Goal: Task Accomplishment & Management: Manage account settings

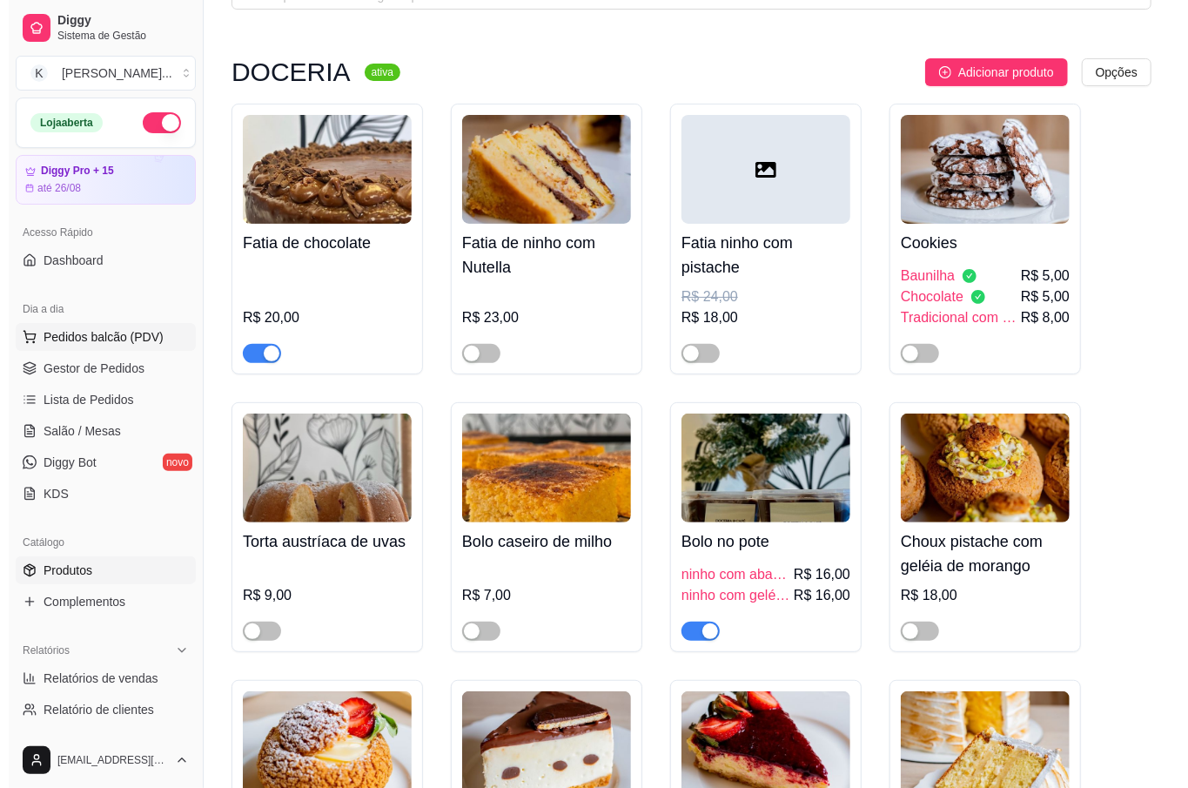
scroll to position [117, 0]
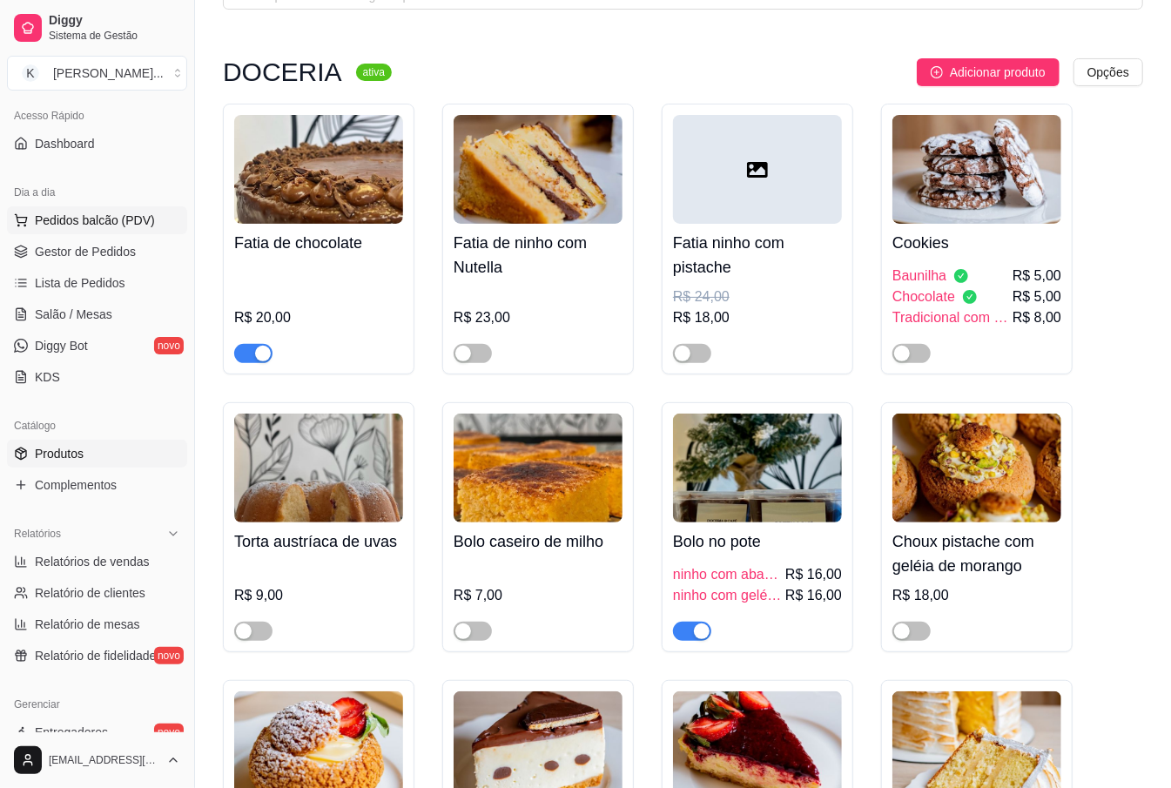
click at [147, 221] on span "Pedidos balcão (PDV)" at bounding box center [95, 220] width 120 height 17
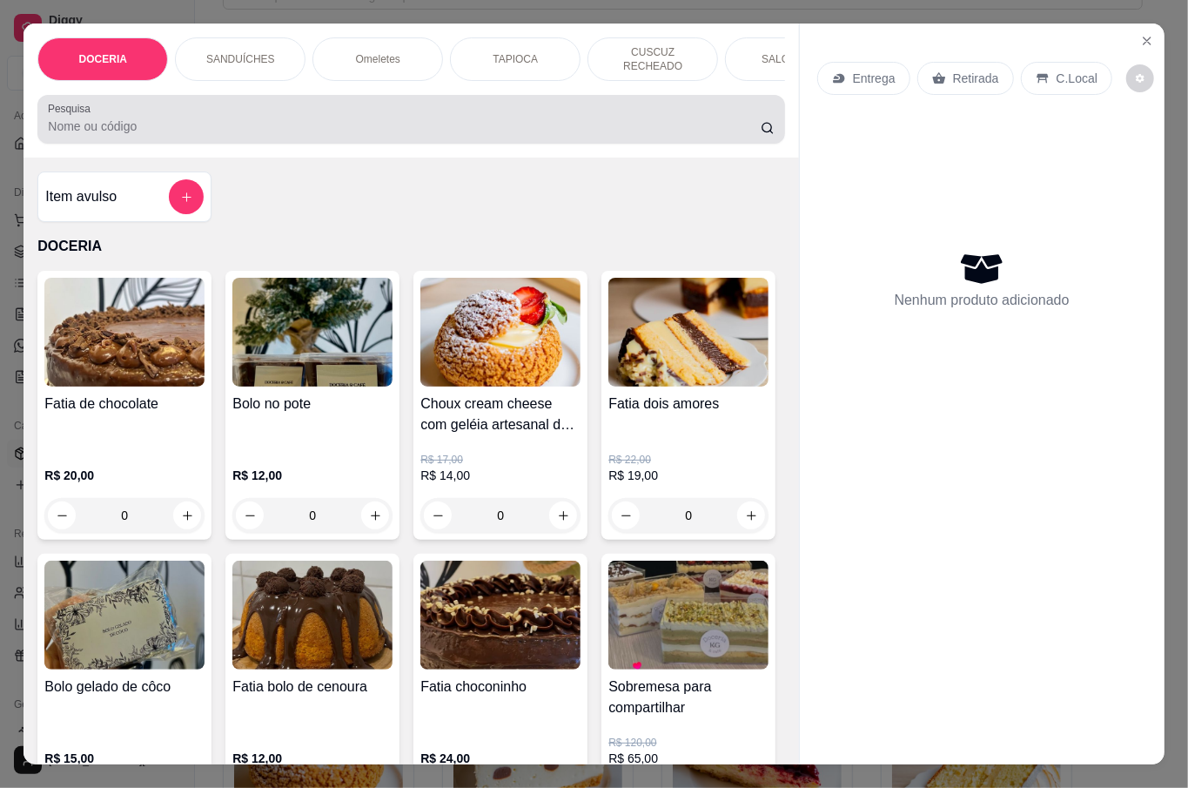
click at [255, 118] on input "Pesquisa" at bounding box center [404, 126] width 713 height 17
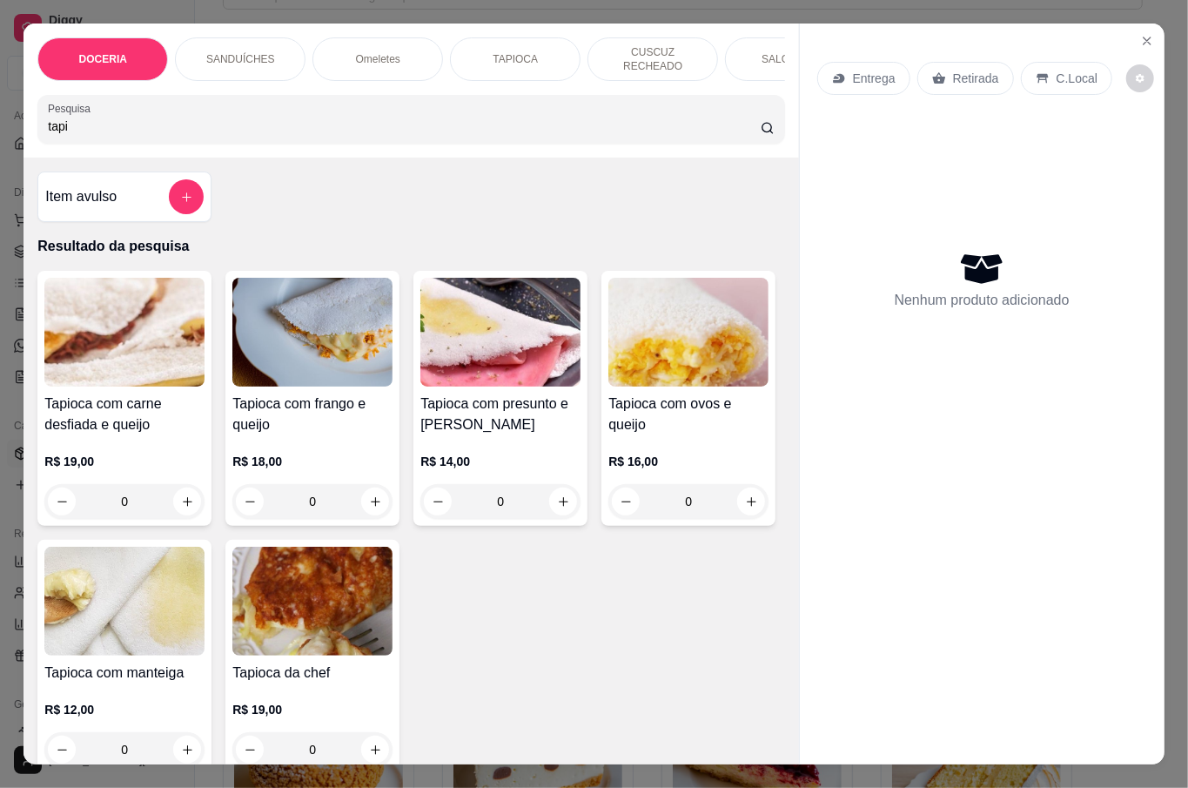
type input "tapi"
click at [370, 498] on div "0" at bounding box center [312, 501] width 160 height 35
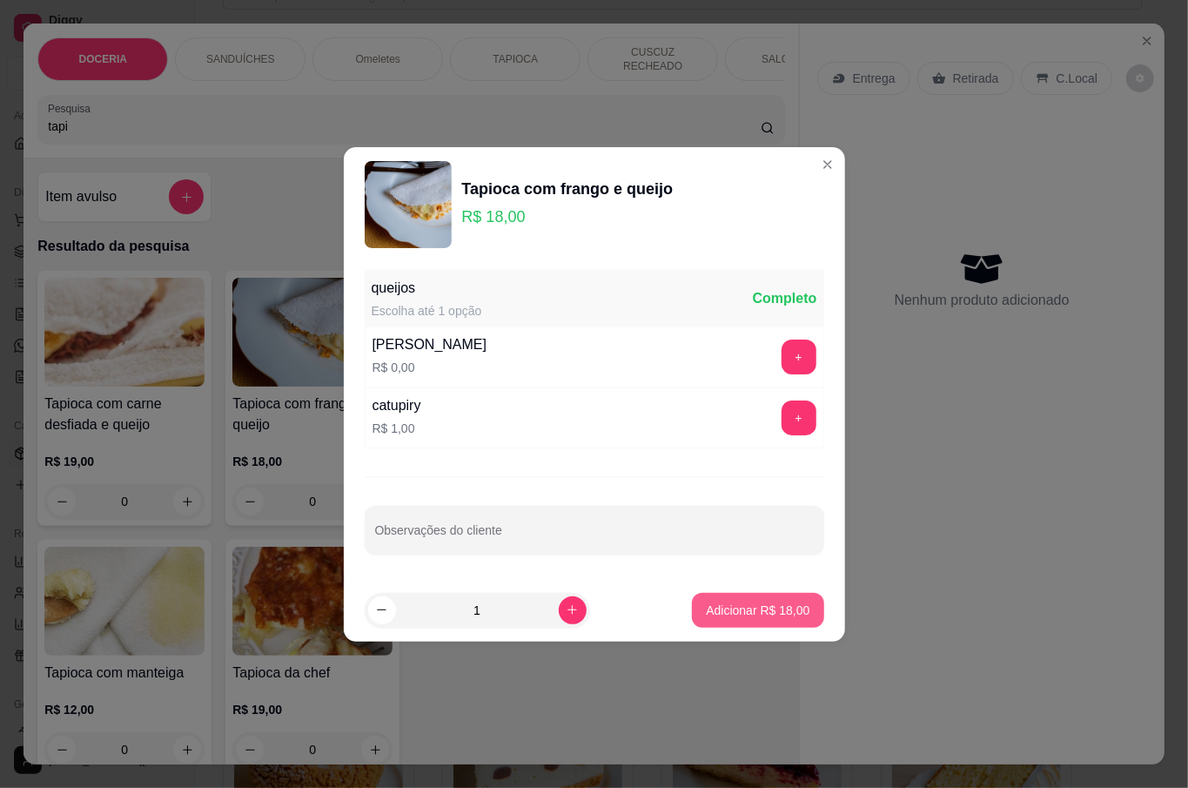
click at [750, 620] on button "Adicionar R$ 18,00" at bounding box center [757, 610] width 131 height 35
type input "1"
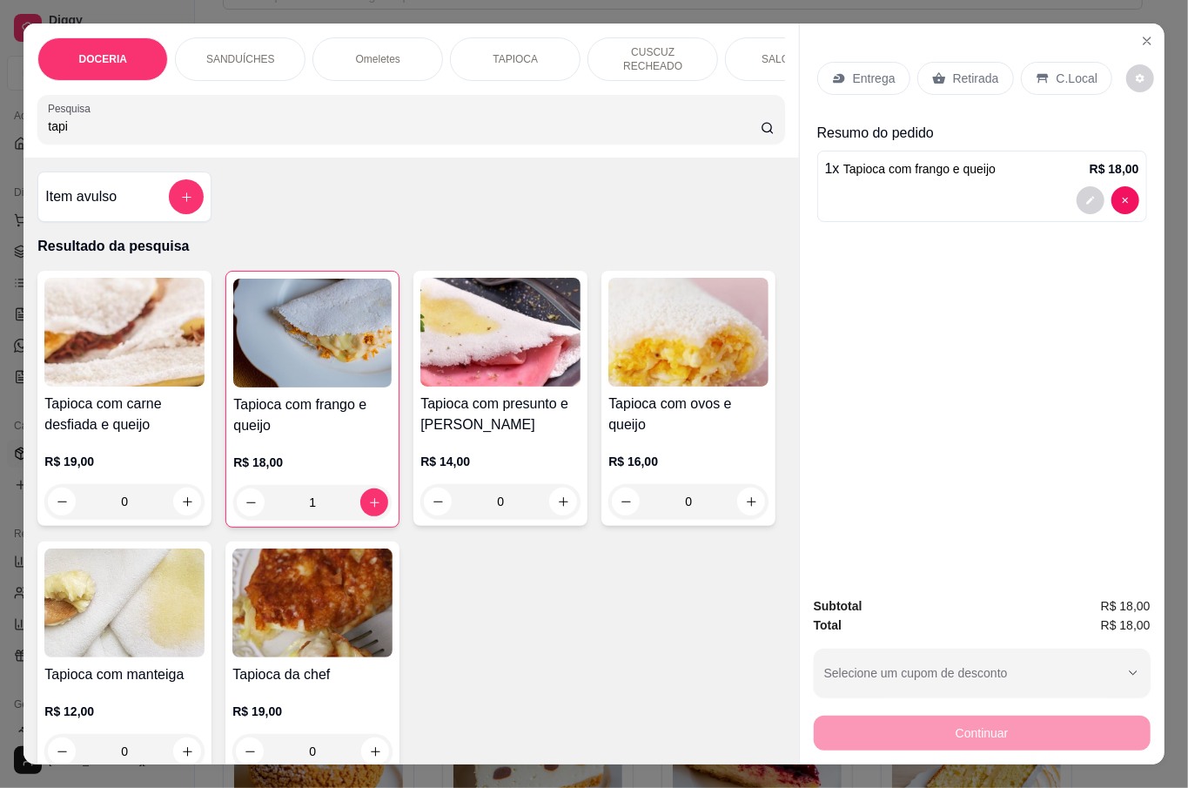
click at [174, 123] on input "tapi" at bounding box center [404, 126] width 713 height 17
type input "t"
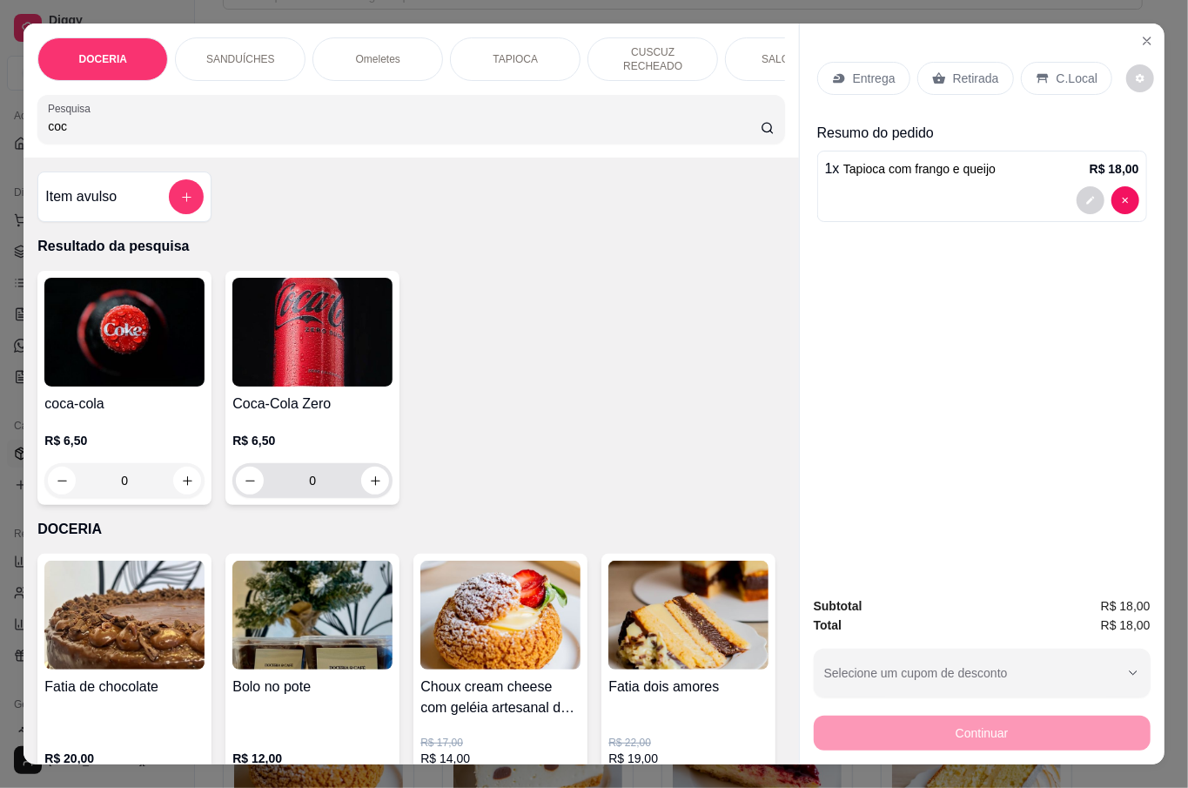
type input "coc"
click at [369, 478] on icon "increase-product-quantity" at bounding box center [375, 480] width 13 height 13
type input "1"
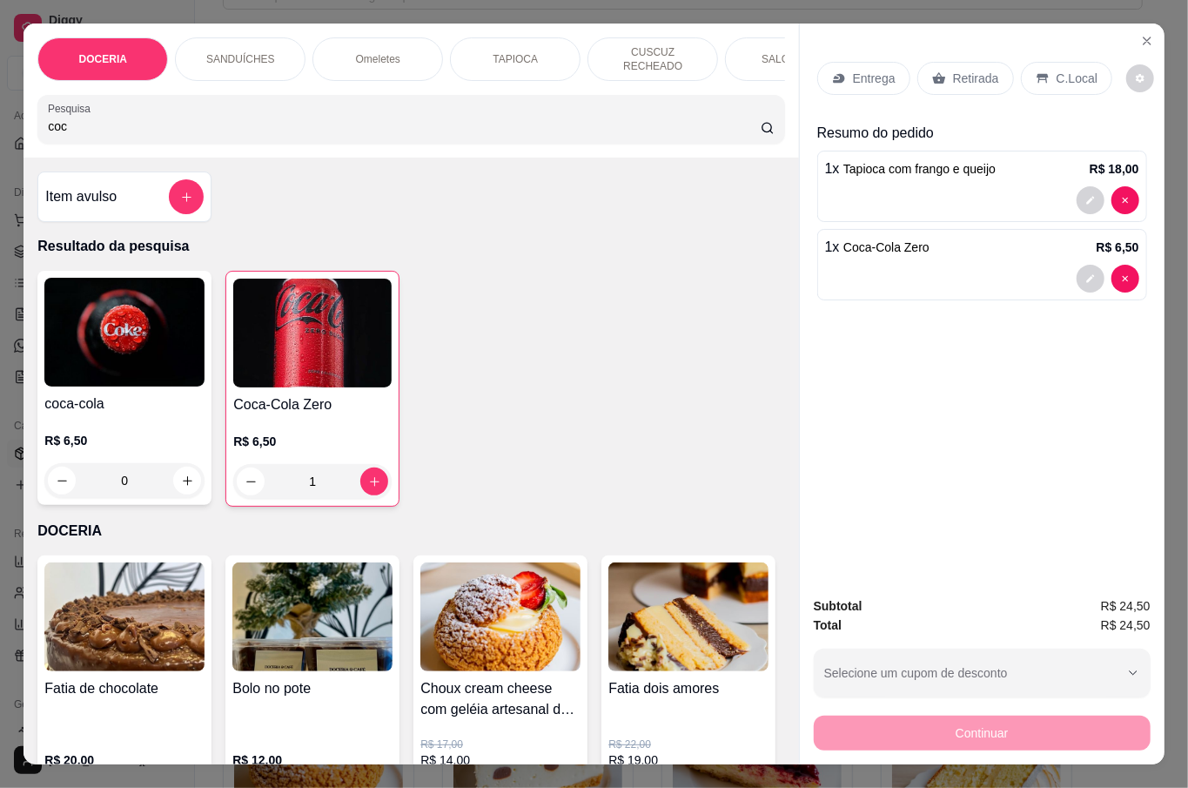
click at [890, 63] on div "Entrega" at bounding box center [864, 78] width 93 height 33
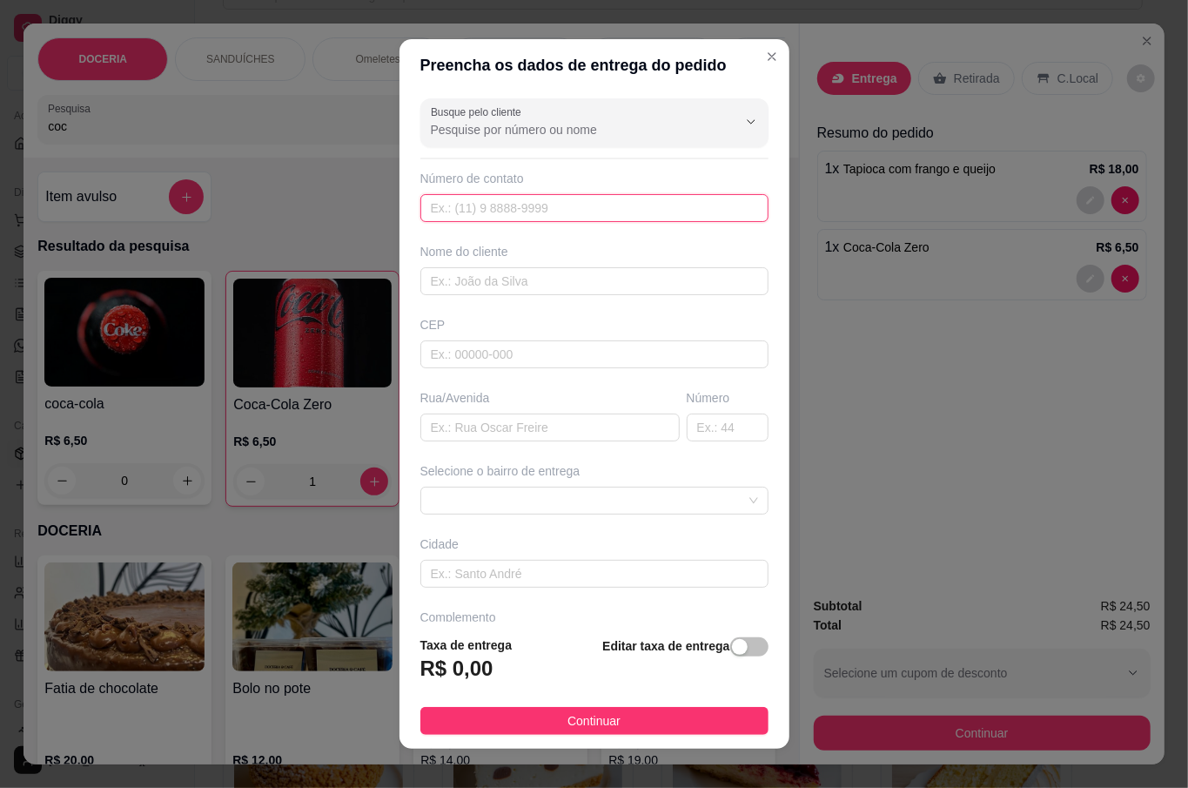
click at [492, 198] on input "text" at bounding box center [595, 208] width 348 height 28
click at [479, 279] on input "text" at bounding box center [595, 281] width 348 height 28
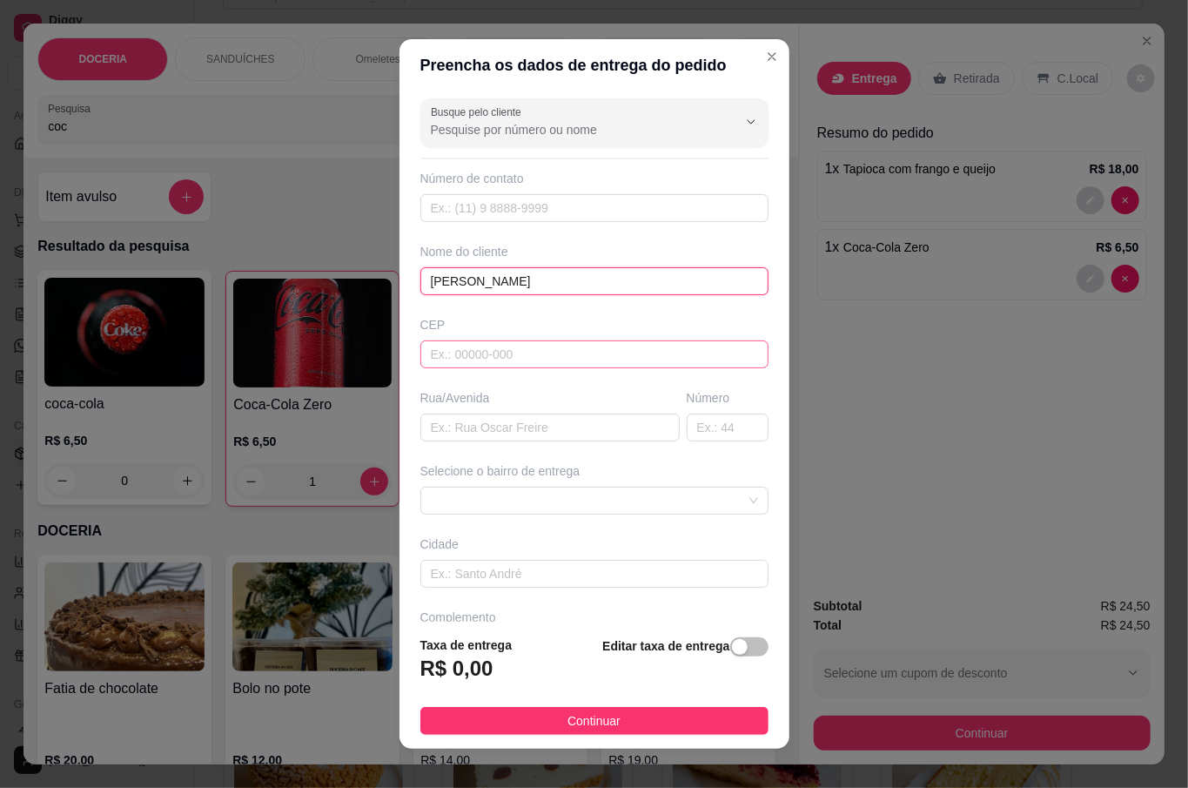
type input "[PERSON_NAME]"
click at [508, 355] on input "text" at bounding box center [595, 354] width 348 height 28
click at [500, 493] on span at bounding box center [594, 501] width 327 height 26
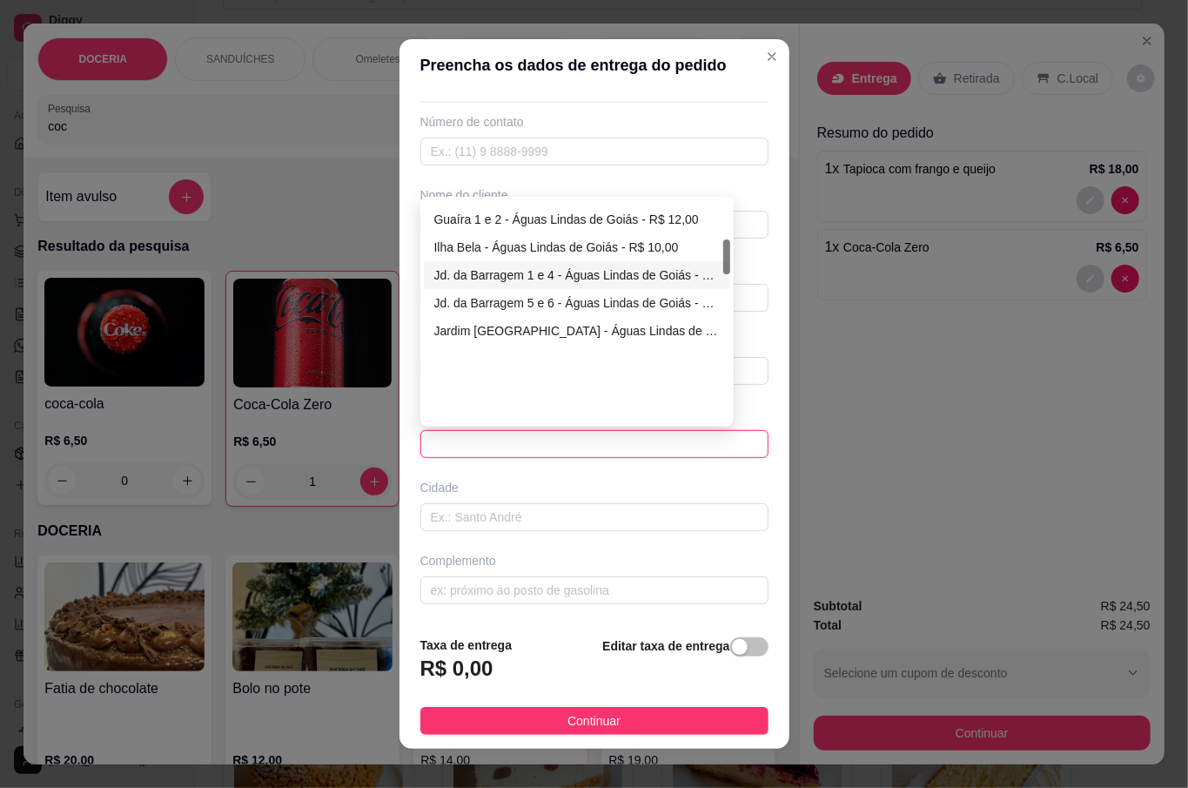
scroll to position [241, 0]
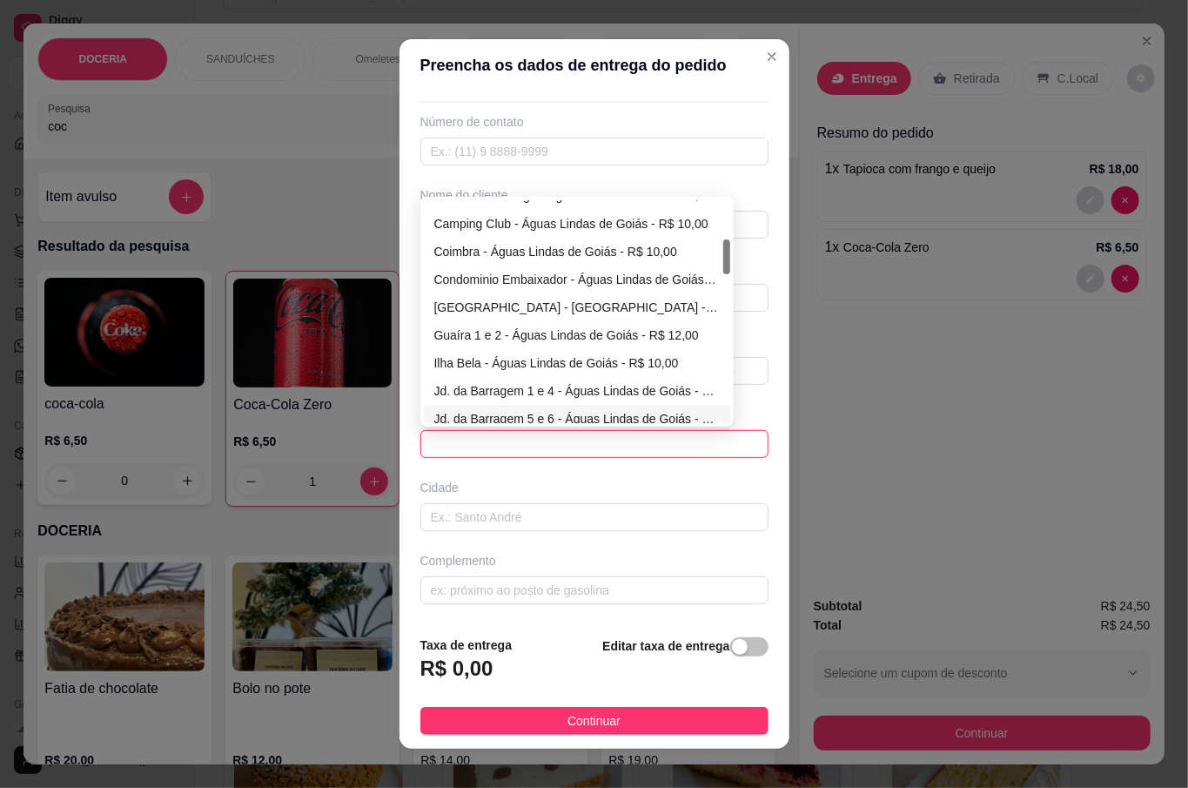
click at [484, 439] on span at bounding box center [594, 444] width 327 height 26
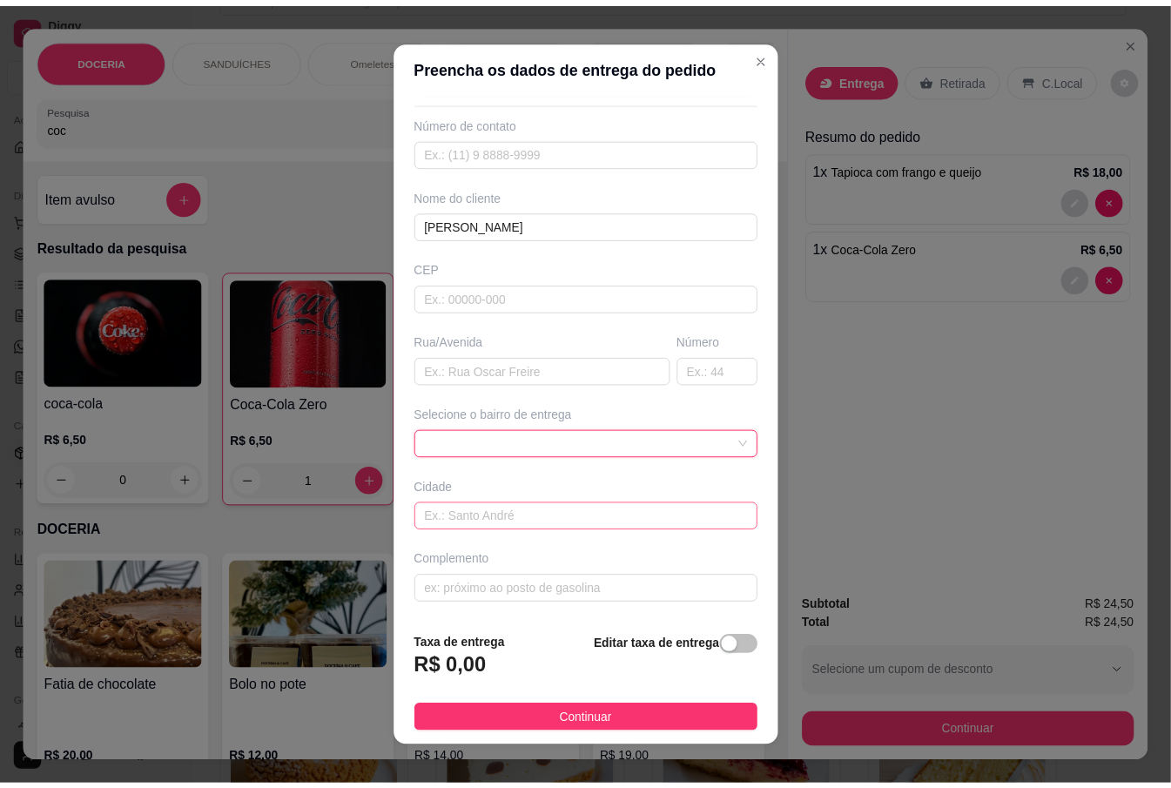
scroll to position [16, 0]
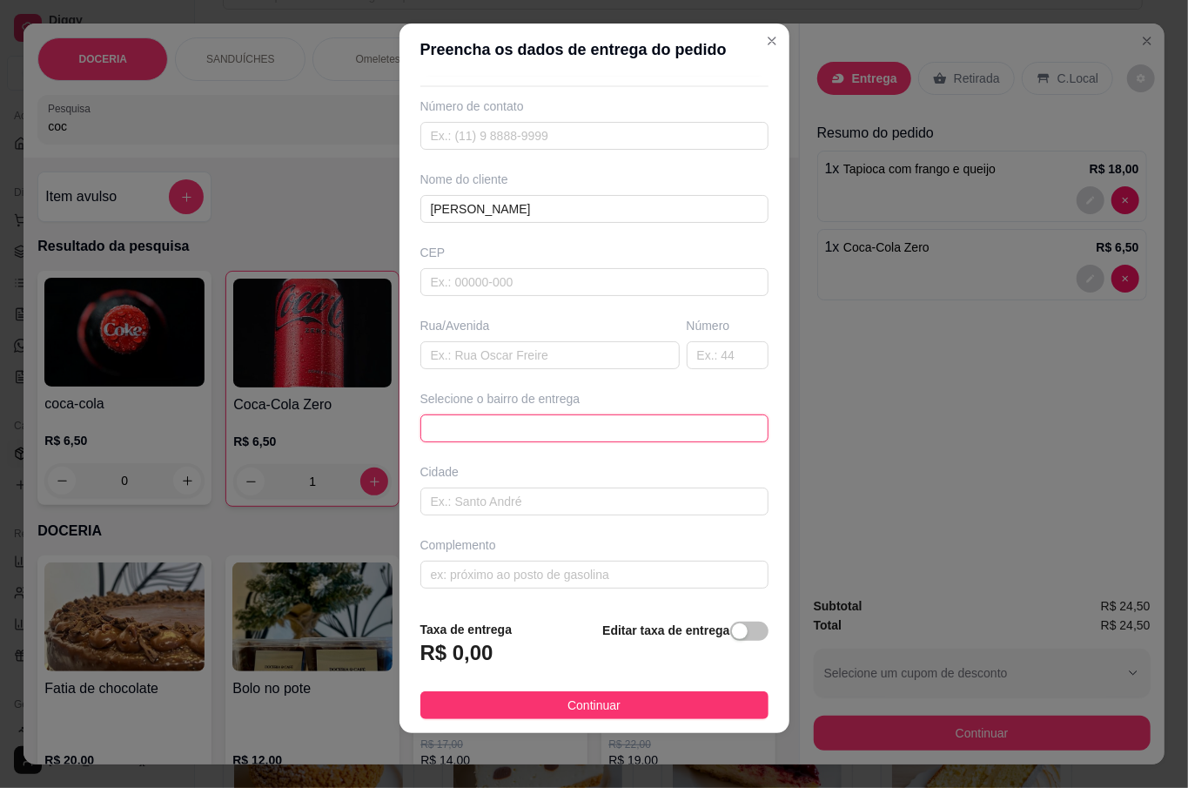
click at [538, 419] on span at bounding box center [594, 428] width 327 height 26
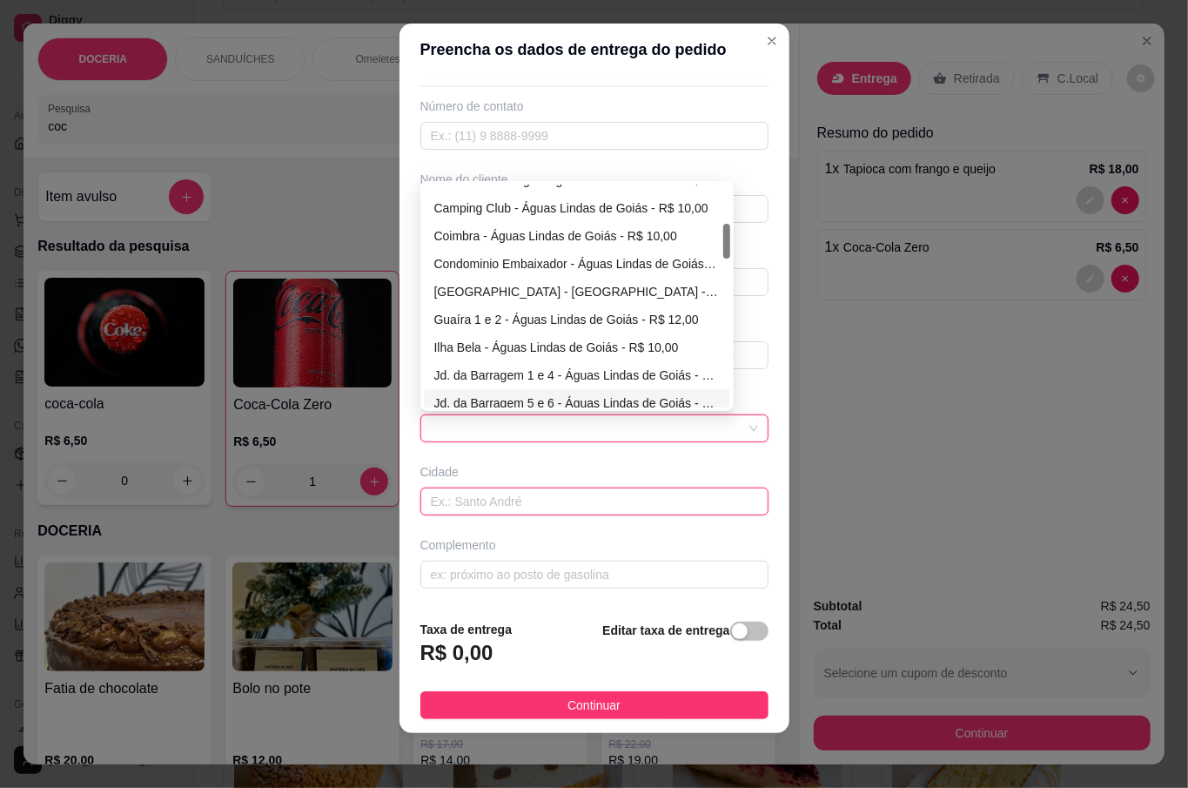
click at [501, 508] on input "text" at bounding box center [595, 502] width 348 height 28
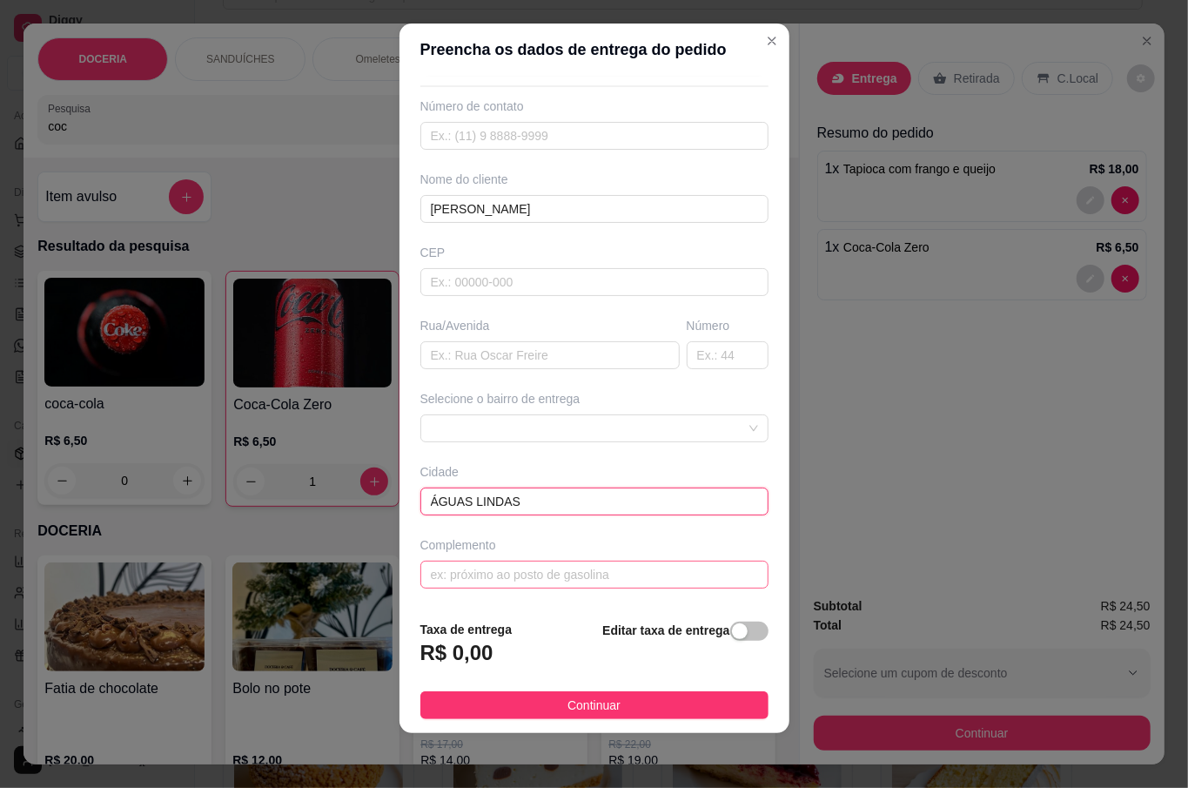
type input "ÁGUAS LINDAS"
click at [526, 585] on input "text" at bounding box center [595, 575] width 348 height 28
type input "CARTÓRIO NOVO CENTRO"
click at [732, 630] on div "button" at bounding box center [740, 631] width 16 height 16
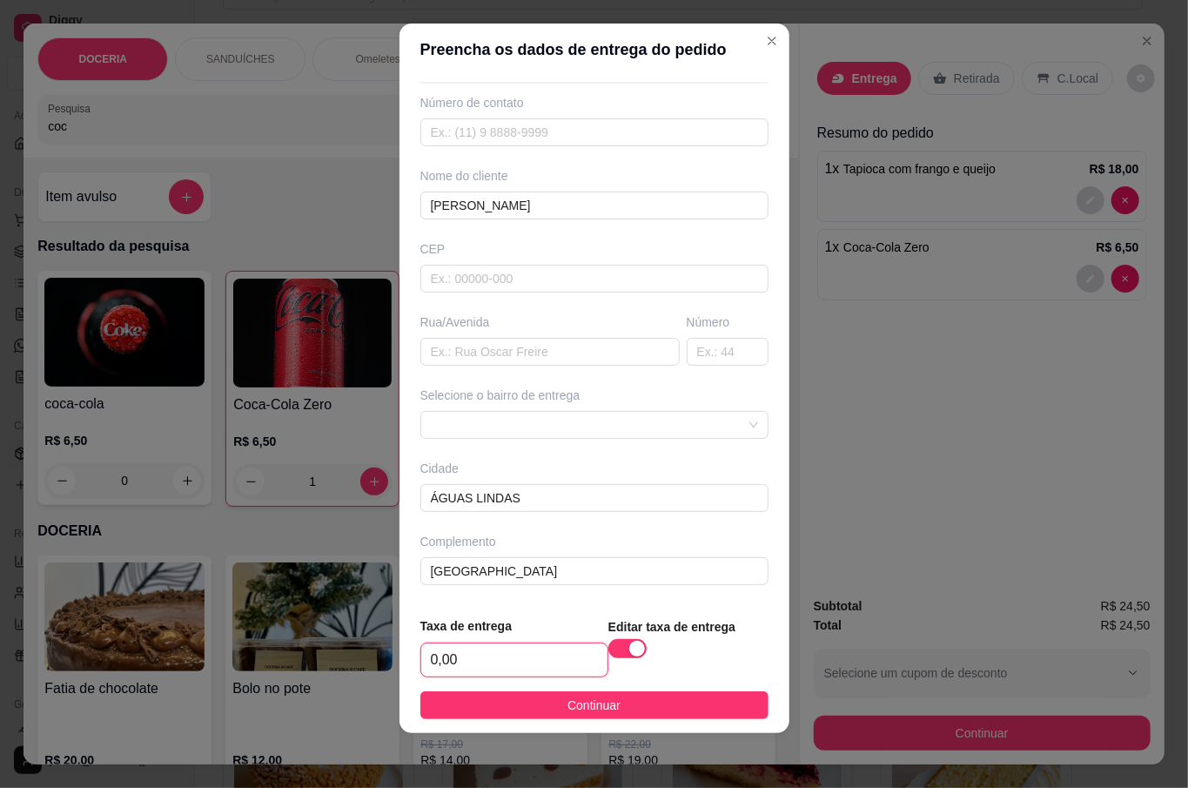
click at [481, 663] on input "0,00" at bounding box center [514, 659] width 186 height 33
type input "15,00"
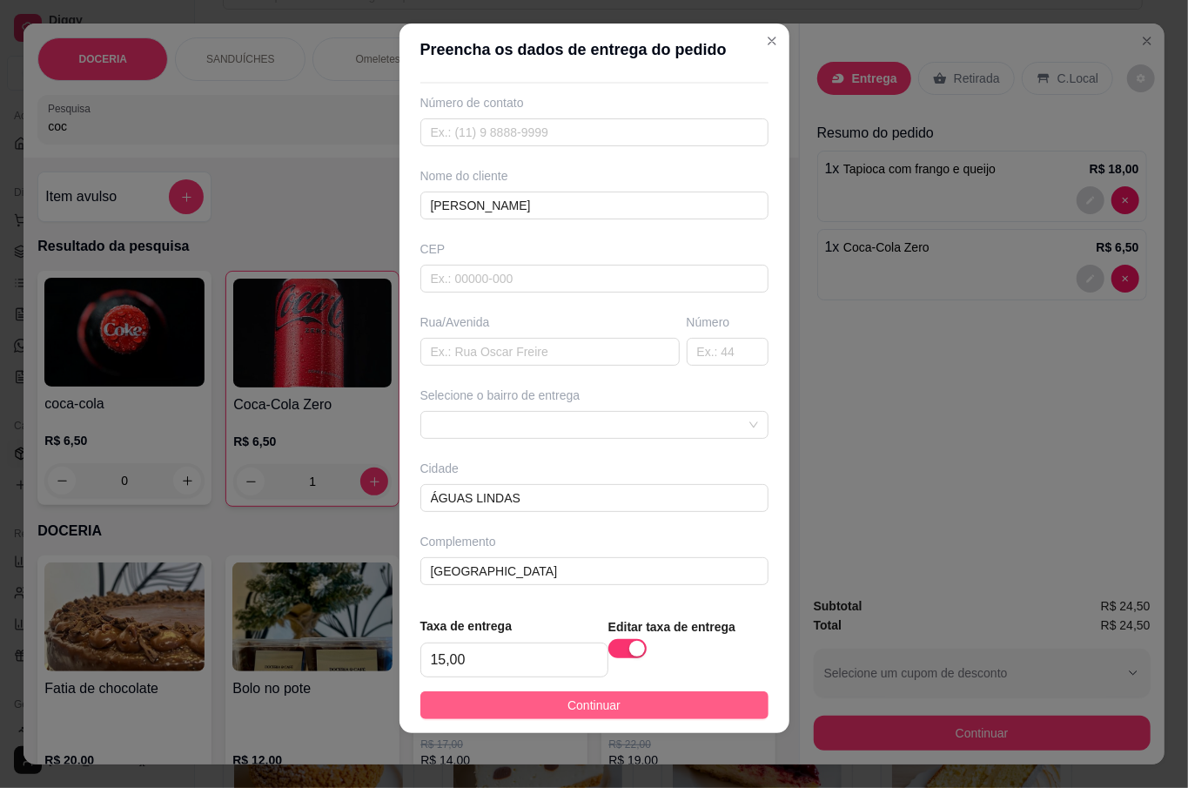
click at [669, 698] on button "Continuar" at bounding box center [595, 705] width 348 height 28
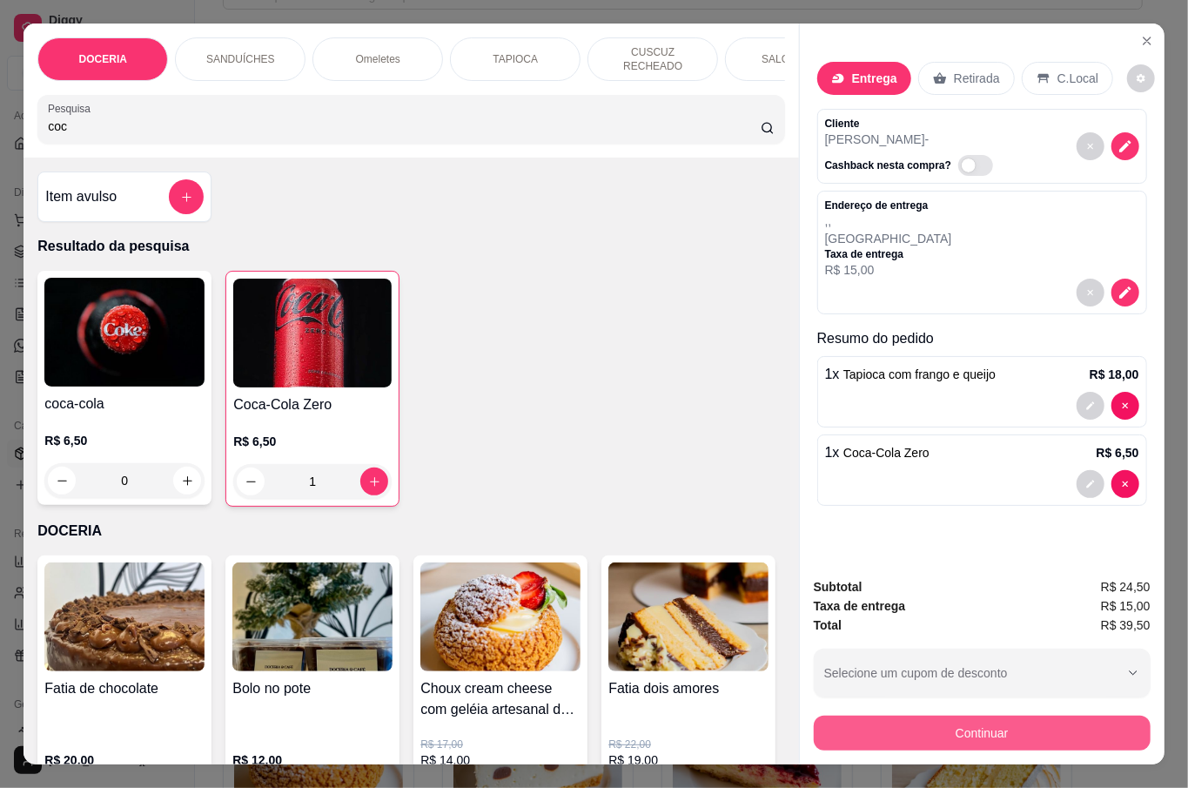
click at [1039, 731] on button "Continuar" at bounding box center [982, 733] width 337 height 35
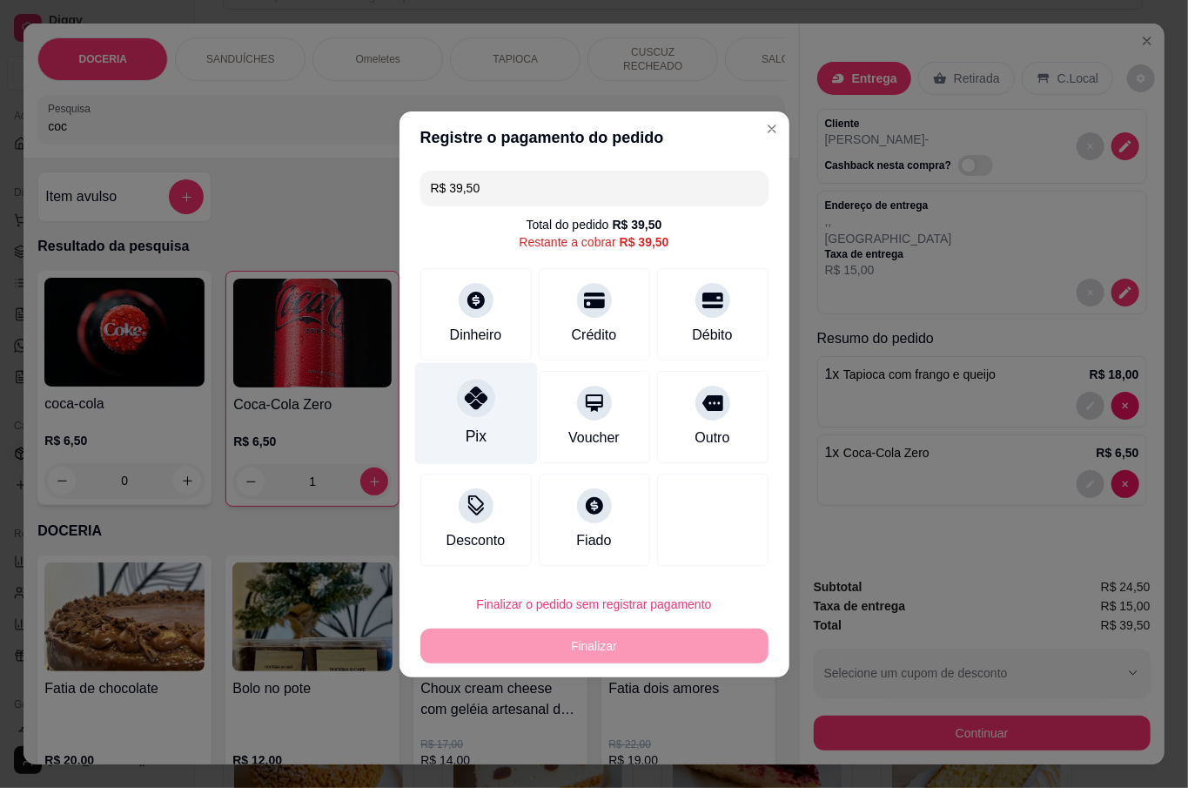
drag, startPoint x: 460, startPoint y: 413, endPoint x: 470, endPoint y: 415, distance: 10.8
click at [467, 416] on div "Pix" at bounding box center [475, 413] width 123 height 102
type input "R$ 0,00"
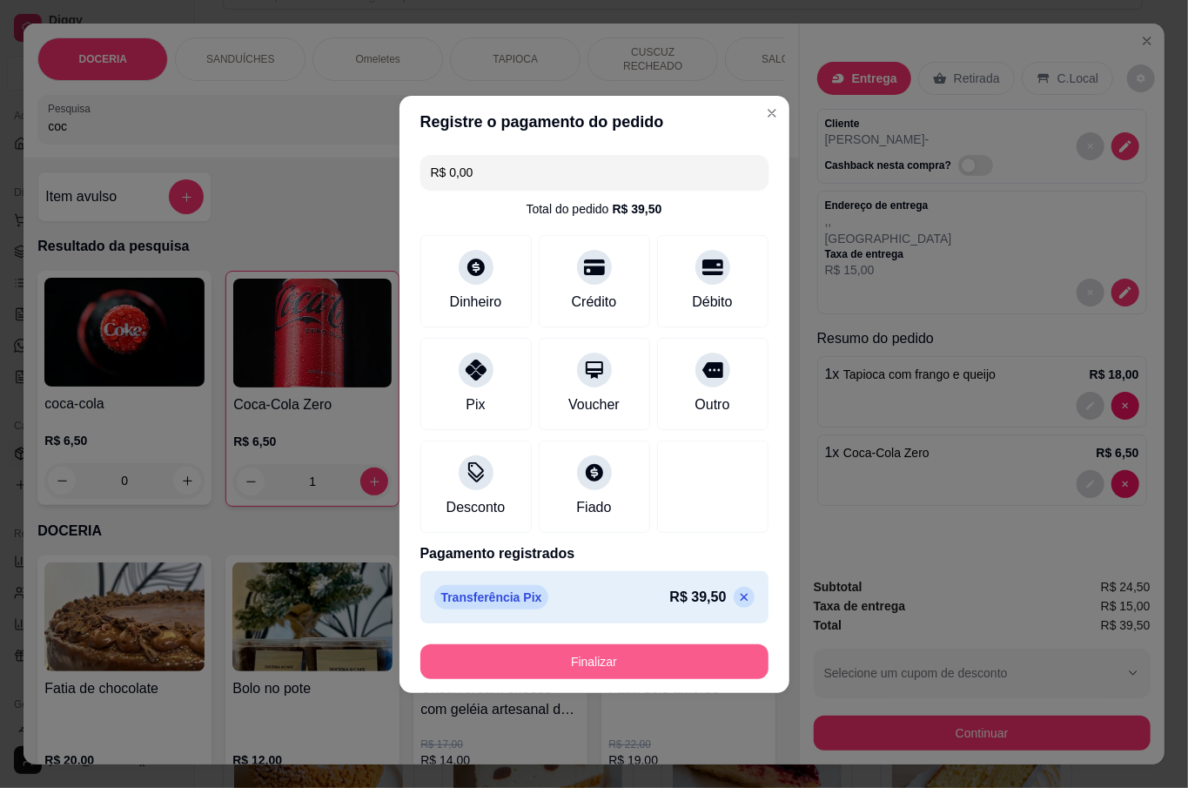
click at [625, 662] on button "Finalizar" at bounding box center [595, 661] width 348 height 35
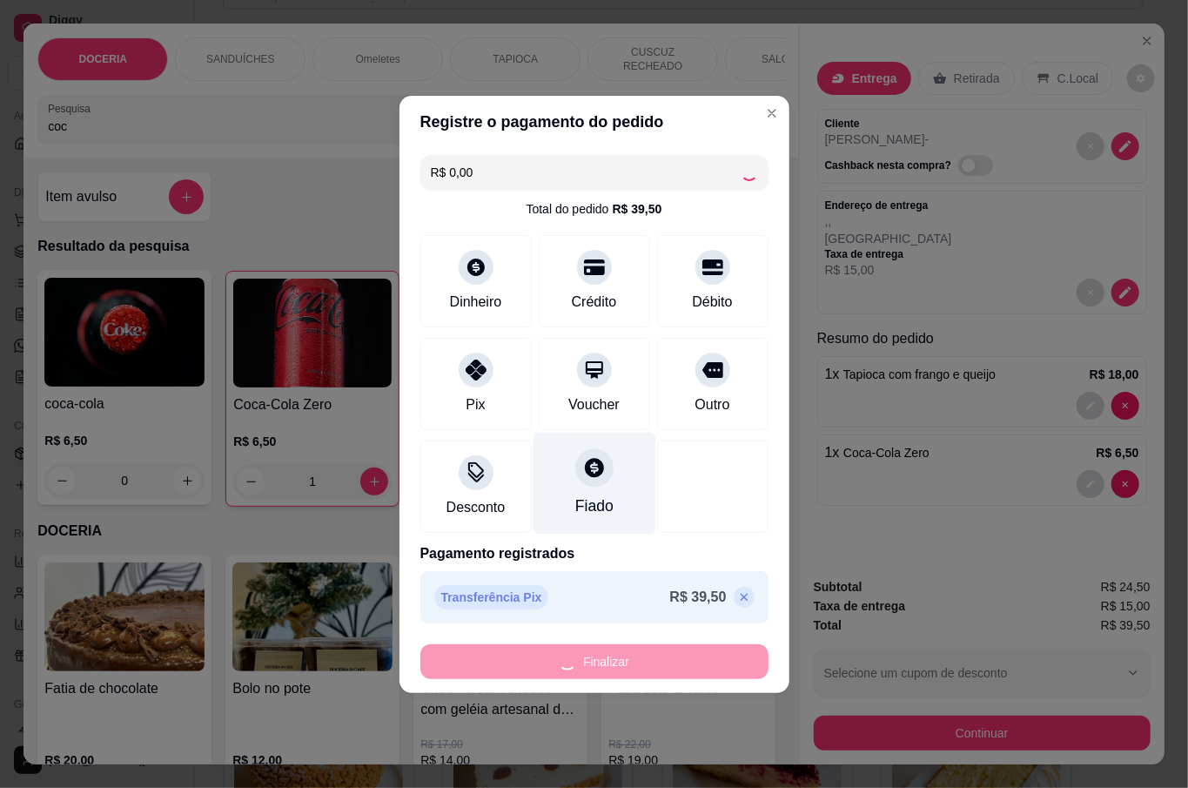
type input "0"
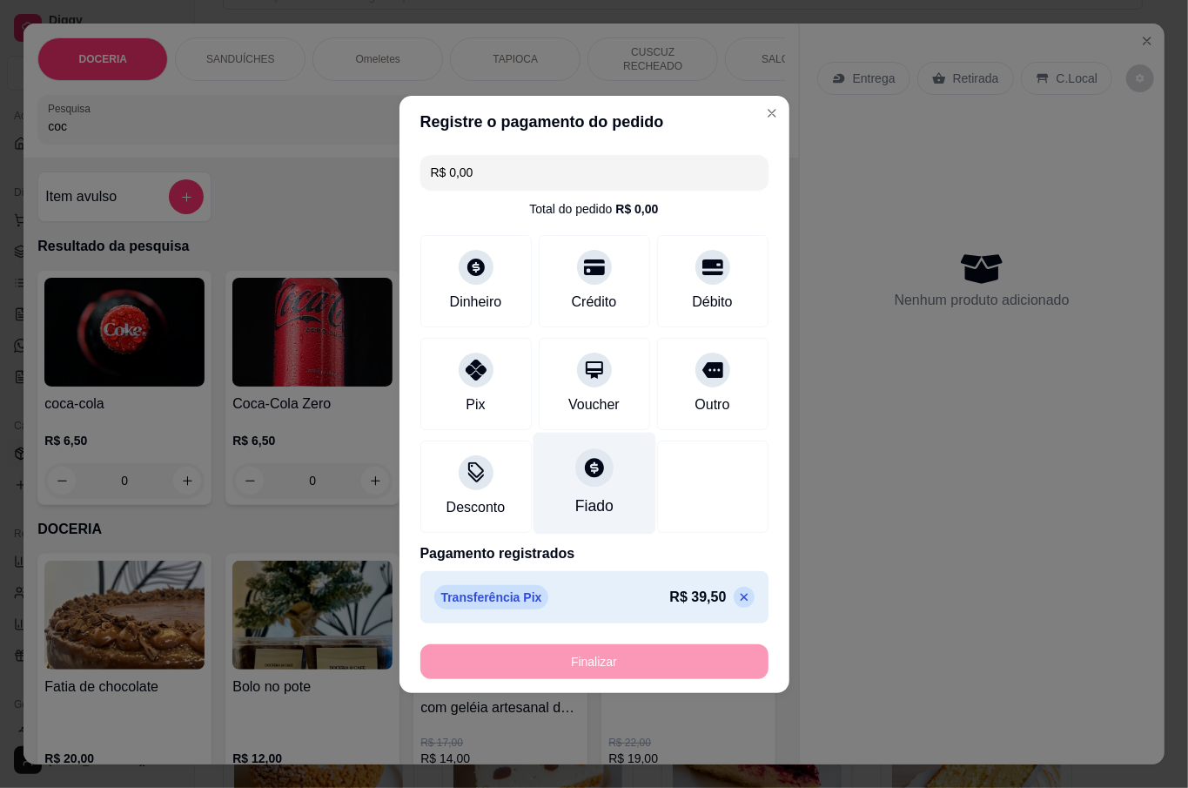
type input "-R$ 39,50"
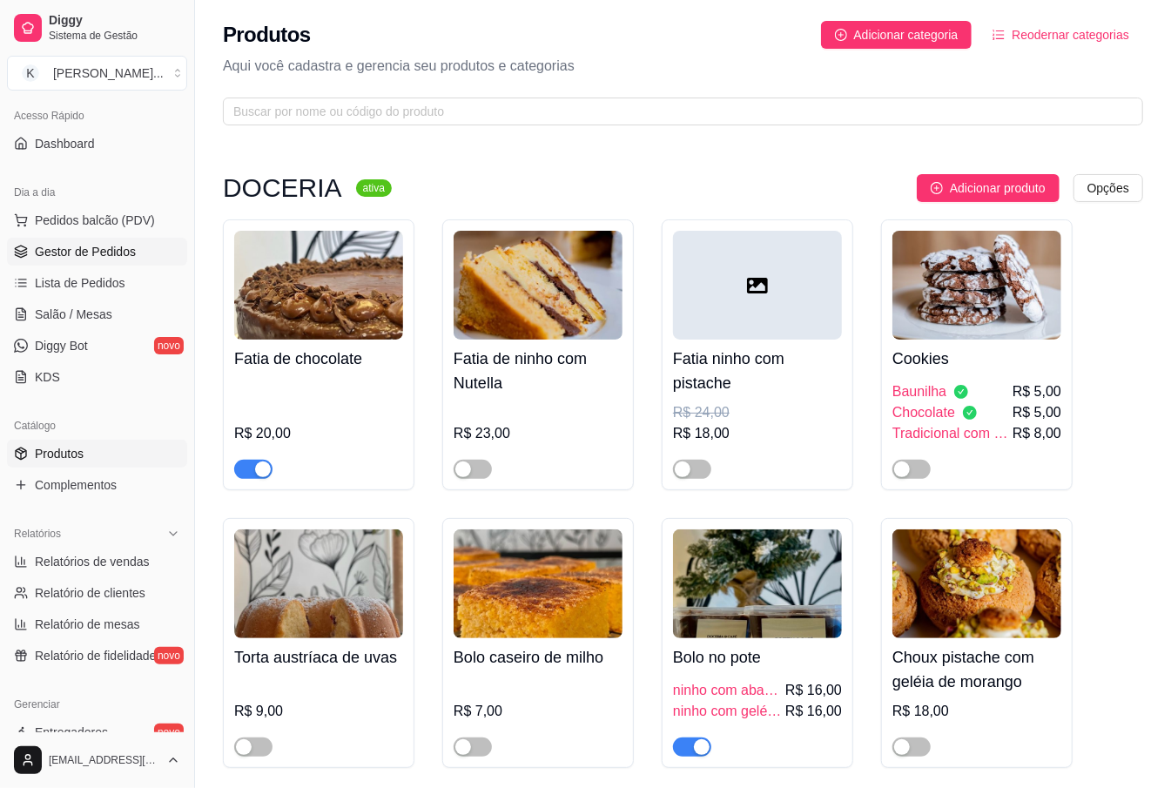
click at [141, 249] on link "Gestor de Pedidos" at bounding box center [97, 252] width 180 height 28
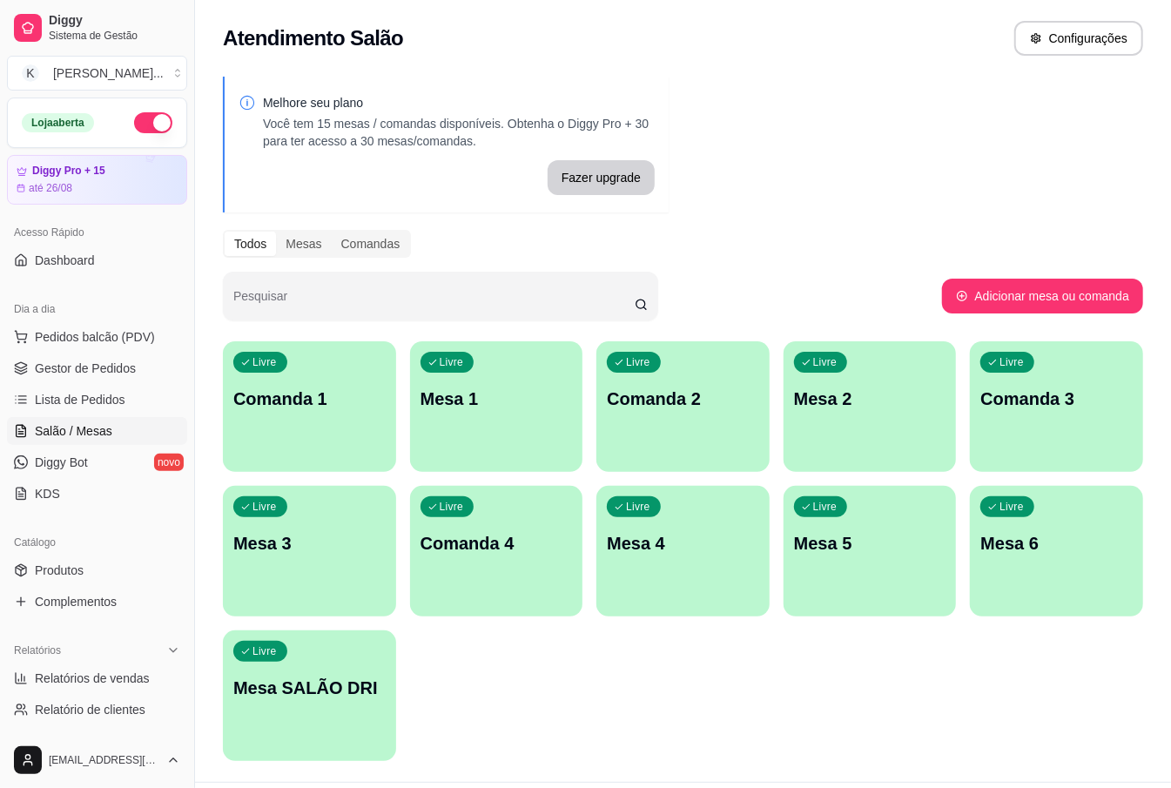
click at [520, 435] on div "Livre Mesa 1" at bounding box center [496, 396] width 173 height 110
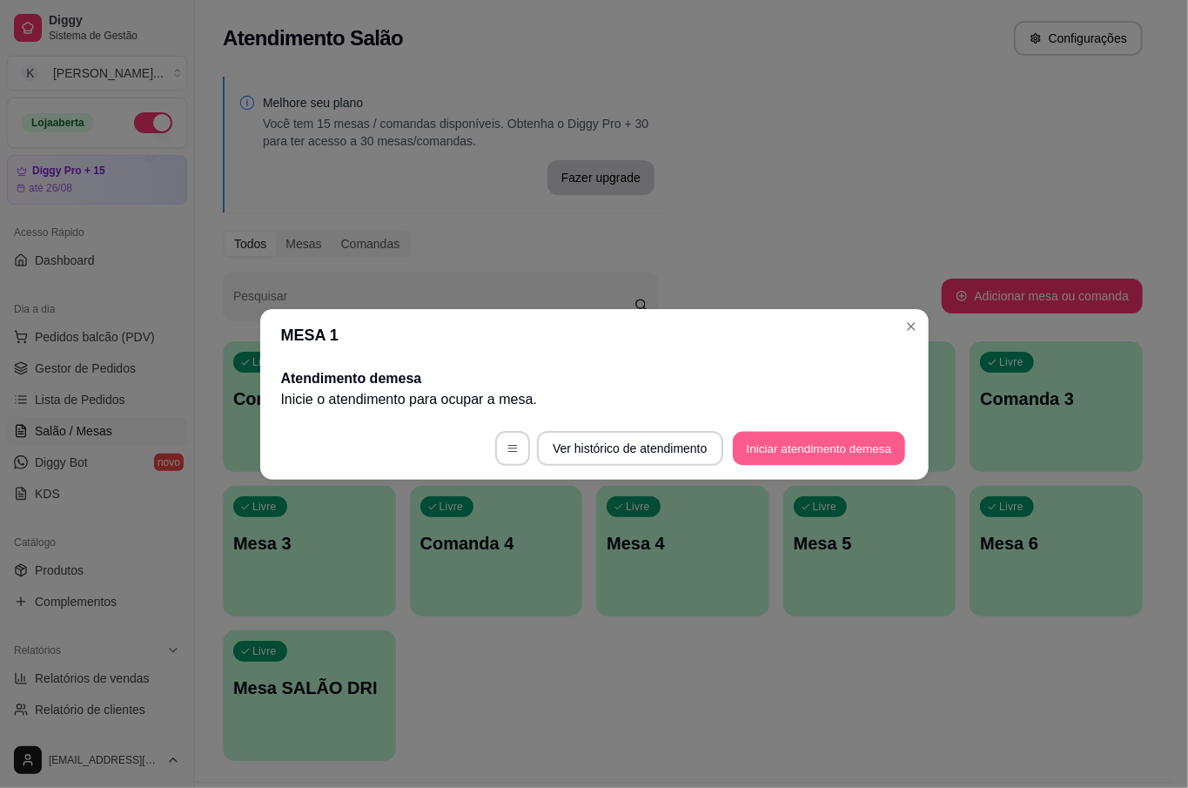
click at [792, 444] on button "Iniciar atendimento de mesa" at bounding box center [819, 448] width 172 height 34
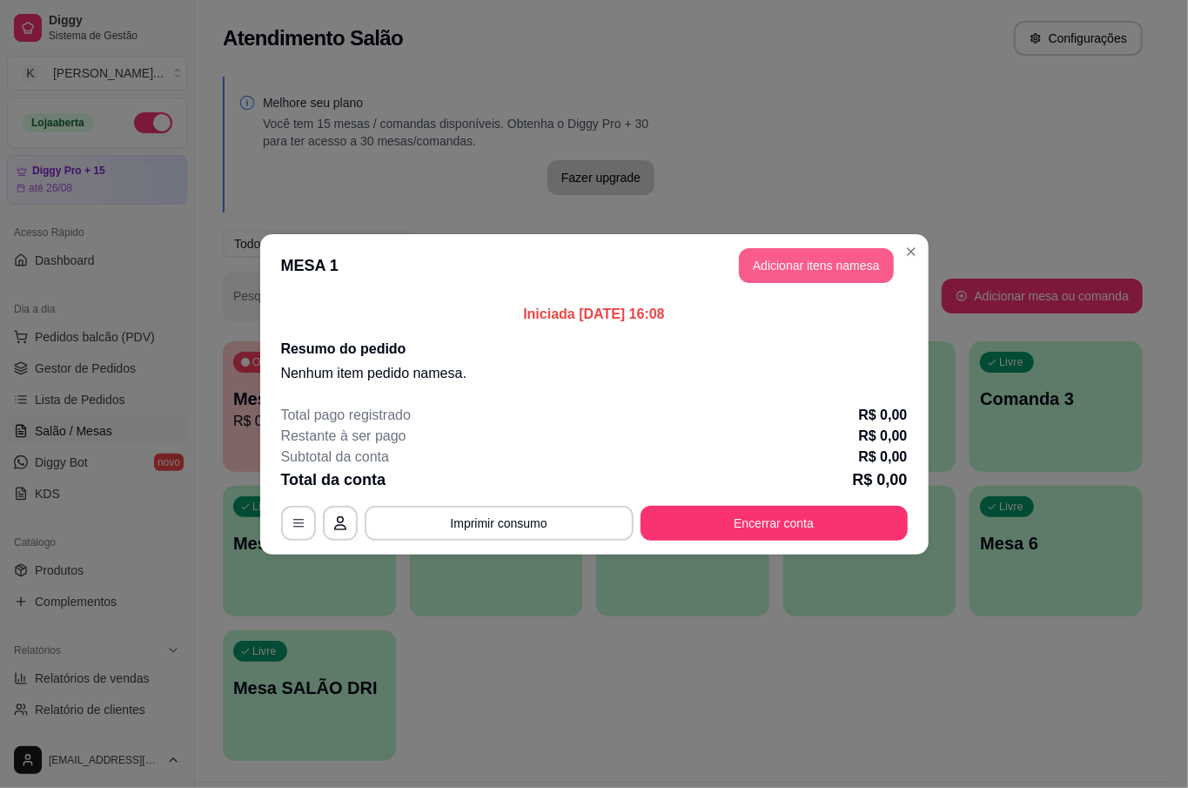
click at [824, 279] on button "Adicionar itens na mesa" at bounding box center [816, 265] width 155 height 35
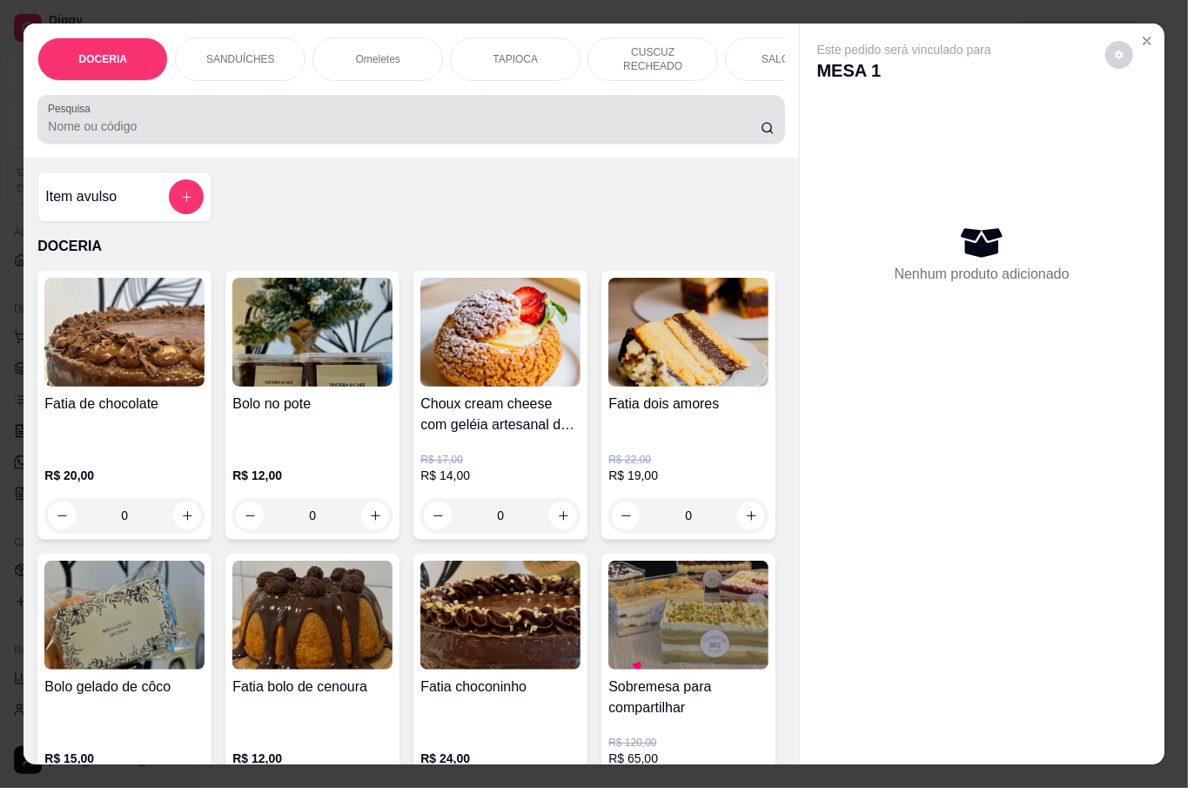
click at [265, 126] on input "Pesquisa" at bounding box center [404, 126] width 713 height 17
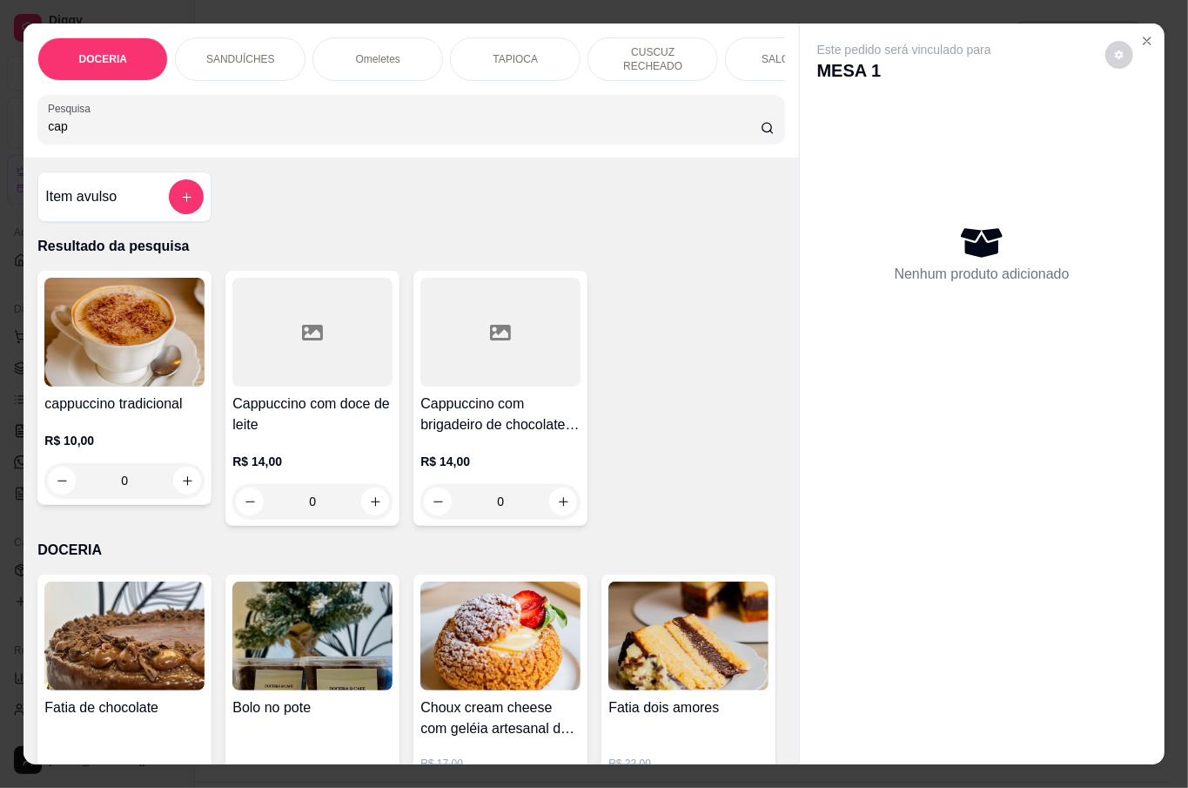
type input "cap"
click at [175, 481] on div "0" at bounding box center [124, 480] width 160 height 35
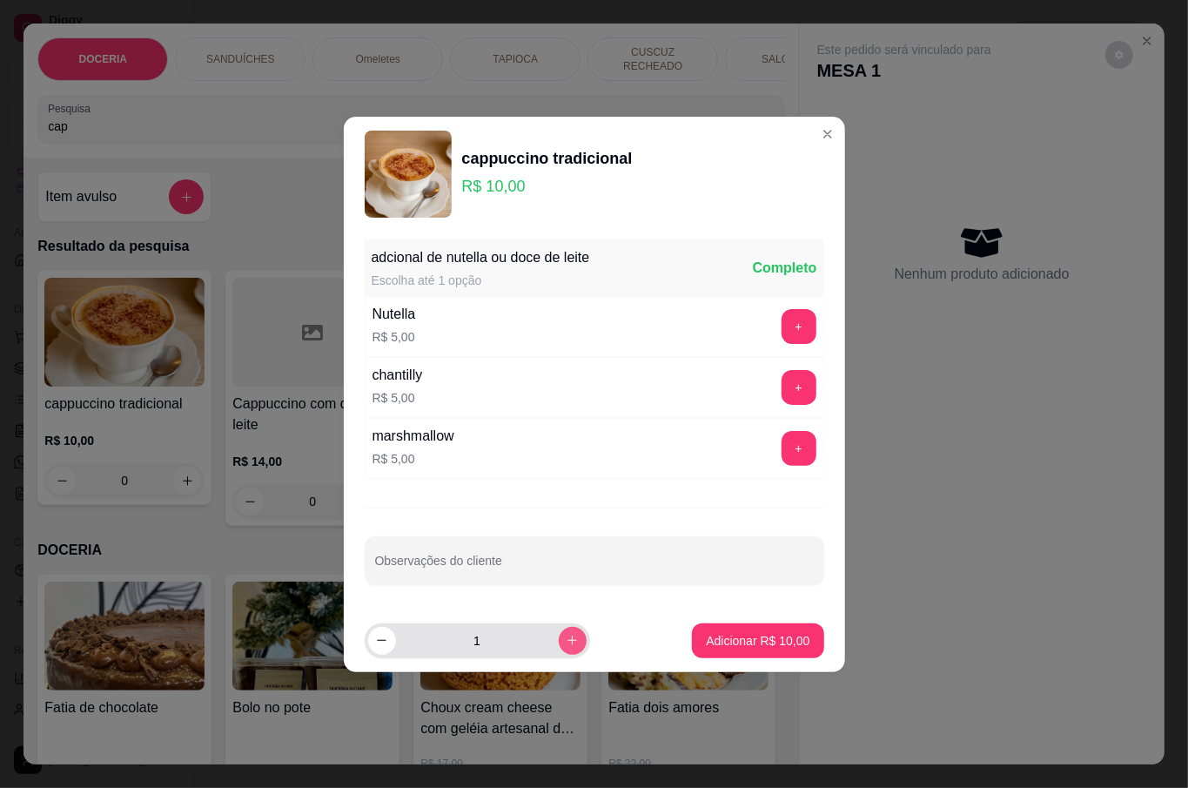
click at [566, 644] on icon "increase-product-quantity" at bounding box center [572, 640] width 13 height 13
type input "2"
click at [722, 644] on p "Adicionar R$ 20,00" at bounding box center [758, 640] width 101 height 17
type input "2"
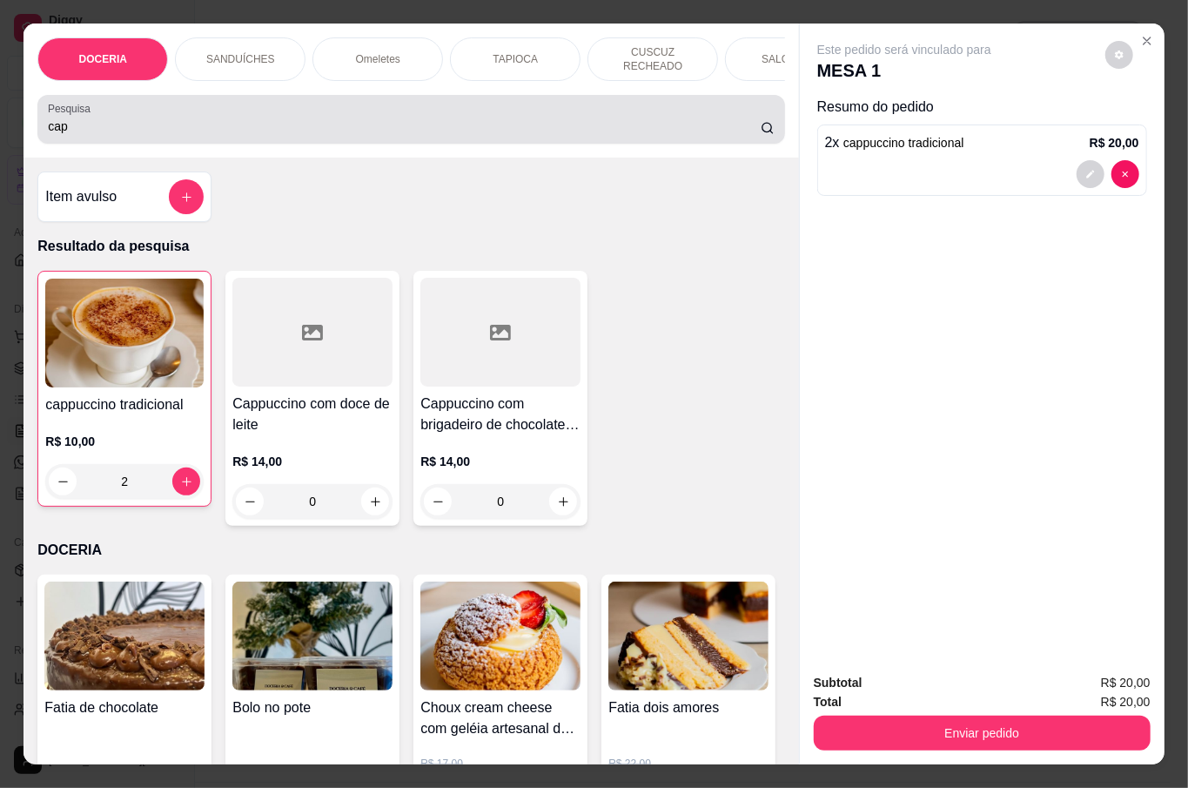
click at [218, 118] on input "cap" at bounding box center [404, 126] width 713 height 17
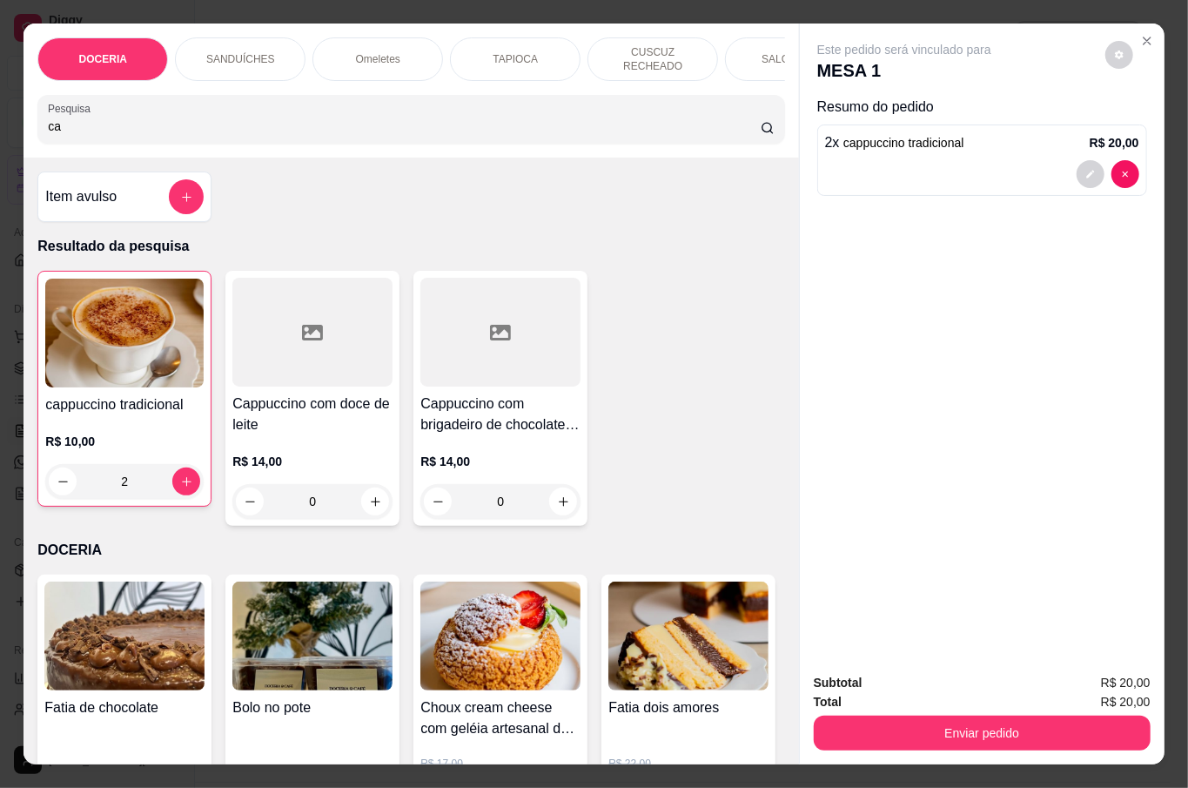
type input "c"
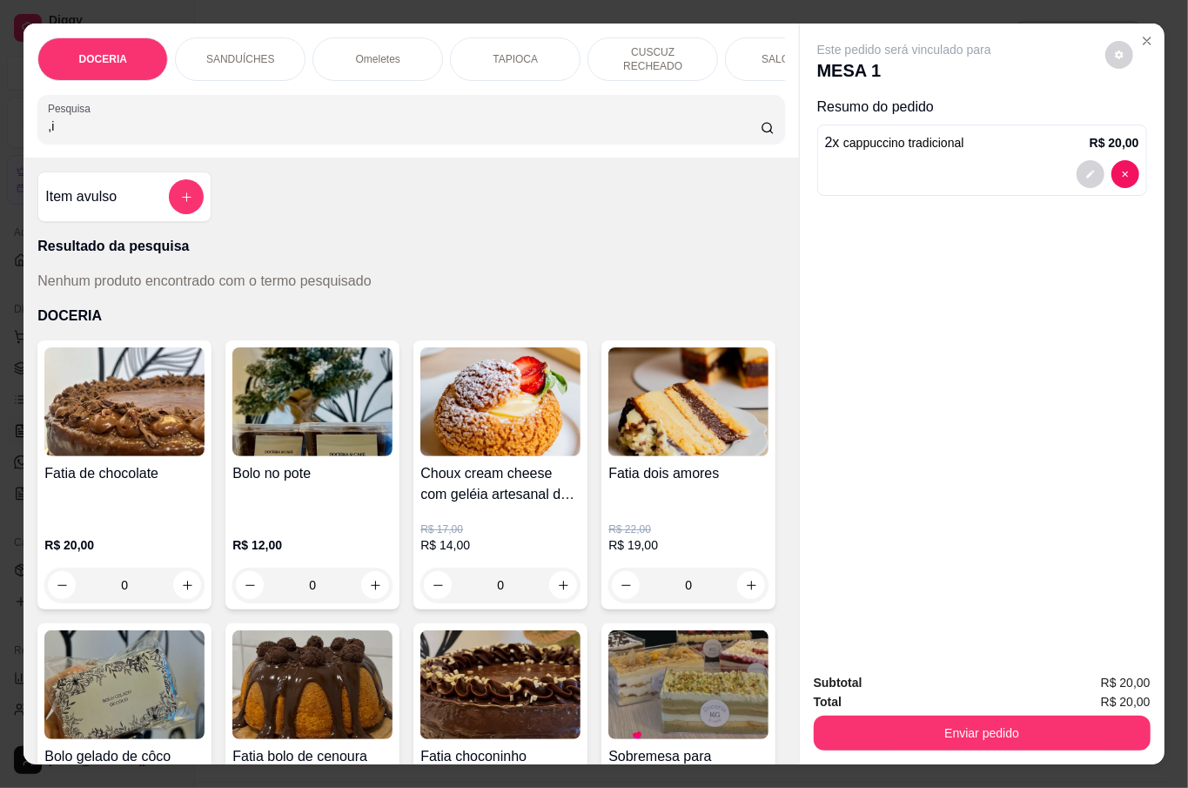
type input ","
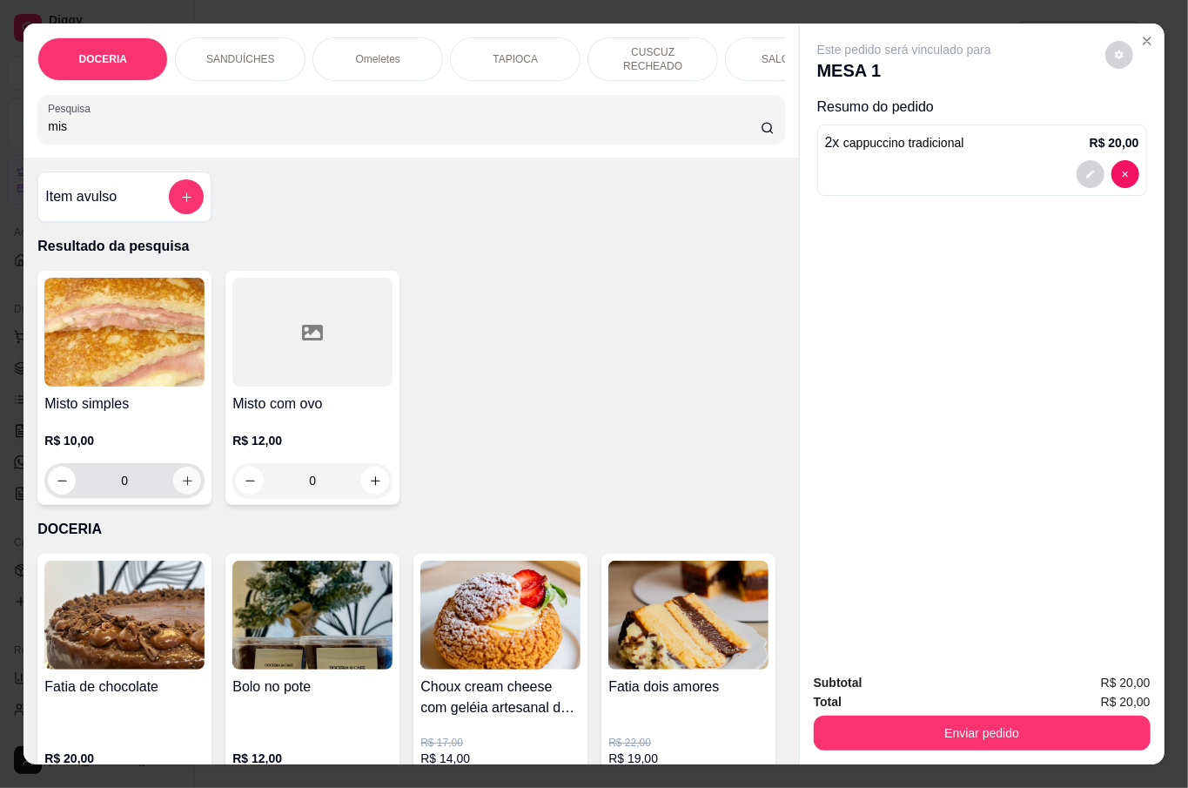
type input "mis"
click at [185, 474] on button "increase-product-quantity" at bounding box center [187, 481] width 28 height 28
type input "1"
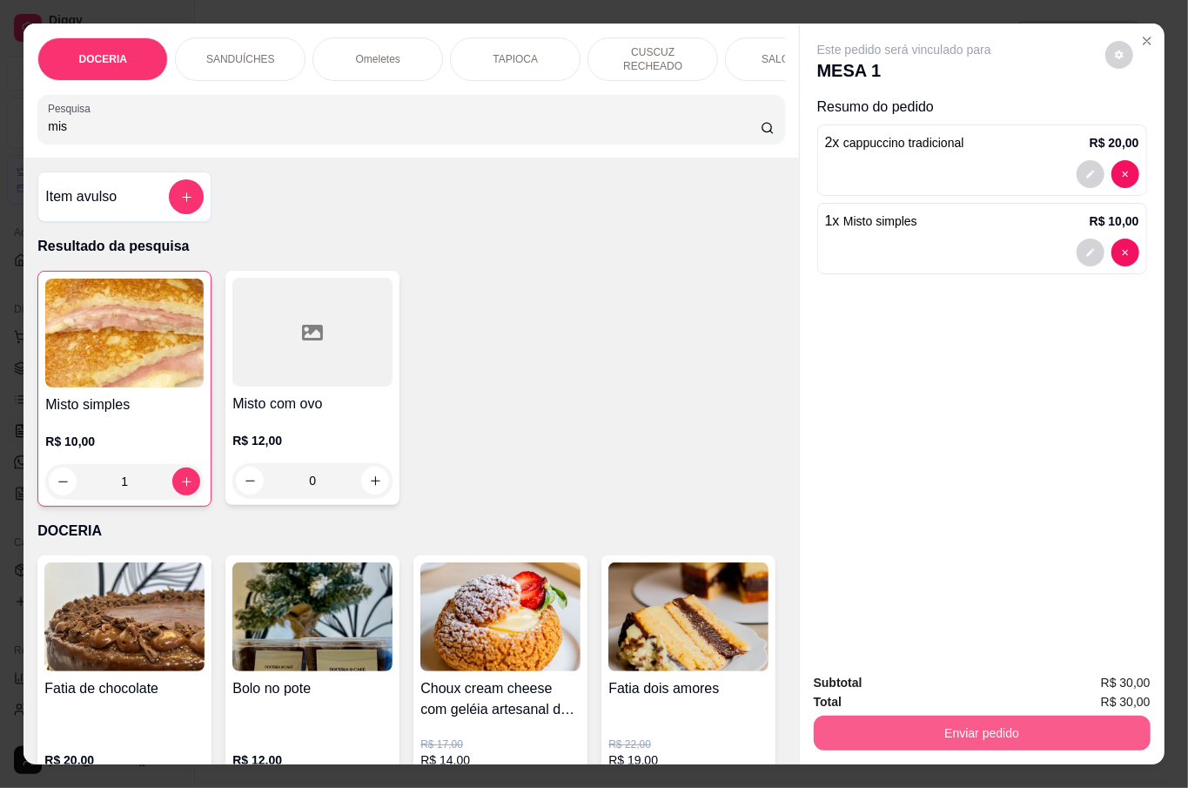
click at [909, 722] on button "Enviar pedido" at bounding box center [982, 733] width 337 height 35
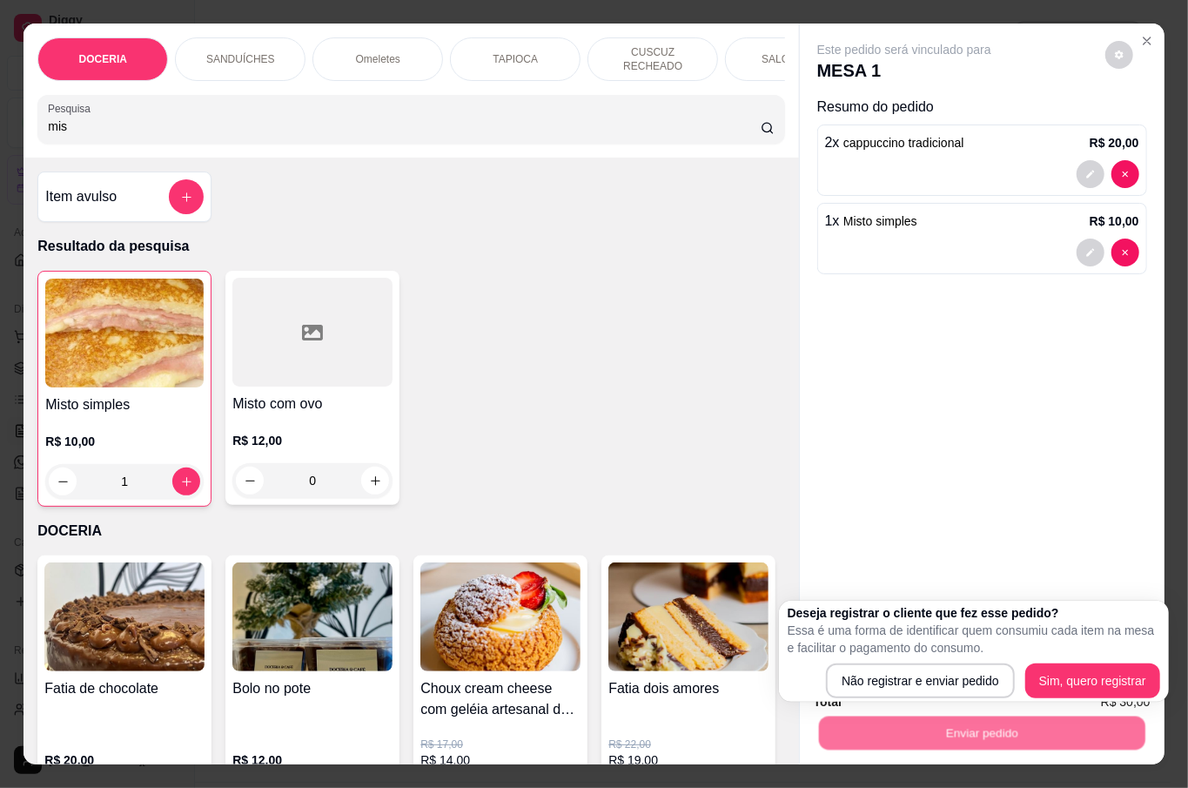
click at [890, 660] on div "Deseja registrar o cliente que fez esse pedido? Essa é uma forma de identificar…" at bounding box center [974, 651] width 373 height 94
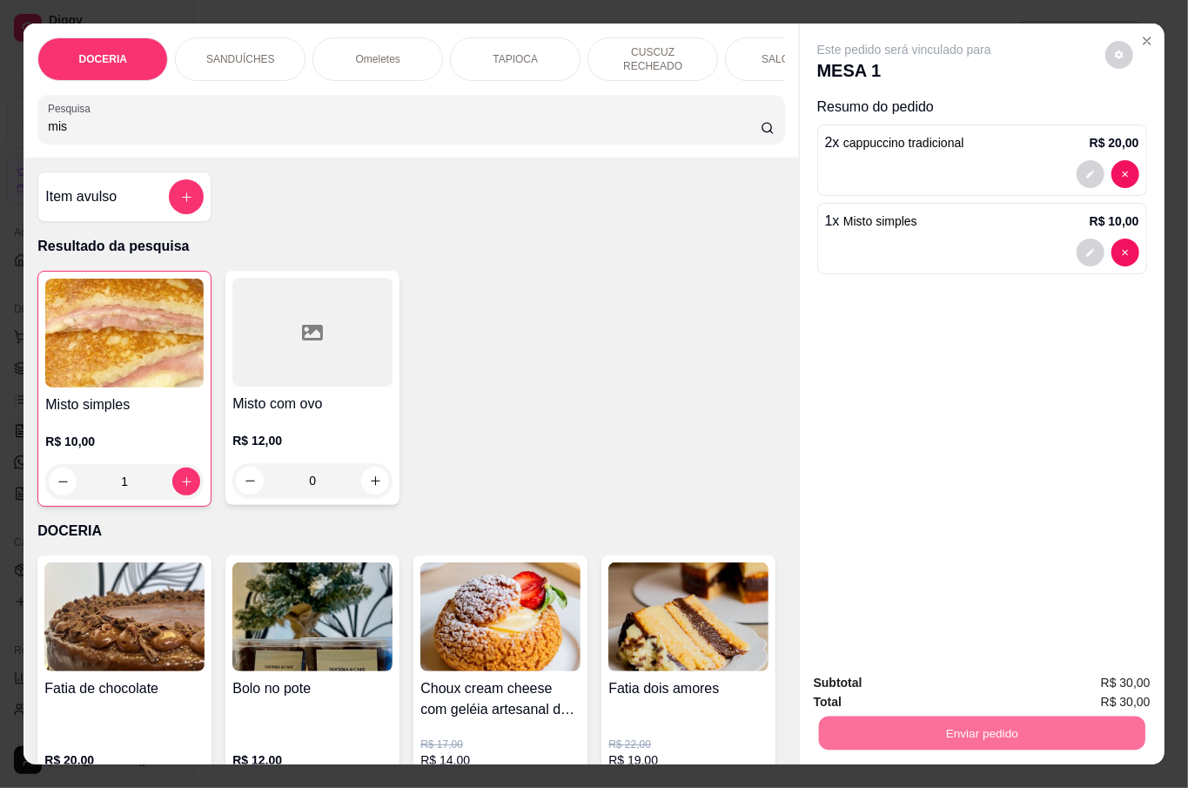
click at [893, 672] on button "Não registrar e enviar pedido" at bounding box center [922, 681] width 181 height 33
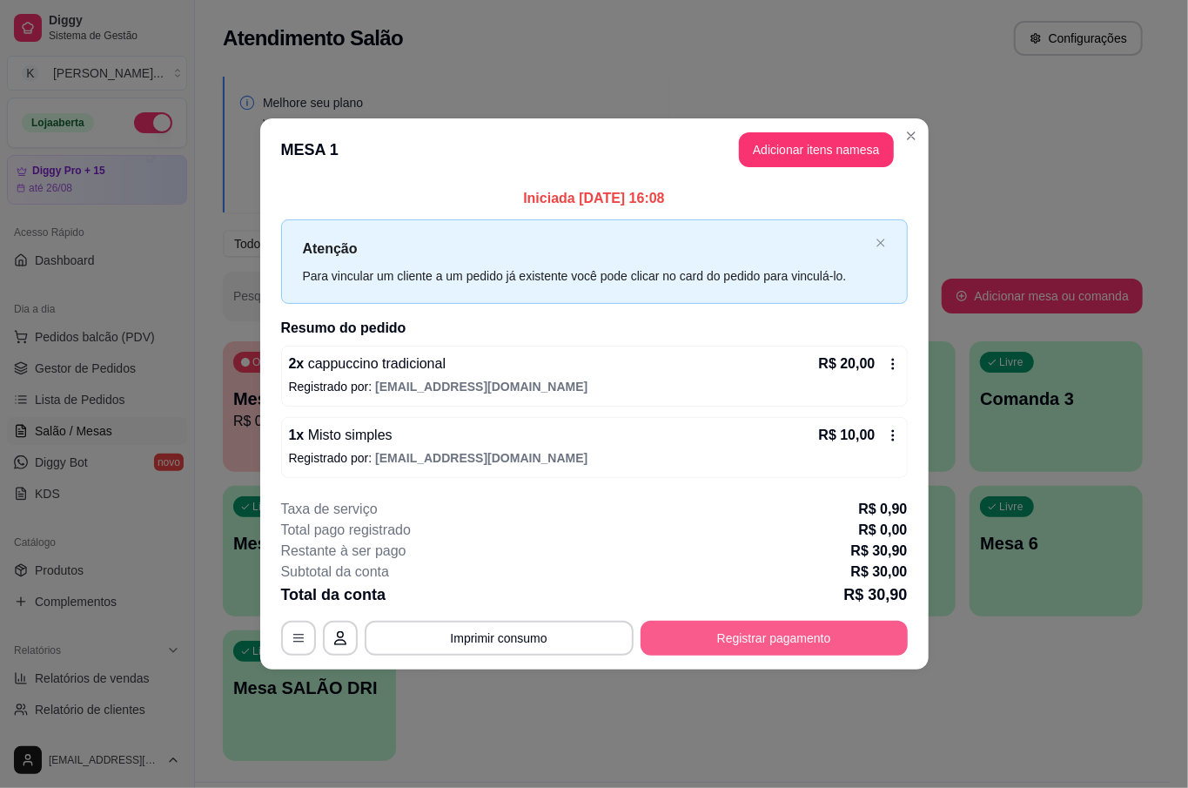
click at [843, 636] on button "Registrar pagamento" at bounding box center [774, 638] width 267 height 35
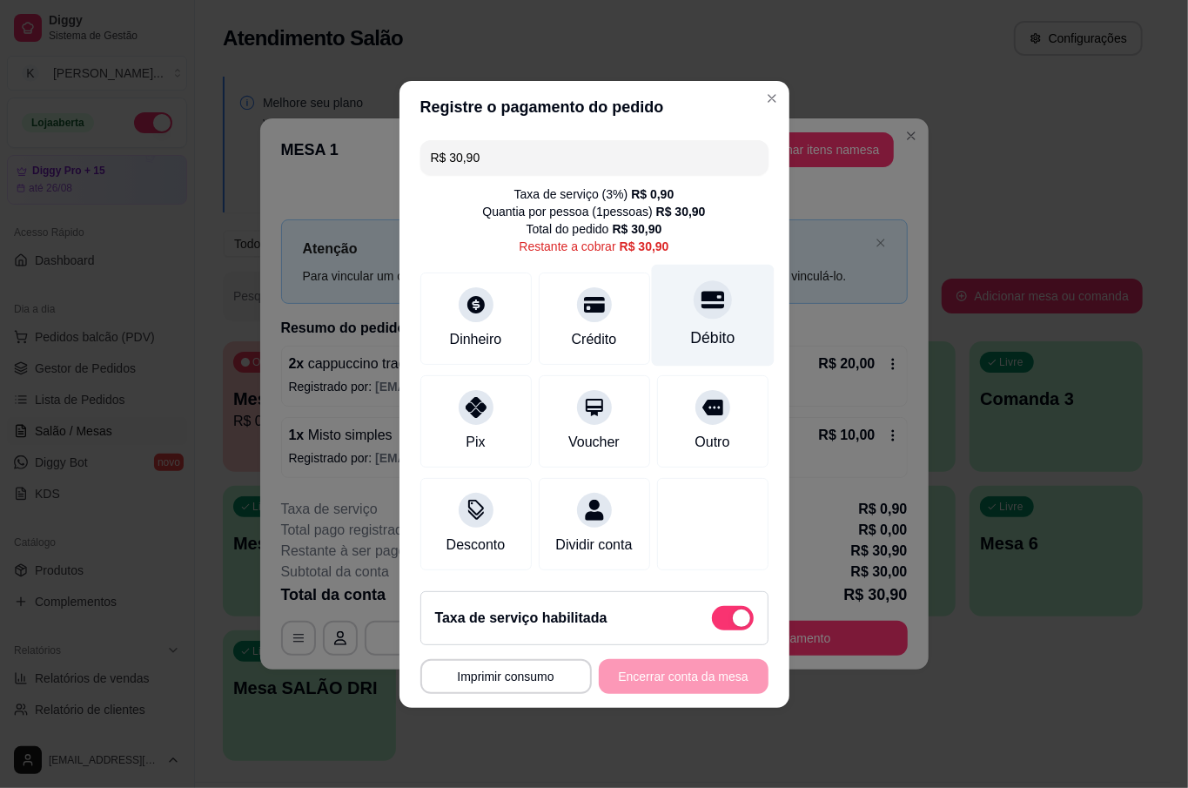
click at [708, 304] on div at bounding box center [713, 299] width 38 height 38
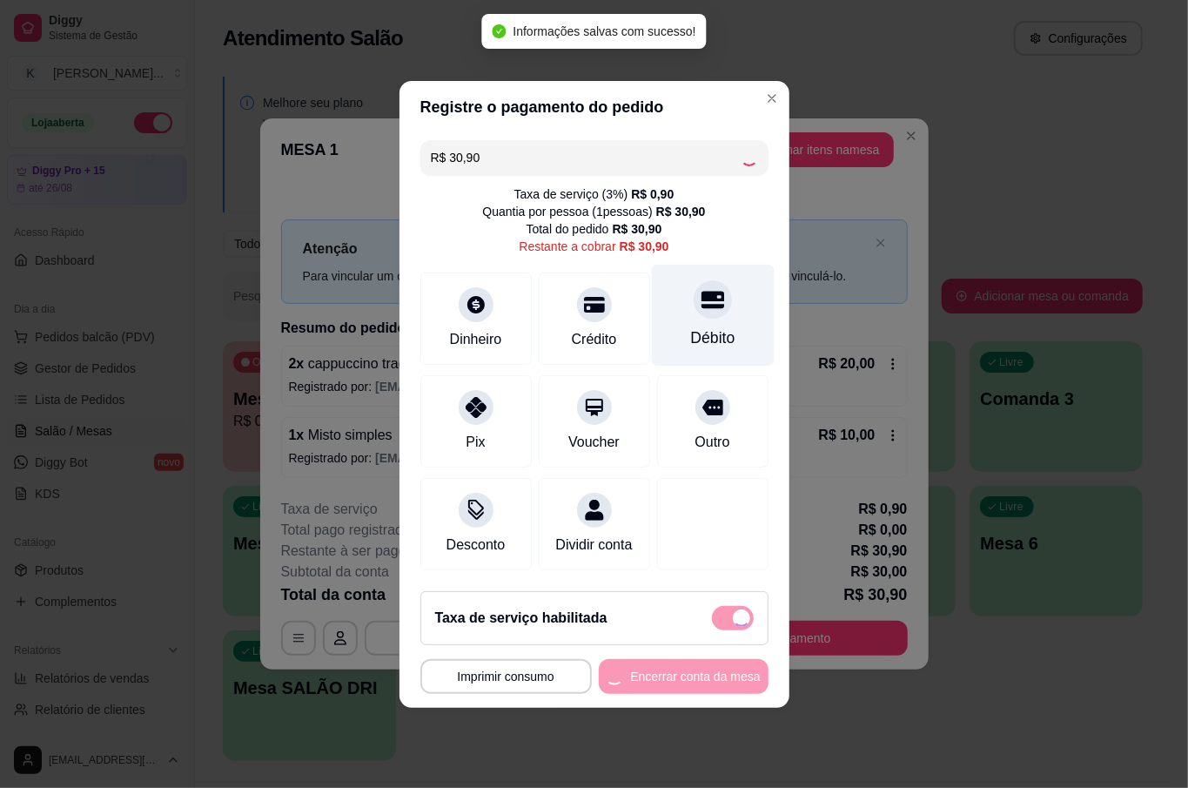
type input "R$ 0,00"
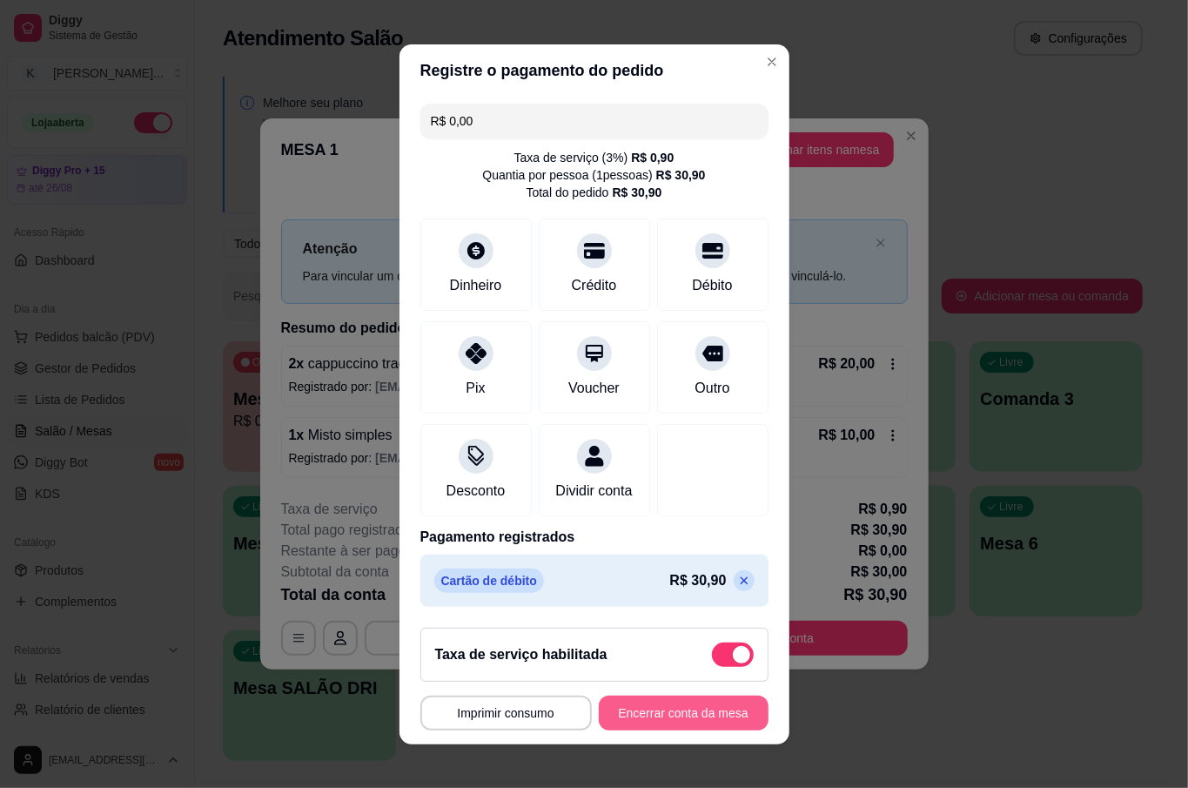
click at [676, 718] on button "Encerrar conta da mesa" at bounding box center [684, 713] width 170 height 35
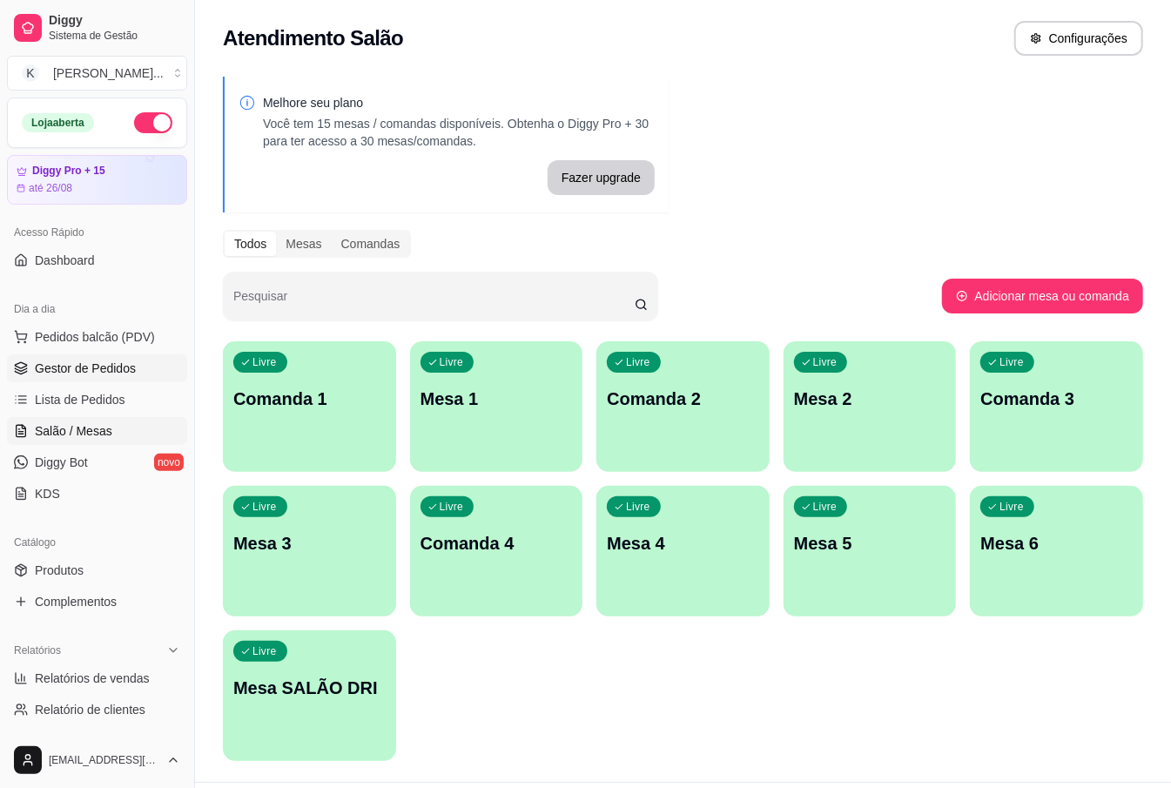
click at [123, 367] on span "Gestor de Pedidos" at bounding box center [85, 368] width 101 height 17
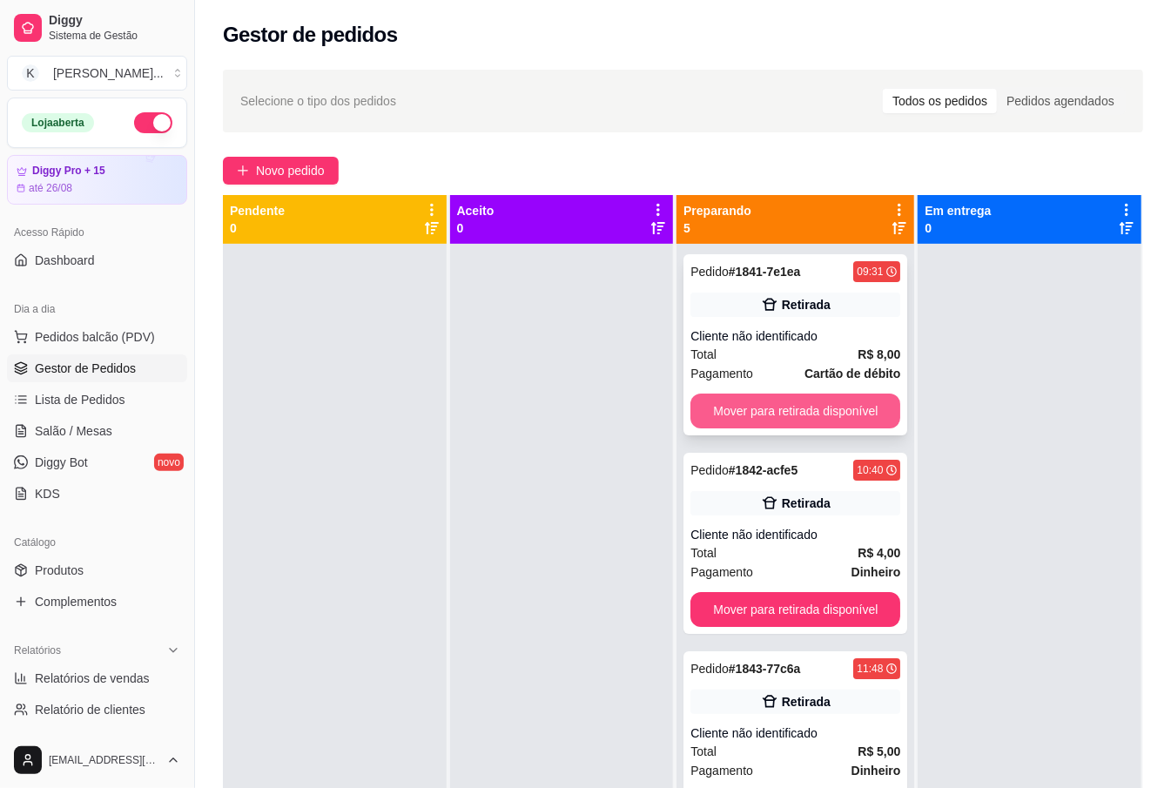
click at [844, 413] on button "Mover para retirada disponível" at bounding box center [795, 411] width 210 height 35
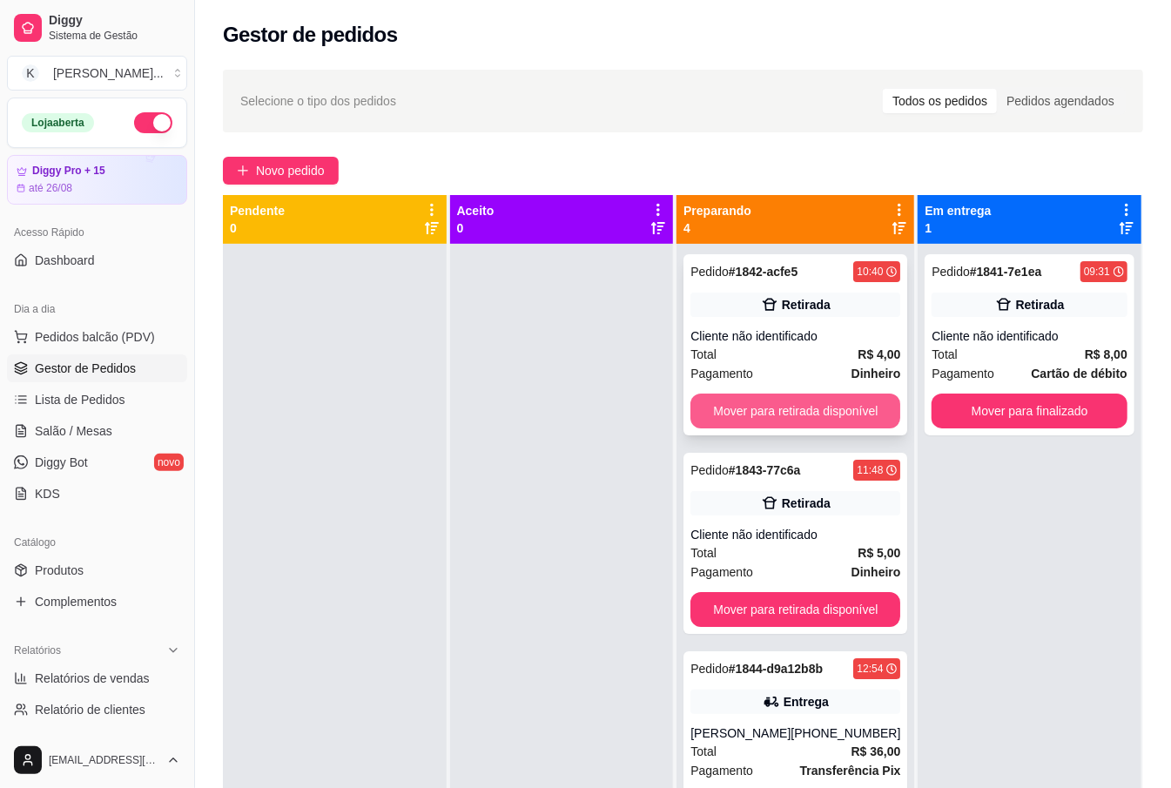
click at [844, 412] on button "Mover para retirada disponível" at bounding box center [795, 411] width 210 height 35
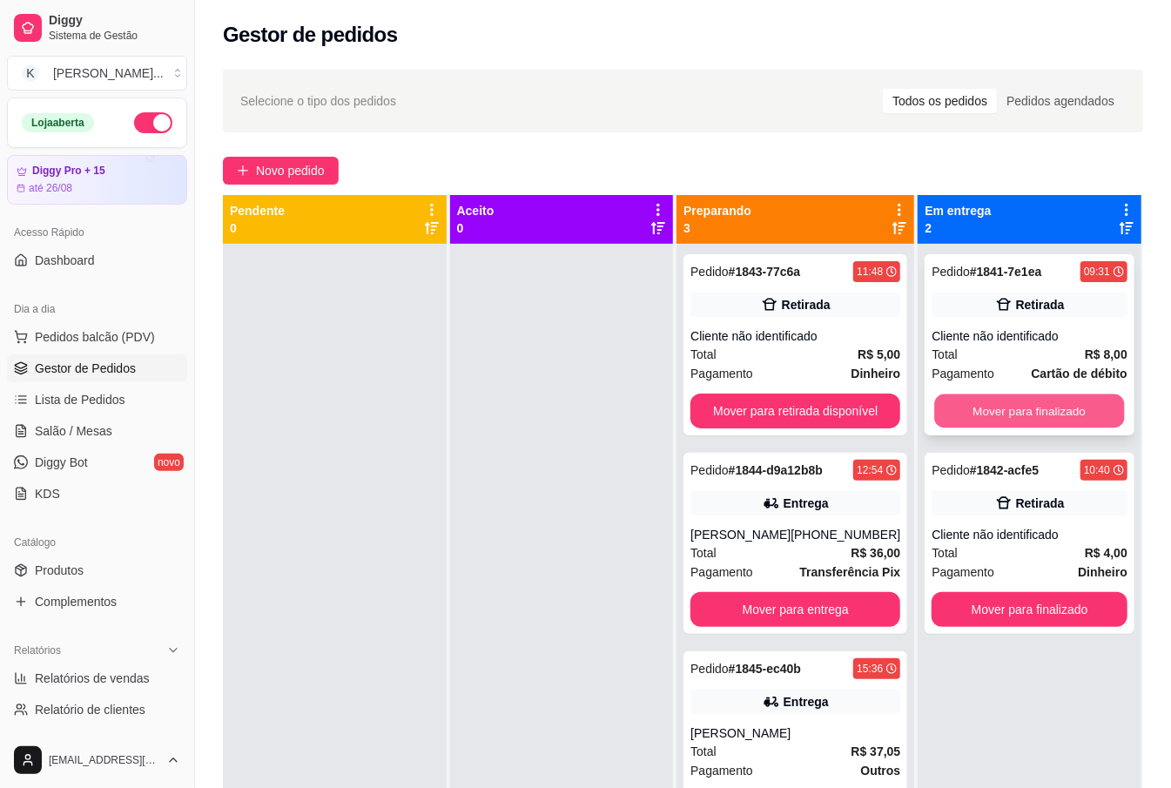
click at [1053, 413] on button "Mover para finalizado" at bounding box center [1030, 411] width 190 height 34
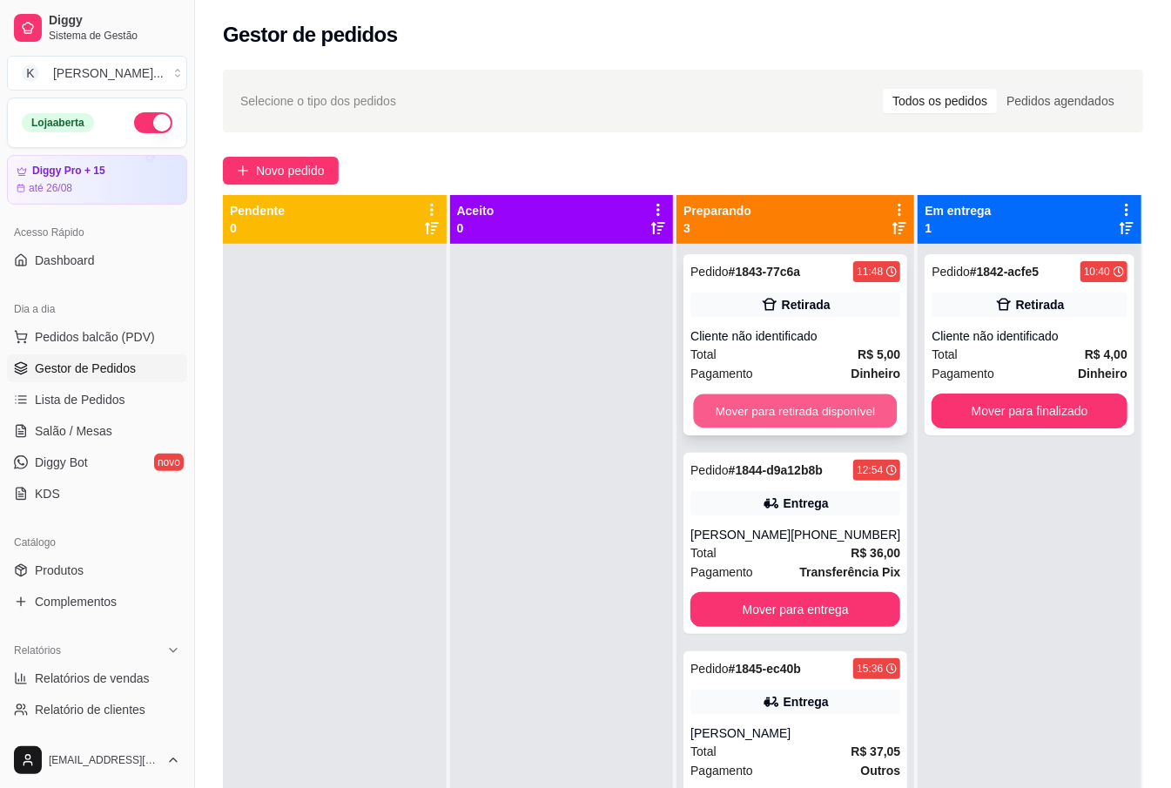
click at [750, 411] on button "Mover para retirada disponível" at bounding box center [796, 411] width 204 height 34
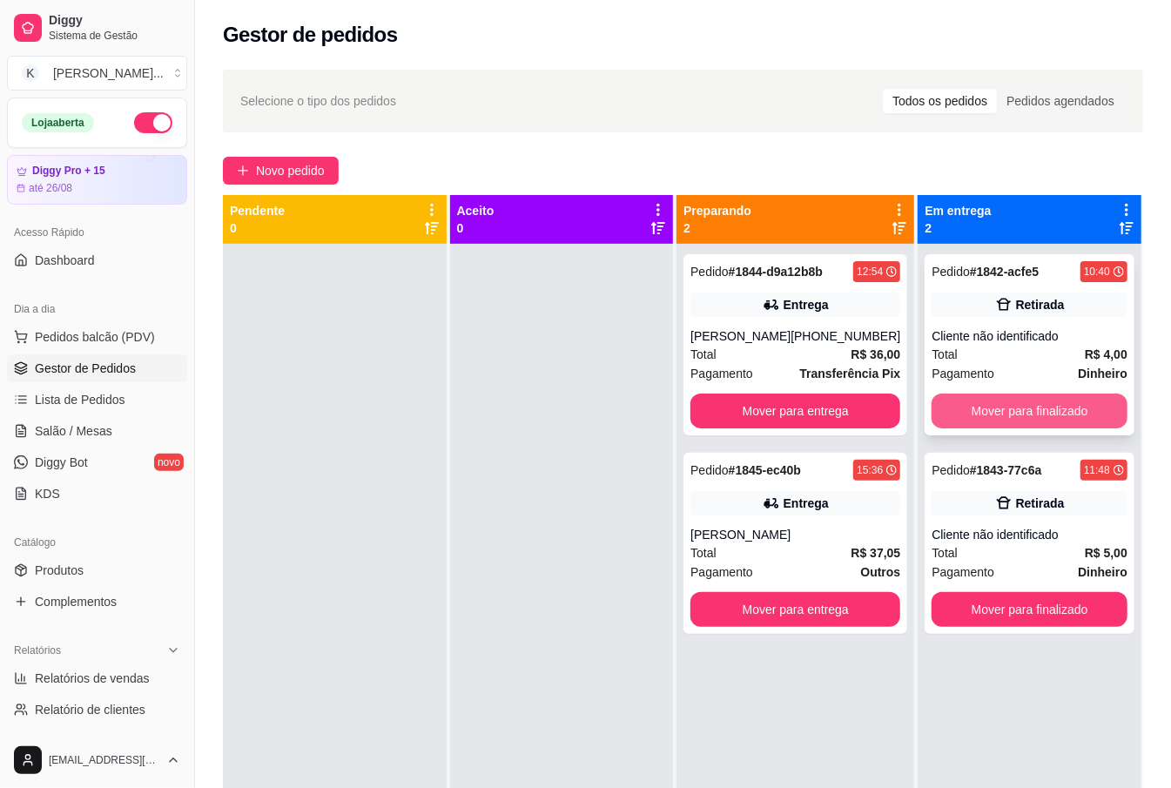
click at [1029, 405] on button "Mover para finalizado" at bounding box center [1030, 411] width 196 height 35
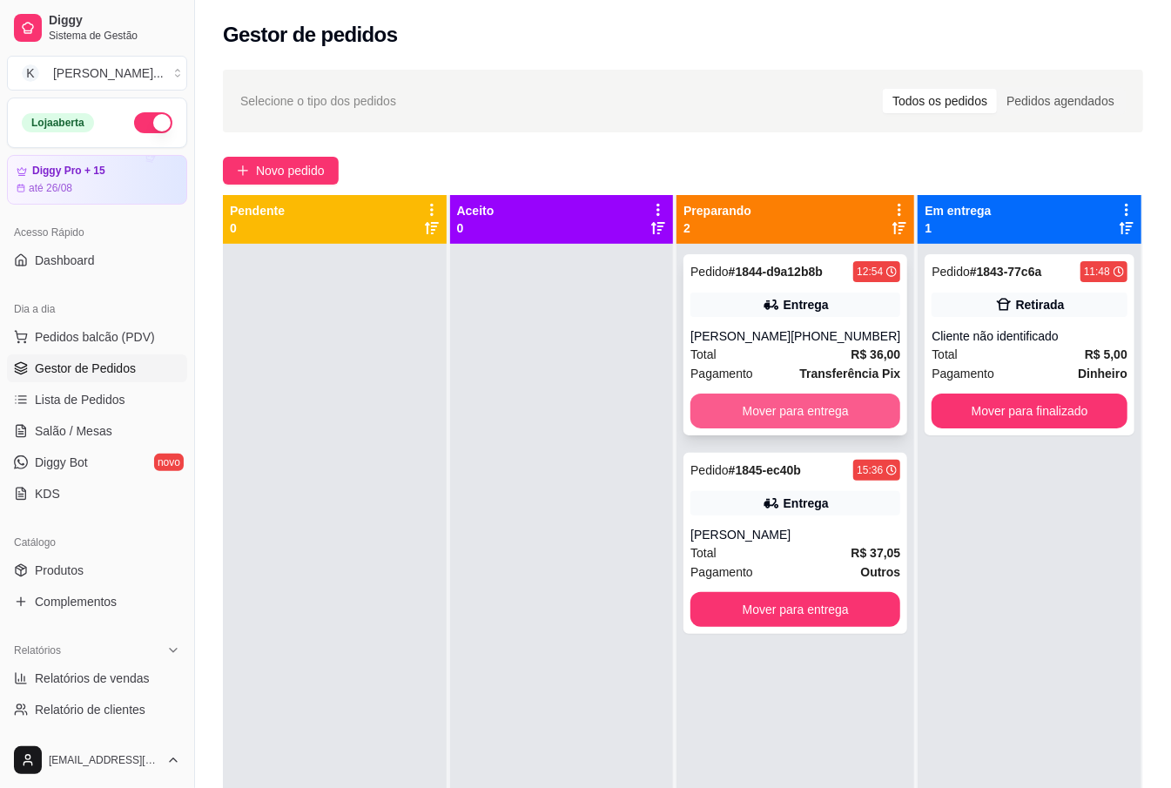
click at [868, 406] on button "Mover para entrega" at bounding box center [795, 411] width 210 height 35
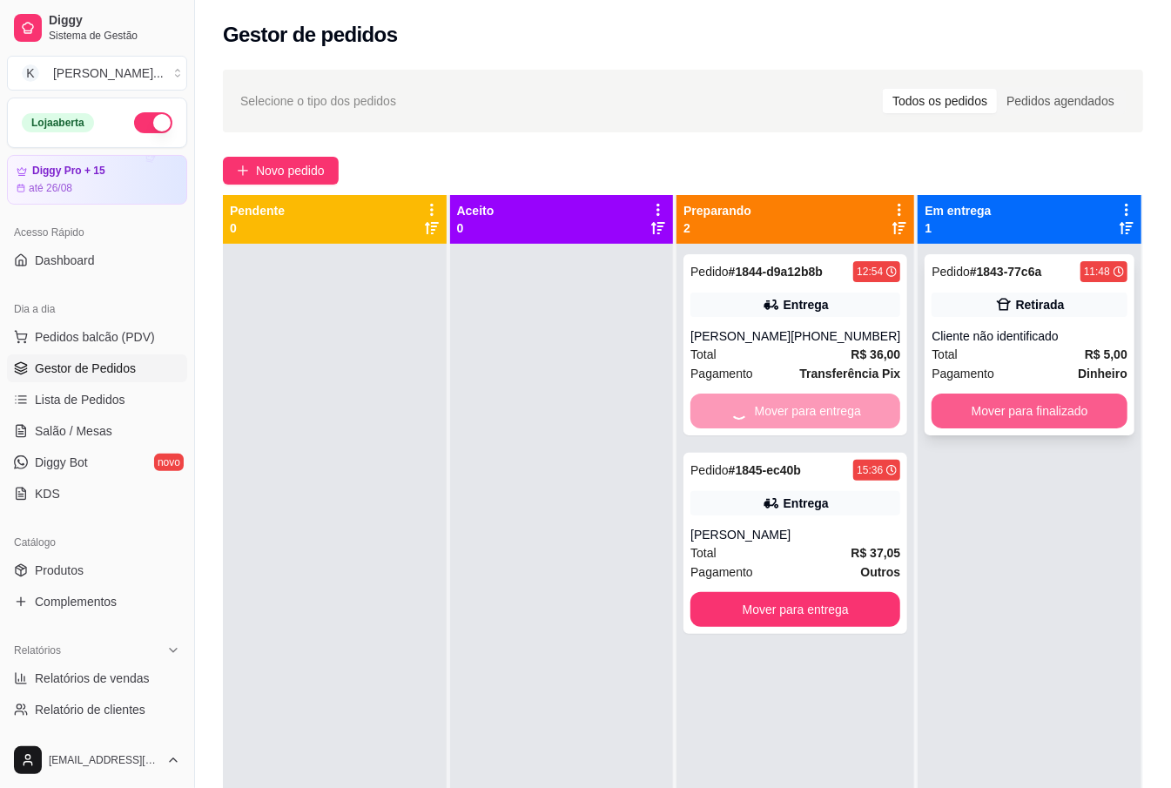
click at [1014, 405] on button "Mover para finalizado" at bounding box center [1030, 411] width 196 height 35
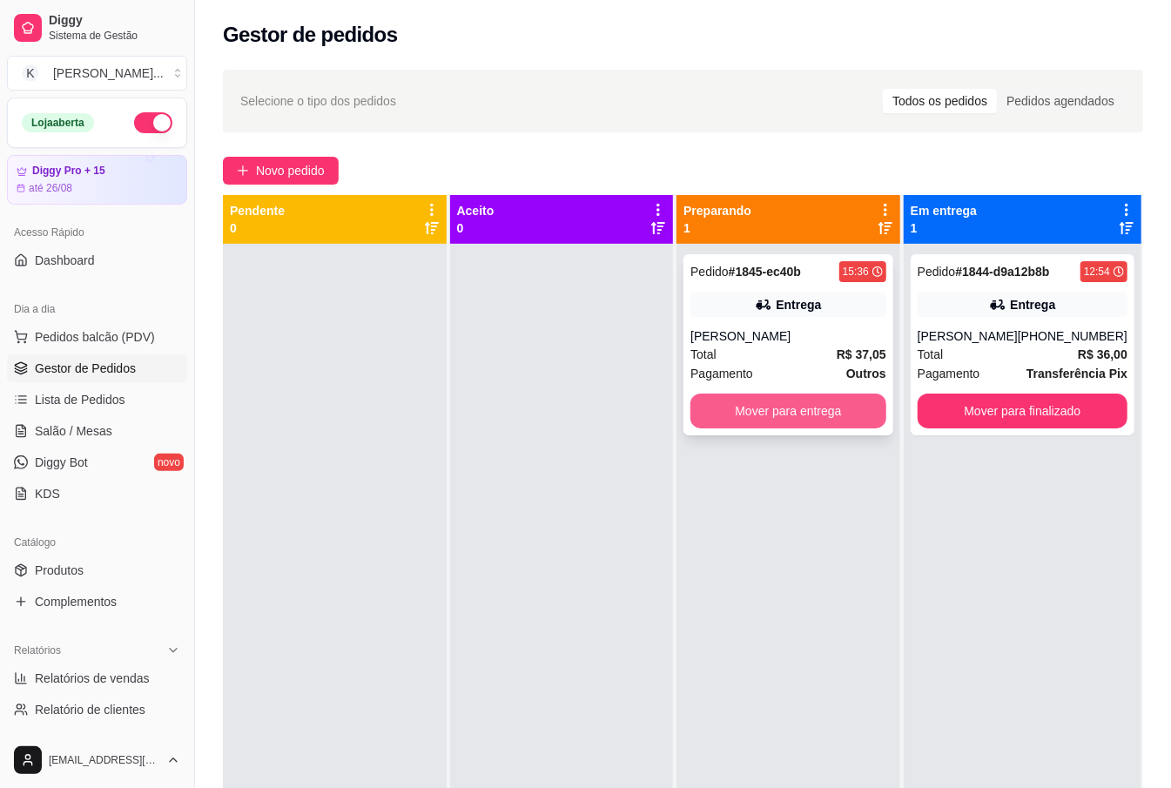
click at [817, 406] on button "Mover para entrega" at bounding box center [788, 411] width 196 height 35
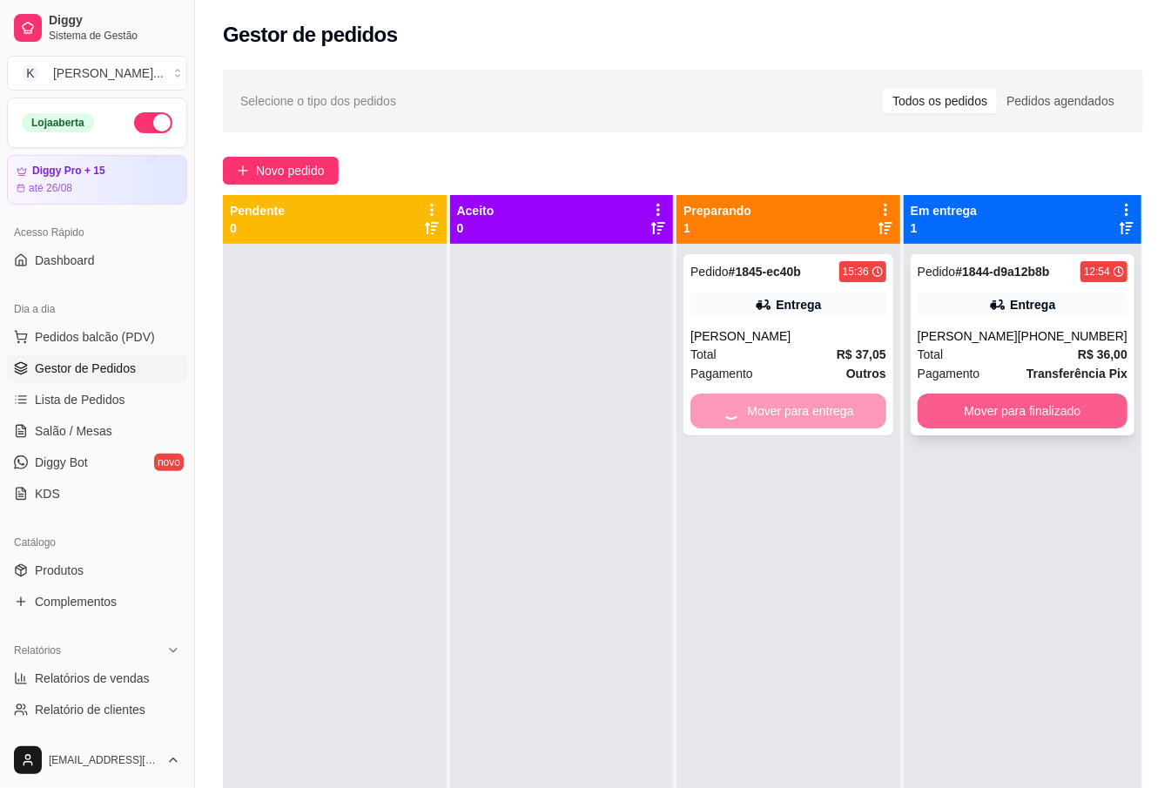
click at [1018, 408] on button "Mover para finalizado" at bounding box center [1023, 411] width 210 height 35
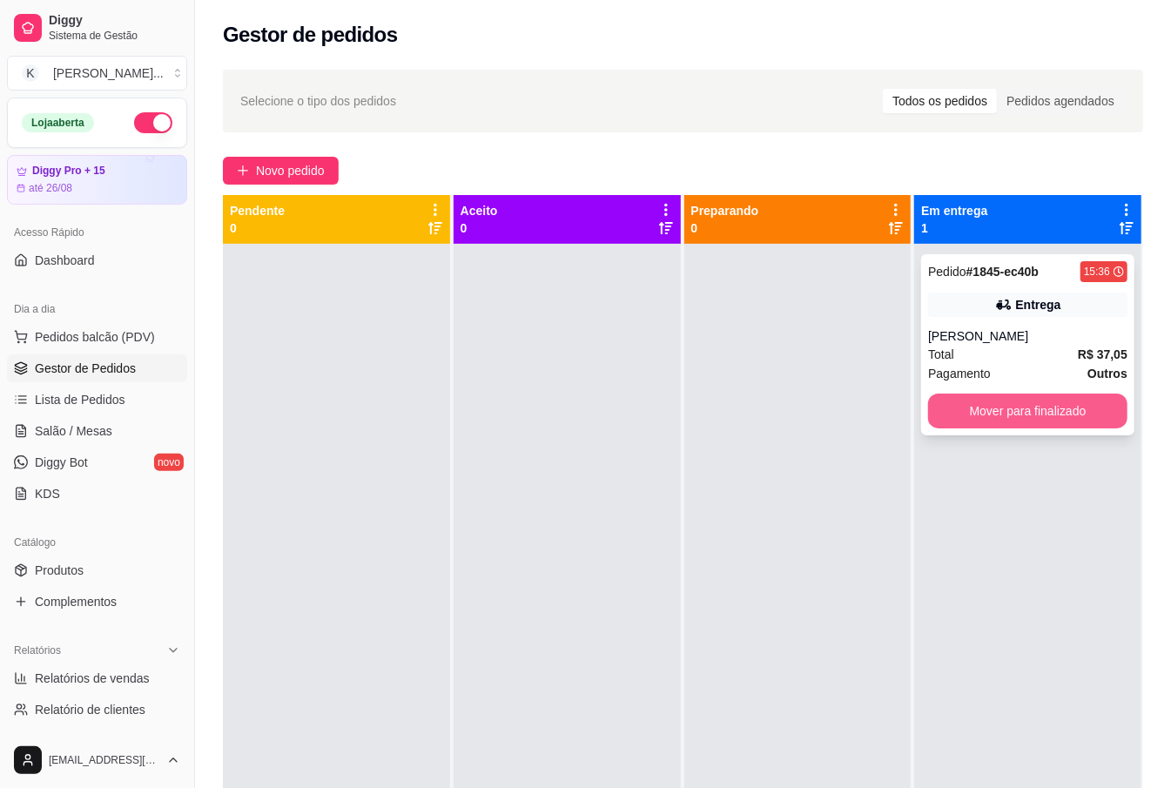
click at [984, 409] on button "Mover para finalizado" at bounding box center [1027, 411] width 199 height 35
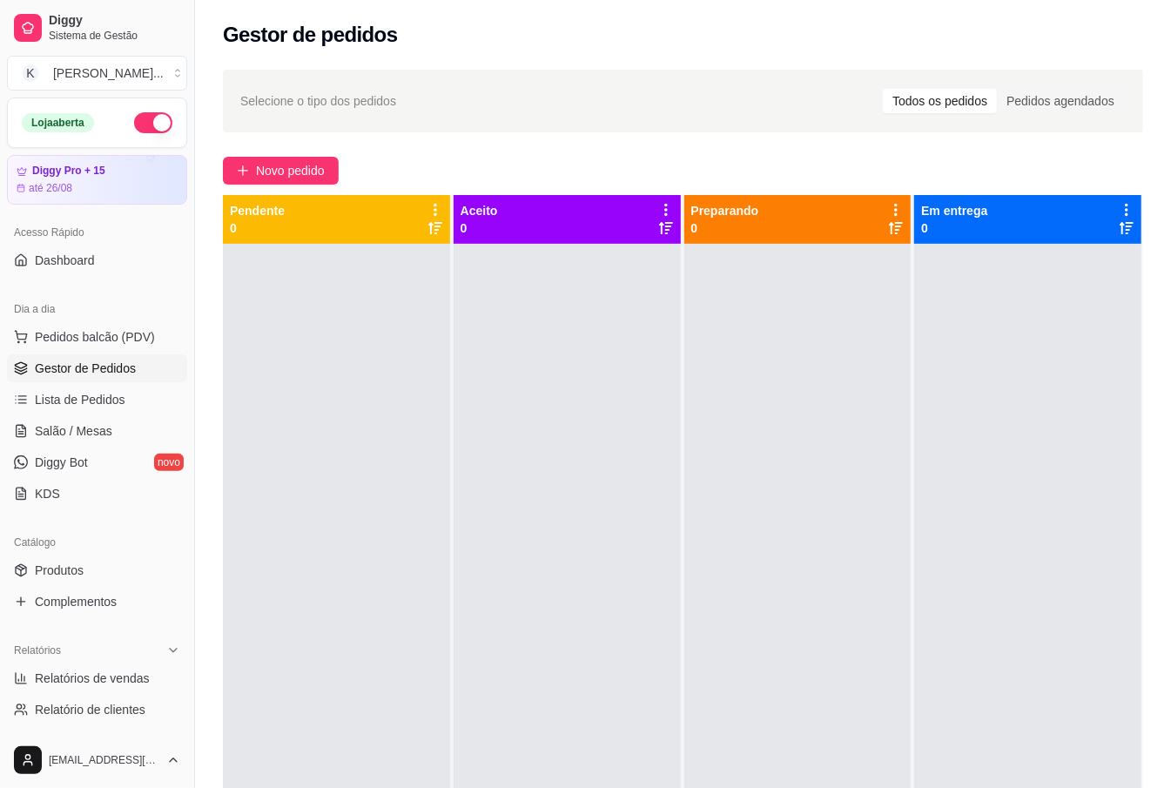
click at [942, 413] on div at bounding box center [1027, 638] width 227 height 788
click at [938, 418] on div at bounding box center [1027, 638] width 227 height 788
click at [125, 335] on span "Pedidos balcão (PDV)" at bounding box center [95, 336] width 120 height 17
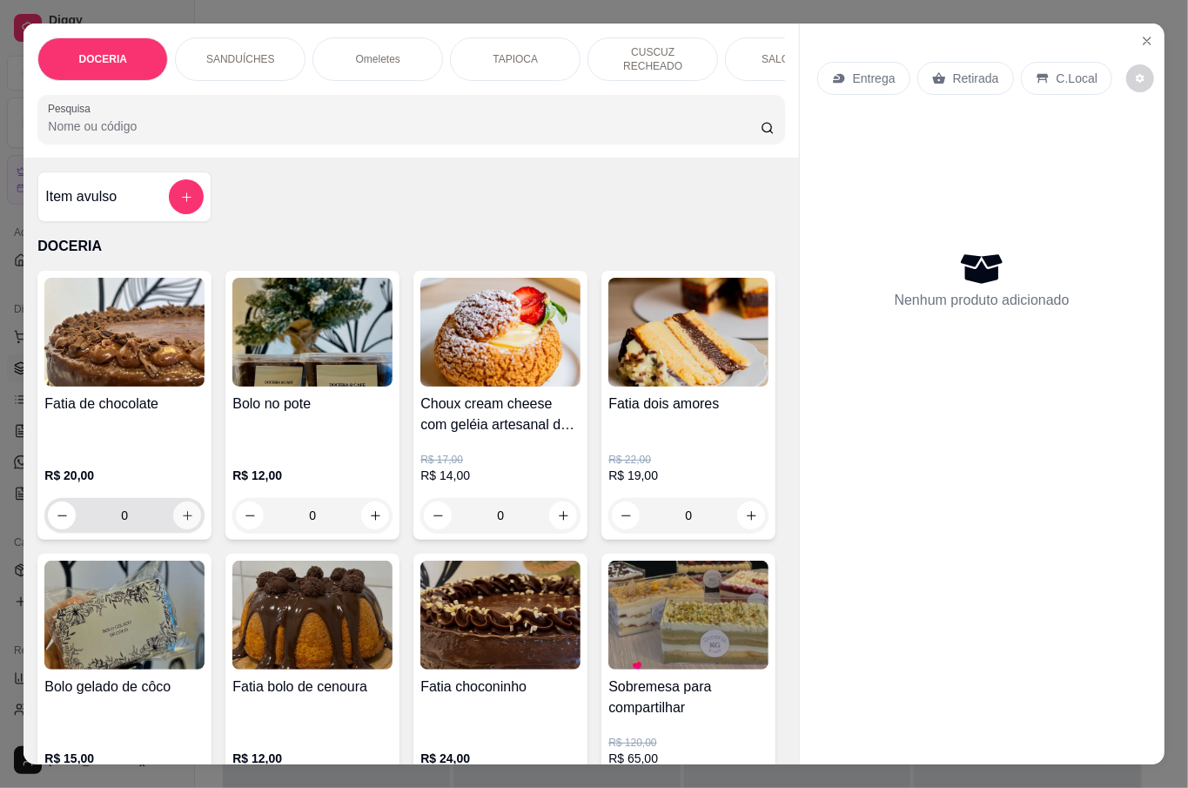
click at [181, 509] on icon "increase-product-quantity" at bounding box center [187, 515] width 13 height 13
type input "1"
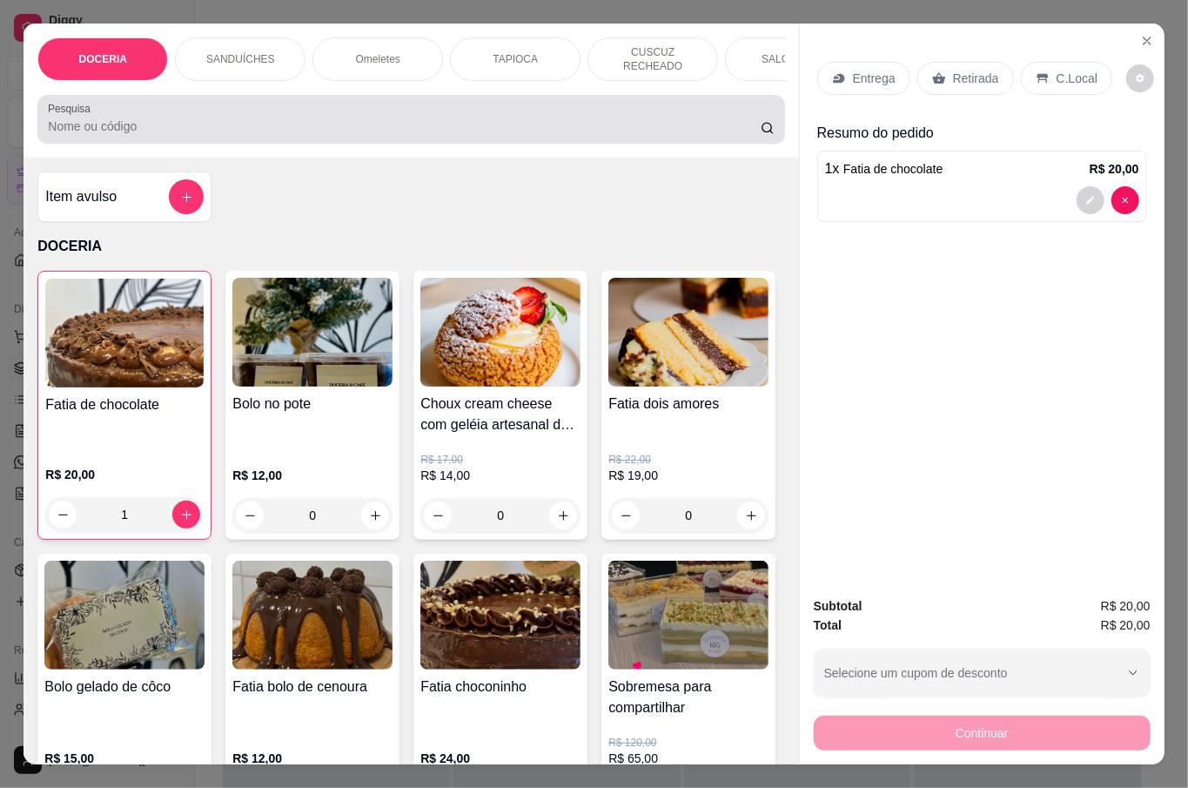
click at [132, 120] on input "Pesquisa" at bounding box center [404, 126] width 713 height 17
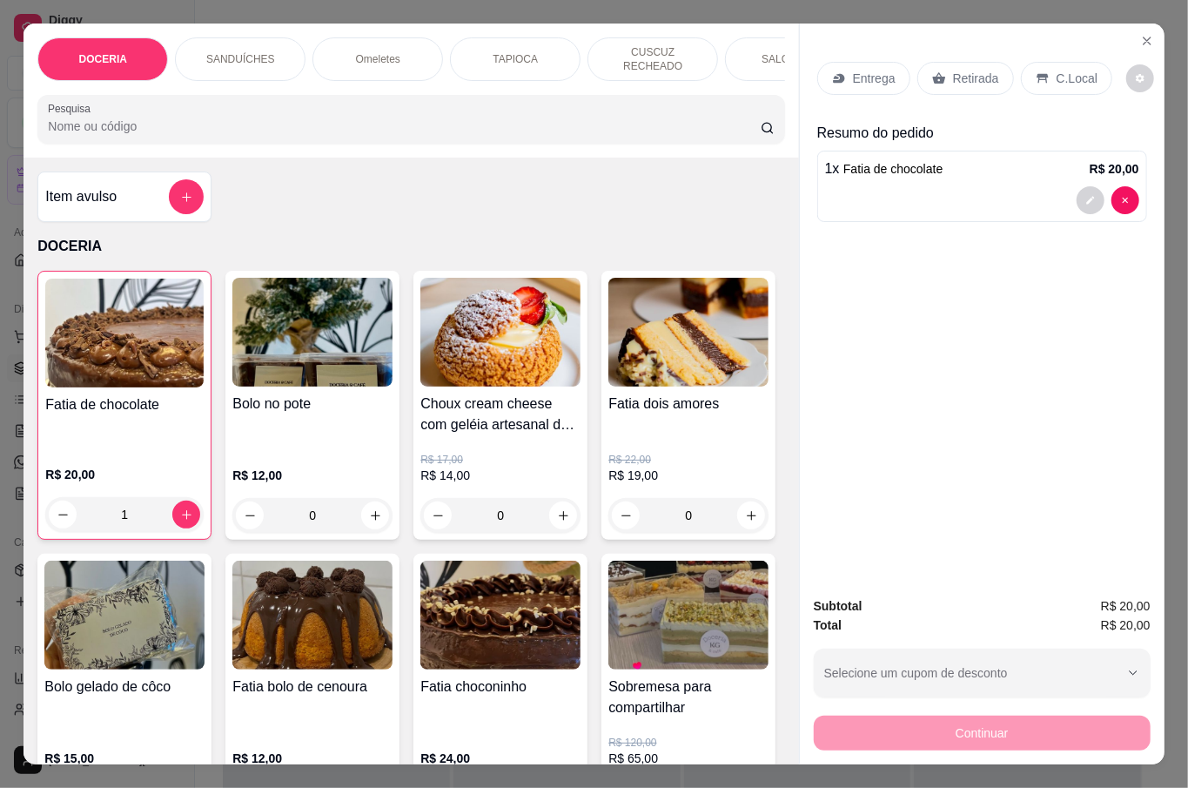
click at [210, 548] on div "Fatia de chocolate R$ 20,00 1 Bolo no pote R$ 12,00 0 Choux cream cheese com ge…" at bounding box center [410, 547] width 747 height 552
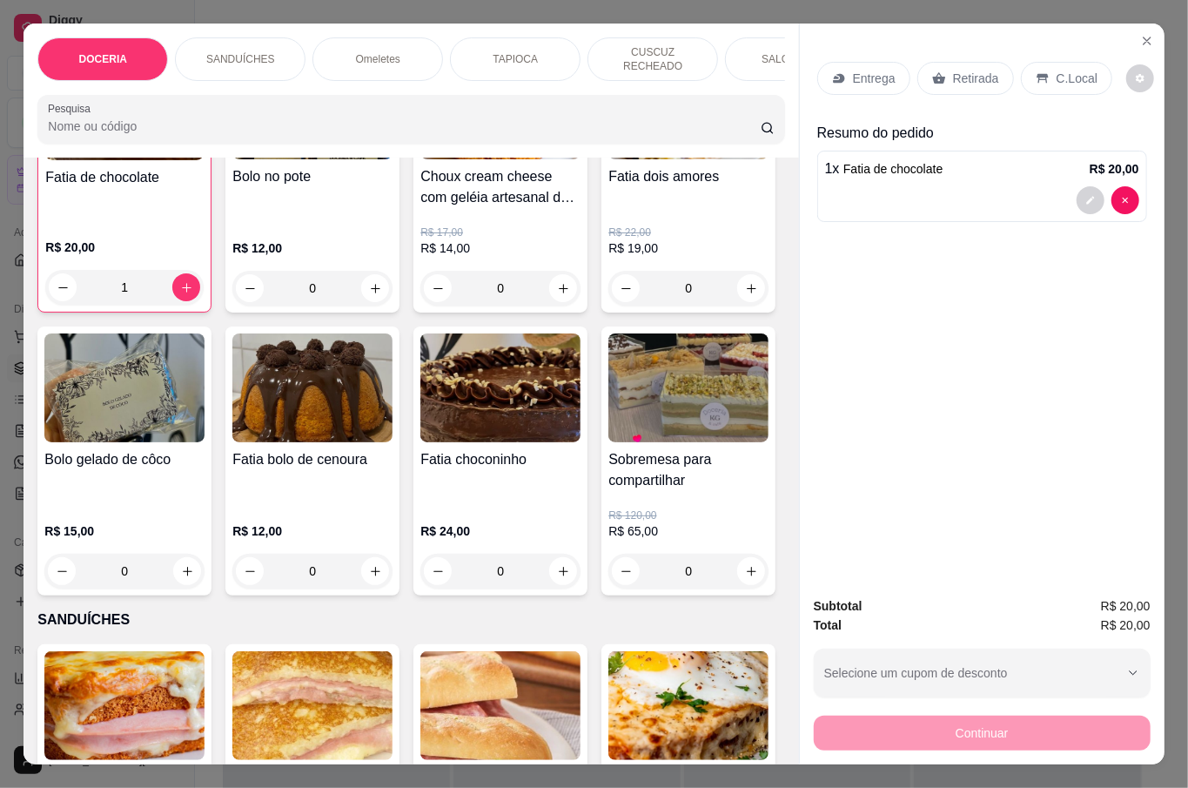
scroll to position [232, 0]
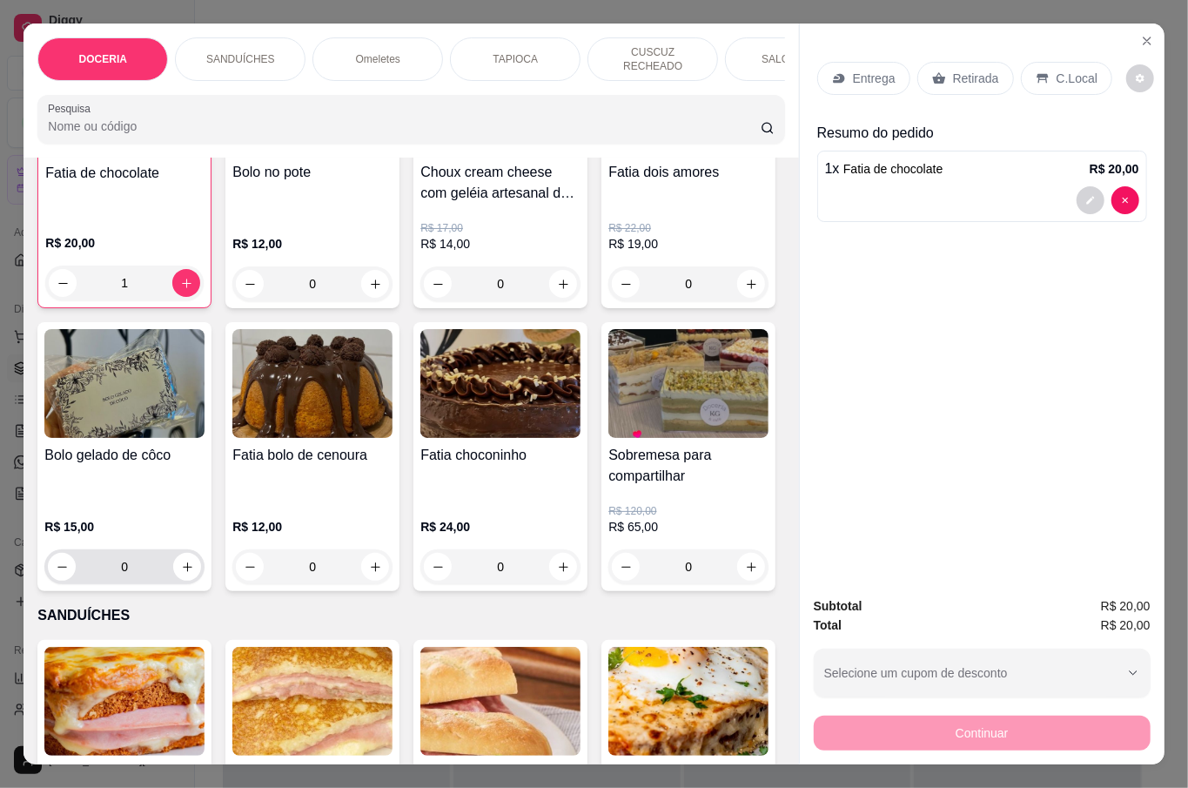
click at [194, 561] on icon "increase-product-quantity" at bounding box center [187, 567] width 13 height 13
type input "1"
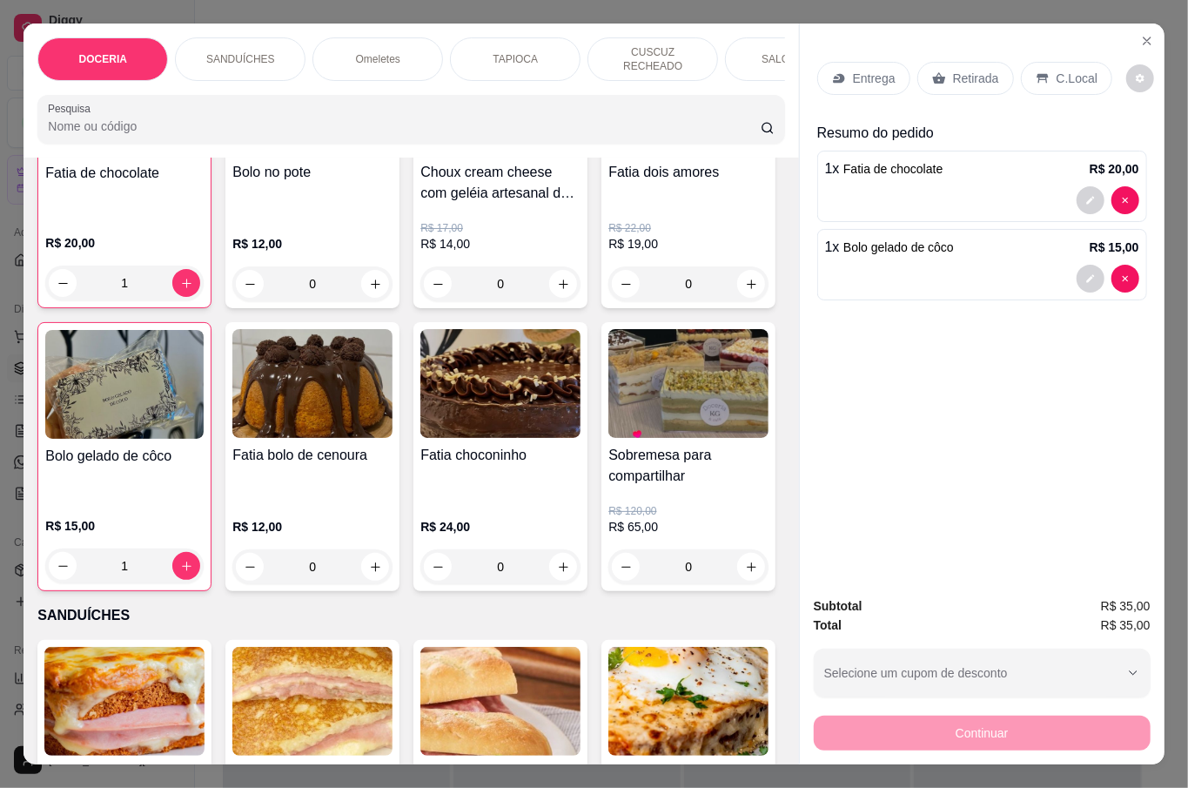
click at [370, 275] on div "0" at bounding box center [312, 283] width 160 height 35
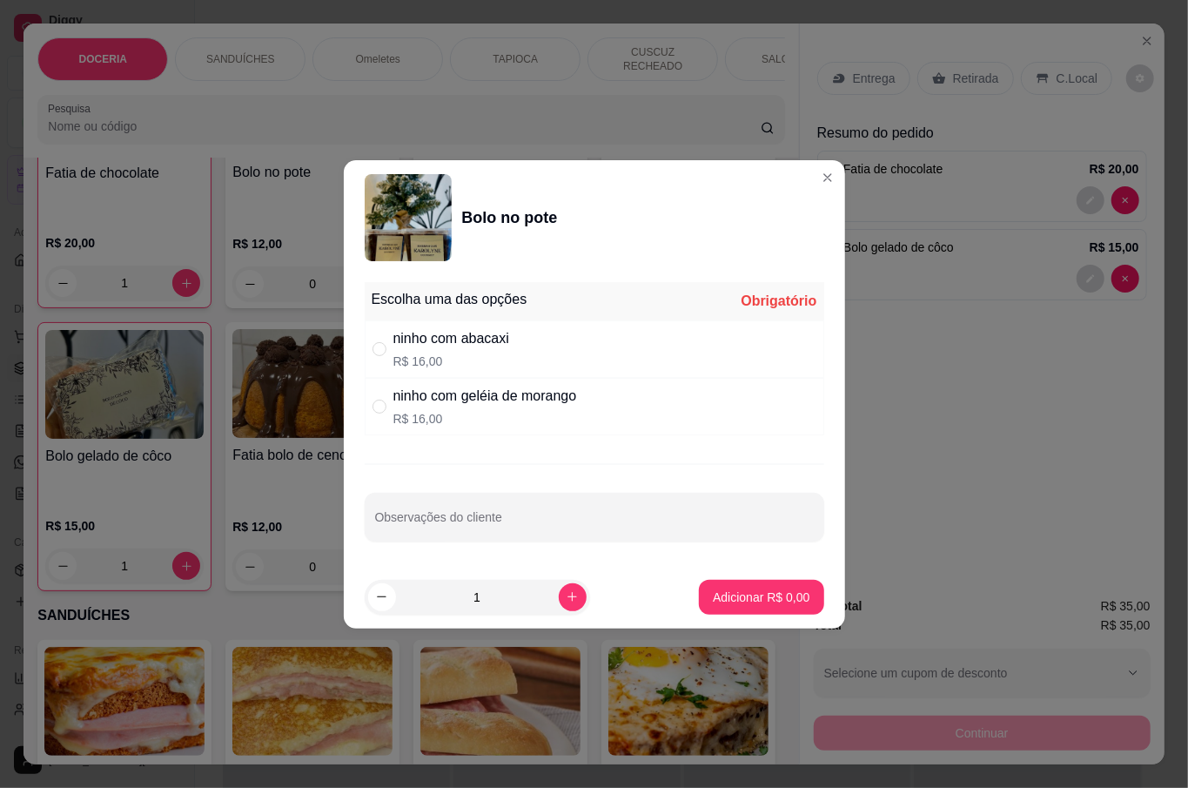
click at [492, 340] on div "ninho com abacaxi" at bounding box center [452, 338] width 116 height 21
radio input "true"
click at [742, 594] on p "Adicionar R$ 16,00" at bounding box center [758, 597] width 104 height 17
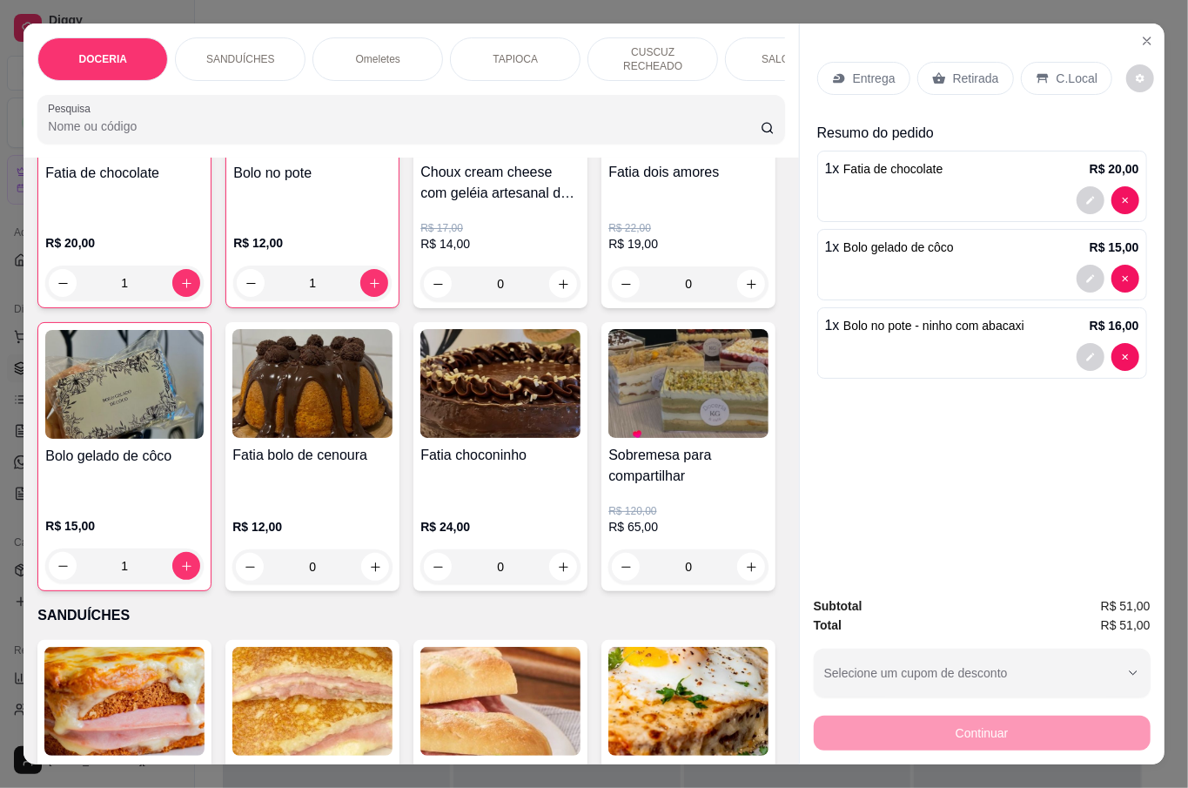
type input "1"
click at [963, 70] on p "Retirada" at bounding box center [976, 78] width 46 height 17
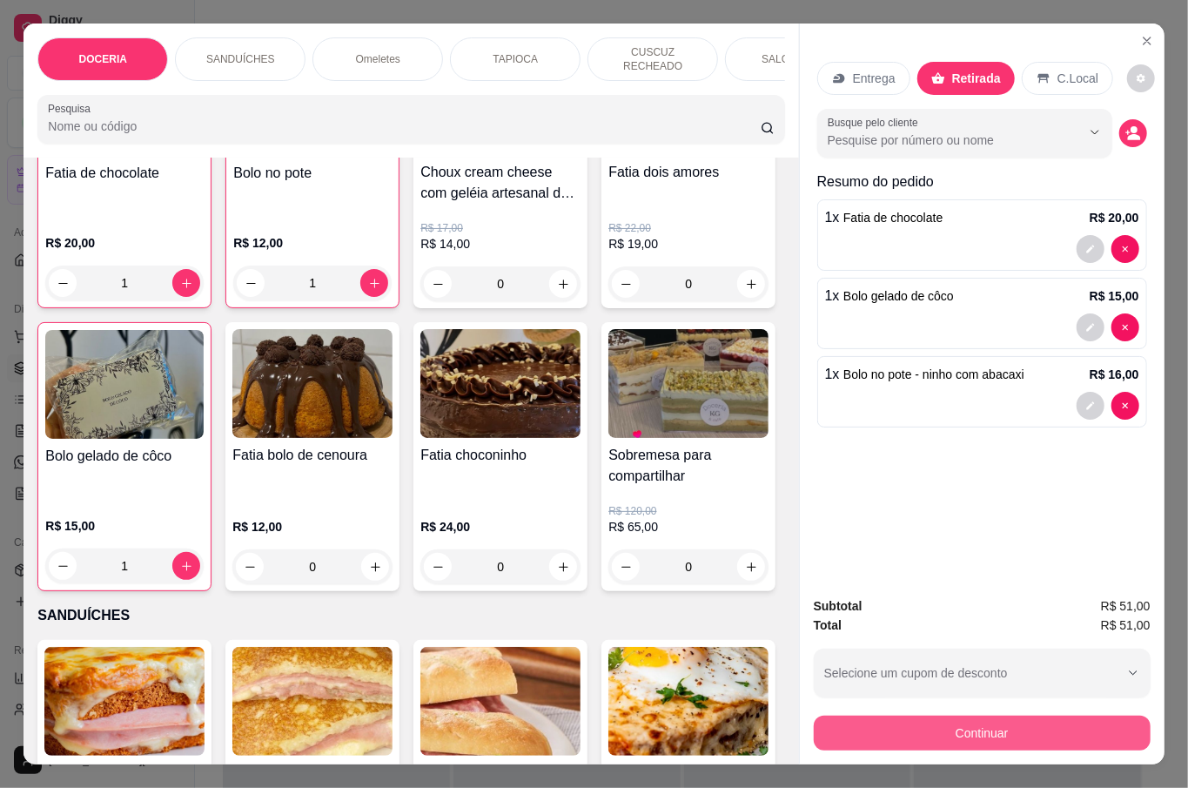
click at [1003, 722] on button "Continuar" at bounding box center [982, 733] width 337 height 35
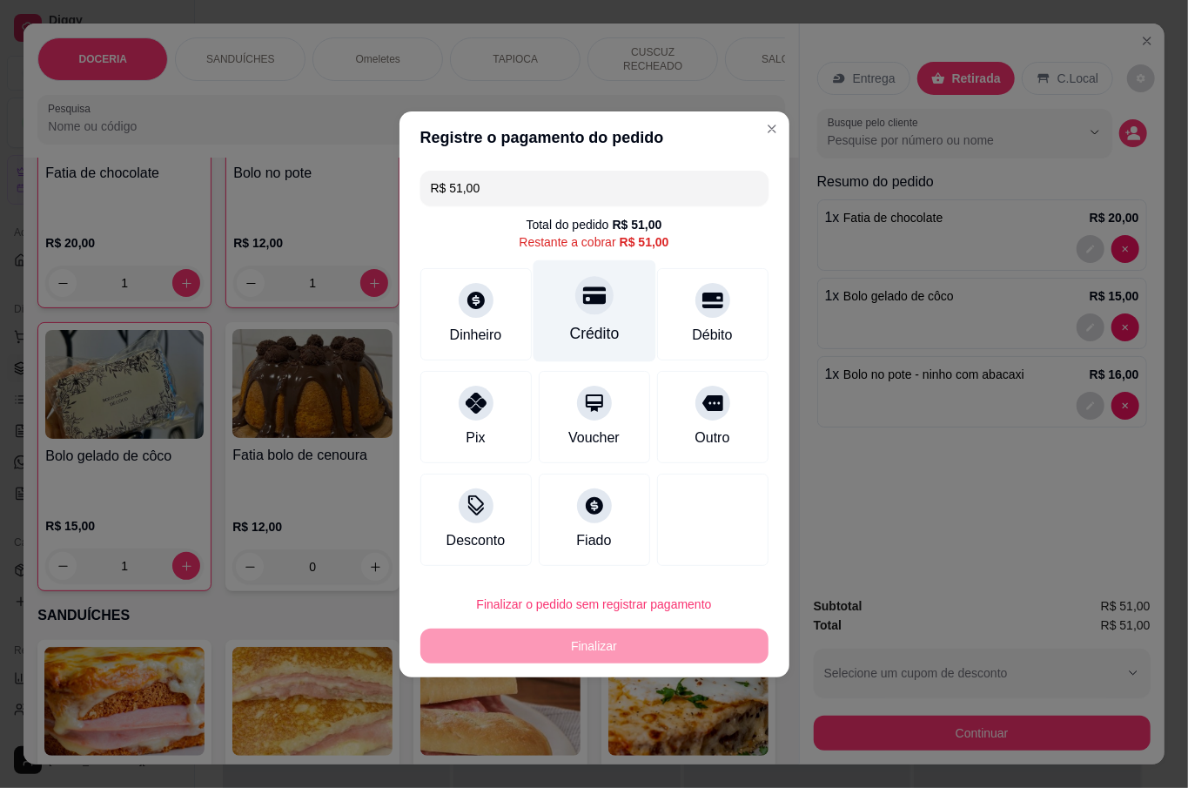
click at [593, 305] on icon at bounding box center [593, 295] width 23 height 23
type input "R$ 0,00"
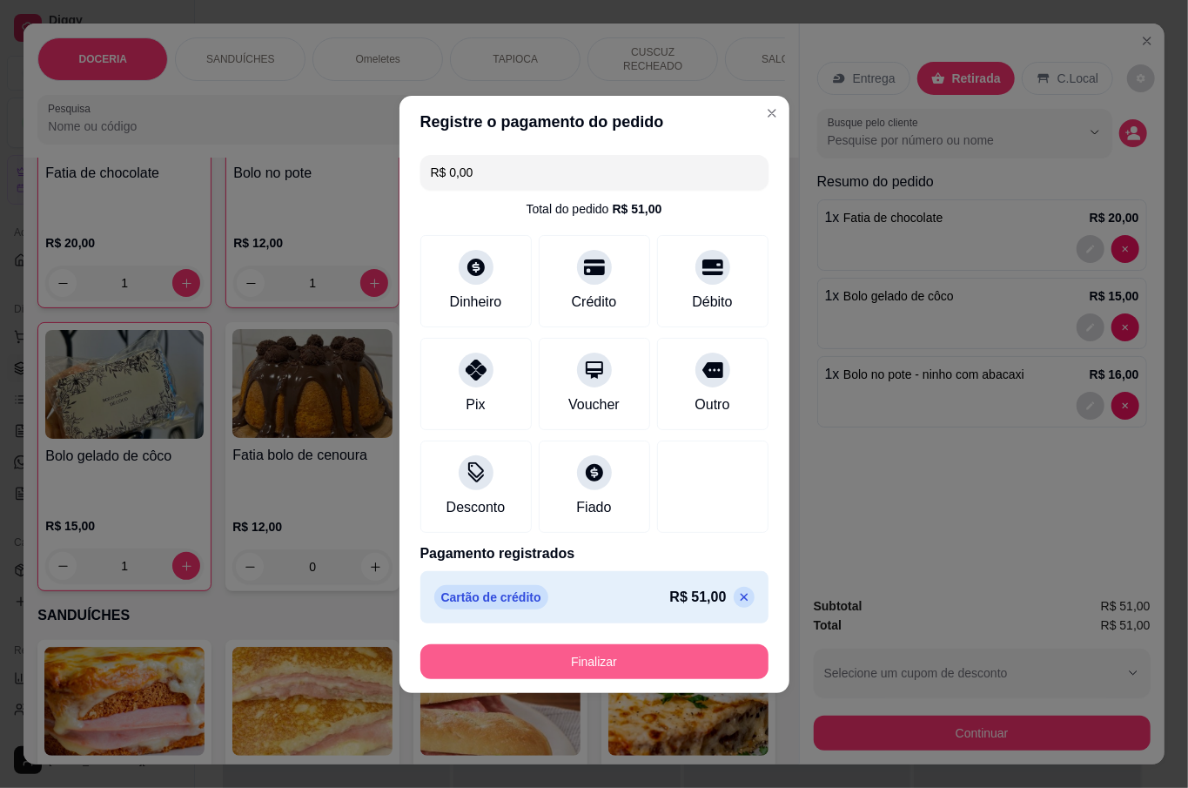
click at [698, 658] on button "Finalizar" at bounding box center [595, 661] width 348 height 35
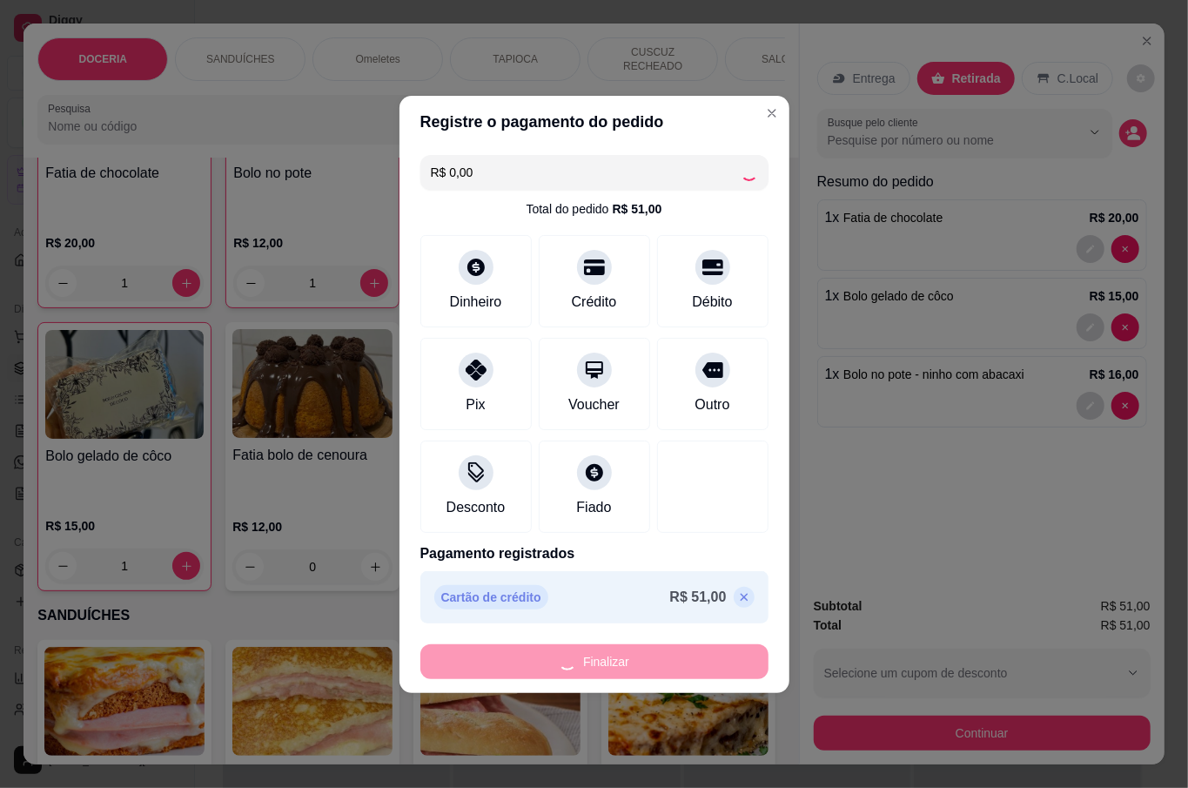
type input "0"
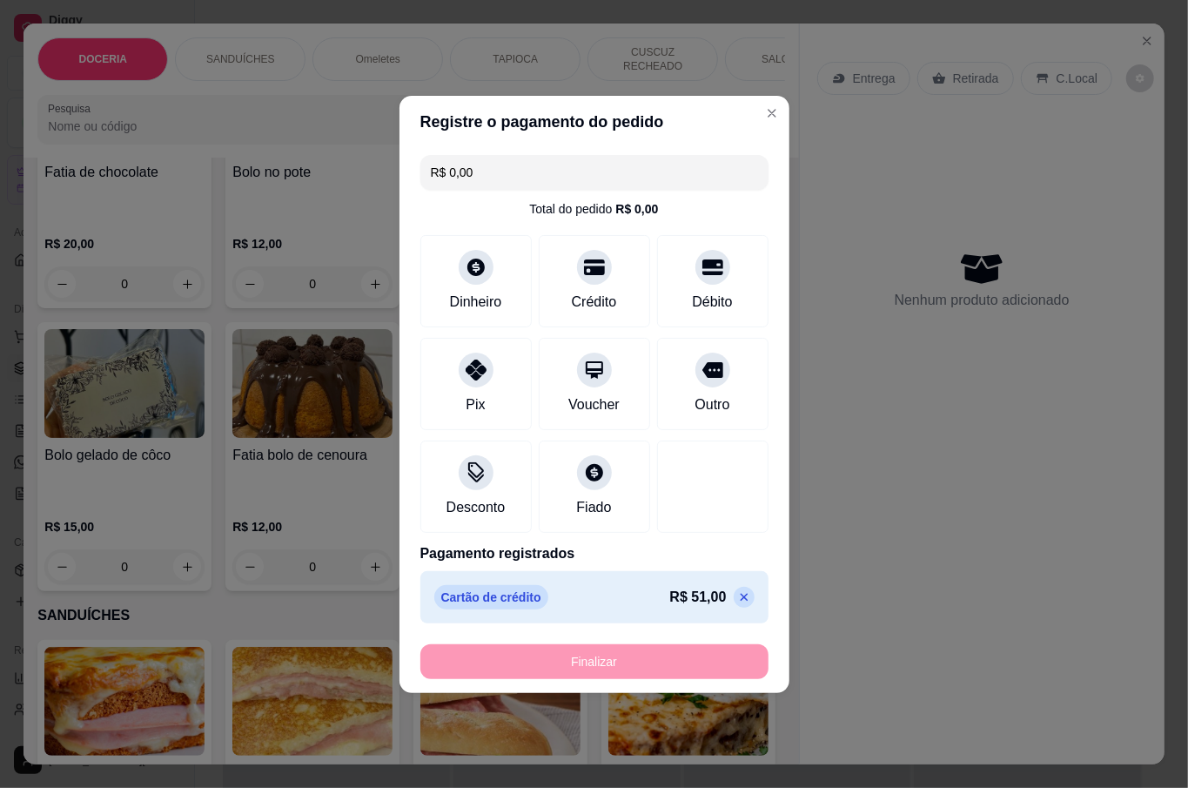
type input "-R$ 51,00"
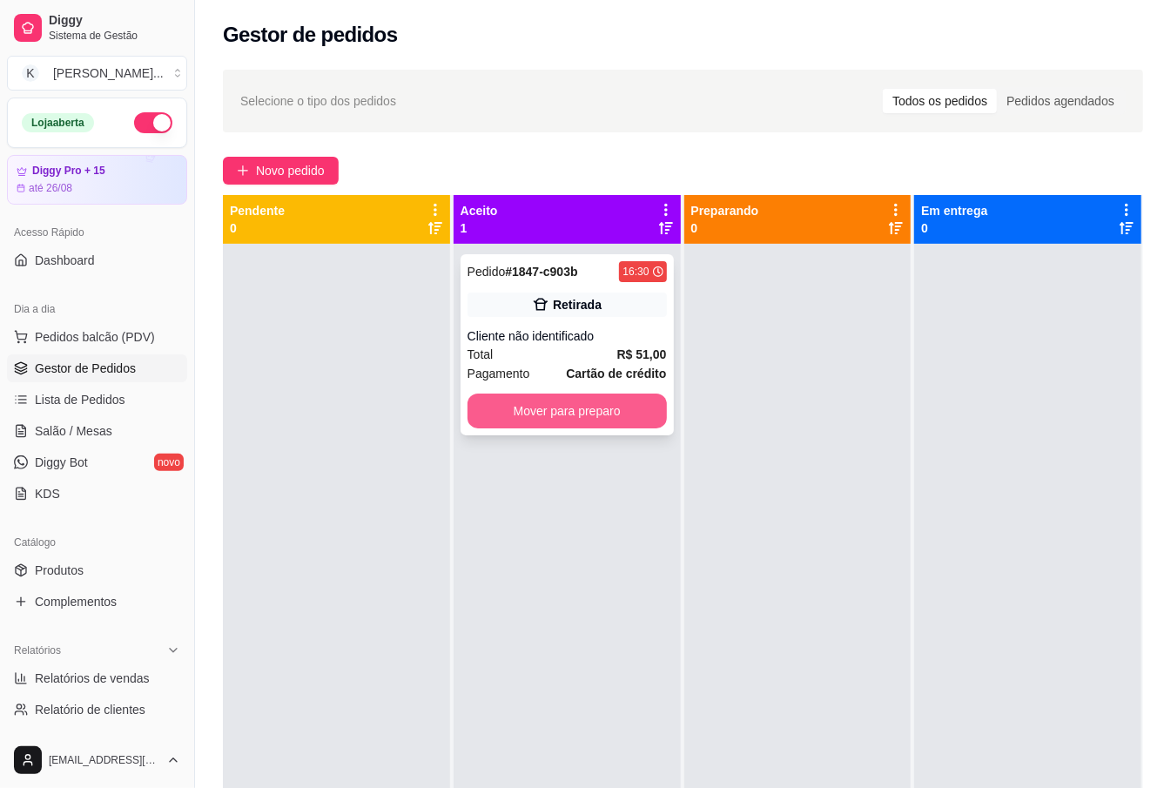
click at [615, 401] on button "Mover para preparo" at bounding box center [567, 411] width 199 height 35
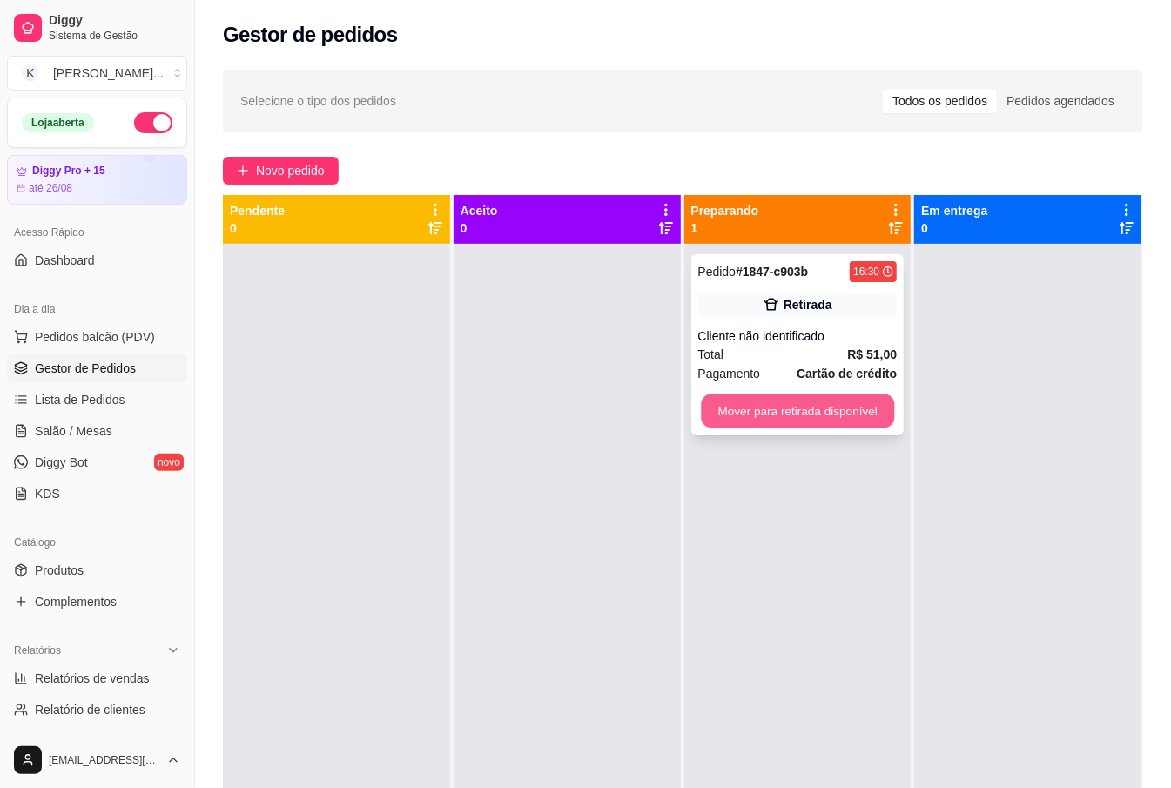
click at [701, 408] on button "Mover para retirada disponível" at bounding box center [797, 411] width 193 height 34
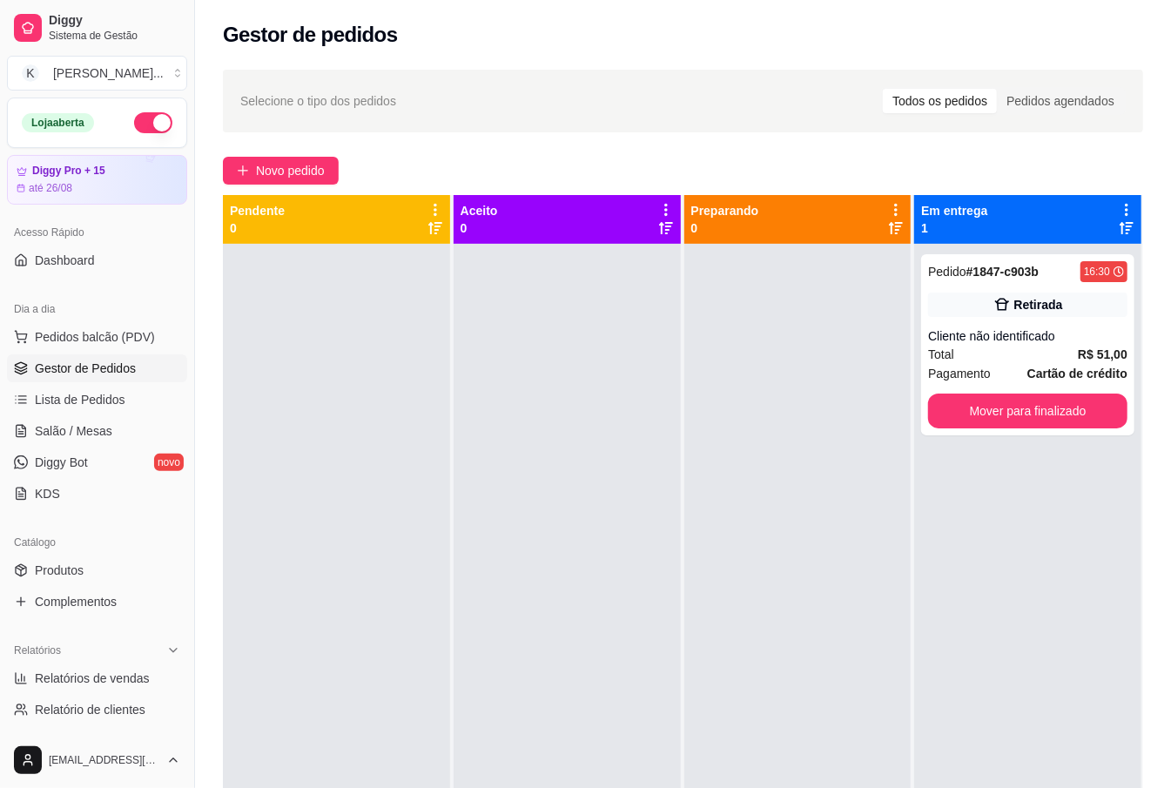
click at [95, 551] on div "Catálogo" at bounding box center [97, 542] width 180 height 28
click at [105, 571] on link "Produtos" at bounding box center [97, 570] width 180 height 28
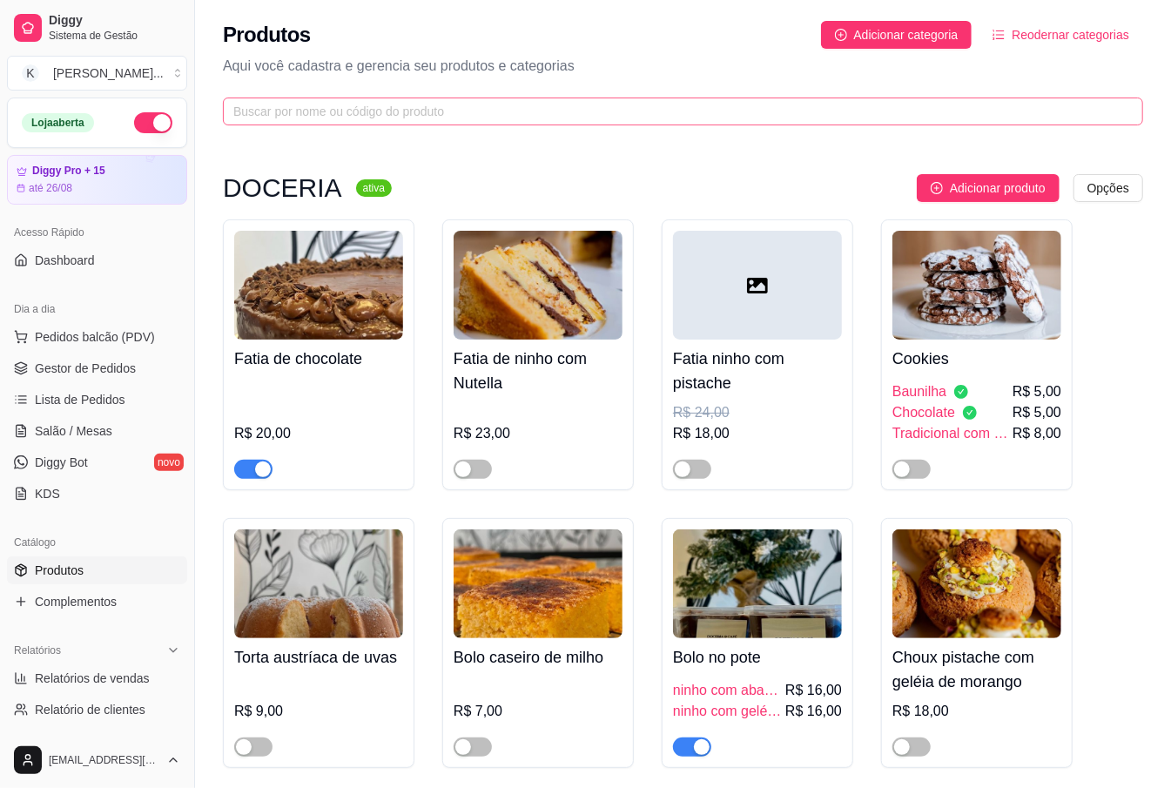
click at [339, 101] on span at bounding box center [683, 112] width 920 height 28
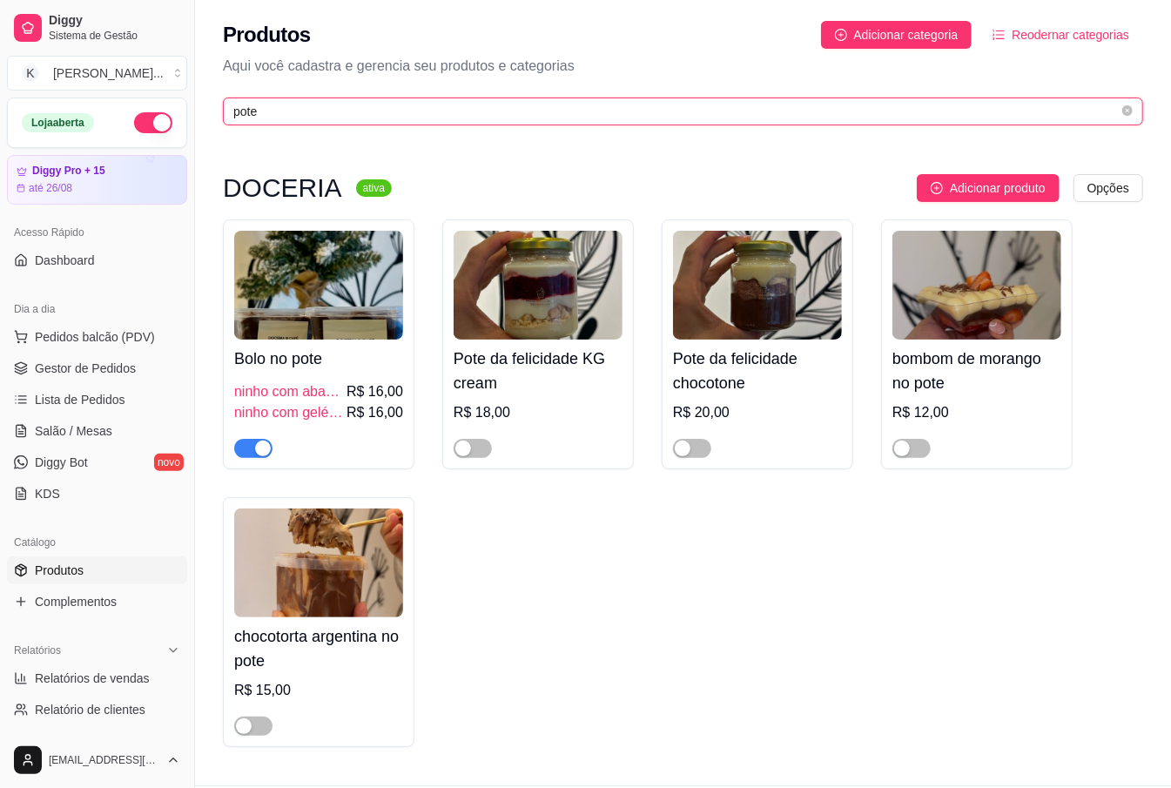
type input "pote"
click at [353, 359] on h4 "Bolo no pote" at bounding box center [318, 359] width 169 height 24
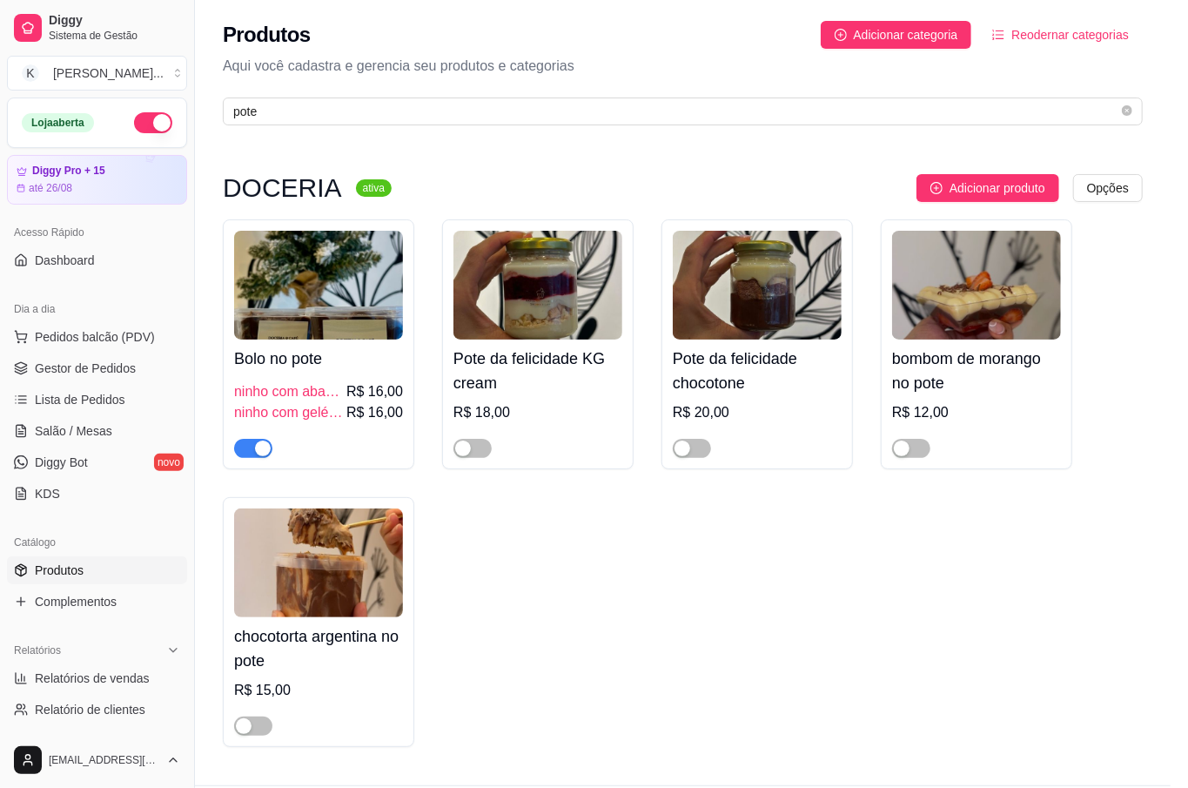
click at [343, 168] on span "Preço e variações" at bounding box center [356, 175] width 111 height 15
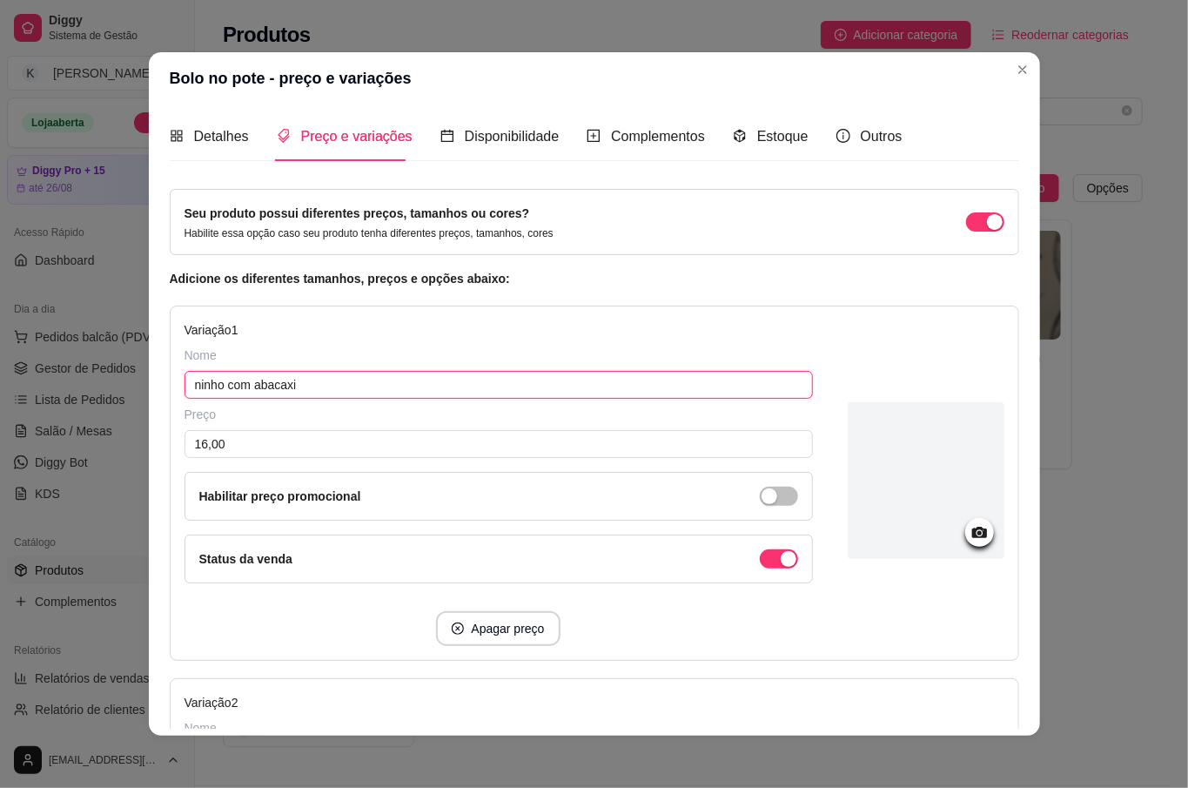
click at [353, 392] on input "ninho com abacaxi" at bounding box center [499, 385] width 629 height 28
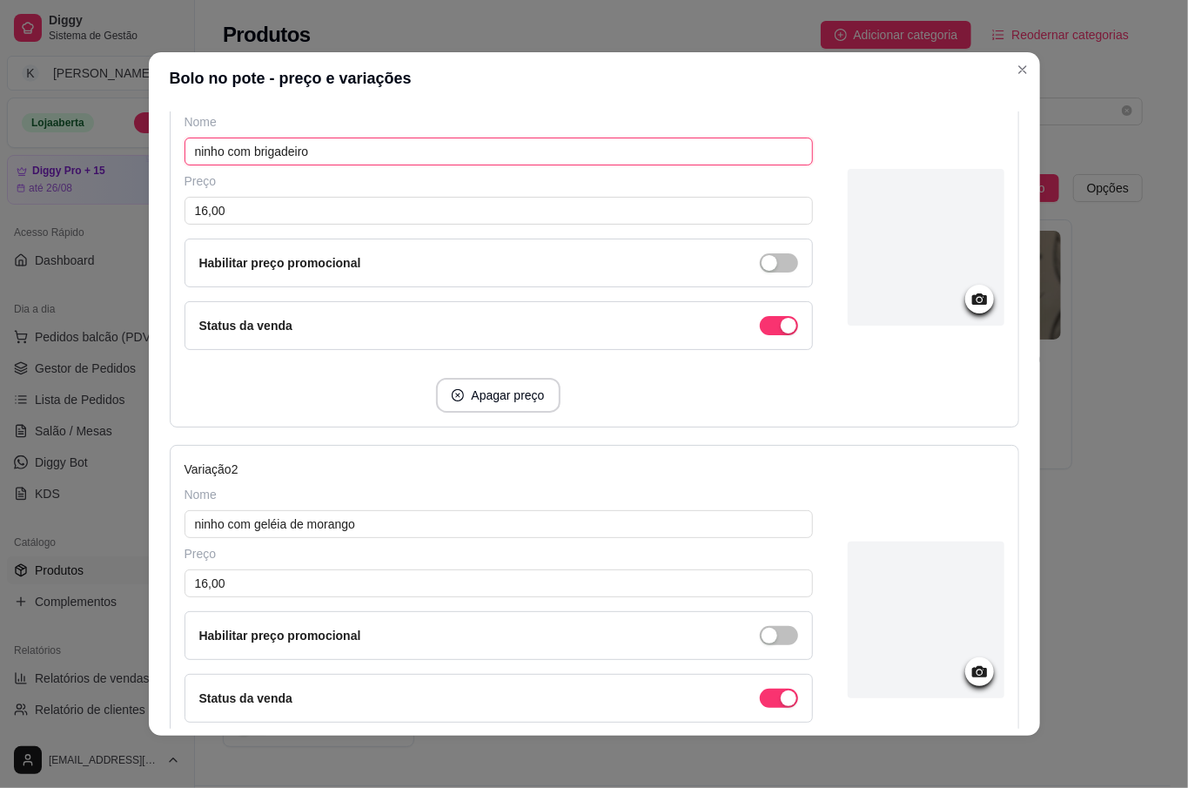
scroll to position [437, 0]
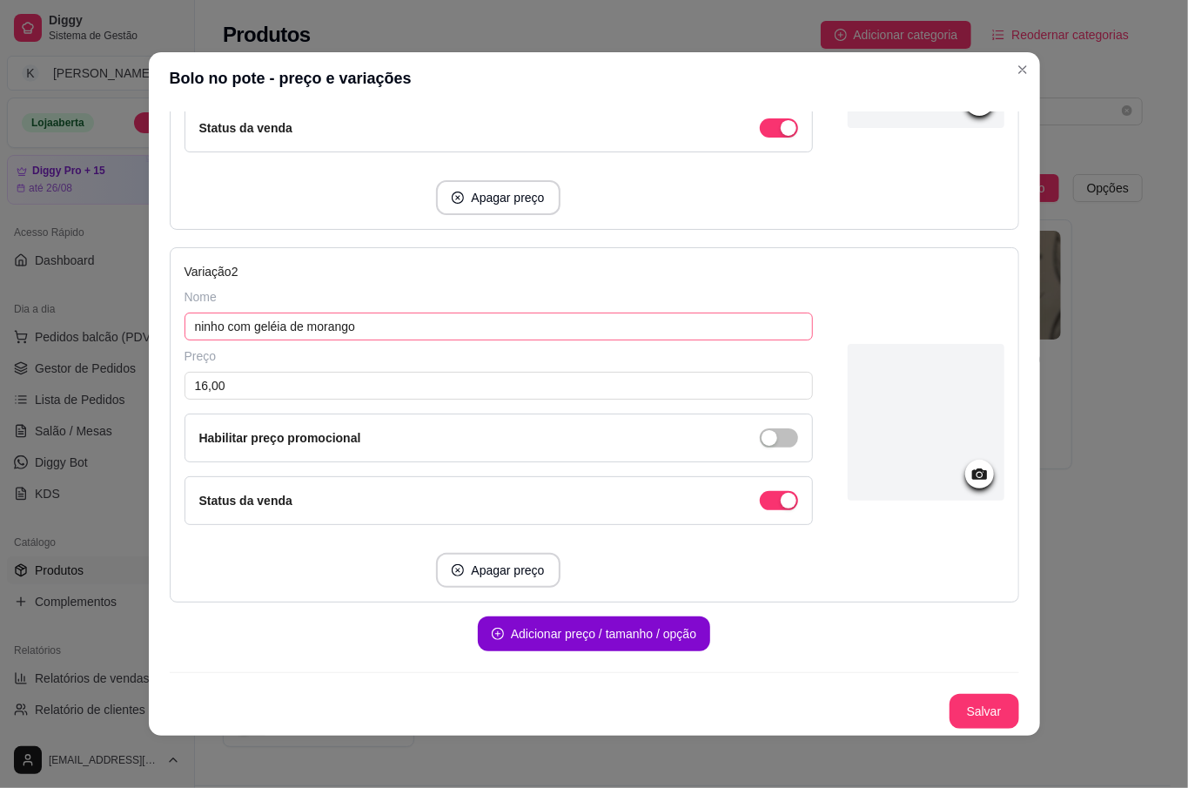
type input "ninho com brigadeiro"
click at [329, 321] on input "ninho com geléia de morango" at bounding box center [499, 327] width 629 height 28
type input "n"
type input "choconinho"
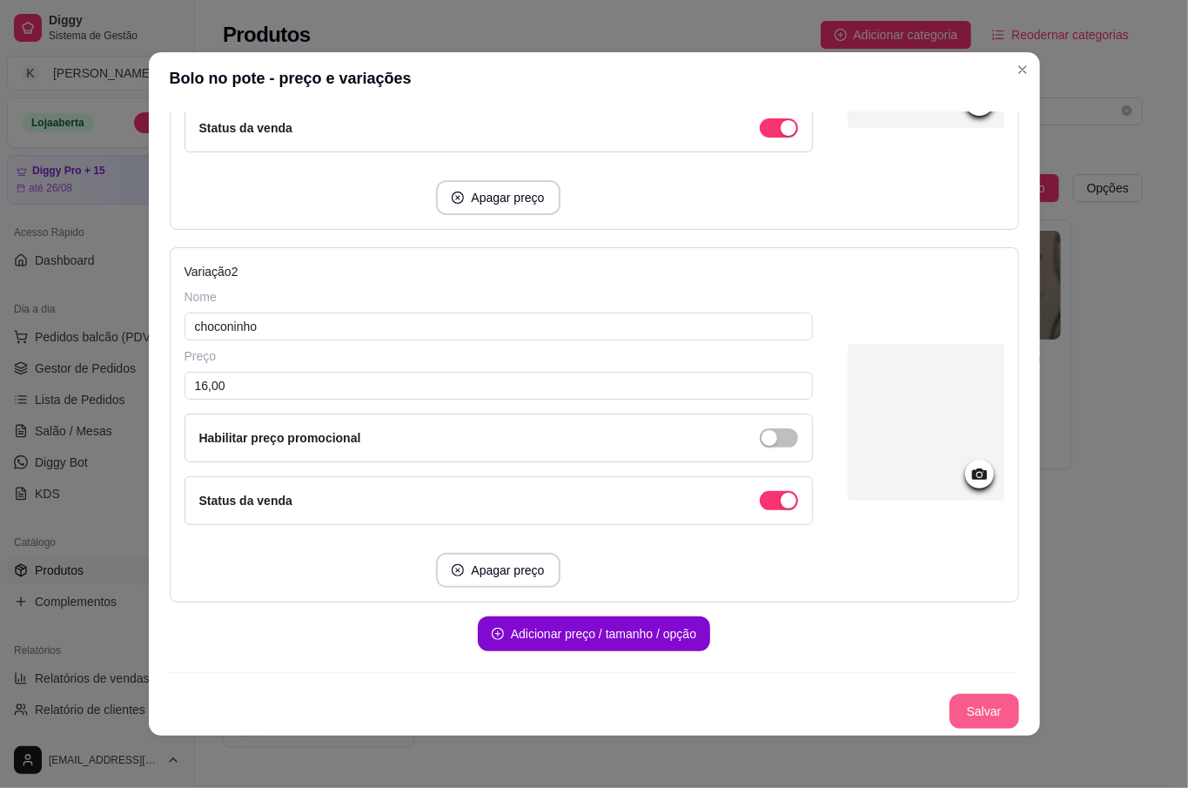
click at [968, 710] on button "Salvar" at bounding box center [985, 711] width 70 height 35
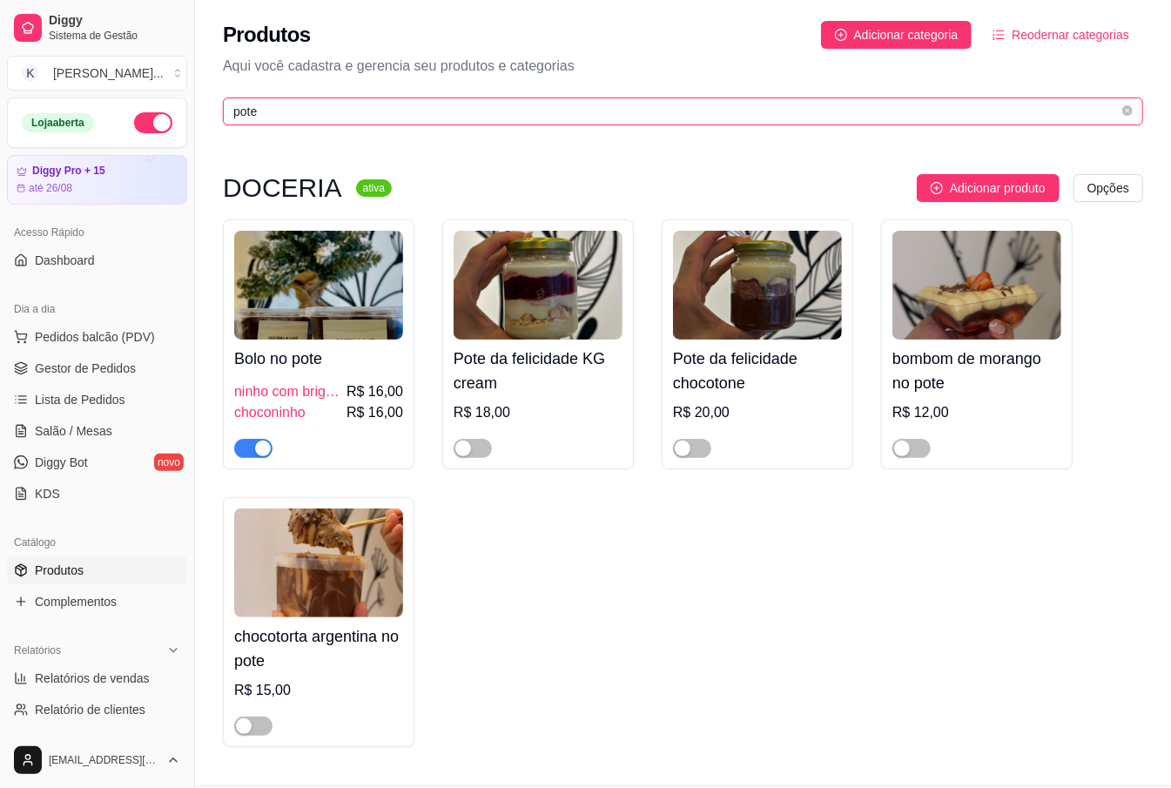
click at [246, 103] on input "pote" at bounding box center [675, 111] width 885 height 19
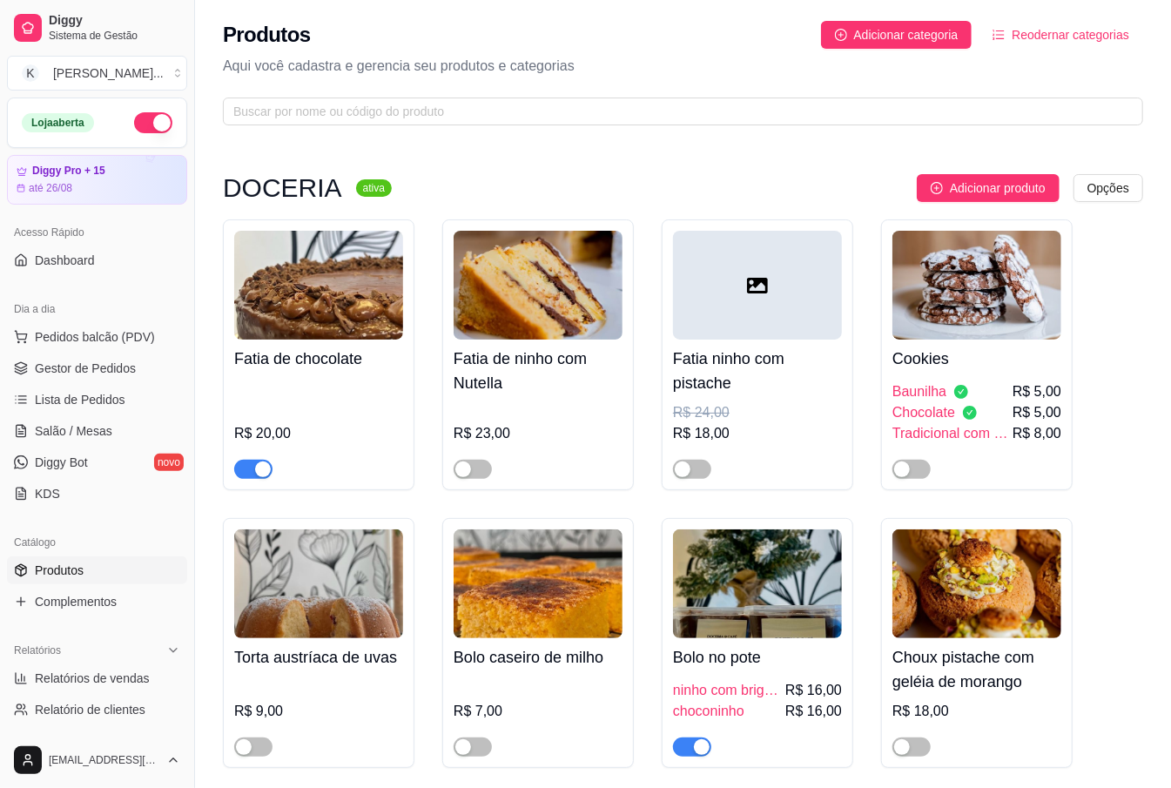
click at [329, 402] on div "R$ 20,00" at bounding box center [318, 428] width 169 height 101
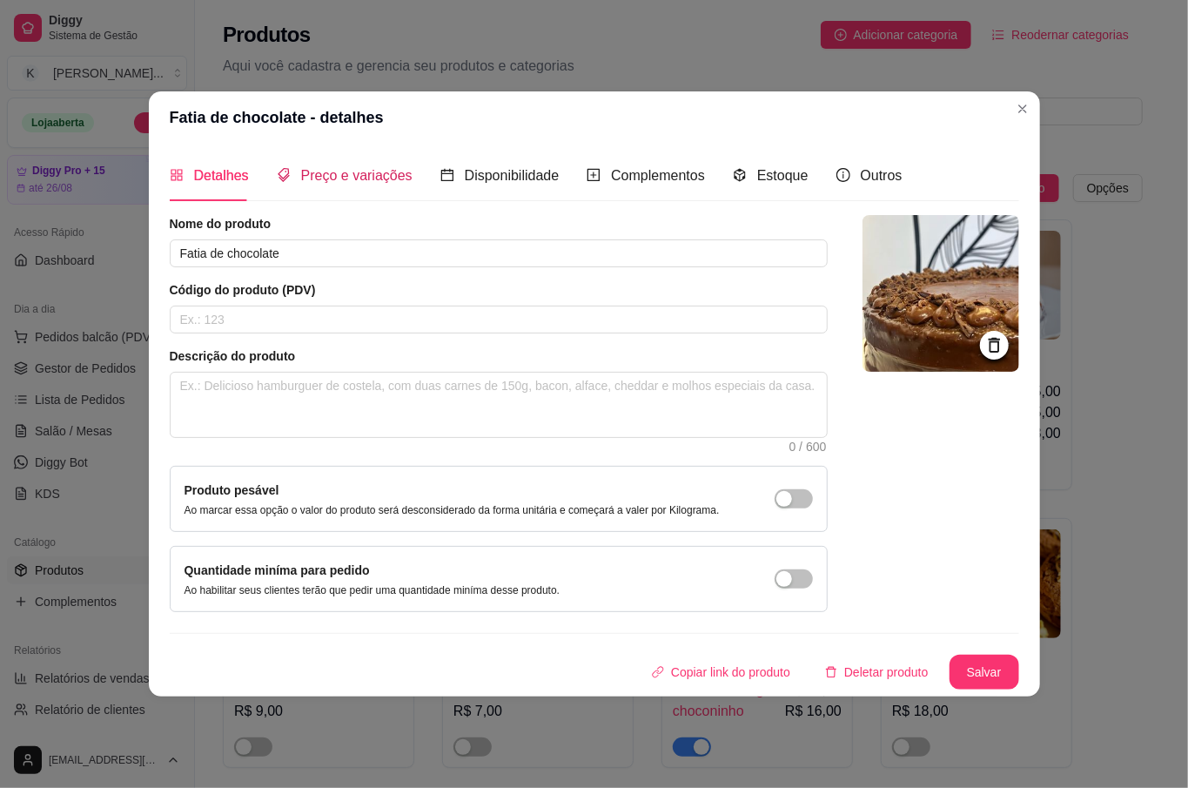
click at [324, 182] on span "Preço e variações" at bounding box center [356, 175] width 111 height 15
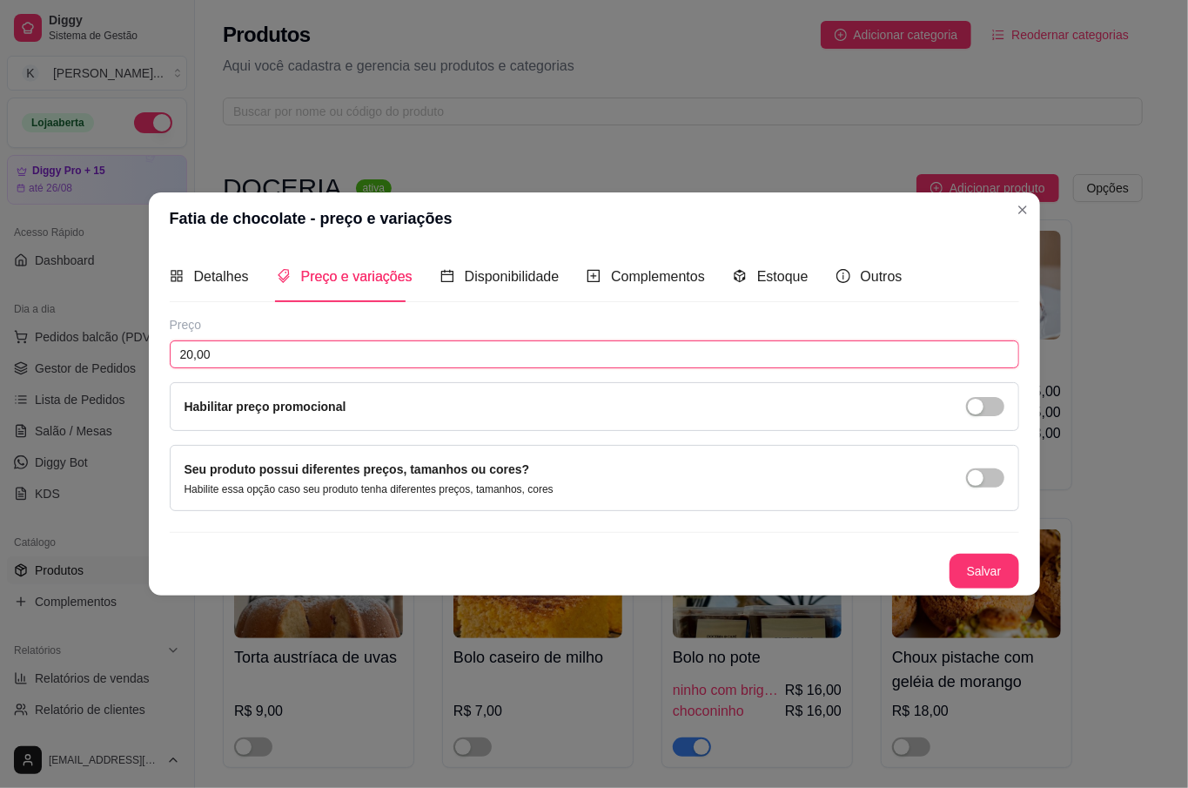
click at [259, 363] on input "20,00" at bounding box center [595, 354] width 850 height 28
type input "22,00"
click at [1008, 587] on button "Salvar" at bounding box center [985, 571] width 70 height 35
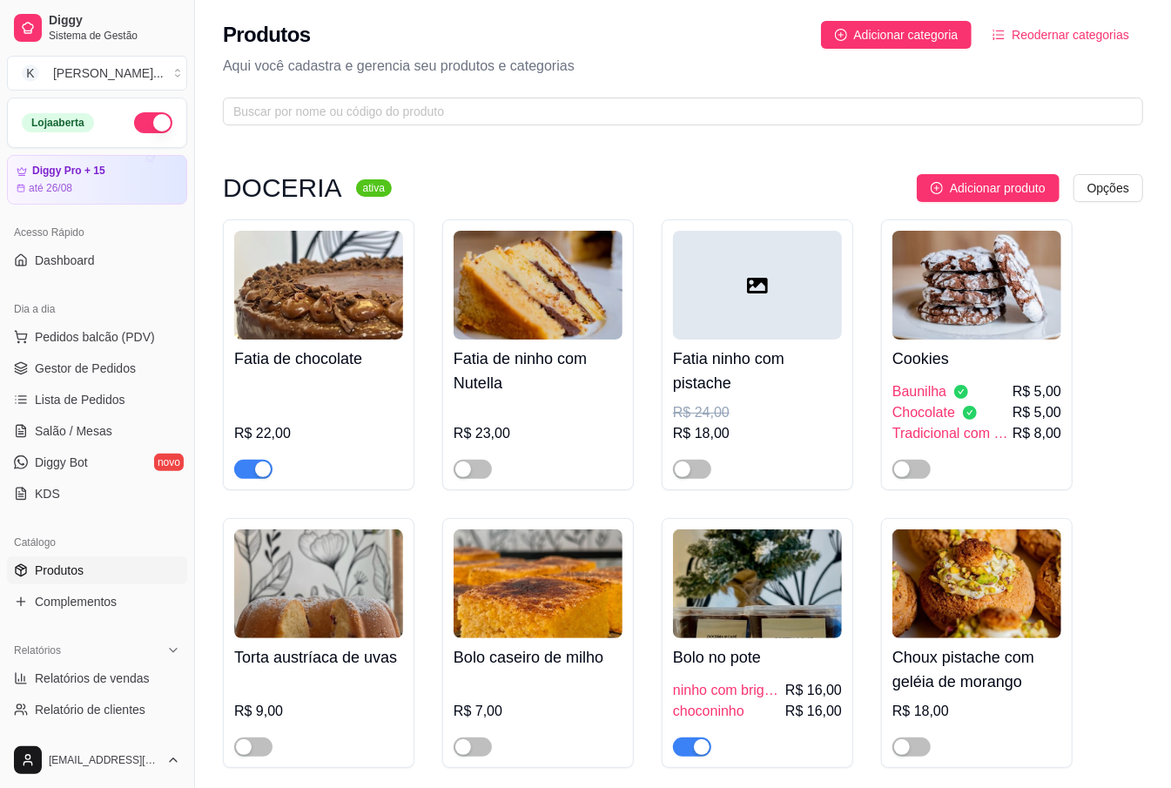
click at [141, 380] on link "Gestor de Pedidos" at bounding box center [97, 368] width 180 height 28
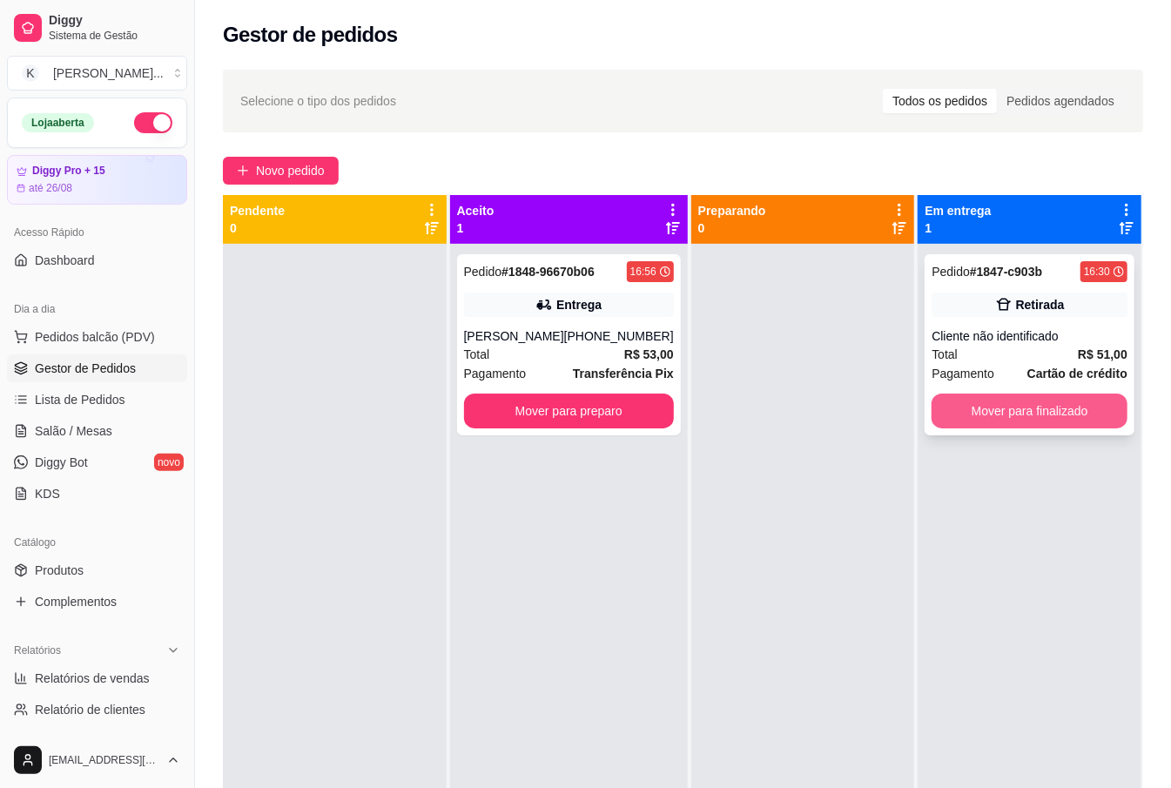
click at [1046, 418] on button "Mover para finalizado" at bounding box center [1030, 411] width 196 height 35
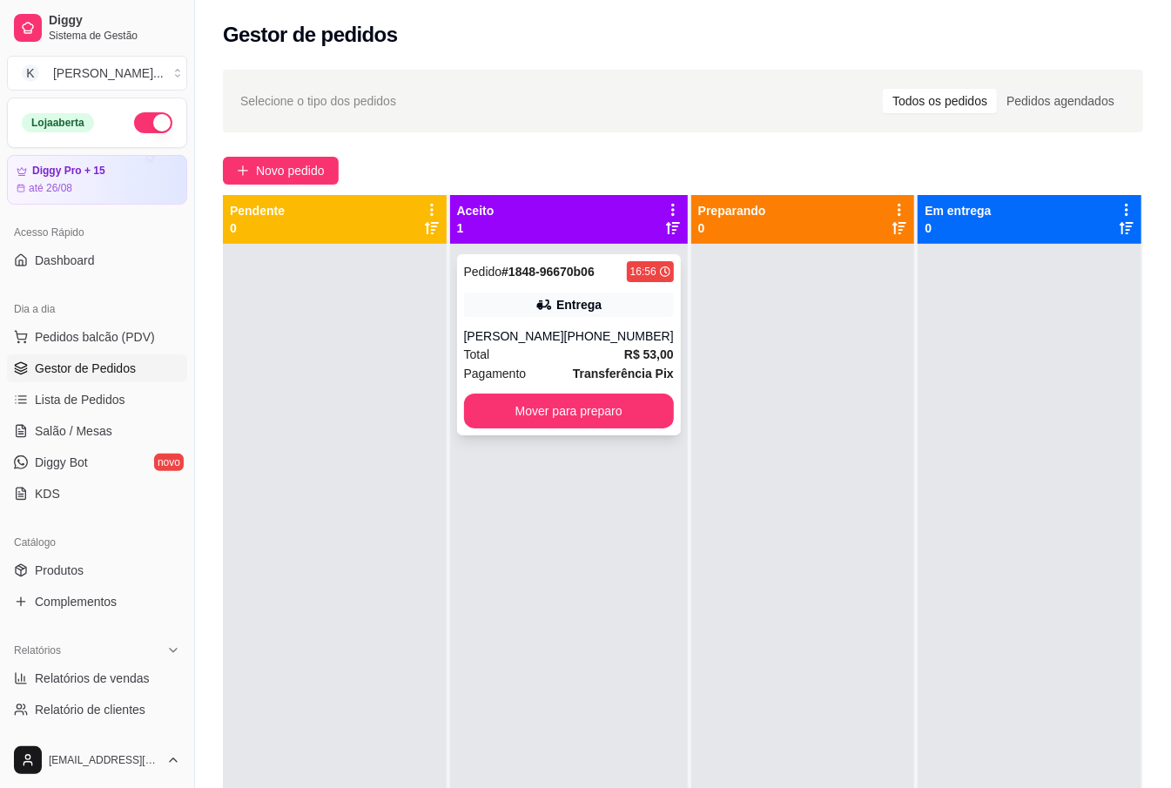
click at [593, 360] on div "Total R$ 53,00" at bounding box center [569, 354] width 210 height 19
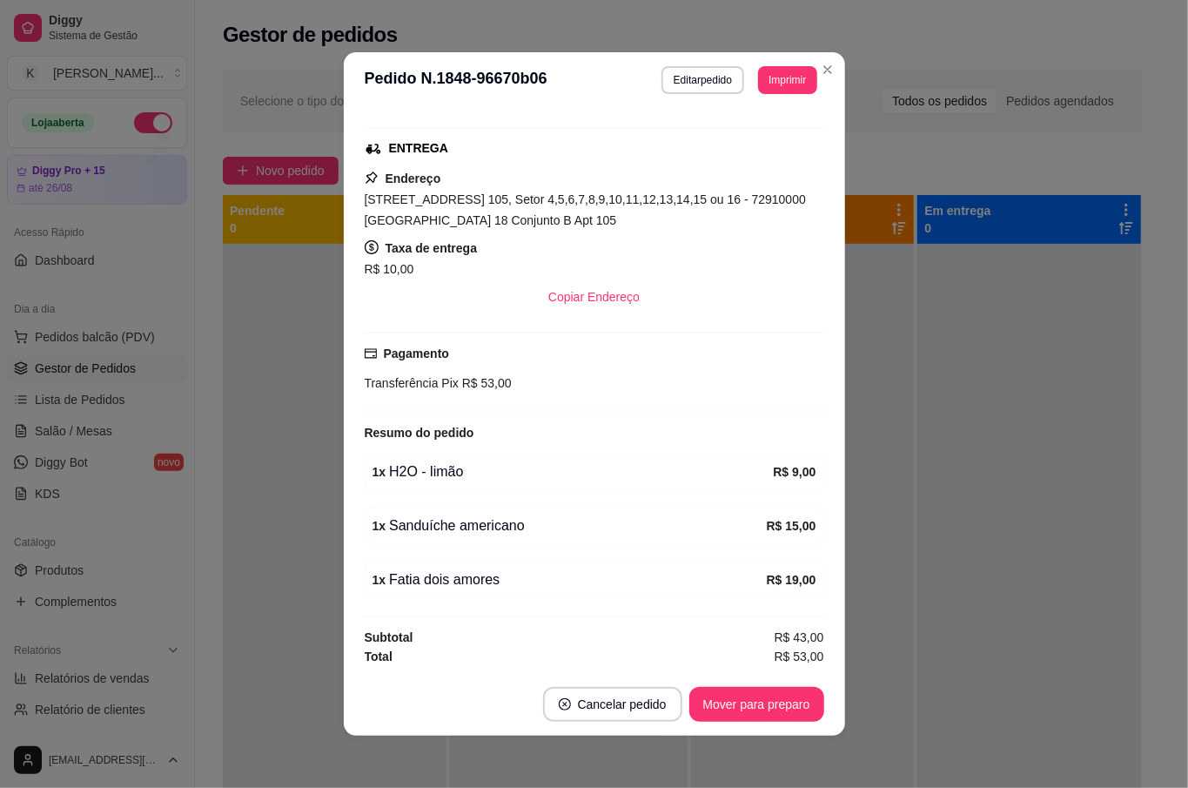
scroll to position [3, 0]
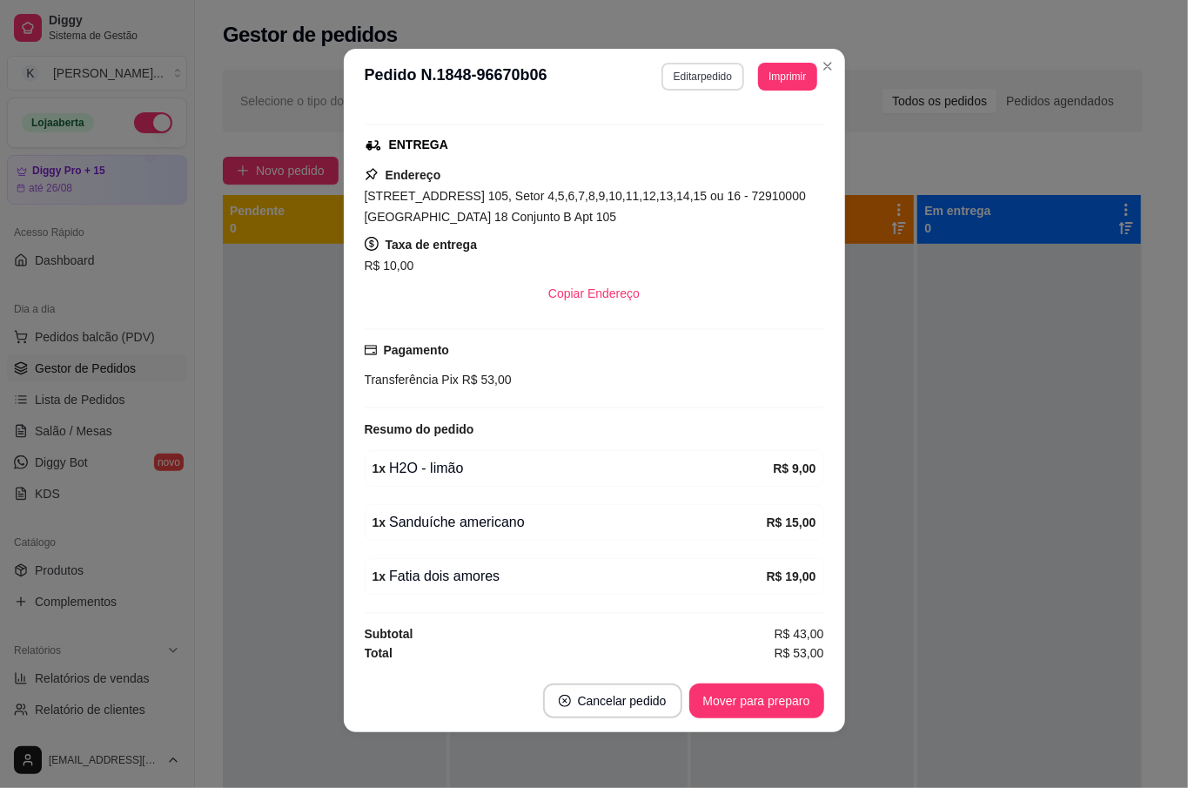
click at [662, 77] on button "Editar pedido" at bounding box center [703, 77] width 83 height 28
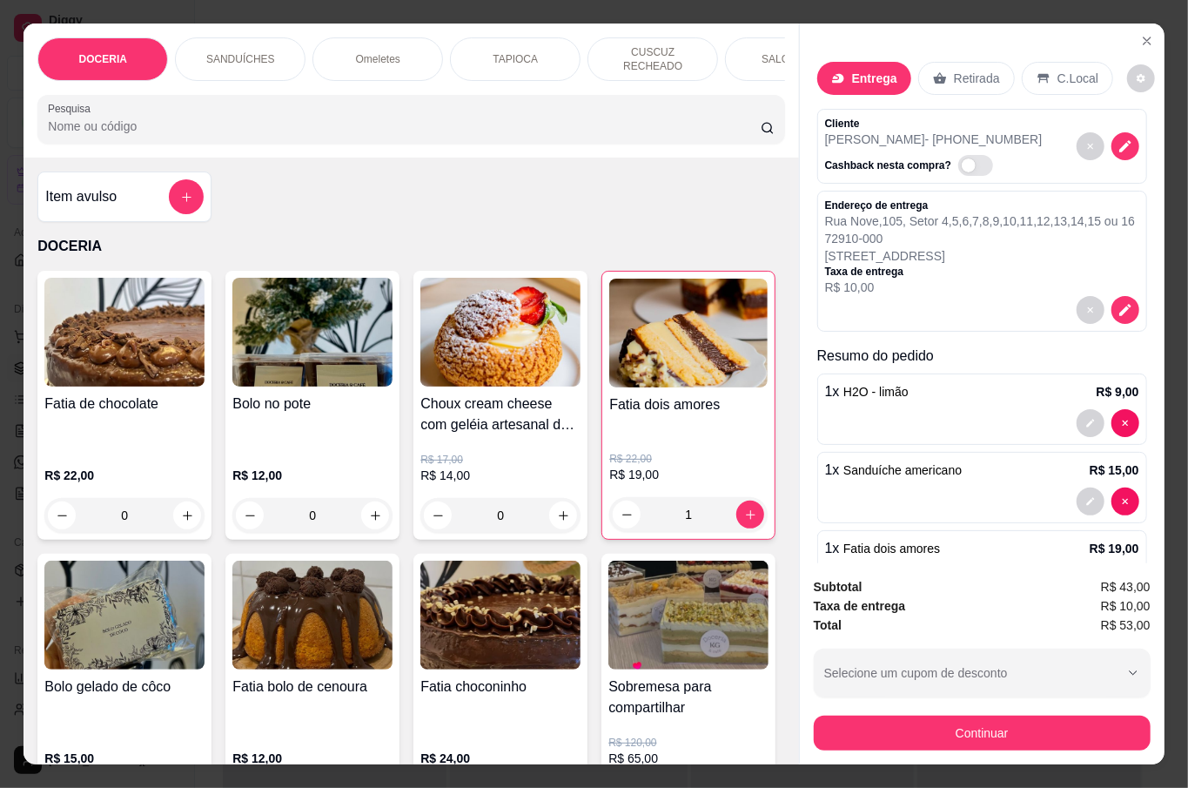
type input "0"
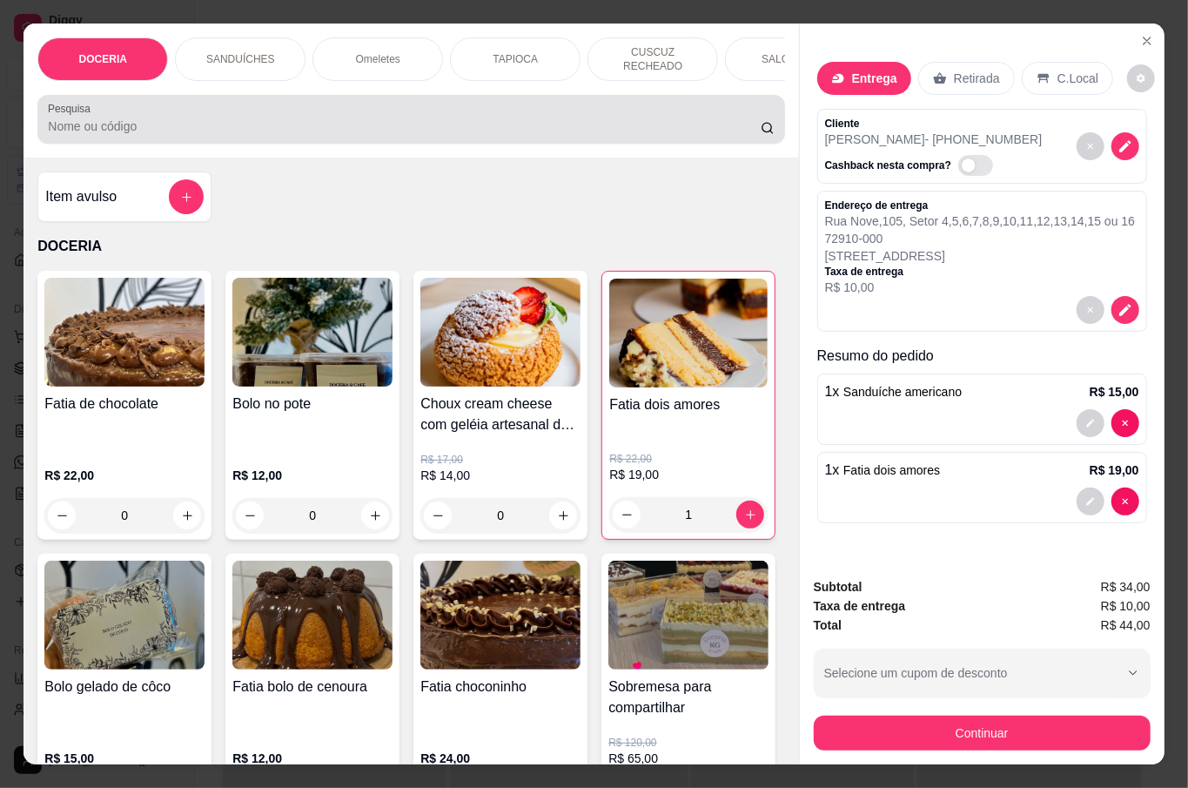
click at [400, 110] on div at bounding box center [411, 119] width 726 height 35
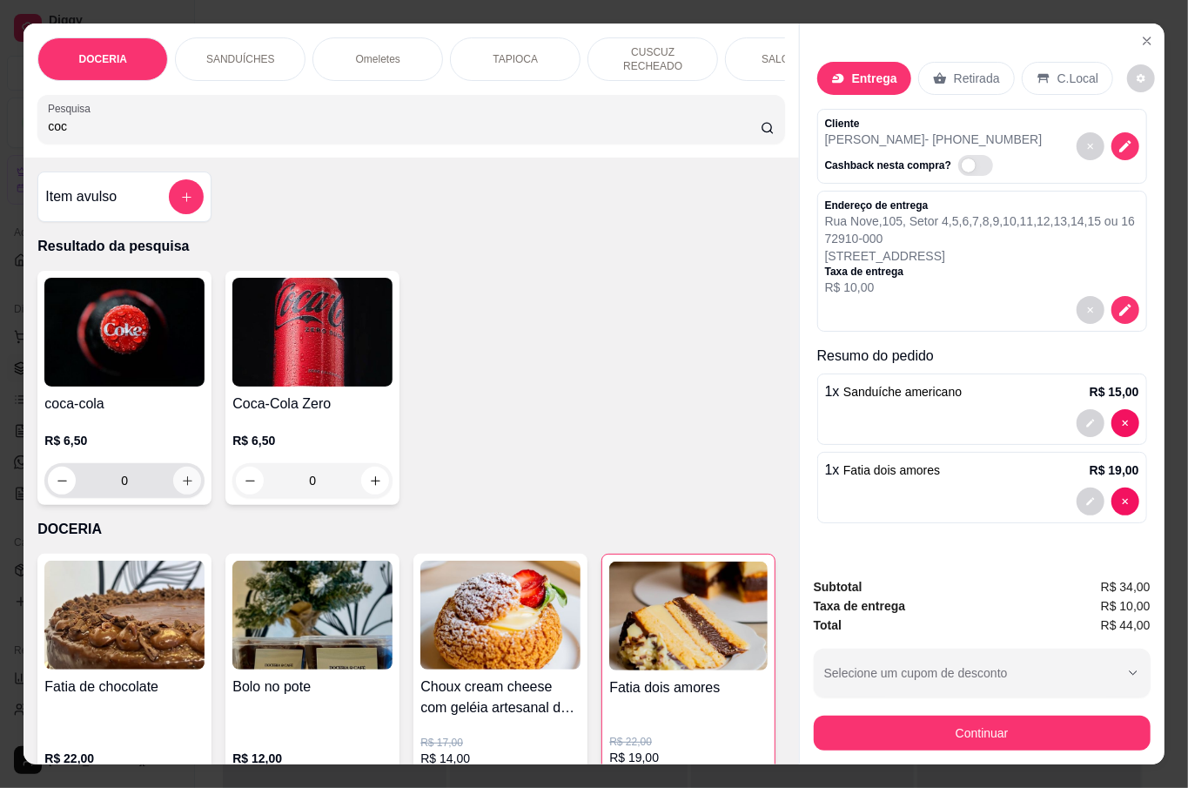
type input "coc"
click at [173, 478] on button "increase-product-quantity" at bounding box center [187, 481] width 28 height 28
type input "1"
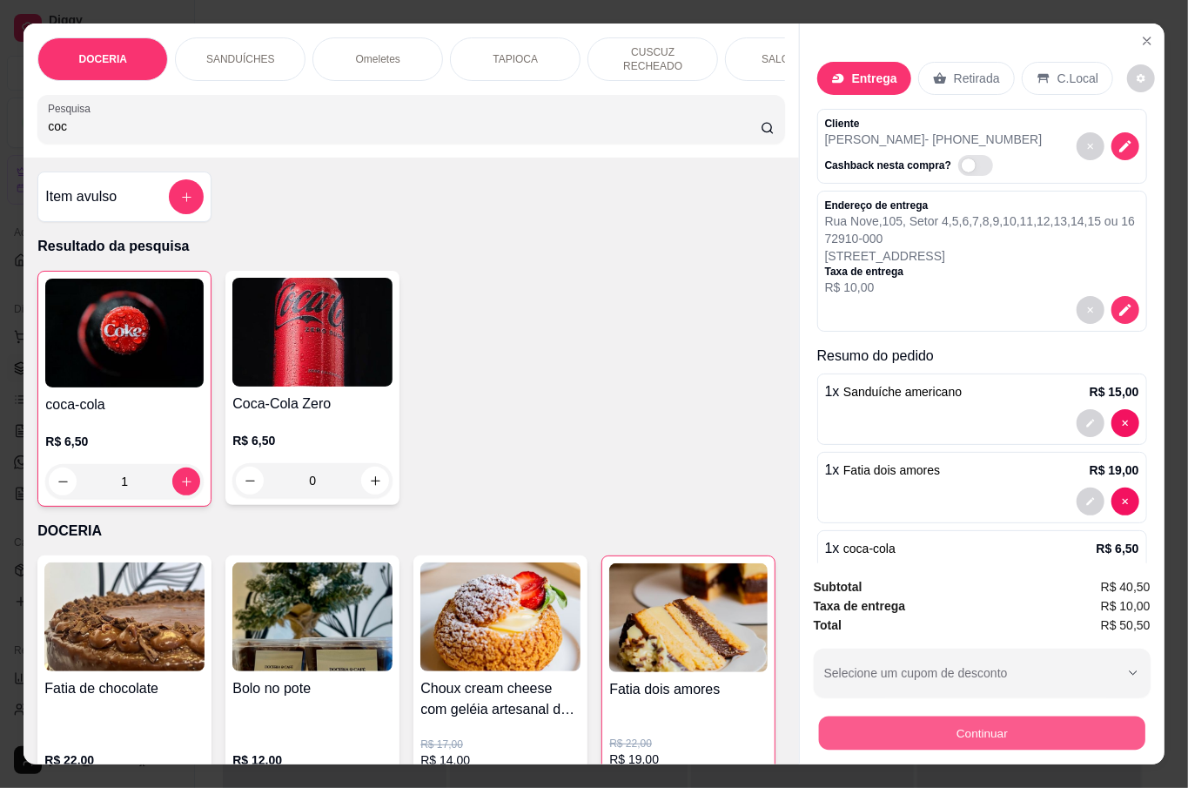
click at [1060, 716] on button "Continuar" at bounding box center [981, 733] width 326 height 34
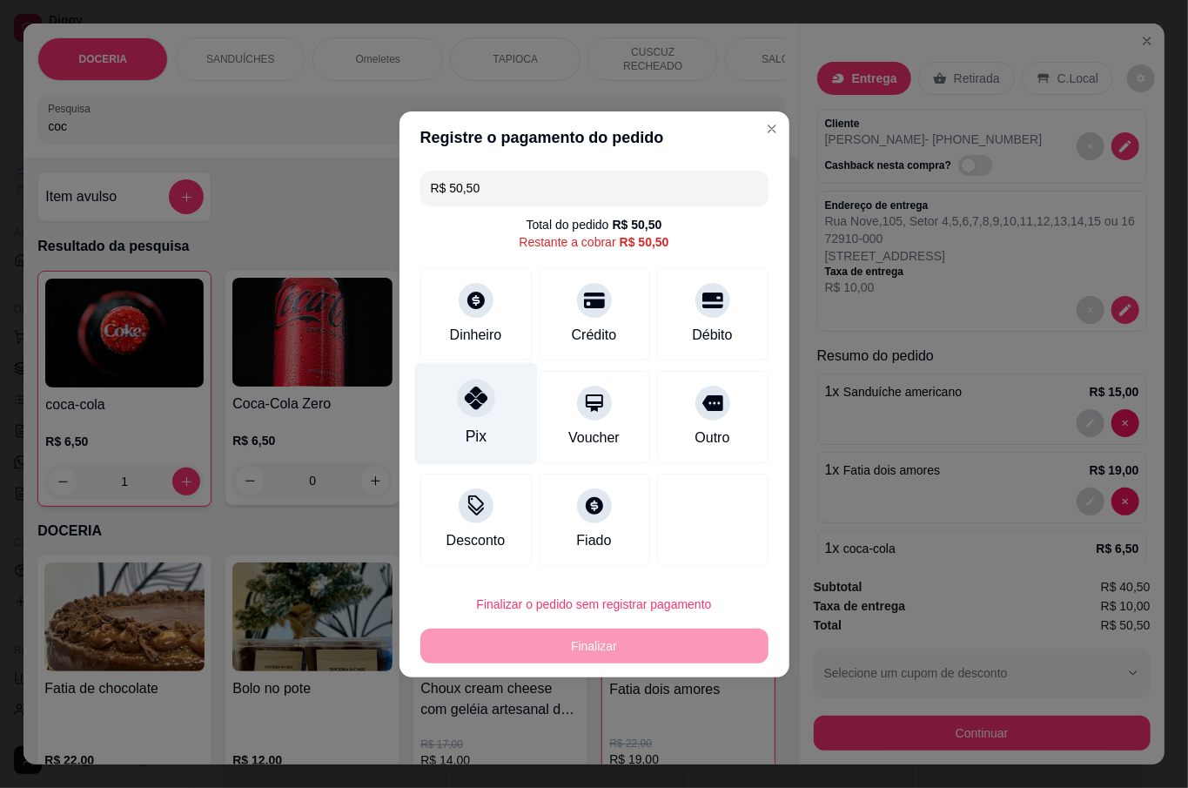
click at [477, 405] on icon at bounding box center [475, 398] width 23 height 23
type input "R$ 0,00"
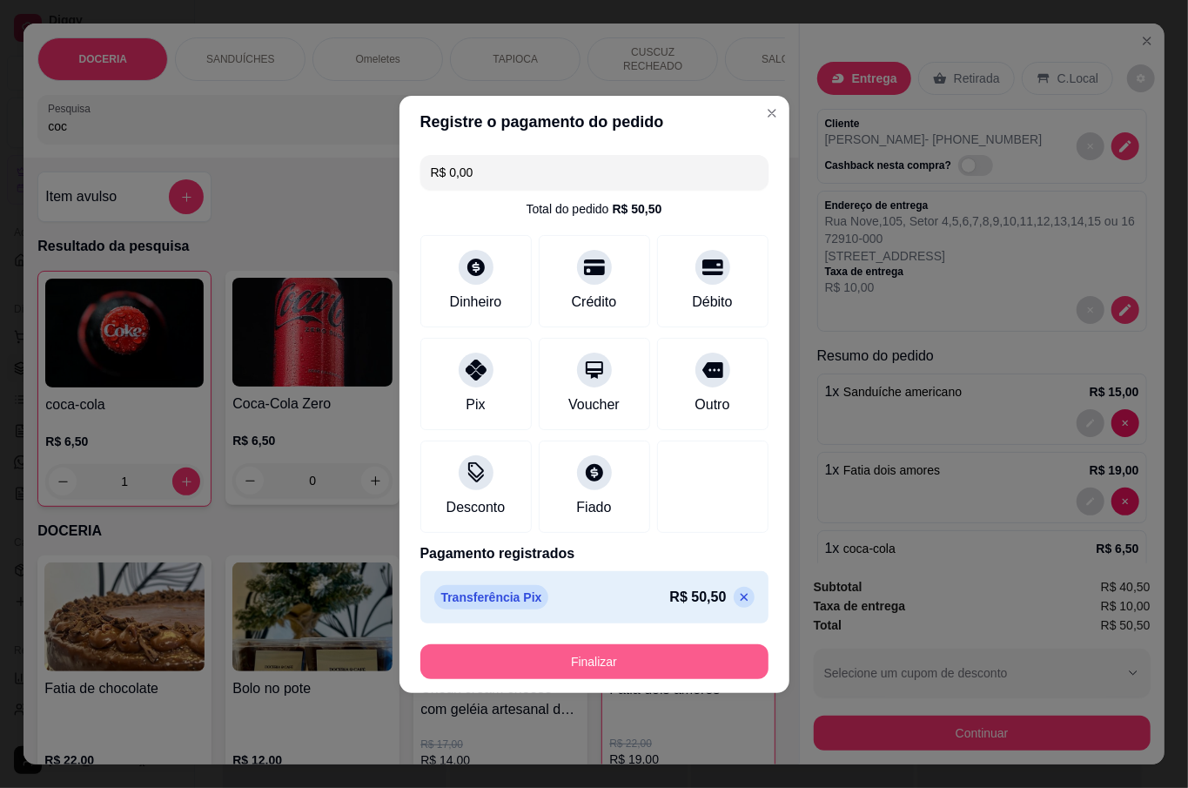
click at [569, 656] on button "Finalizar" at bounding box center [595, 661] width 348 height 35
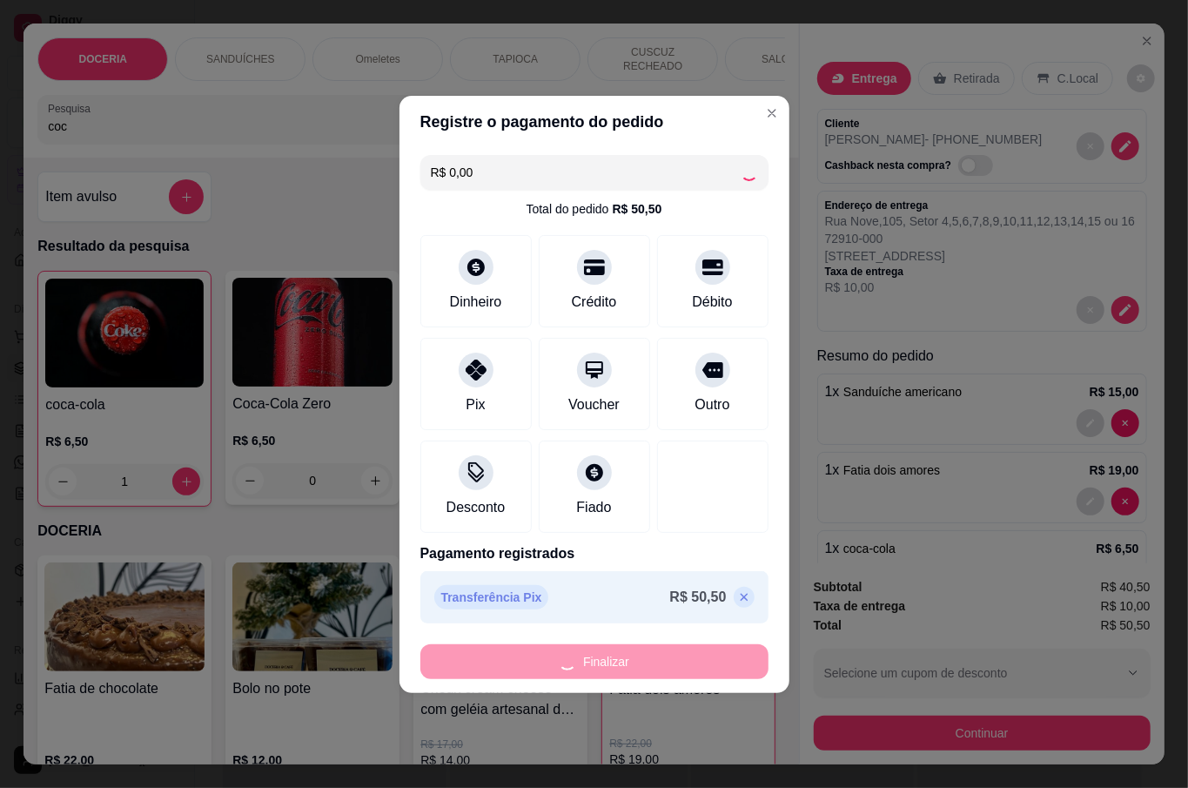
type input "0"
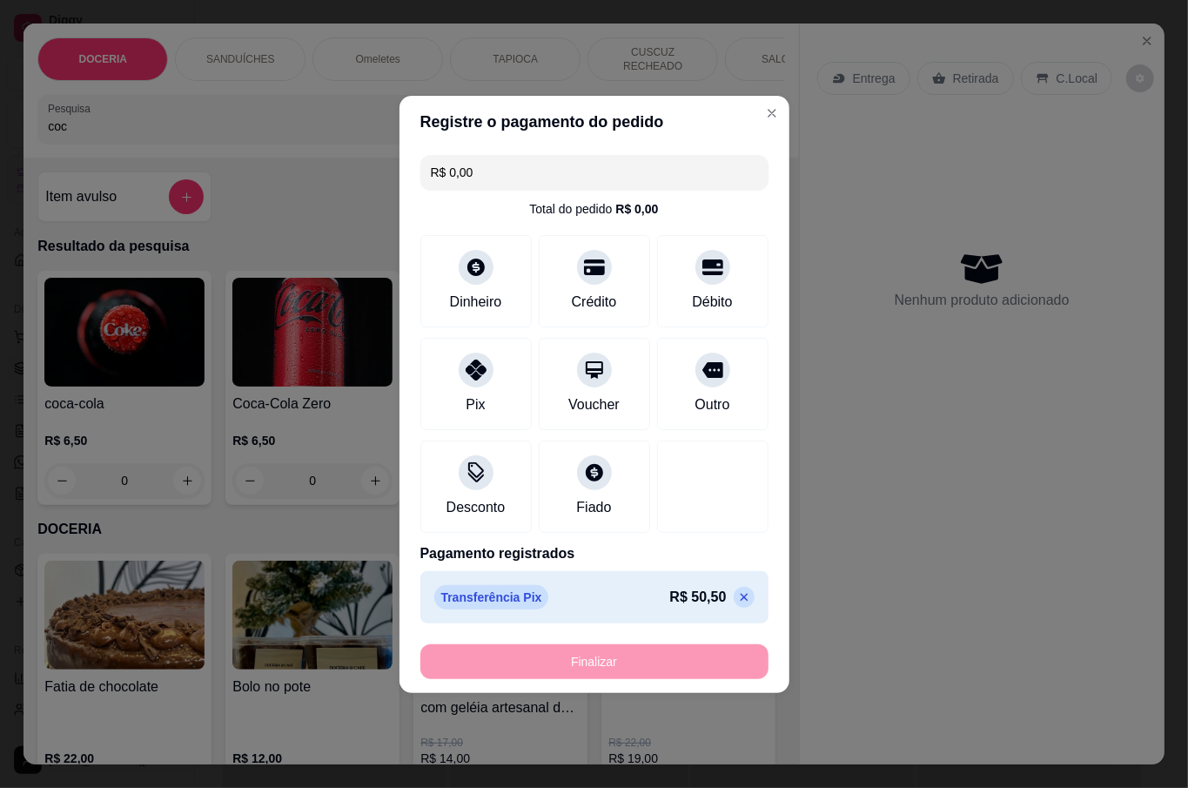
type input "-R$ 50,50"
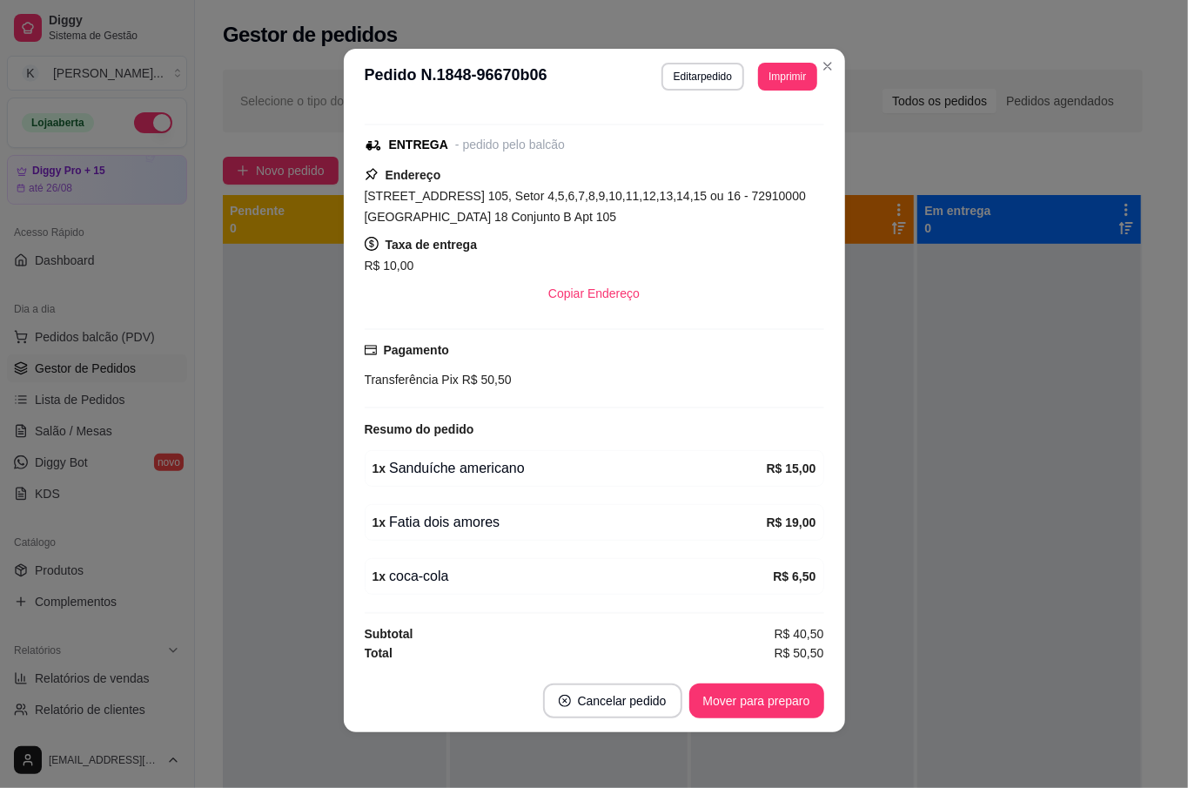
scroll to position [252, 0]
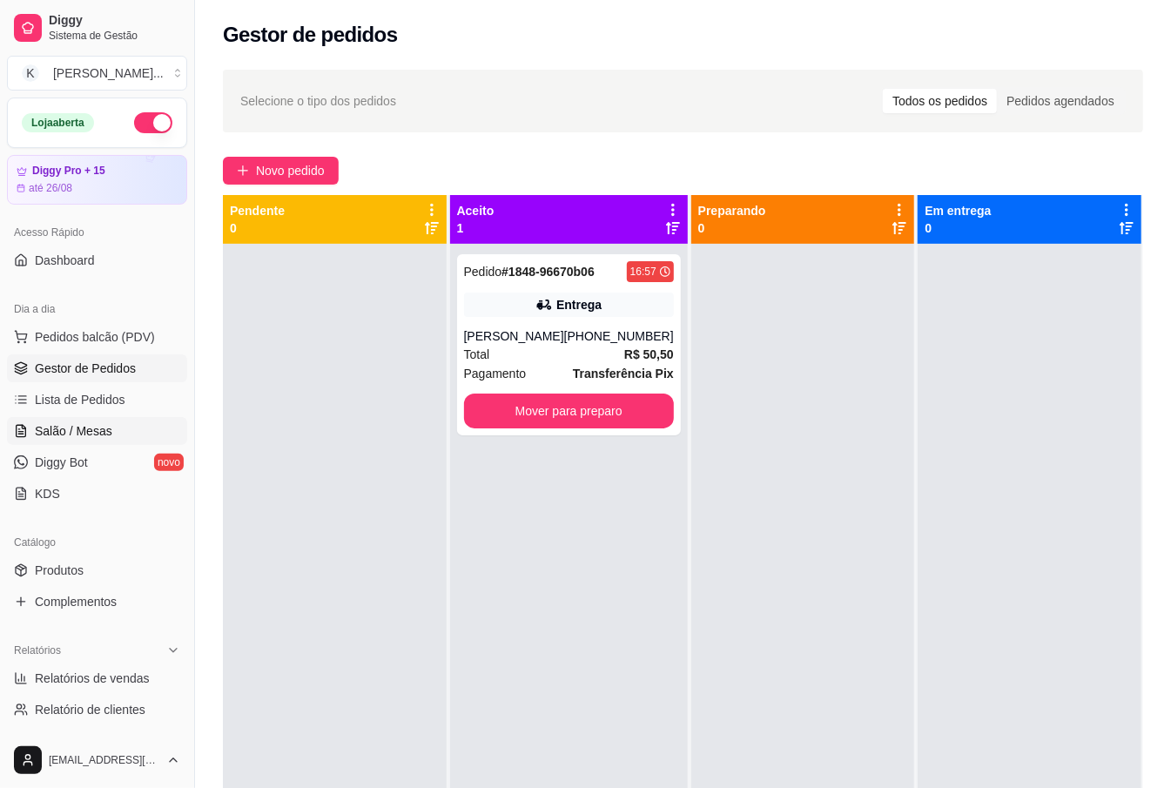
click at [118, 430] on link "Salão / Mesas" at bounding box center [97, 431] width 180 height 28
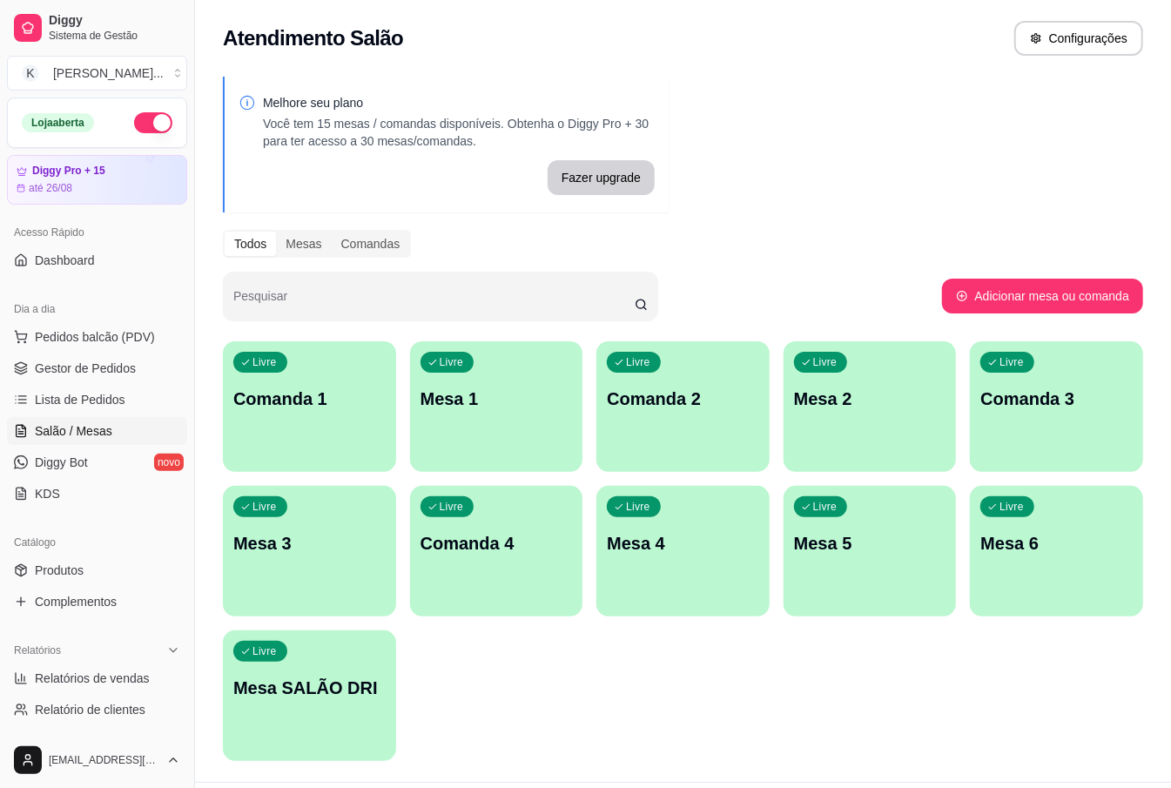
click at [310, 548] on p "Mesa 3" at bounding box center [309, 543] width 152 height 24
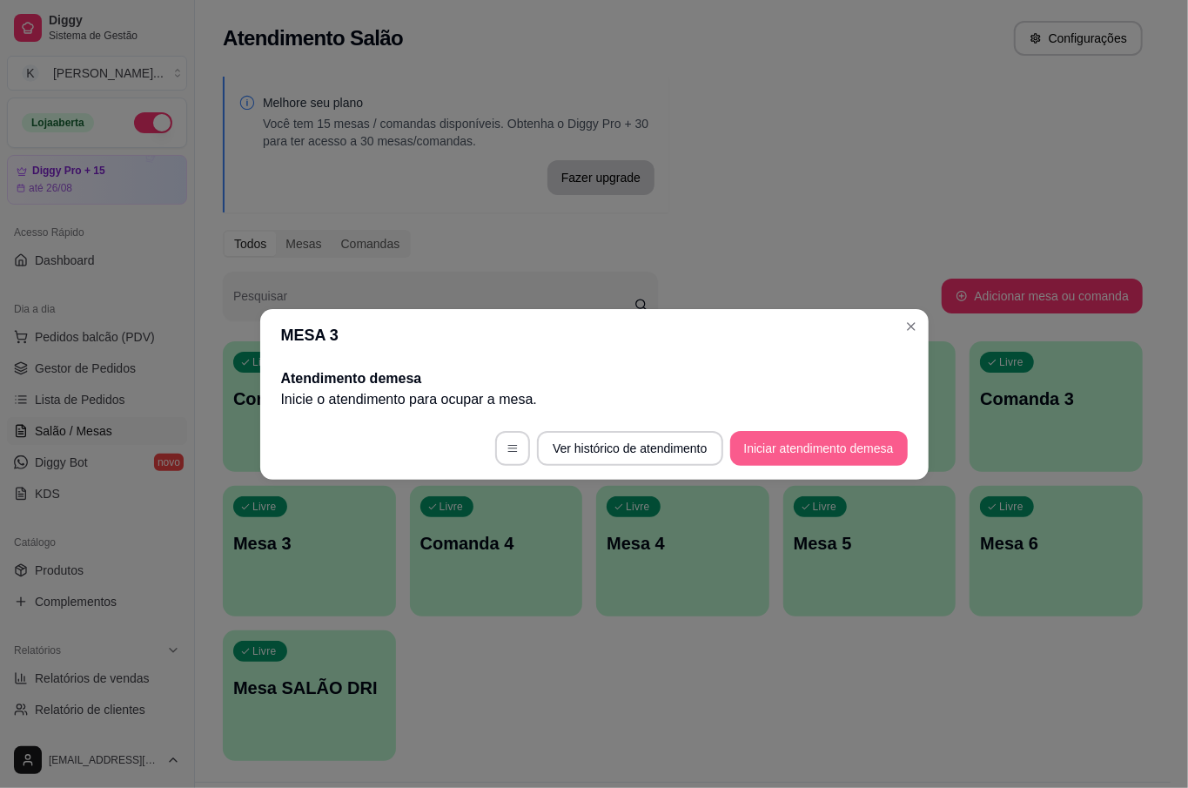
click at [795, 461] on button "Iniciar atendimento de mesa" at bounding box center [819, 448] width 178 height 35
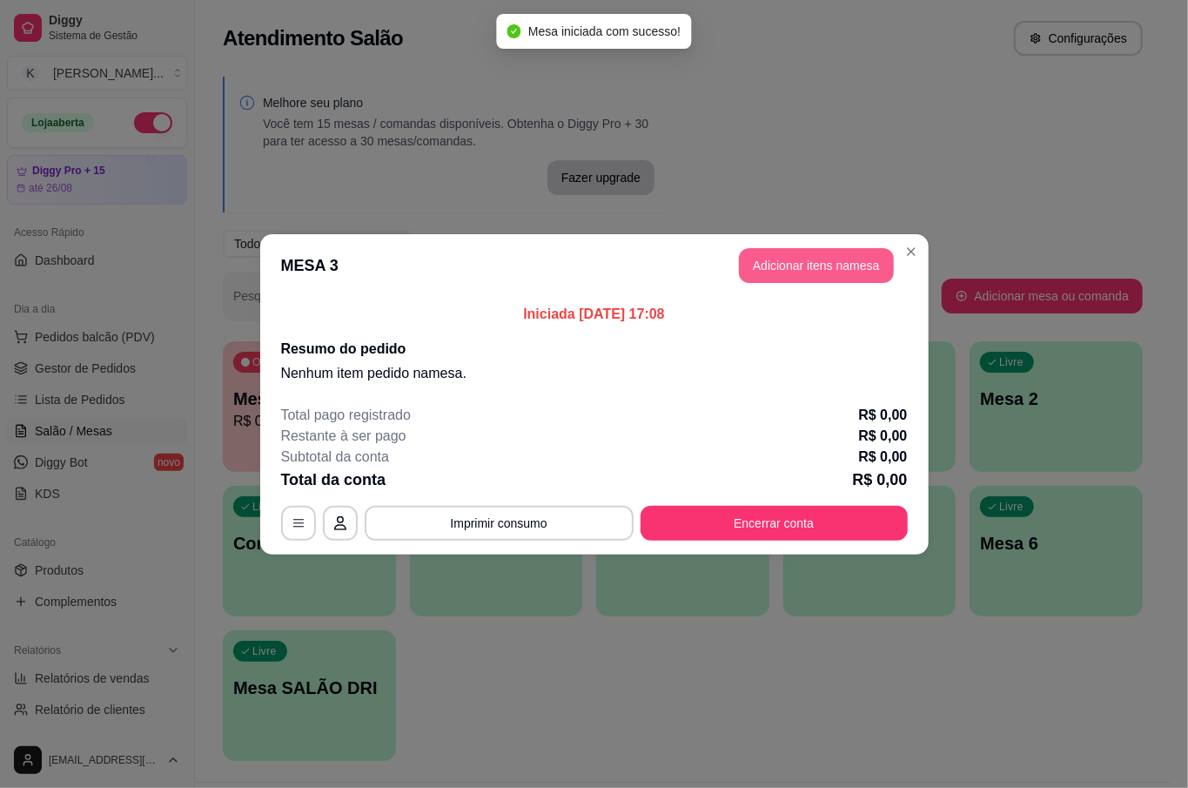
click at [843, 263] on button "Adicionar itens na mesa" at bounding box center [816, 265] width 155 height 35
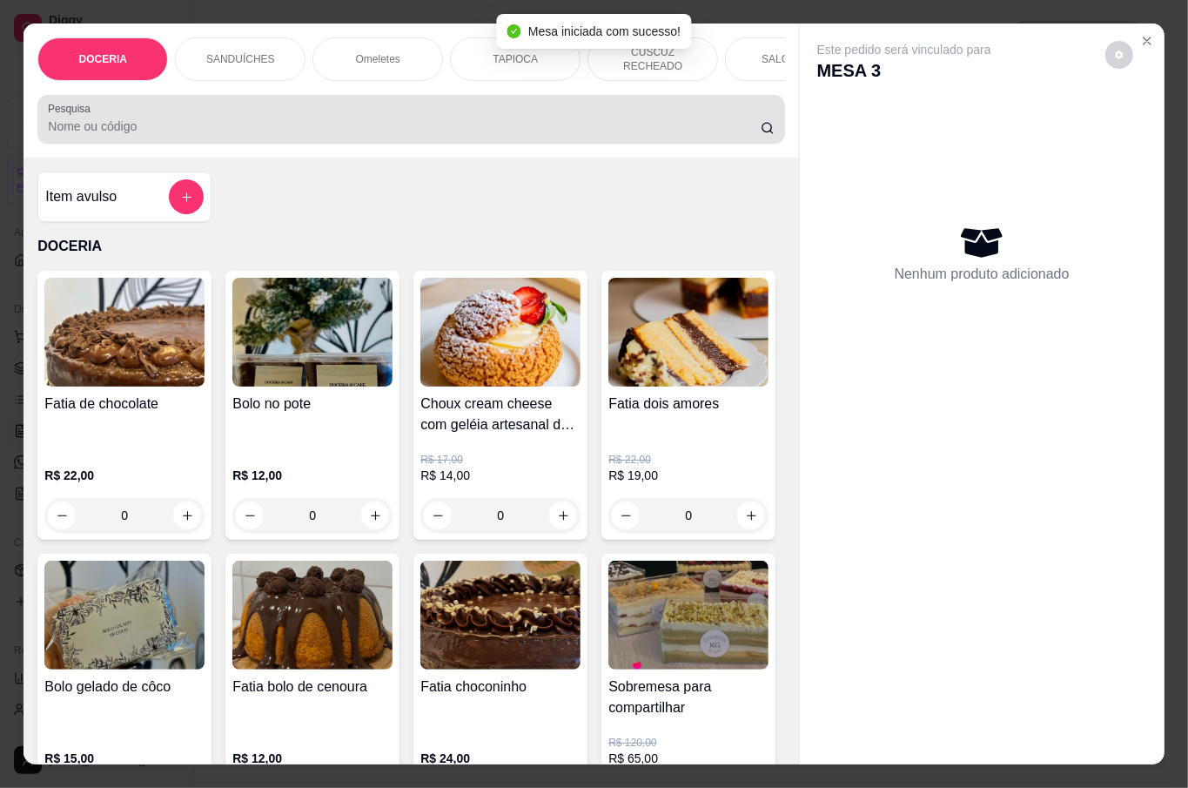
click at [282, 104] on div at bounding box center [411, 119] width 726 height 35
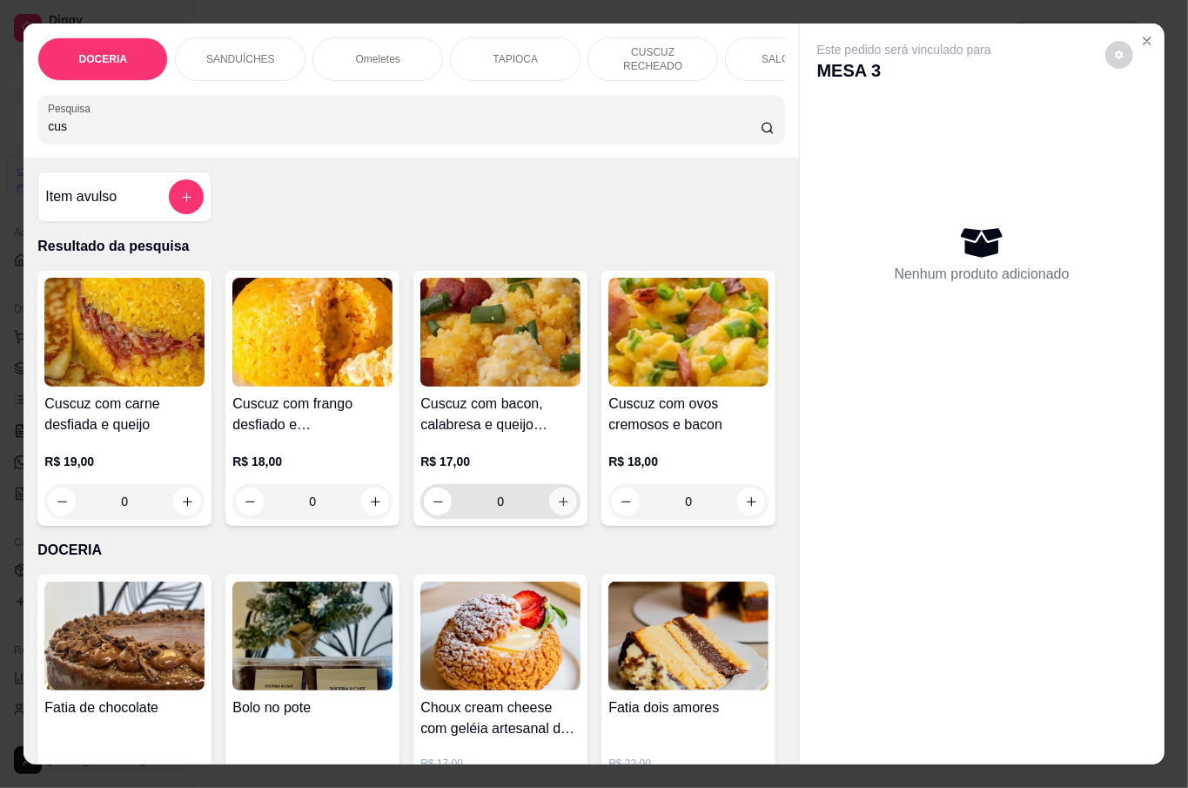
type input "cus"
click at [557, 502] on icon "increase-product-quantity" at bounding box center [563, 501] width 13 height 13
type input "1"
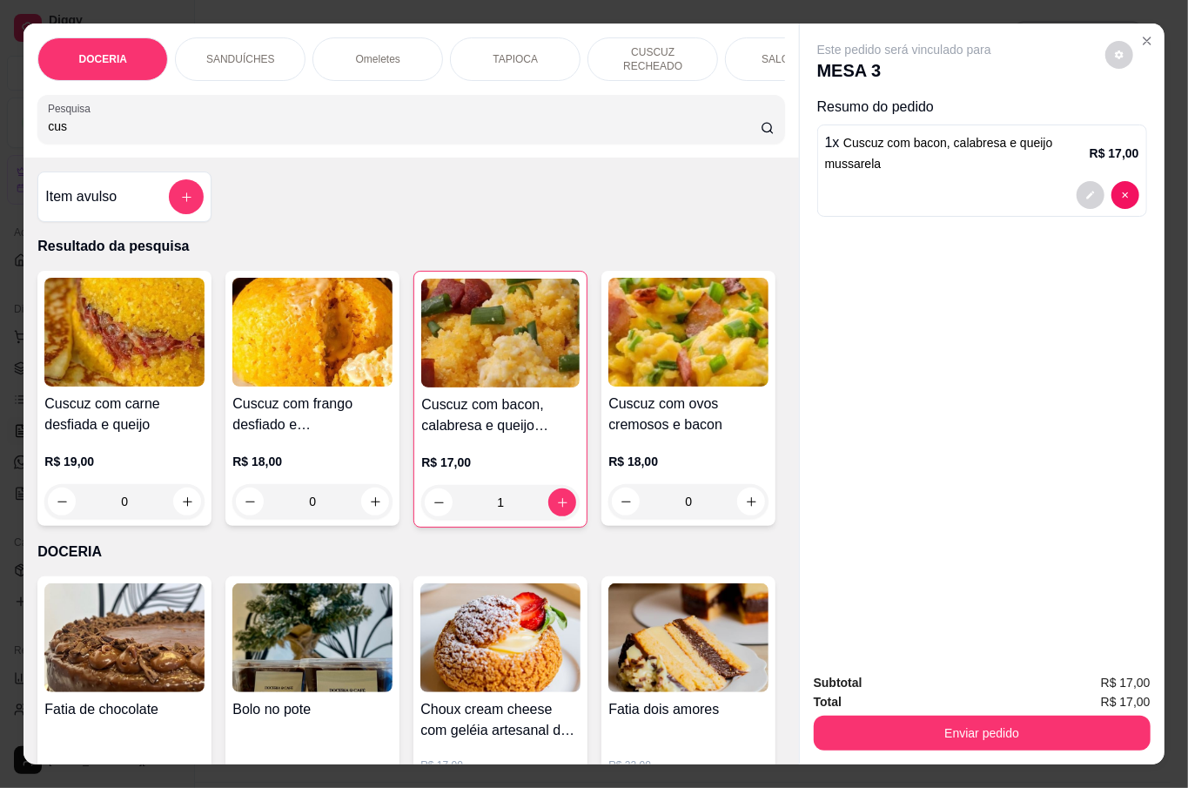
click at [338, 106] on div "cus" at bounding box center [411, 119] width 726 height 35
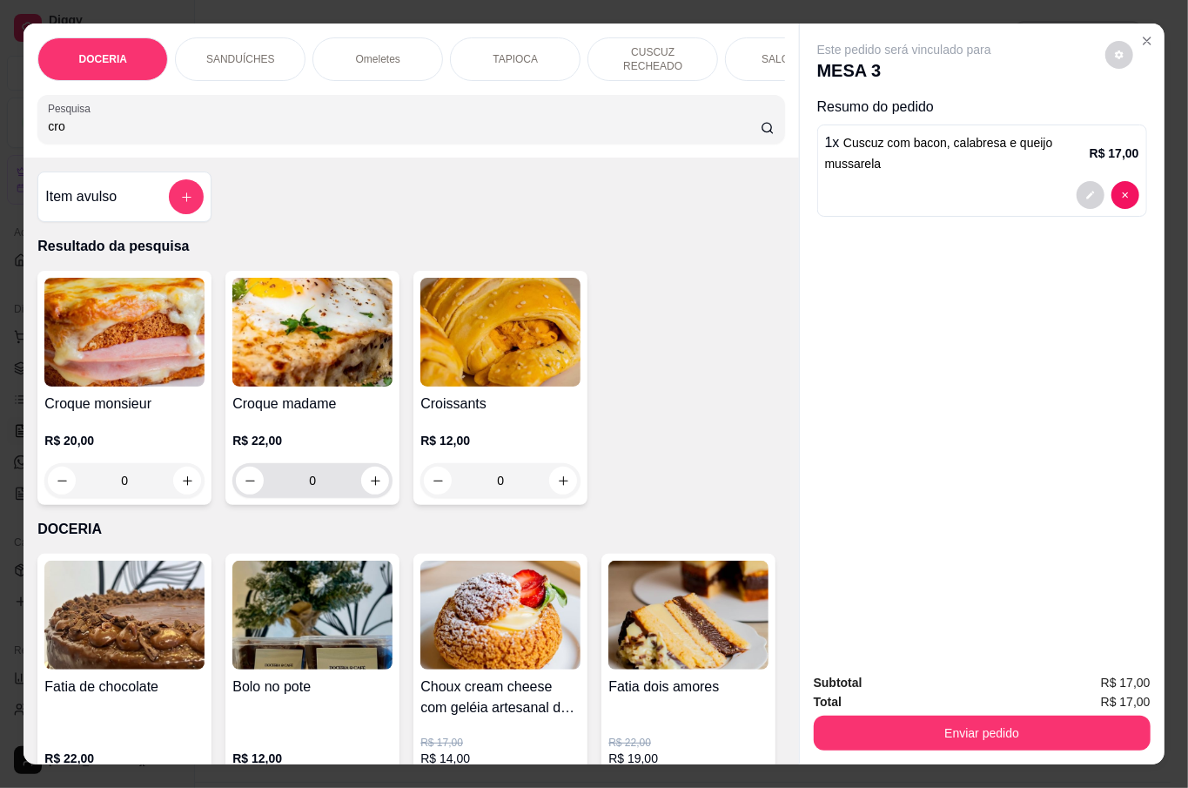
type input "cro"
click at [363, 468] on button "increase-product-quantity" at bounding box center [375, 481] width 27 height 27
type input "1"
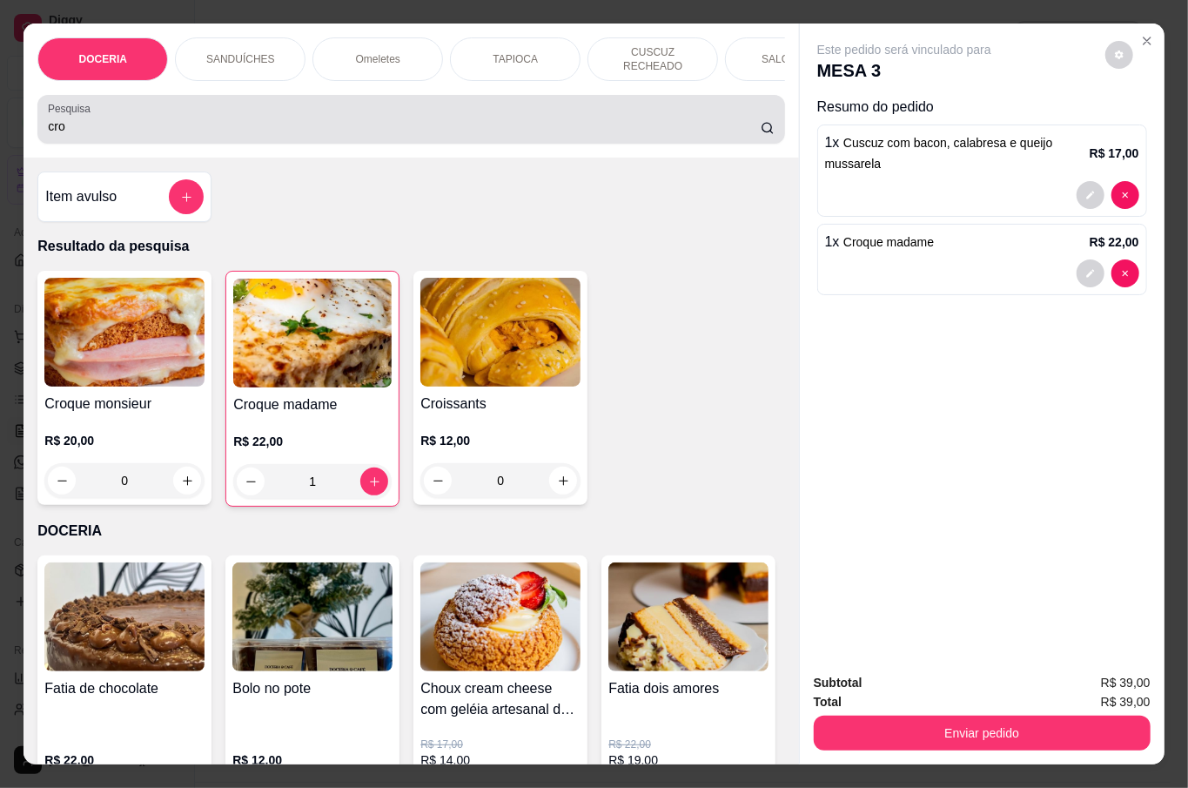
click at [319, 120] on input "cro" at bounding box center [404, 126] width 713 height 17
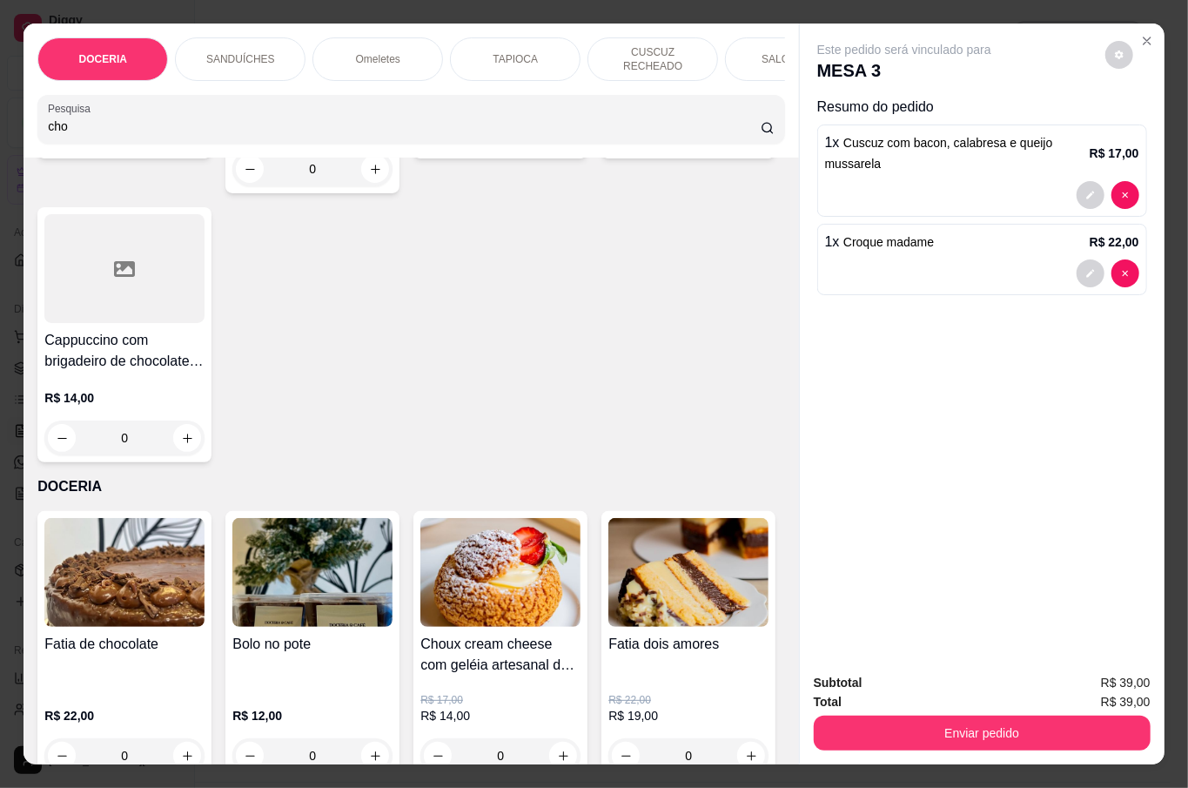
scroll to position [348, 0]
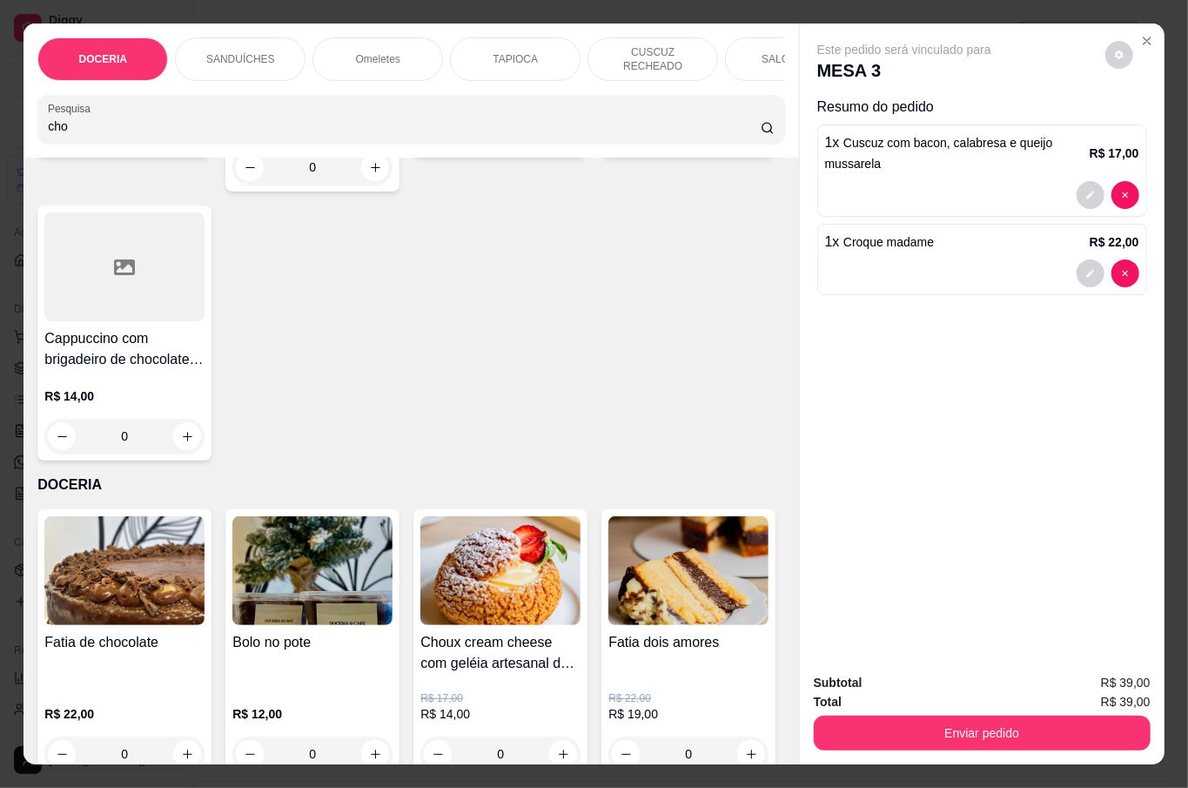
type input "cho"
click at [609, 150] on div "0" at bounding box center [689, 132] width 160 height 35
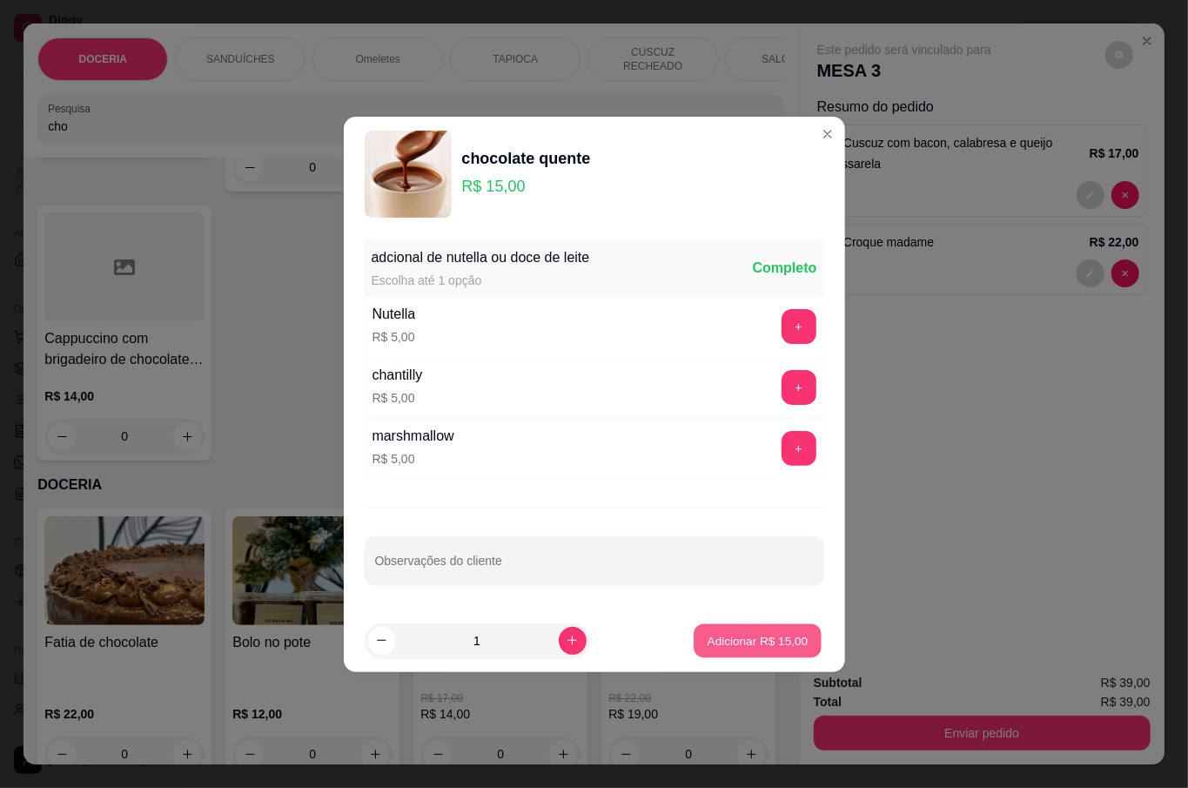
click at [759, 649] on p "Adicionar R$ 15,00" at bounding box center [758, 640] width 101 height 17
type input "1"
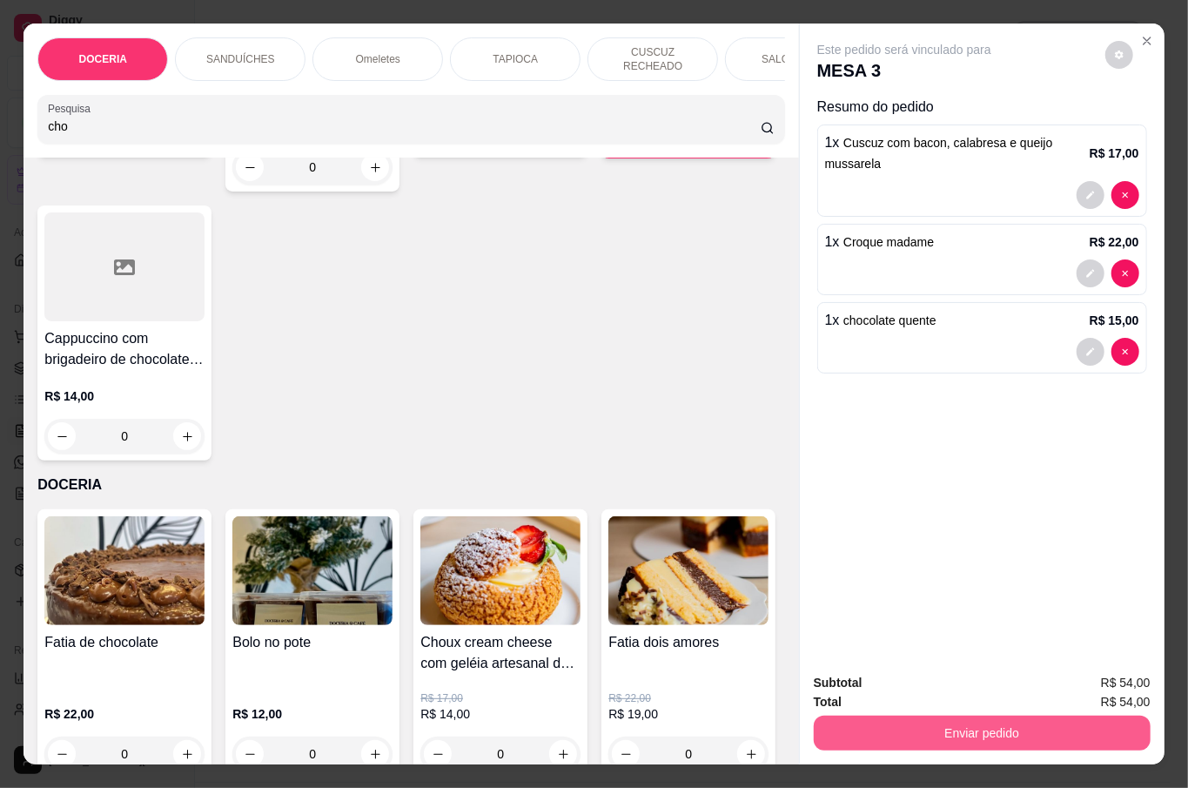
click at [984, 716] on button "Enviar pedido" at bounding box center [982, 733] width 337 height 35
click at [935, 679] on button "Não registrar e enviar pedido" at bounding box center [922, 681] width 181 height 33
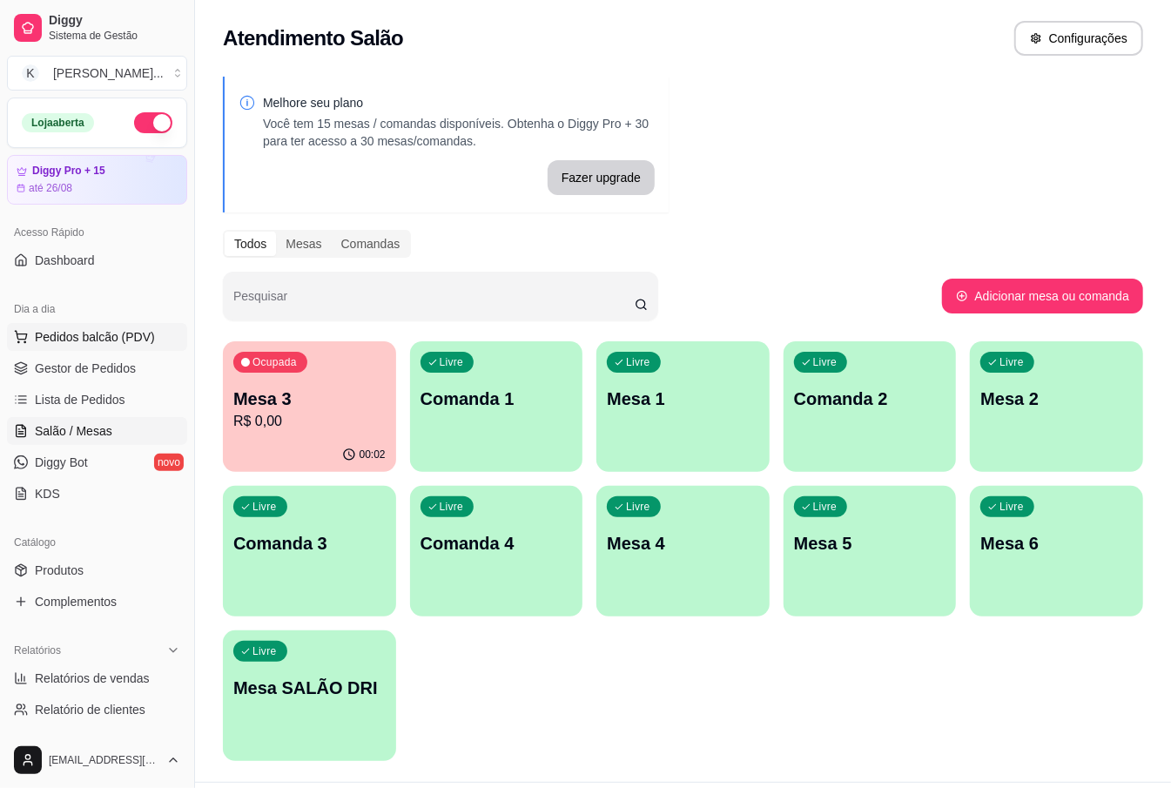
click at [132, 331] on span "Pedidos balcão (PDV)" at bounding box center [95, 336] width 120 height 17
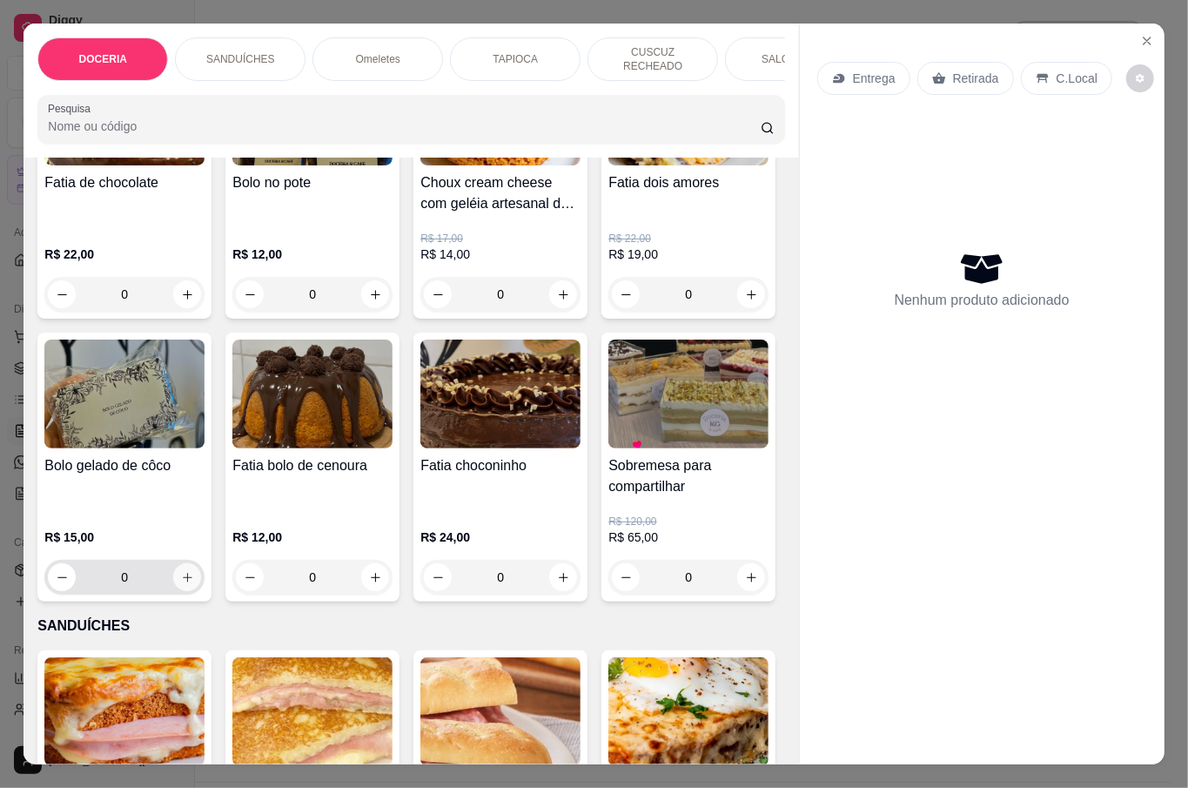
scroll to position [232, 0]
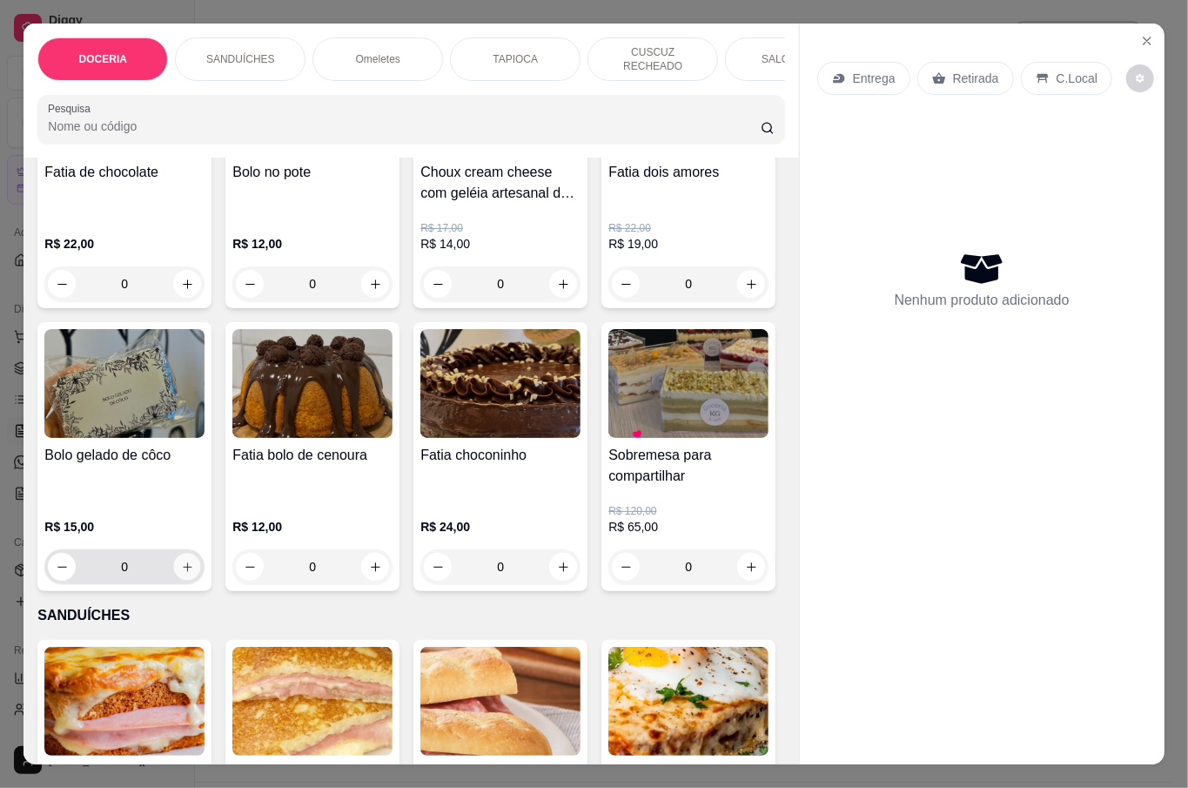
click at [194, 561] on icon "increase-product-quantity" at bounding box center [187, 567] width 13 height 13
type input "1"
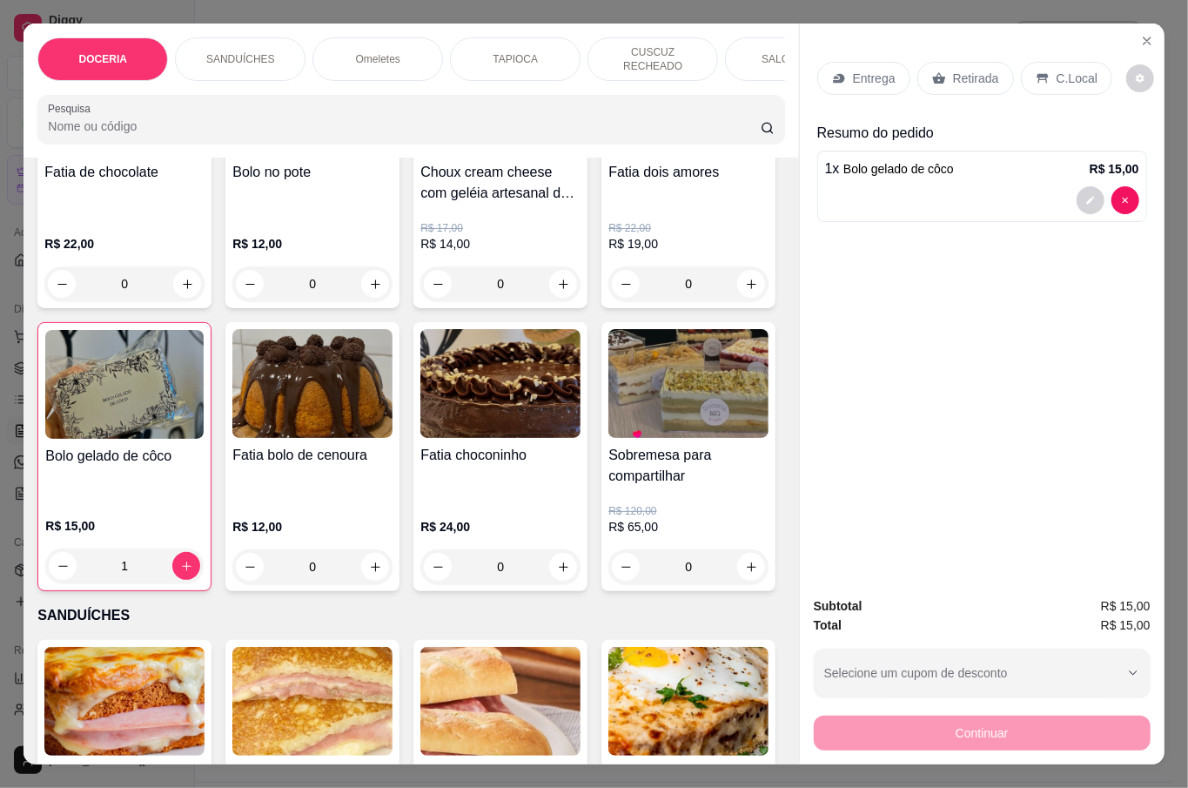
click at [979, 84] on div "Retirada" at bounding box center [966, 78] width 97 height 33
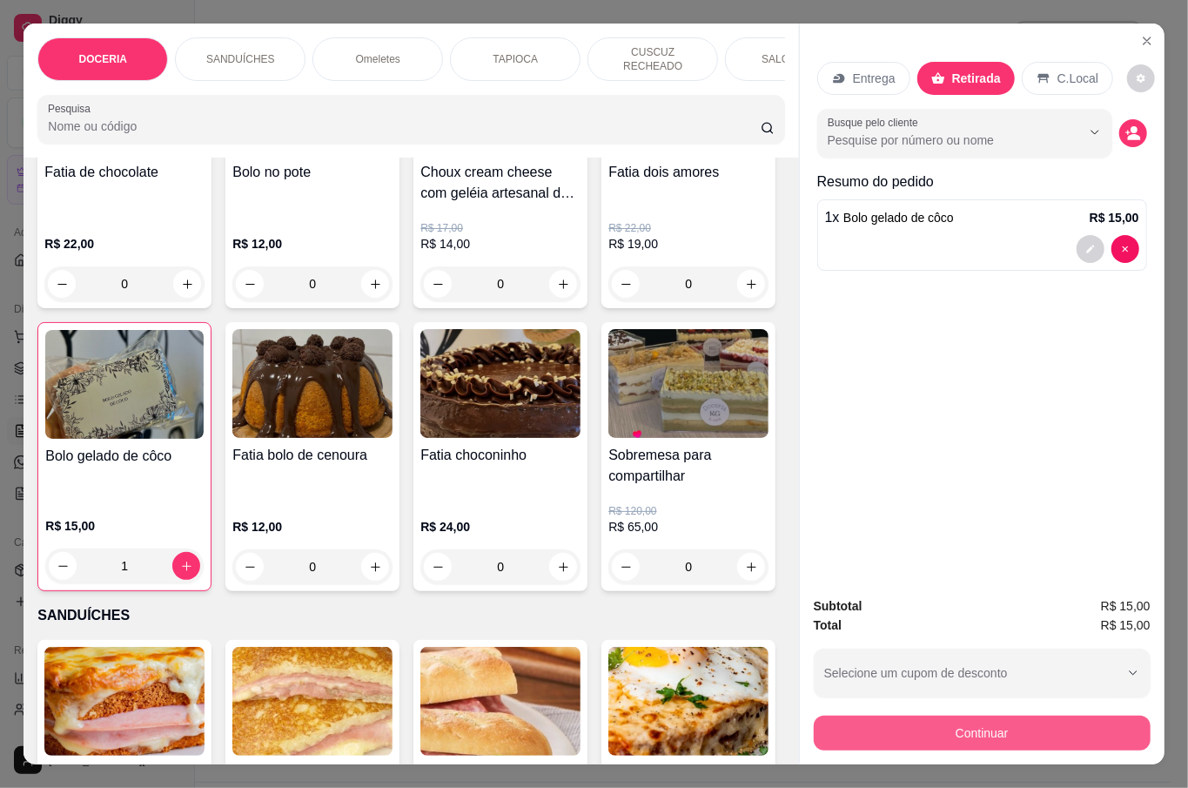
click at [1046, 724] on button "Continuar" at bounding box center [982, 733] width 337 height 35
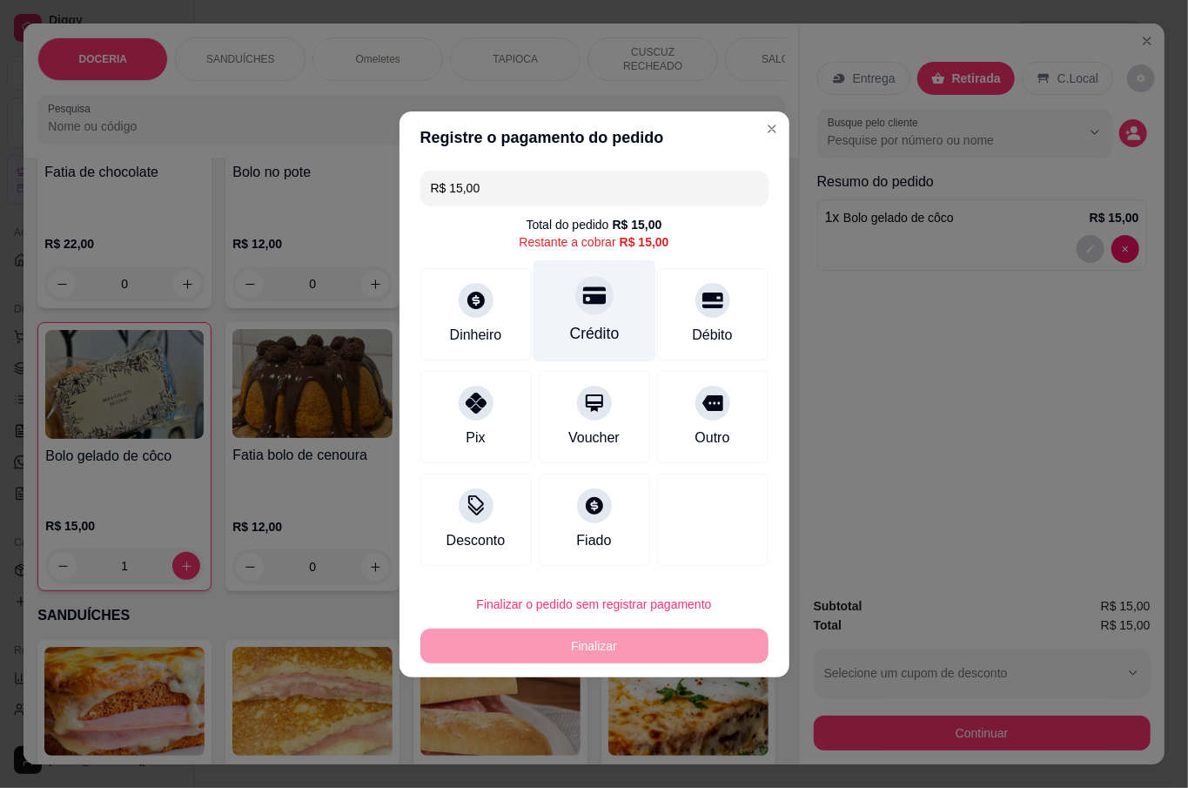
click at [586, 297] on icon at bounding box center [593, 294] width 23 height 17
type input "R$ 0,00"
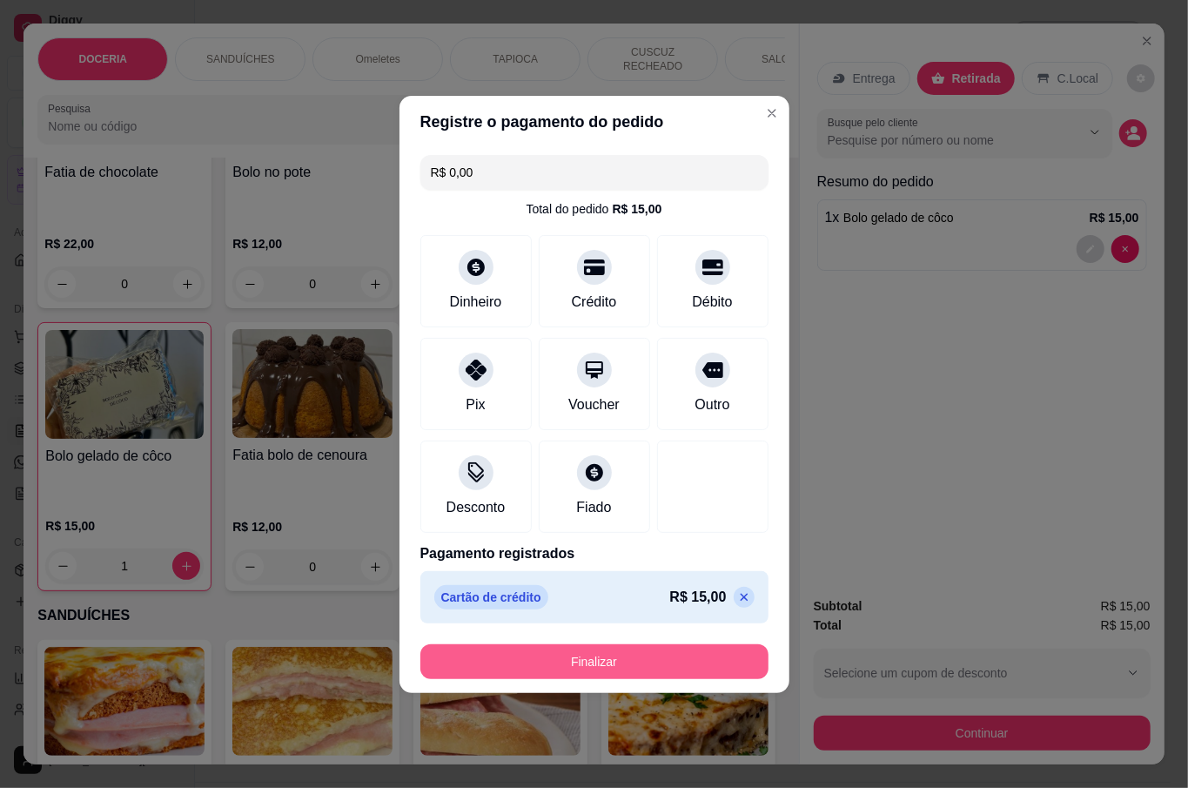
click at [617, 645] on button "Finalizar" at bounding box center [595, 661] width 348 height 35
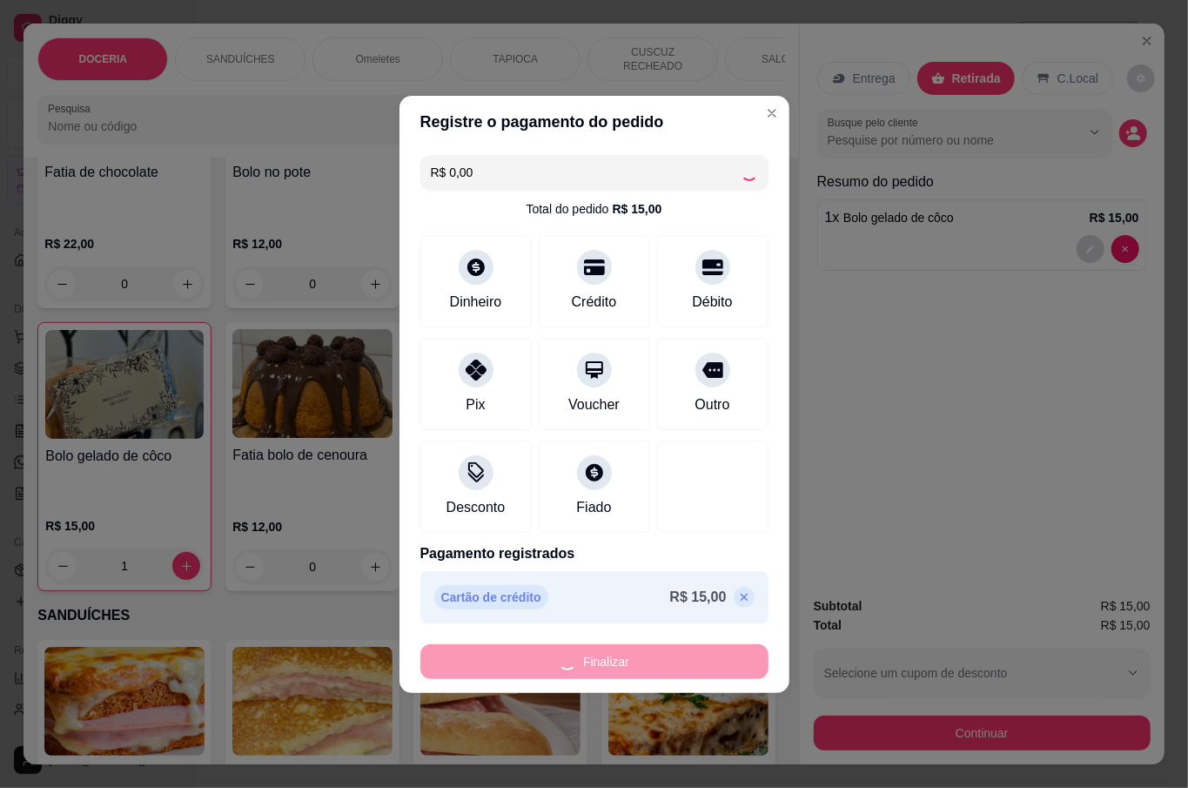
type input "0"
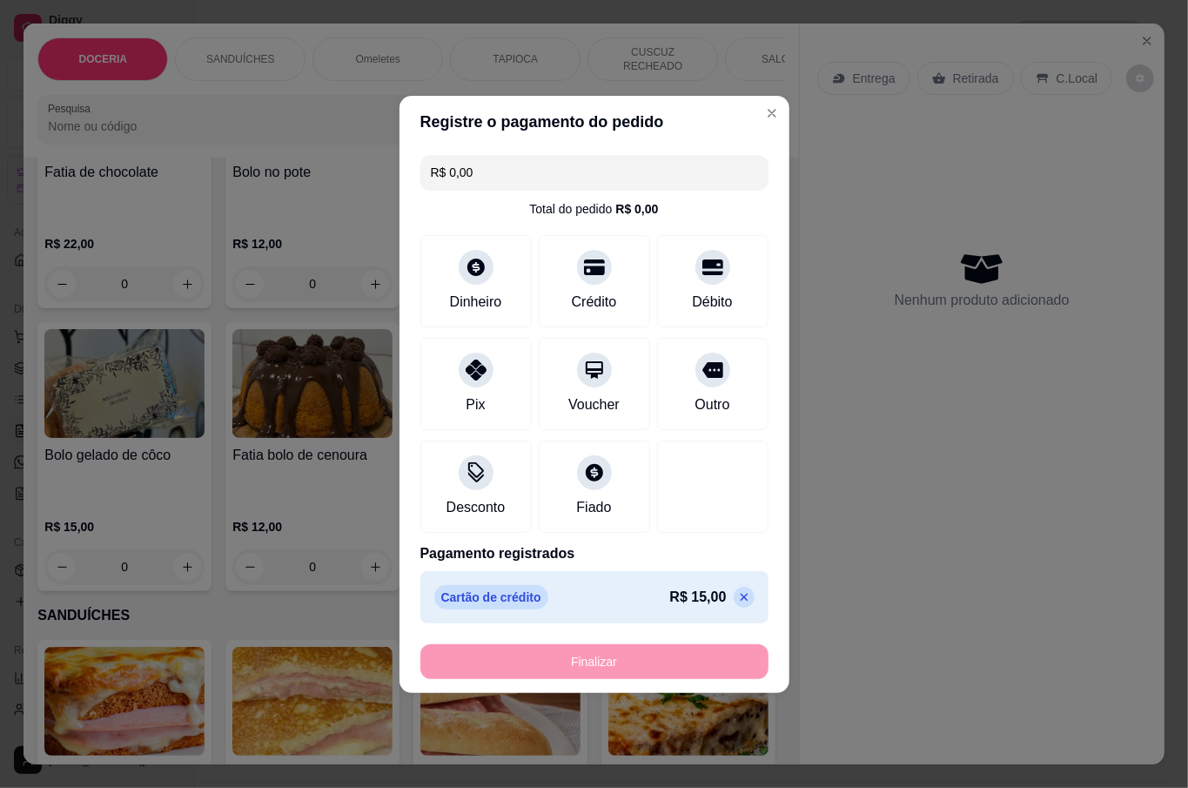
type input "-R$ 15,00"
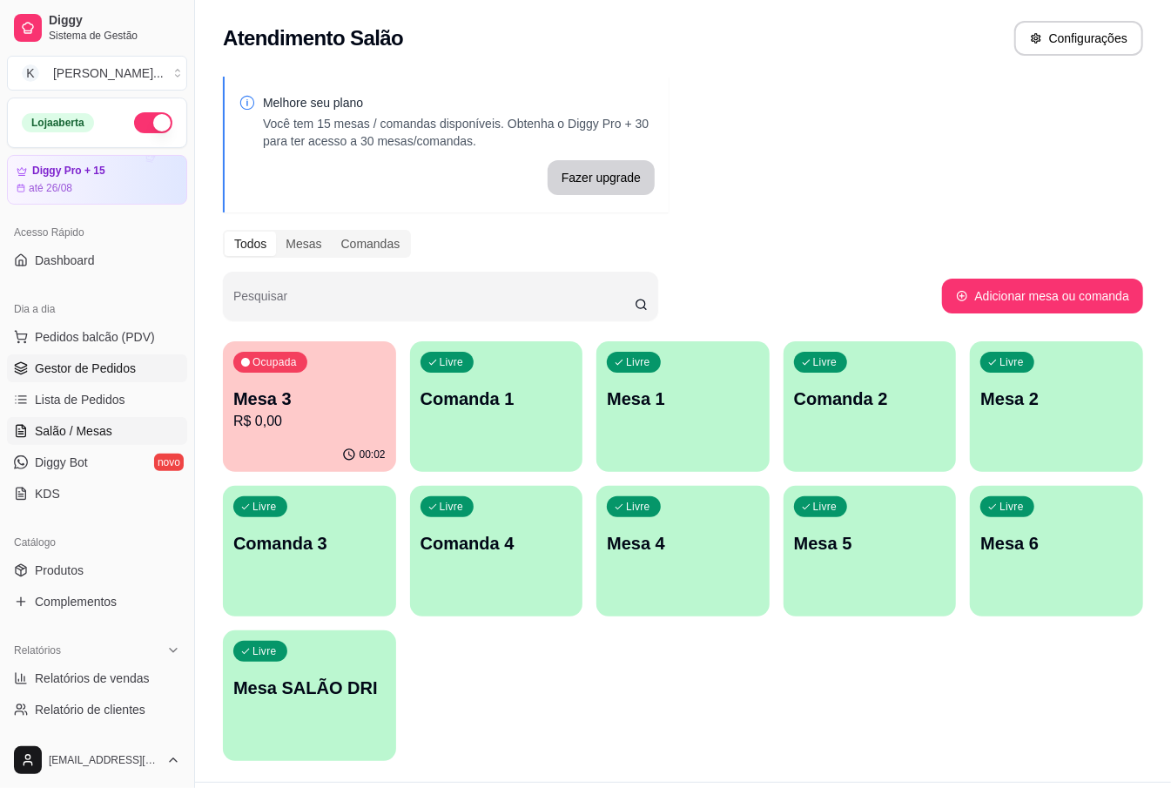
click at [129, 376] on span "Gestor de Pedidos" at bounding box center [85, 368] width 101 height 17
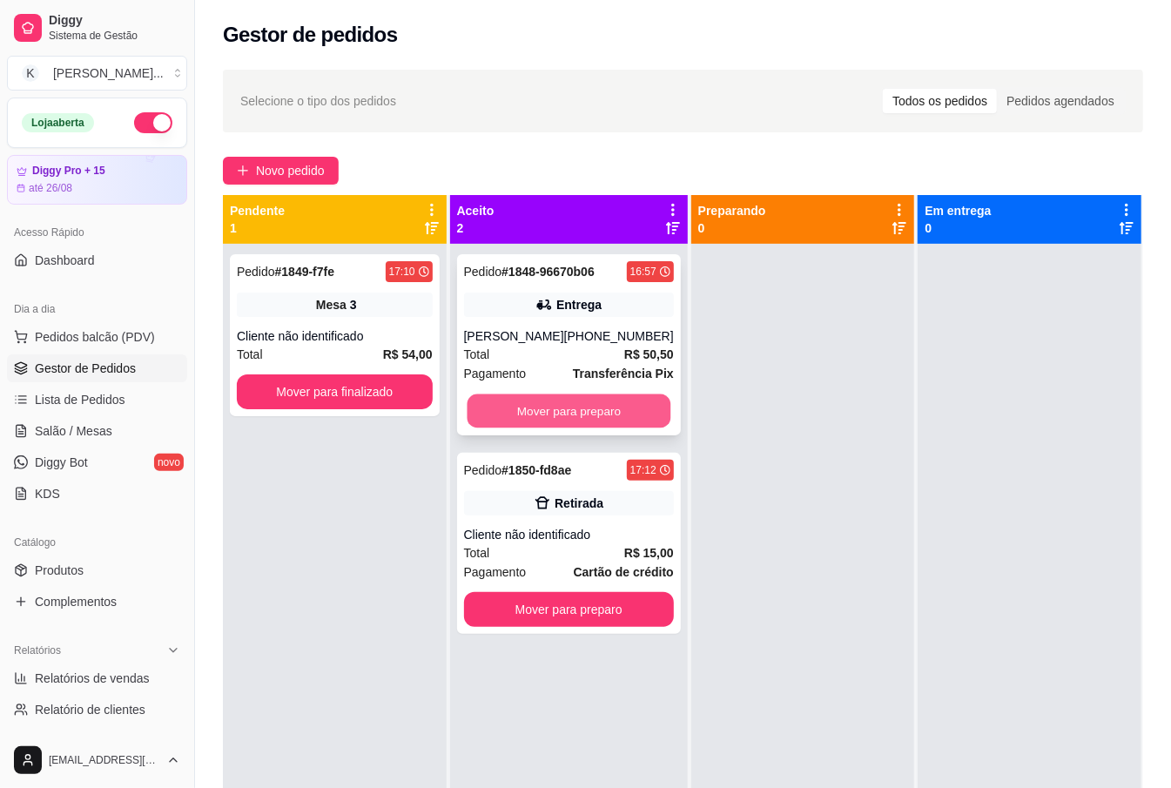
click at [558, 404] on button "Mover para preparo" at bounding box center [569, 411] width 204 height 34
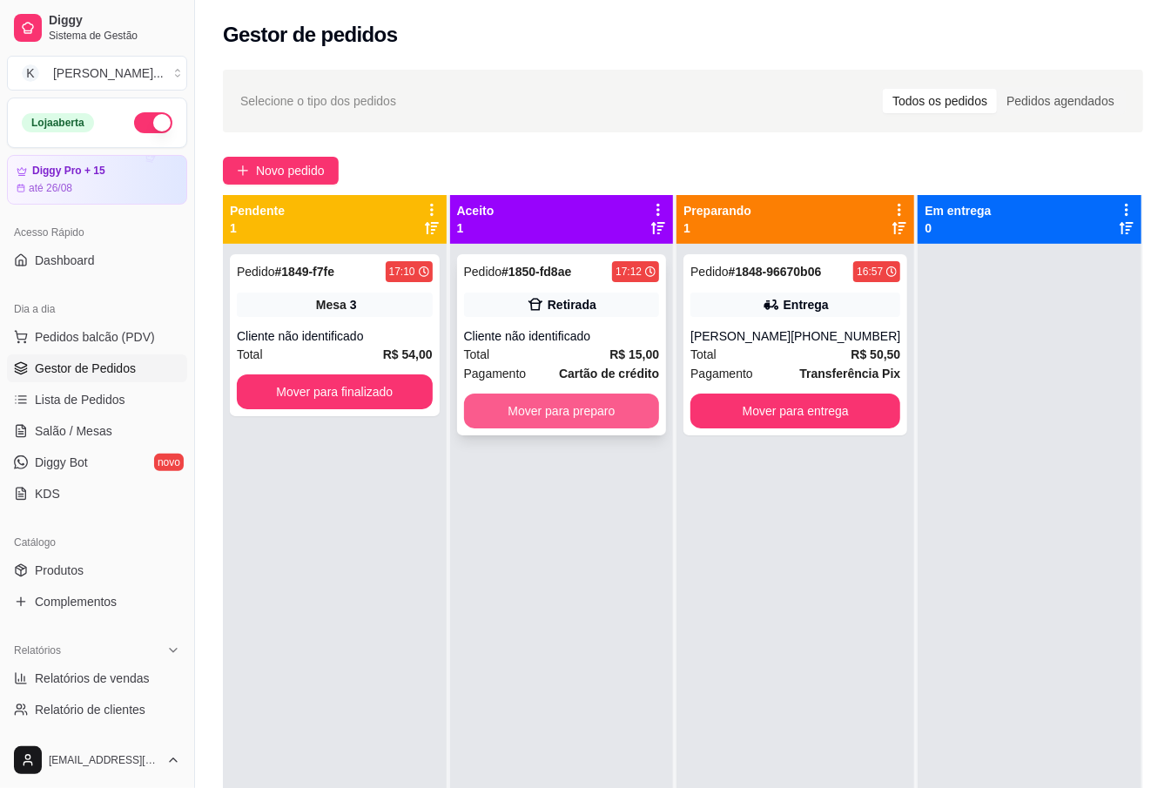
click at [637, 408] on button "Mover para preparo" at bounding box center [562, 411] width 196 height 35
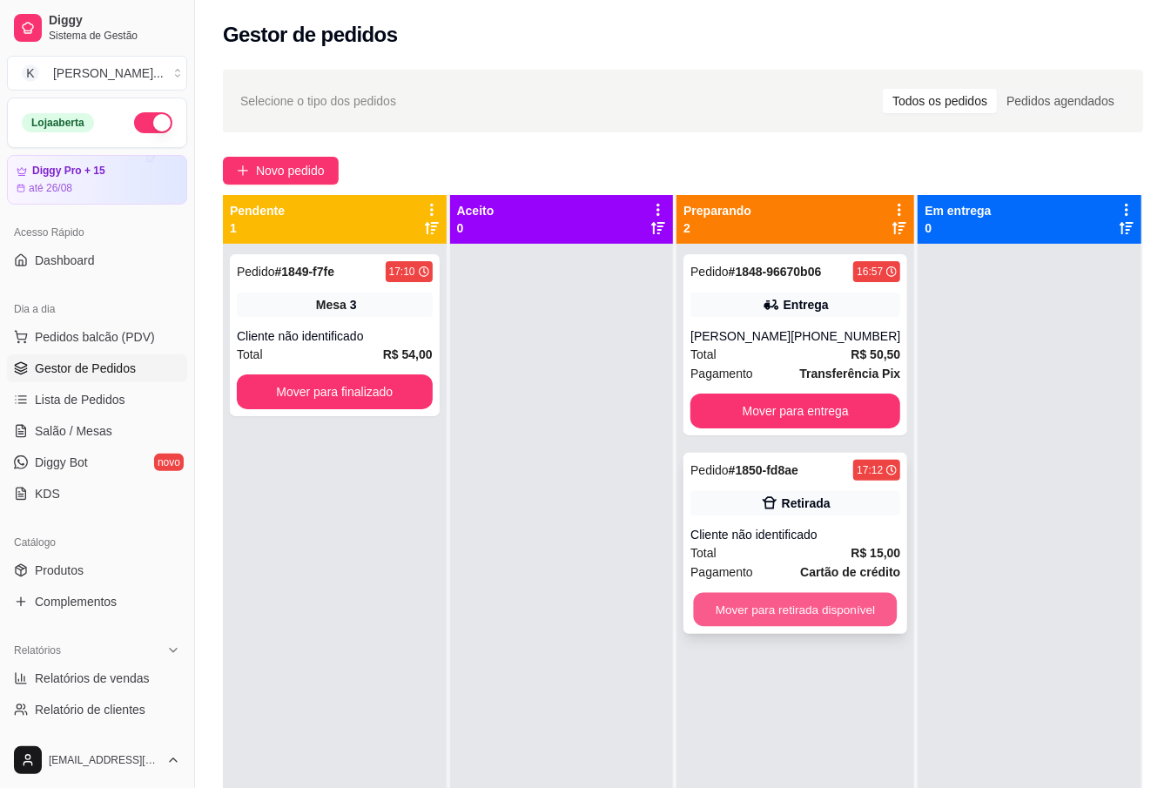
click at [839, 606] on button "Mover para retirada disponível" at bounding box center [796, 610] width 204 height 34
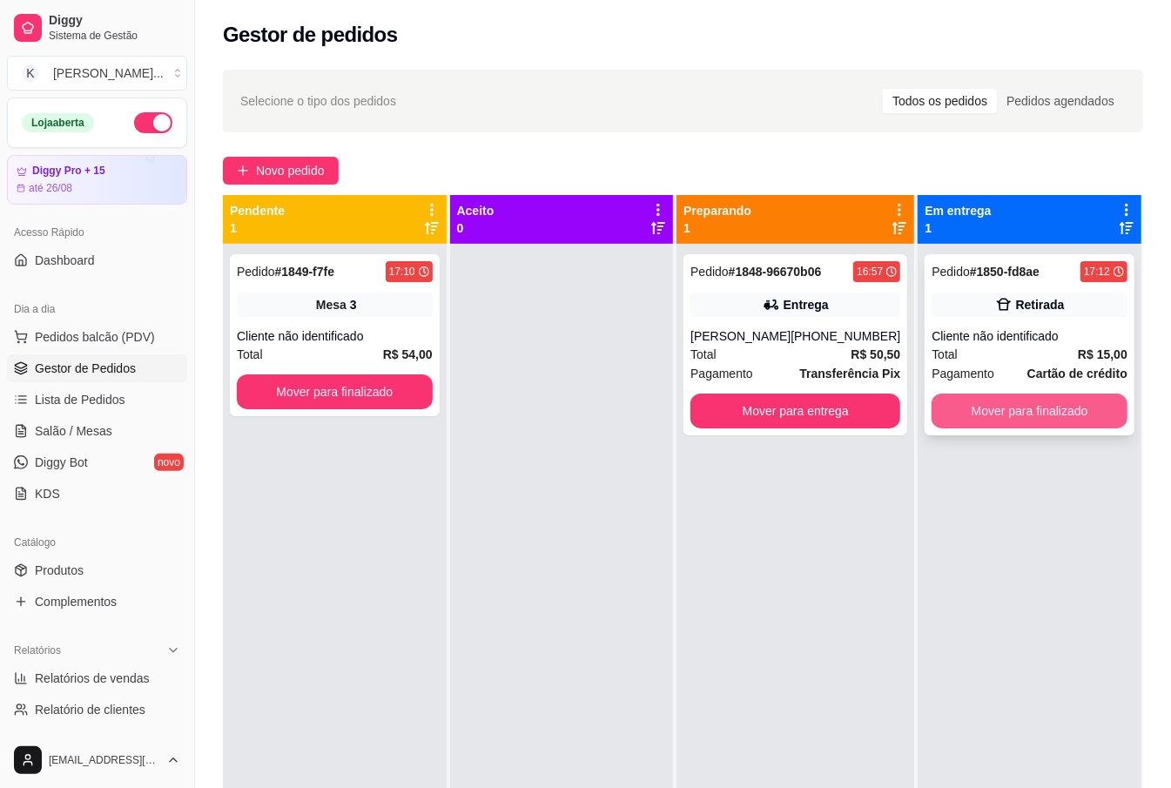
click at [1001, 408] on button "Mover para finalizado" at bounding box center [1030, 411] width 196 height 35
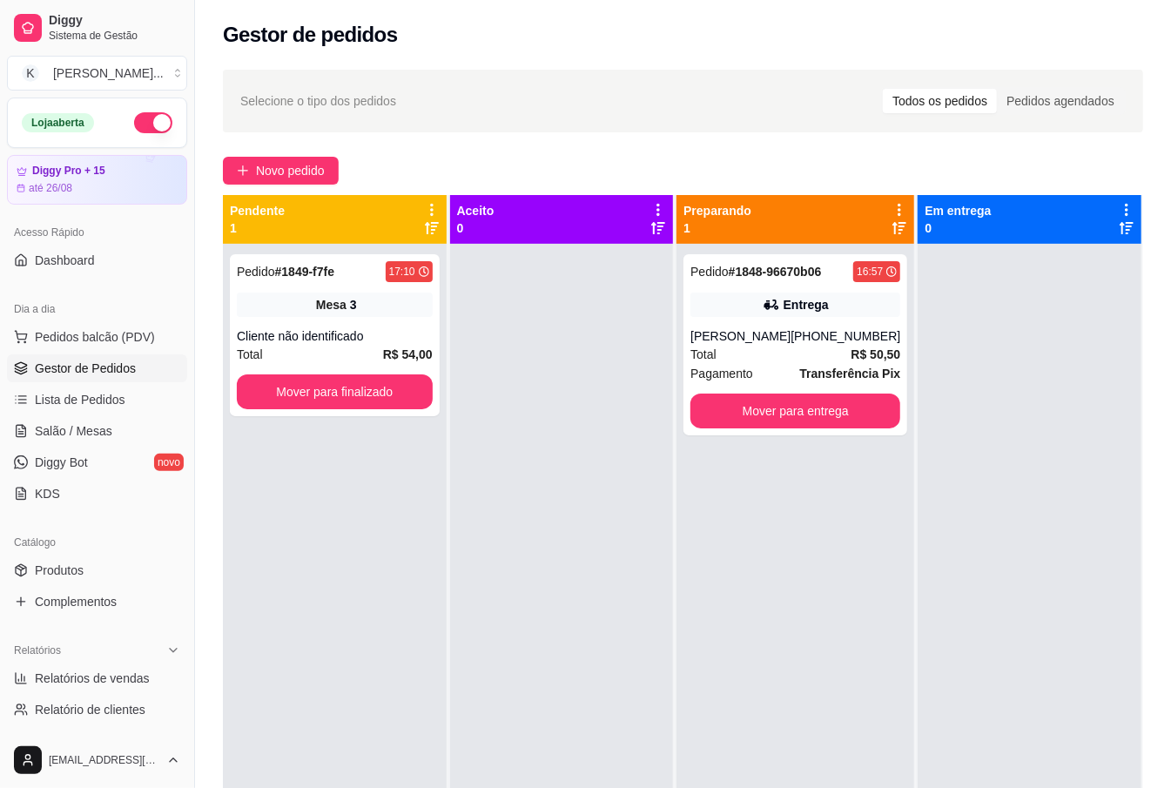
click at [996, 408] on div at bounding box center [1030, 638] width 224 height 788
click at [831, 428] on button "Mover para entrega" at bounding box center [795, 411] width 210 height 35
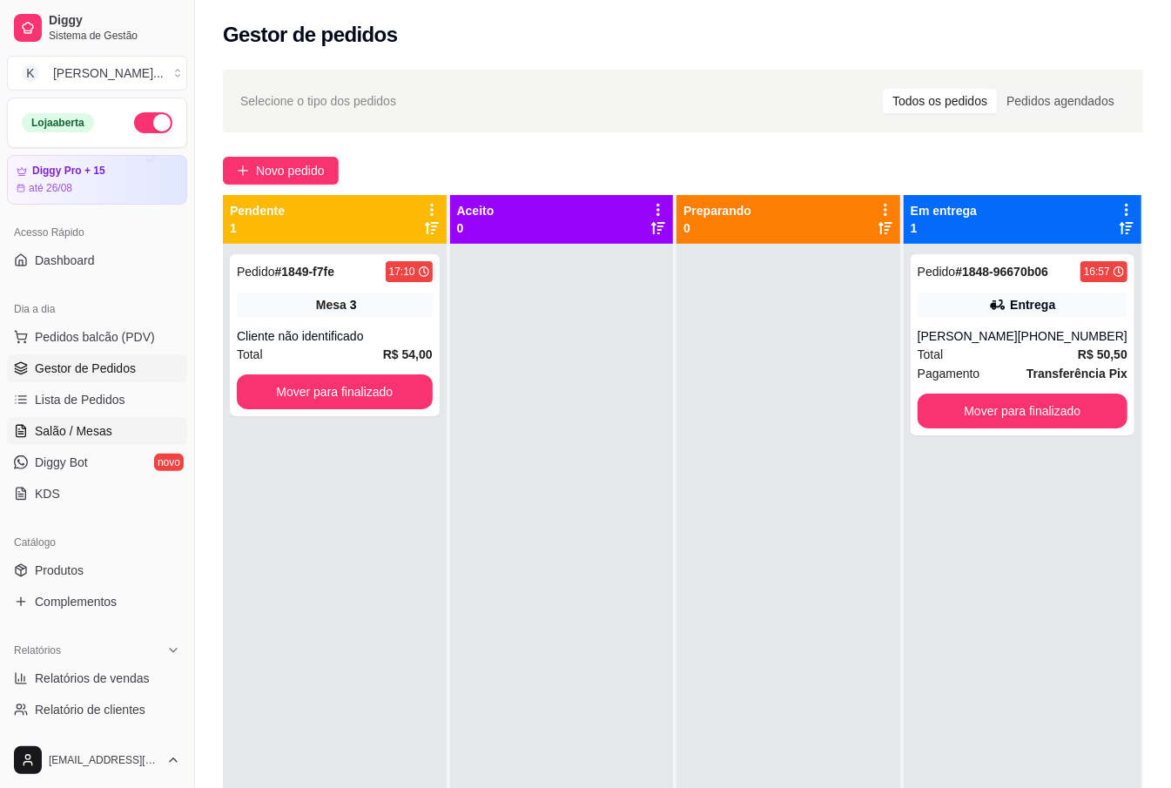
click at [92, 435] on span "Salão / Mesas" at bounding box center [73, 430] width 77 height 17
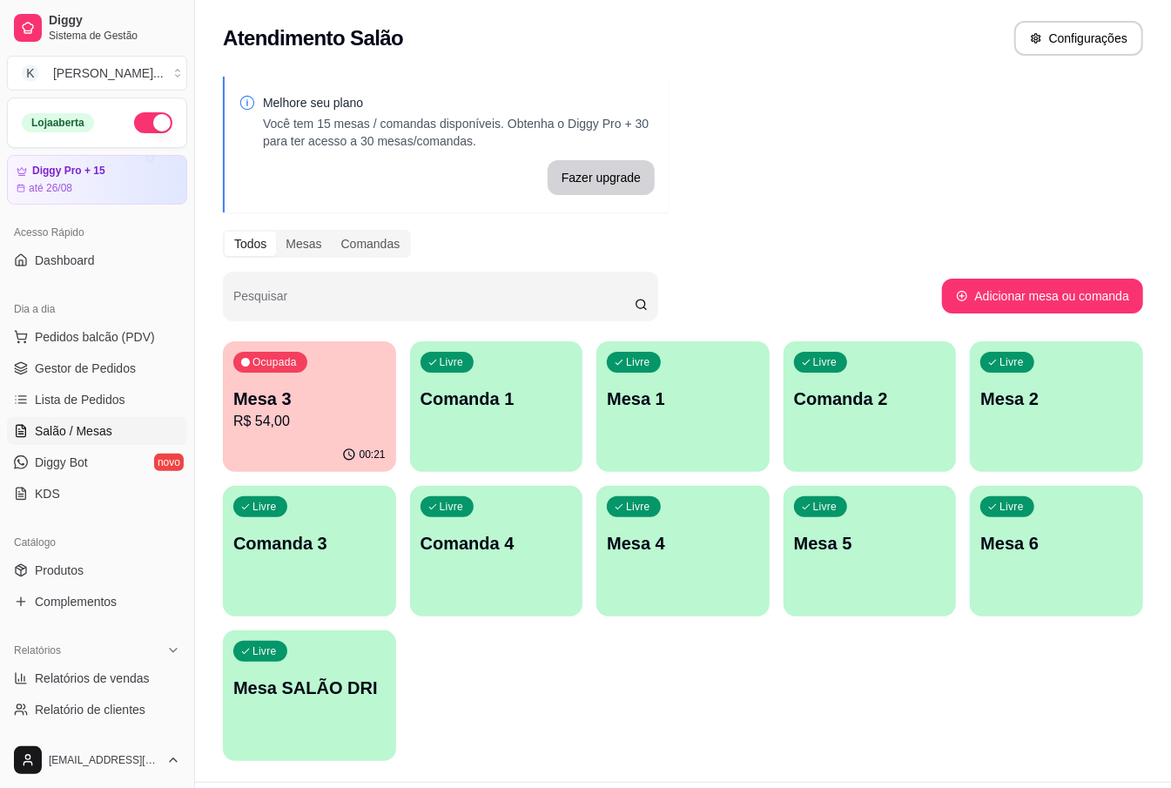
click at [587, 649] on div "Ocupada Mesa 3 R$ 54,00 00:21 Livre Comanda 1 Livre Mesa 1 Livre Comanda 2 Livr…" at bounding box center [683, 551] width 920 height 420
click at [871, 569] on div "Livre Mesa 5" at bounding box center [870, 541] width 173 height 110
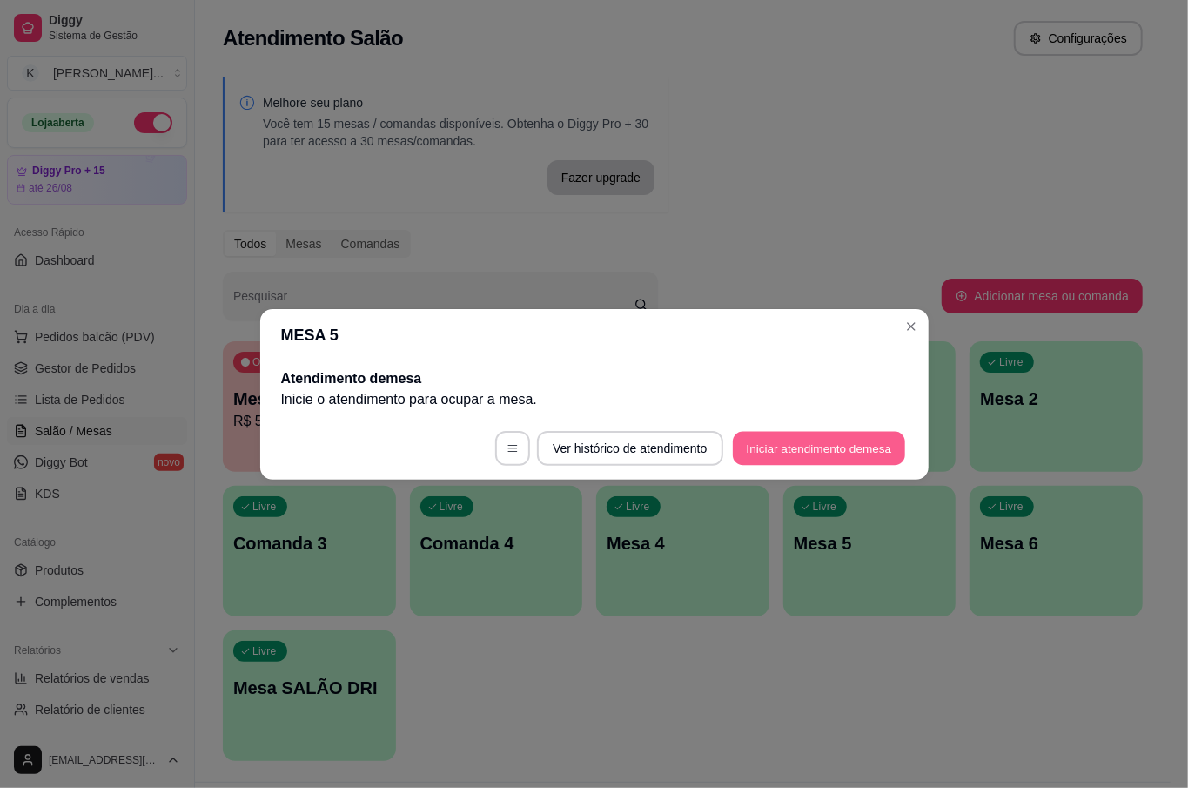
click at [836, 460] on button "Iniciar atendimento de mesa" at bounding box center [819, 448] width 172 height 34
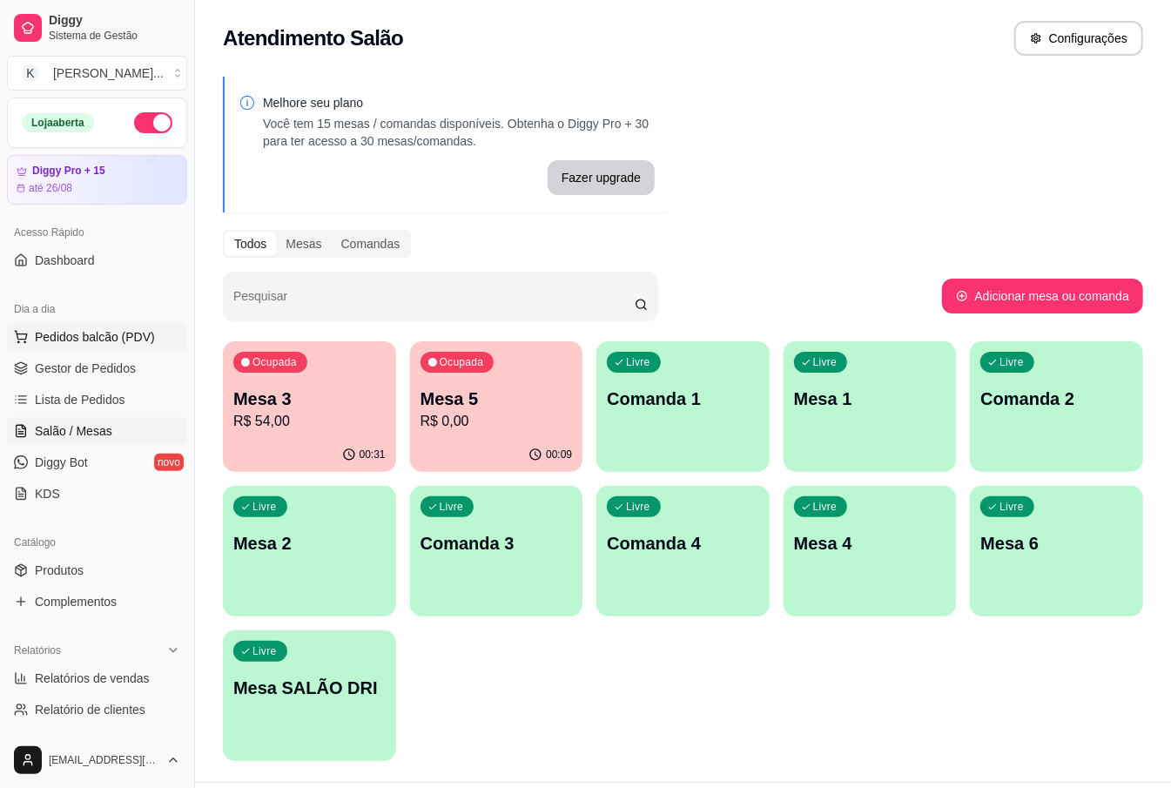
click at [77, 329] on span "Pedidos balcão (PDV)" at bounding box center [95, 336] width 120 height 17
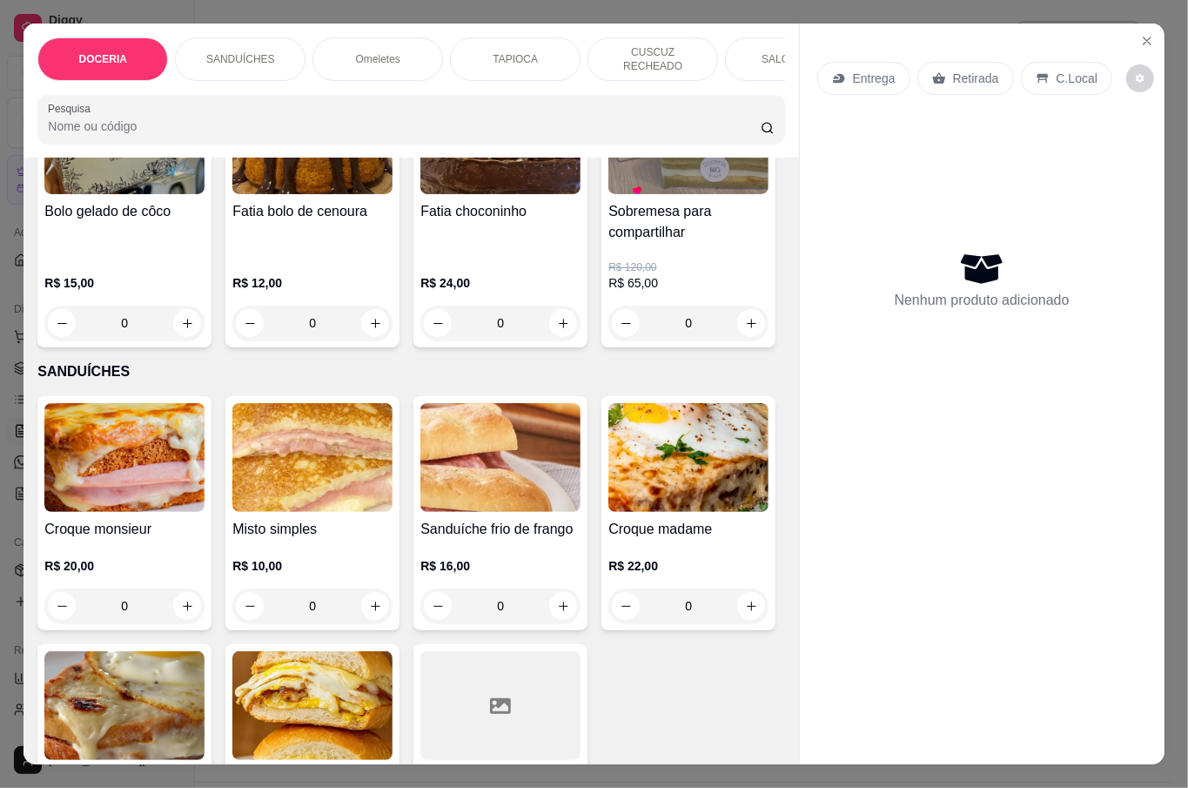
scroll to position [580, 0]
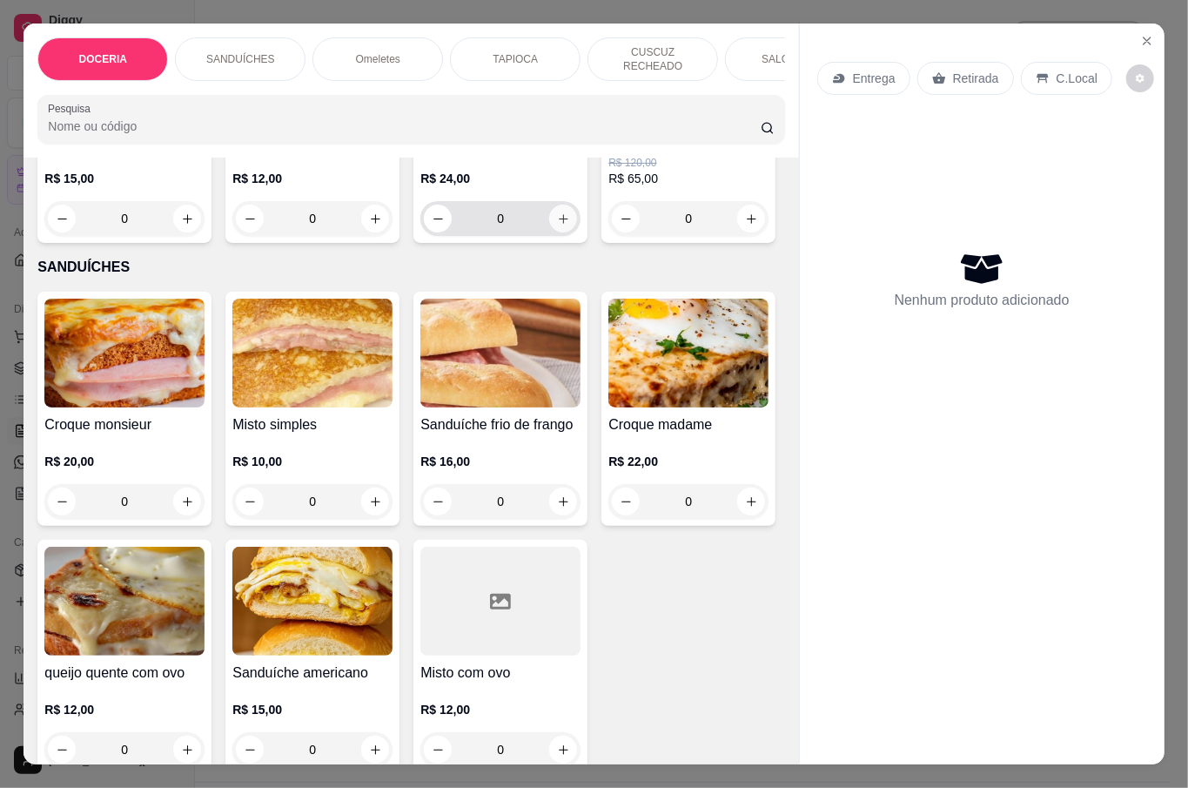
click at [557, 225] on icon "increase-product-quantity" at bounding box center [563, 218] width 13 height 13
type input "1"
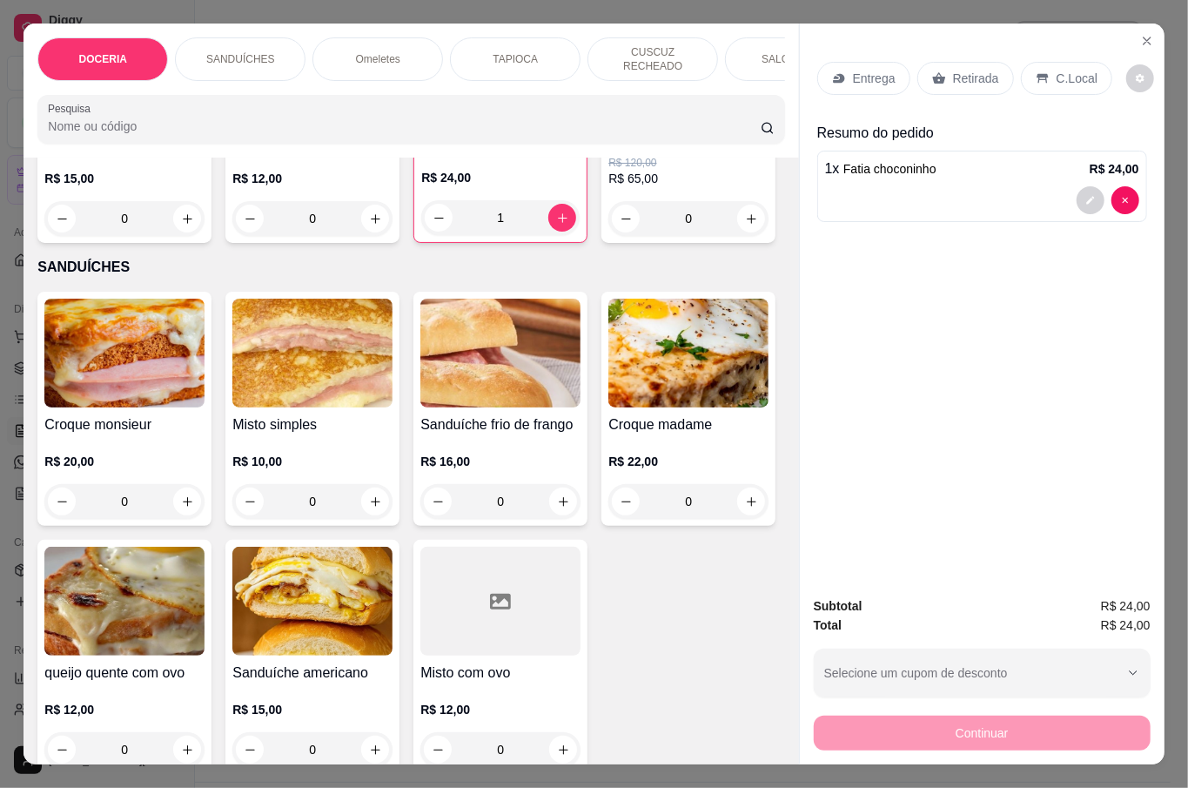
click at [976, 77] on p "Retirada" at bounding box center [976, 78] width 46 height 17
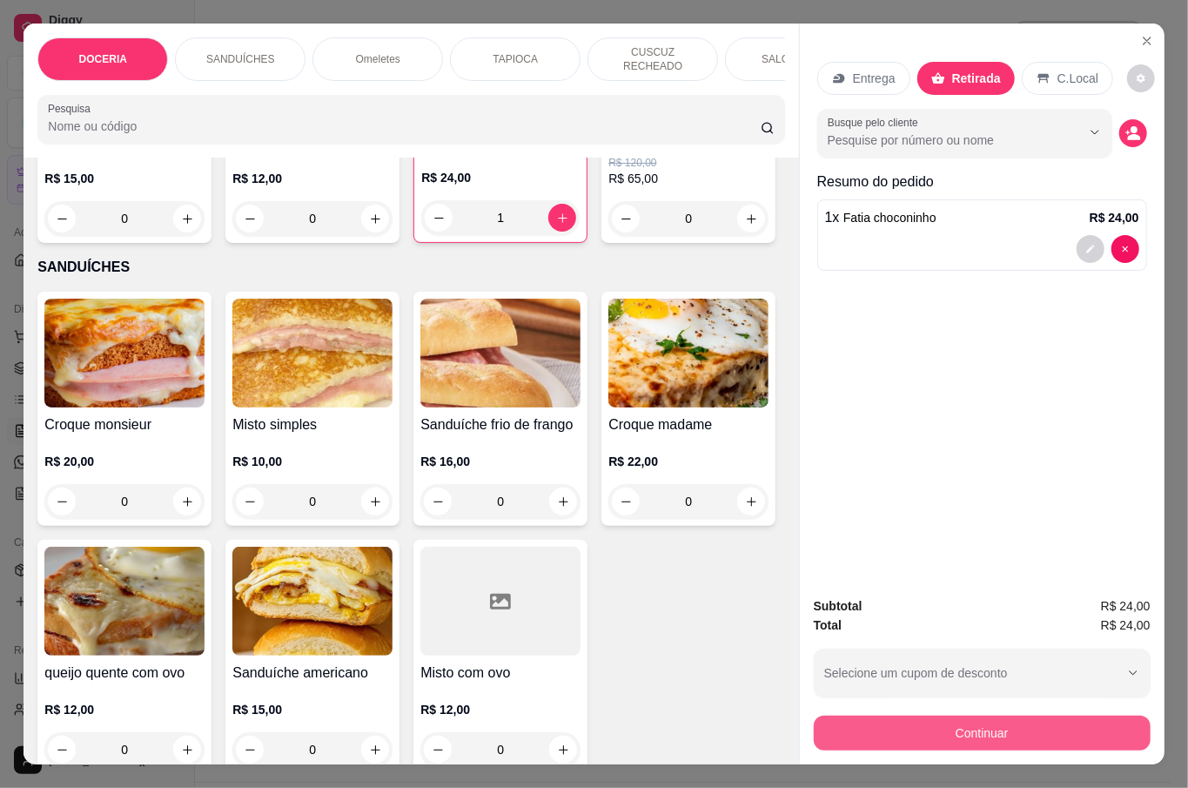
click at [999, 719] on button "Continuar" at bounding box center [982, 733] width 337 height 35
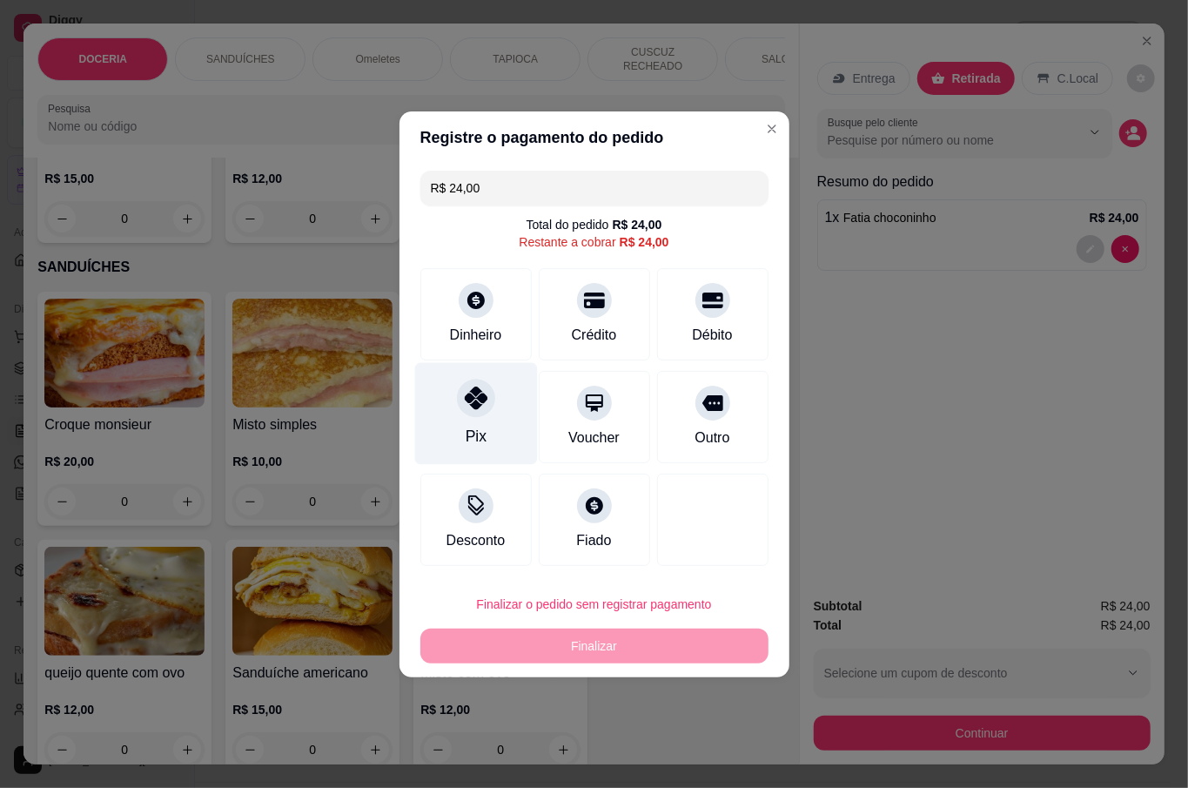
click at [498, 426] on div "Pix" at bounding box center [475, 413] width 123 height 102
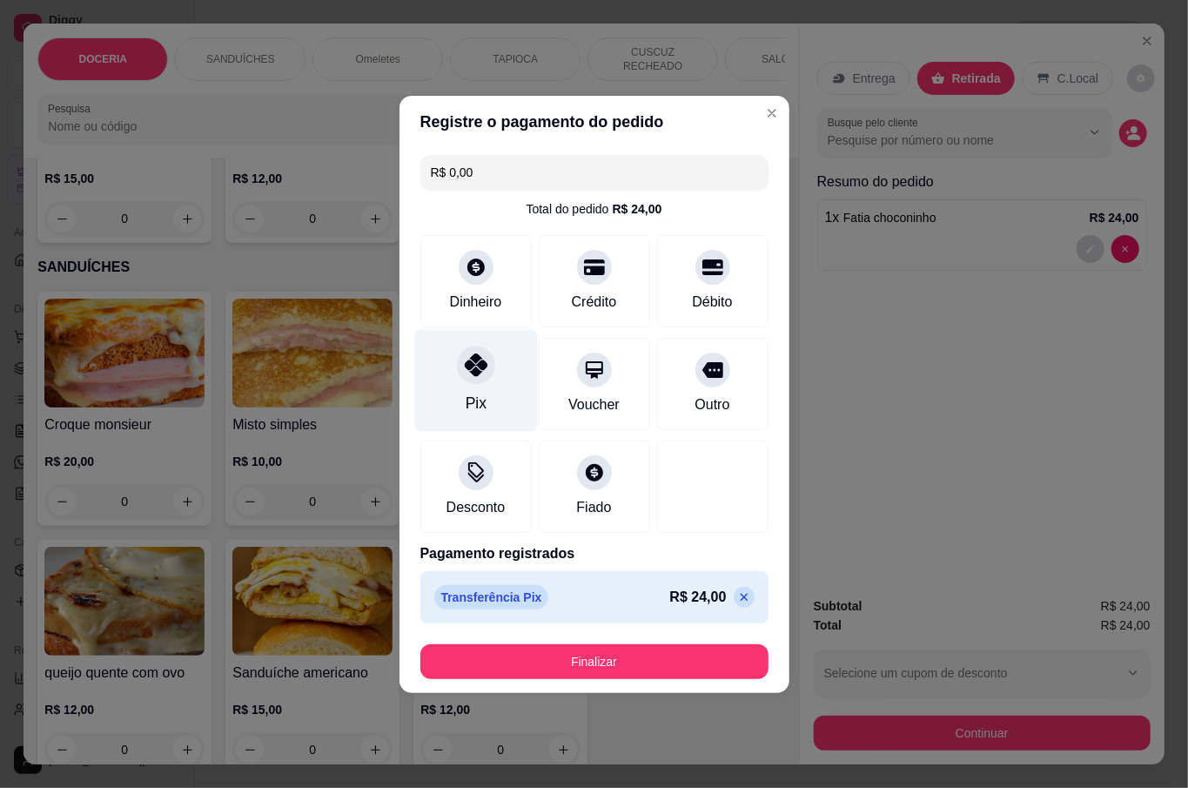
type input "R$ 0,00"
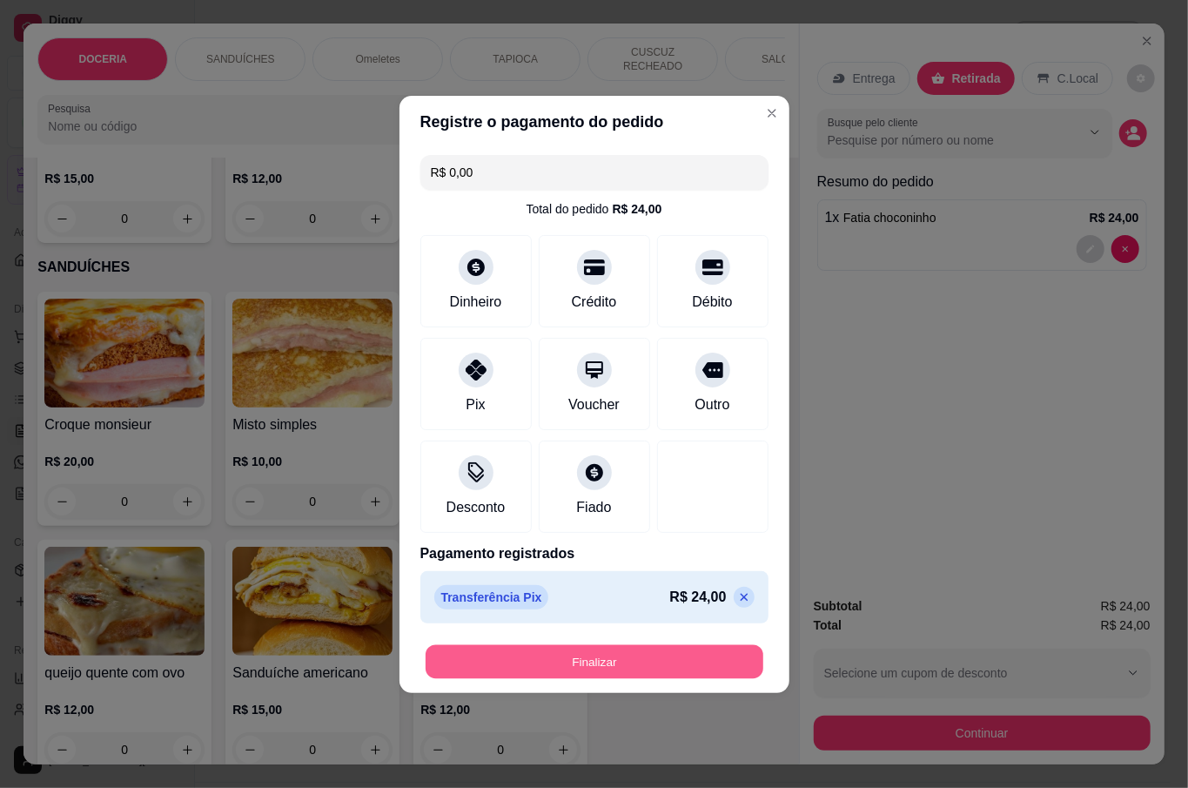
click at [615, 655] on button "Finalizar" at bounding box center [595, 661] width 338 height 34
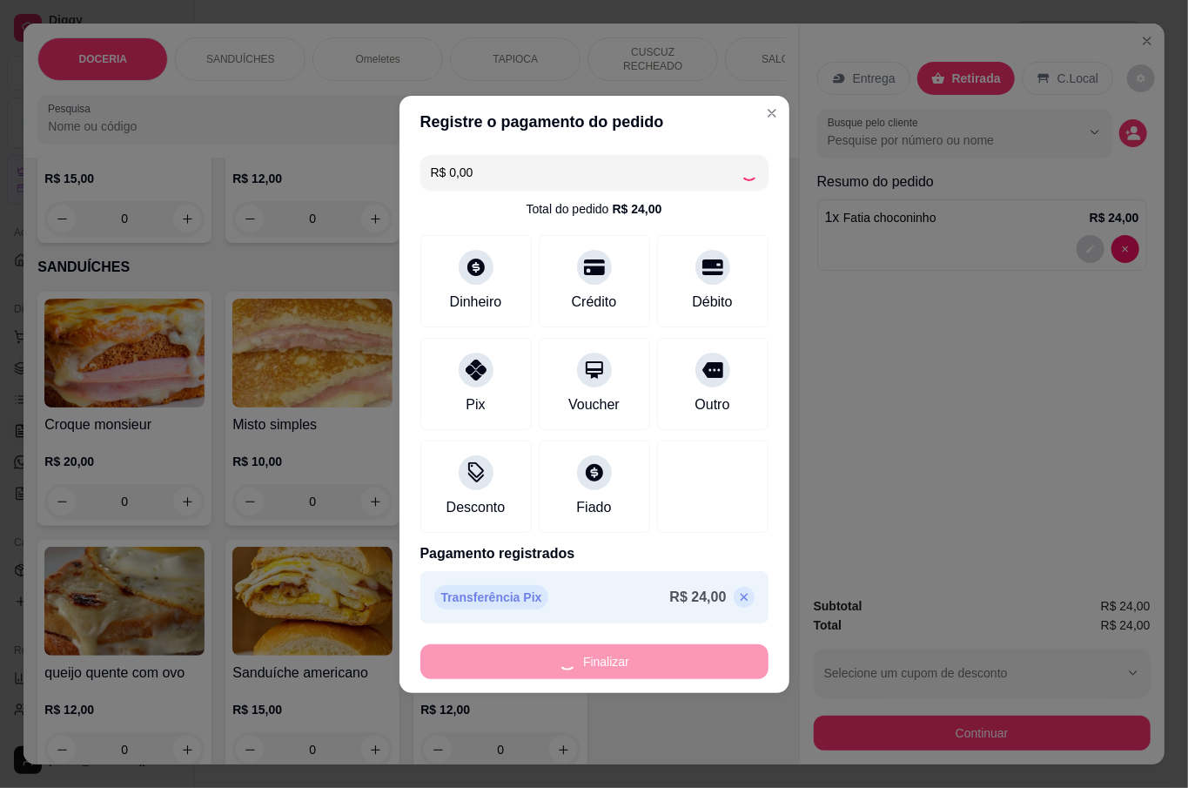
type input "0"
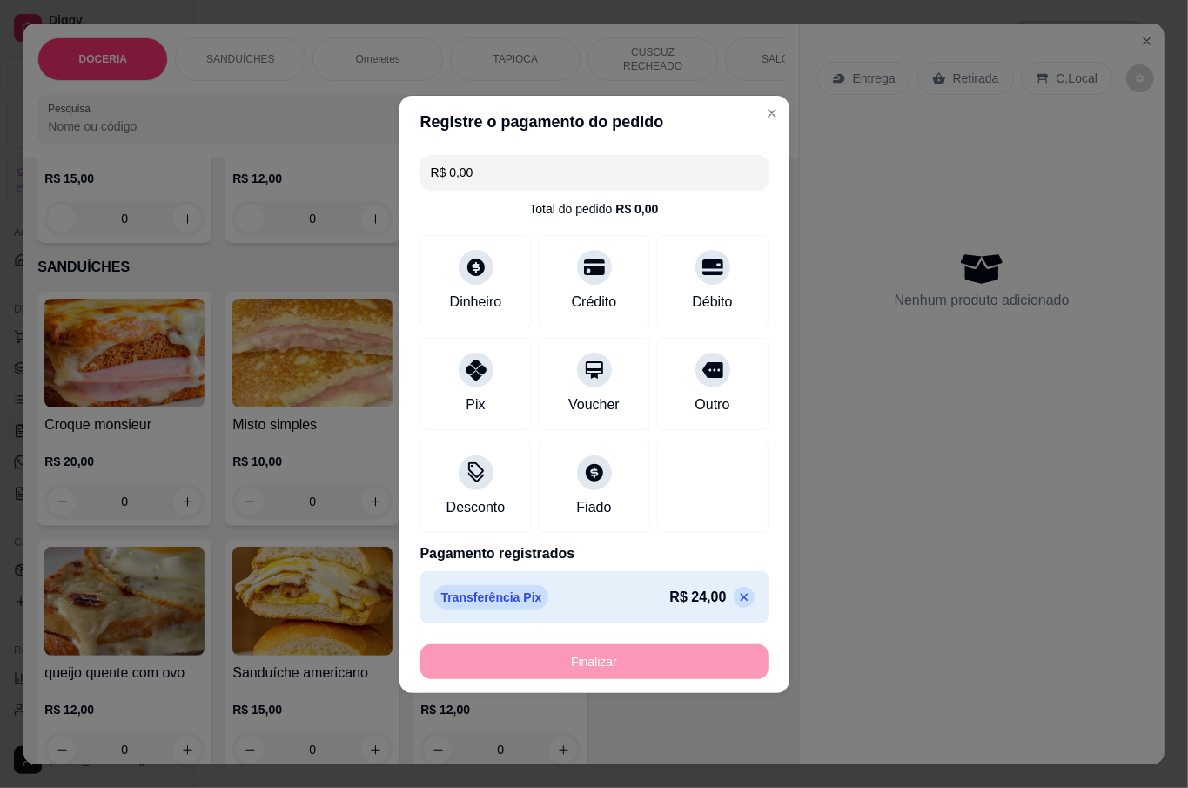
type input "-R$ 24,00"
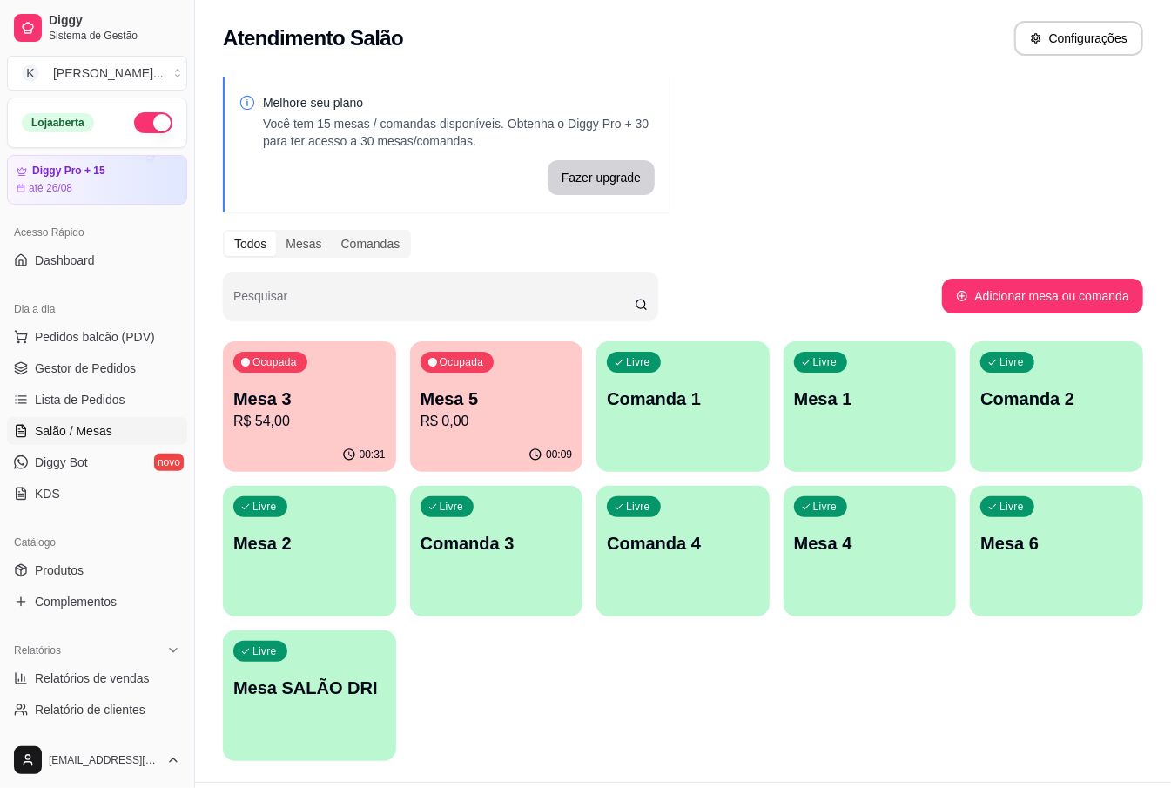
drag, startPoint x: 725, startPoint y: 683, endPoint x: 680, endPoint y: 652, distance: 54.6
click at [718, 683] on div "Ocupada Mesa 3 R$ 54,00 00:31 Ocupada Mesa 5 R$ 0,00 00:09 Livre Comanda 1 Livr…" at bounding box center [683, 551] width 920 height 420
click at [498, 717] on div "Ocupada Mesa 3 R$ 54,00 00:31 Ocupada Mesa 5 R$ 0,00 00:09 Livre Comanda 1 Livr…" at bounding box center [683, 551] width 920 height 420
click at [489, 408] on p "Mesa 5" at bounding box center [497, 399] width 152 height 24
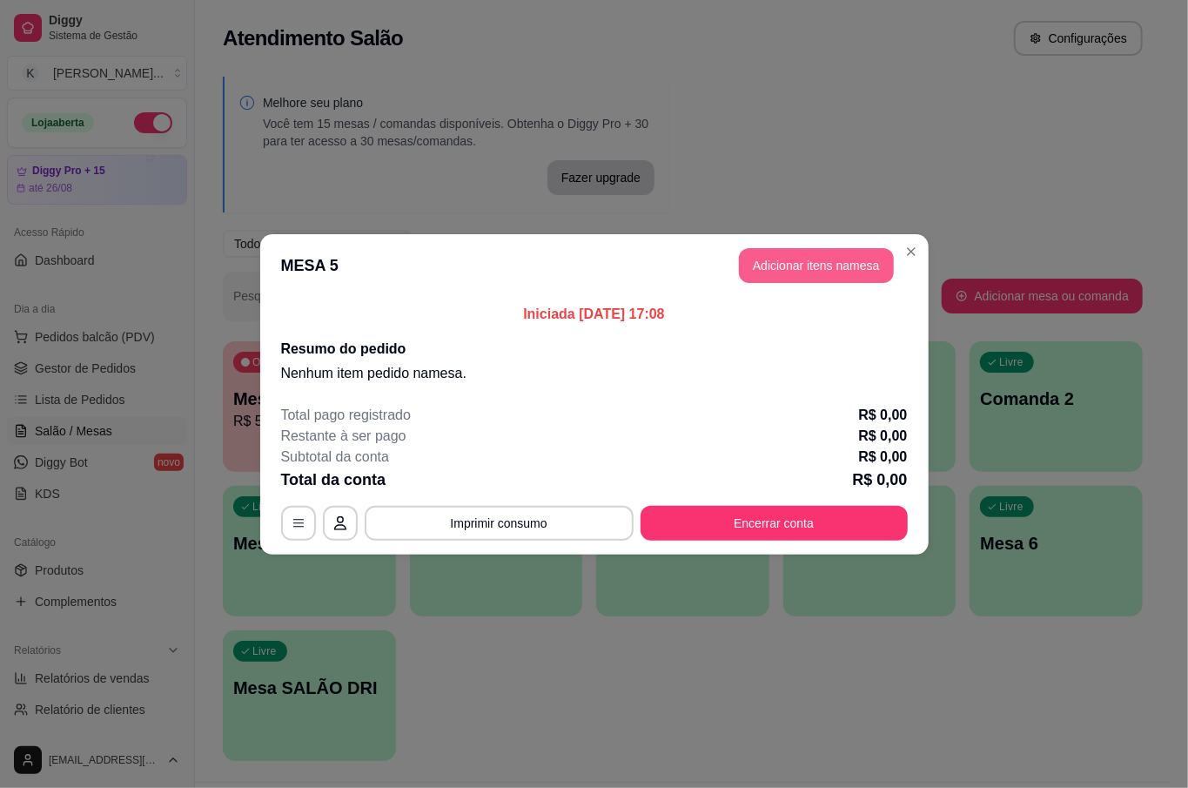
click at [787, 262] on button "Adicionar itens na mesa" at bounding box center [816, 265] width 155 height 35
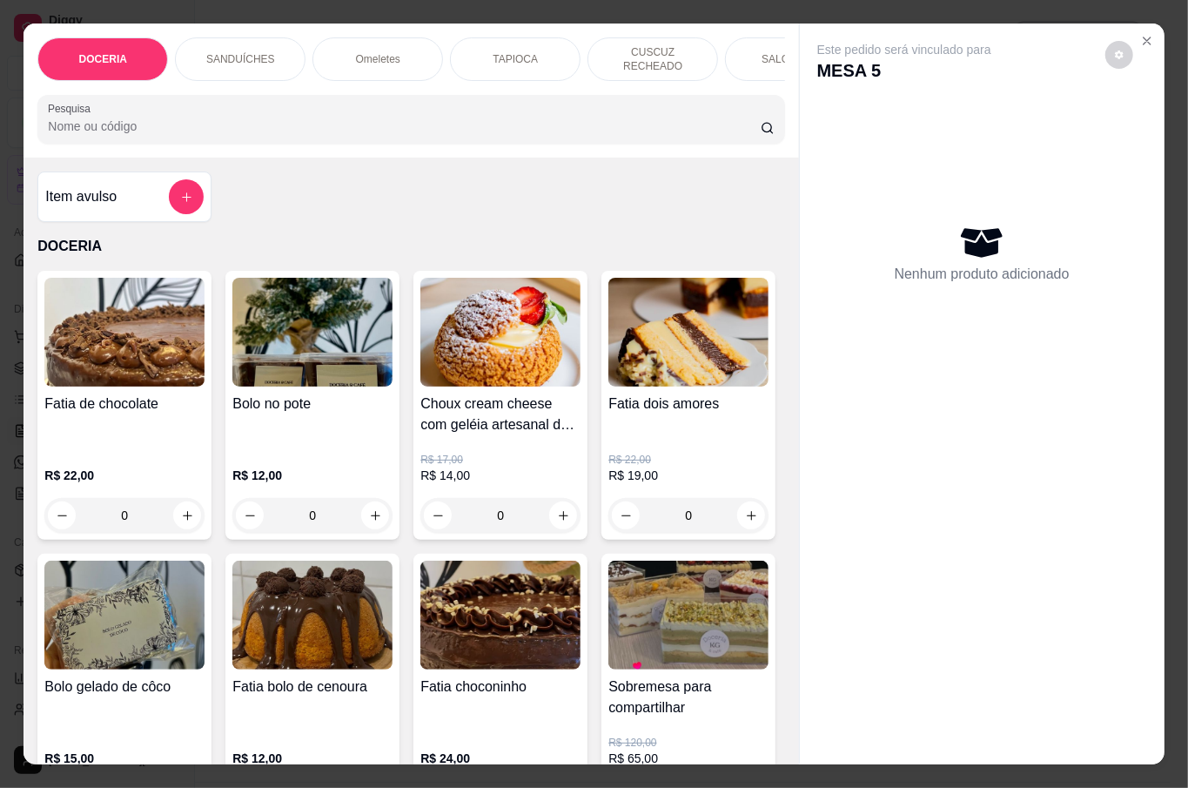
click at [225, 118] on input "Pesquisa" at bounding box center [404, 126] width 713 height 17
type input "c"
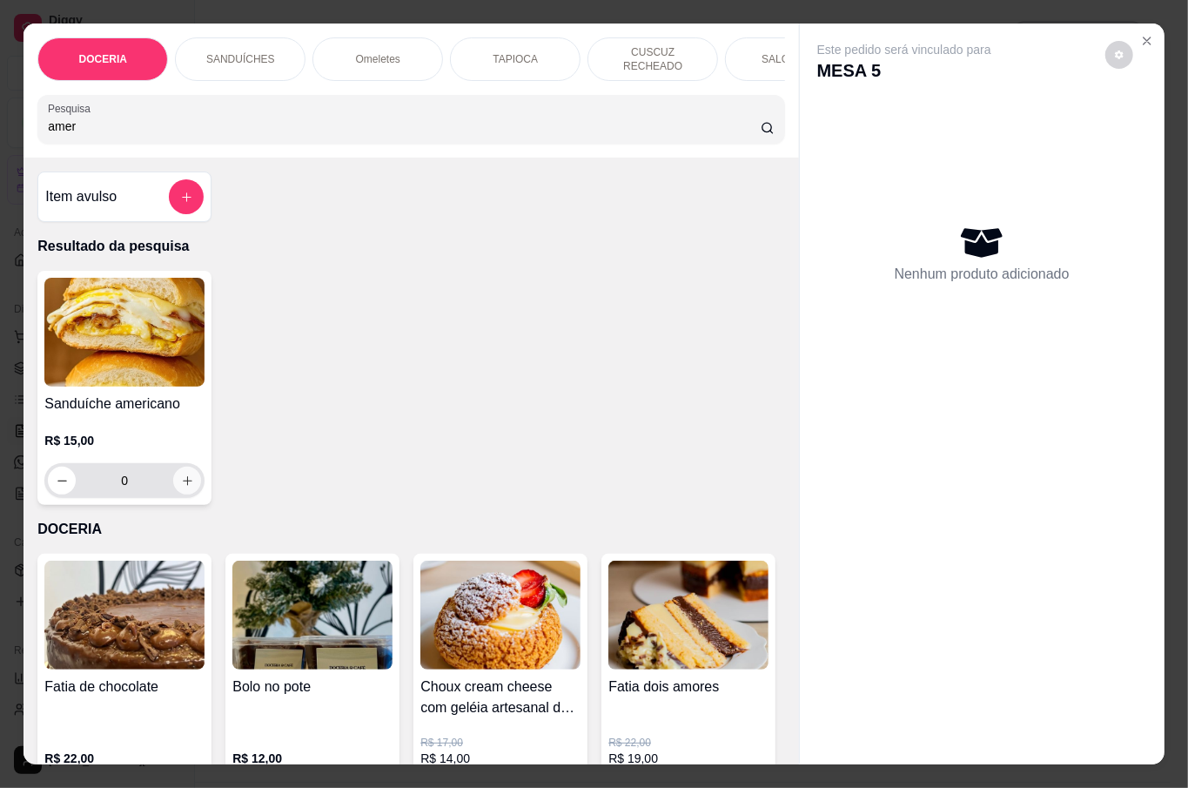
type input "amer"
click at [185, 474] on icon "increase-product-quantity" at bounding box center [187, 480] width 13 height 13
type input "1"
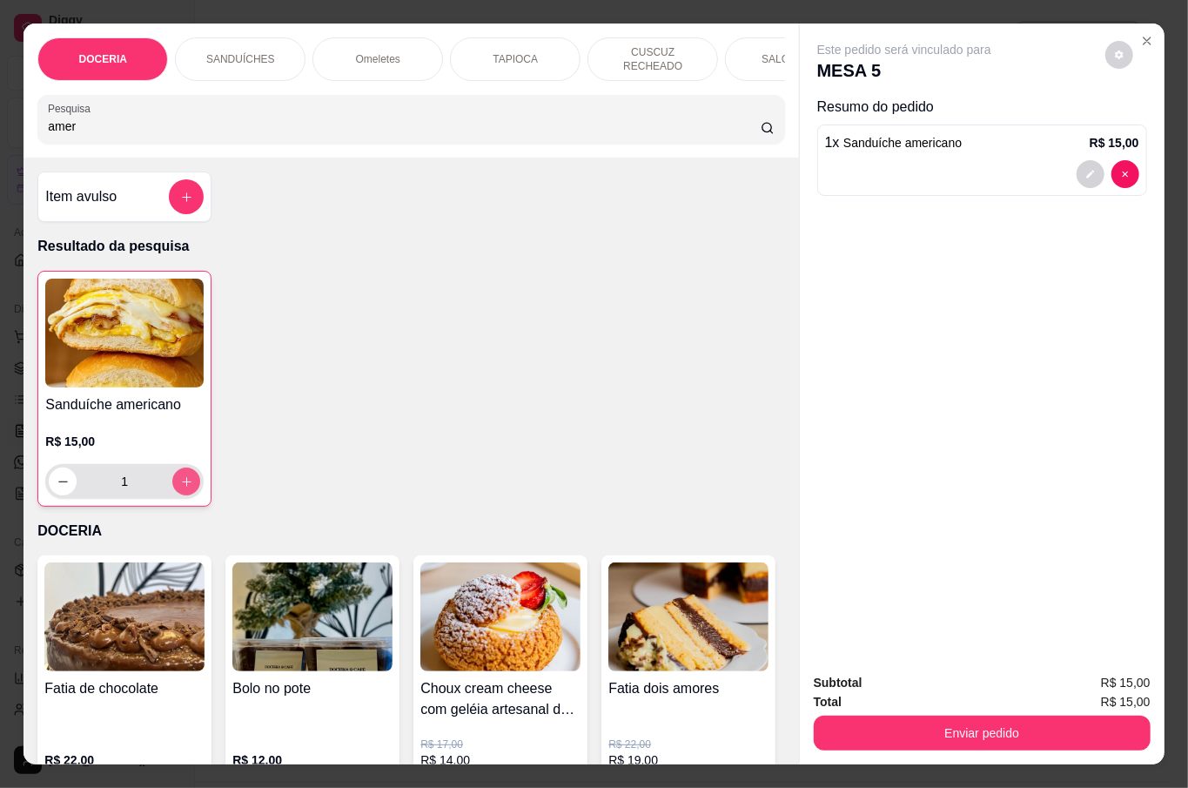
click at [183, 475] on icon "increase-product-quantity" at bounding box center [186, 481] width 13 height 13
type input "2"
click at [182, 475] on icon "increase-product-quantity" at bounding box center [186, 481] width 13 height 13
type input "3"
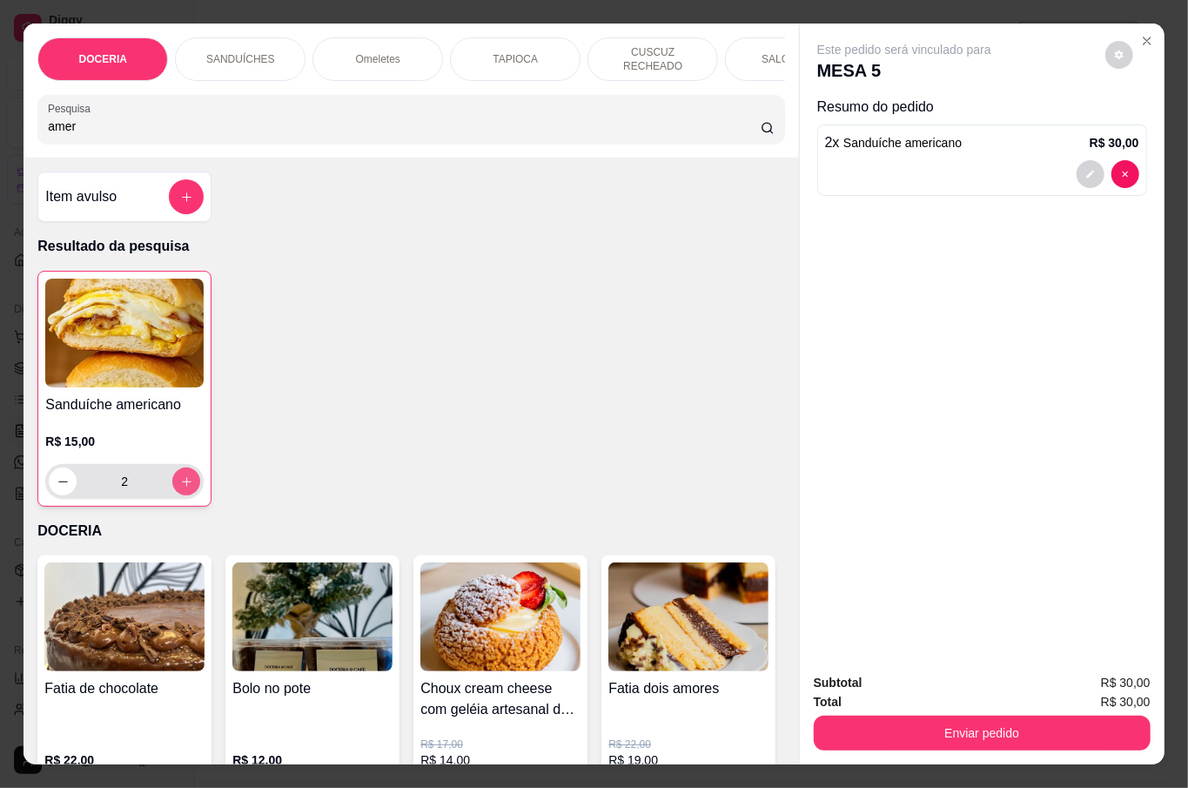
type input "3"
click at [182, 475] on icon "increase-product-quantity" at bounding box center [186, 481] width 13 height 13
type input "4"
click at [217, 118] on input "amer" at bounding box center [404, 126] width 713 height 17
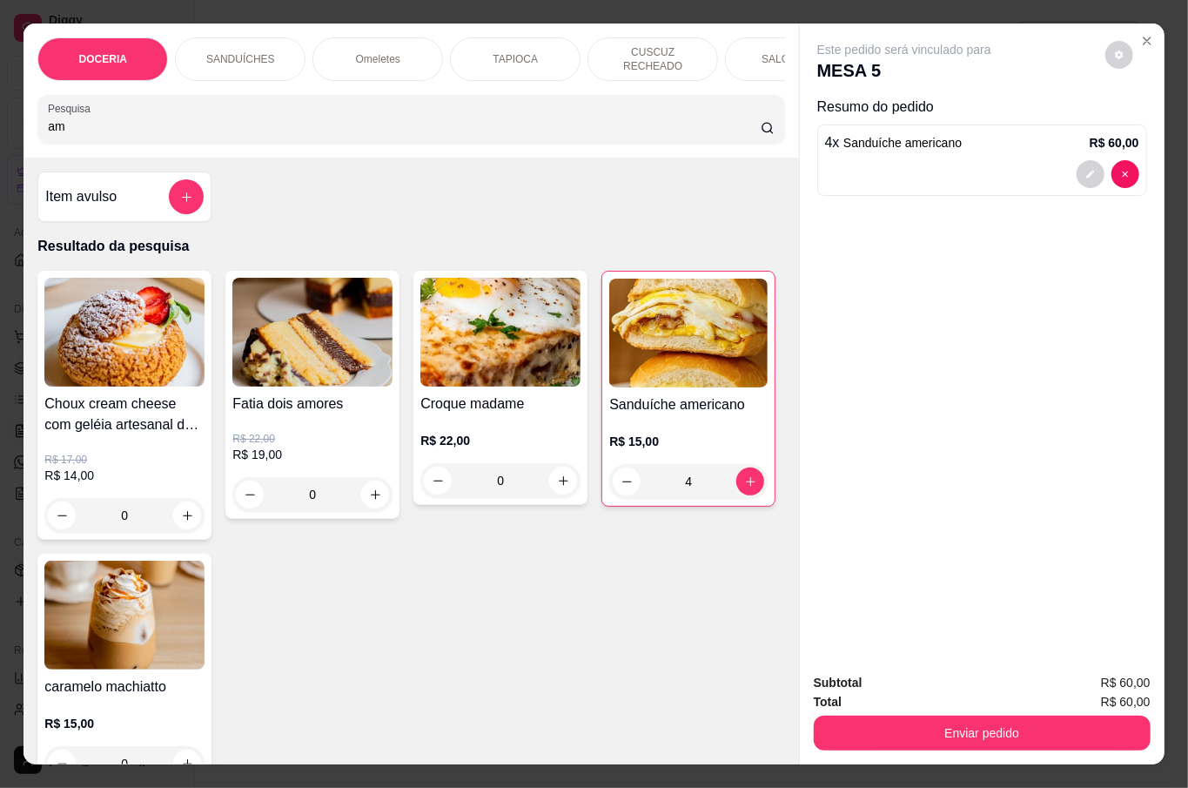
type input "a"
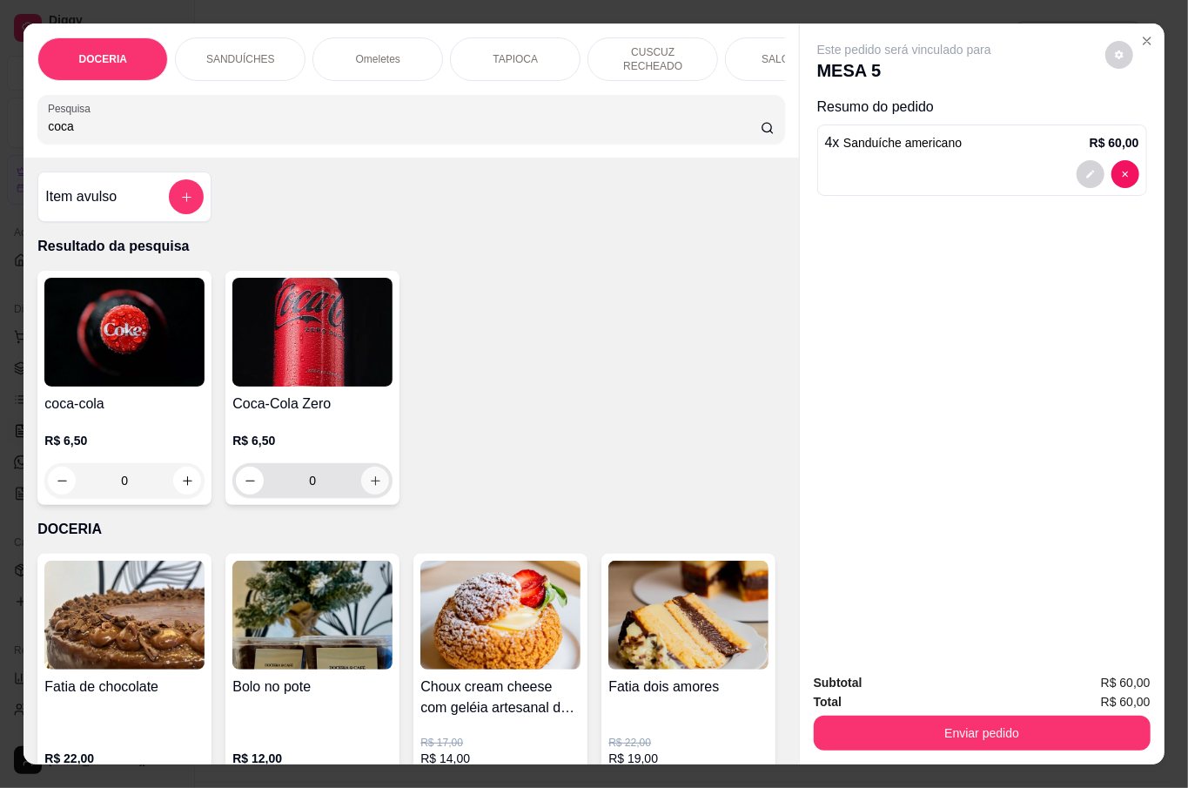
type input "coca"
click at [369, 482] on icon "increase-product-quantity" at bounding box center [375, 480] width 13 height 13
type input "1"
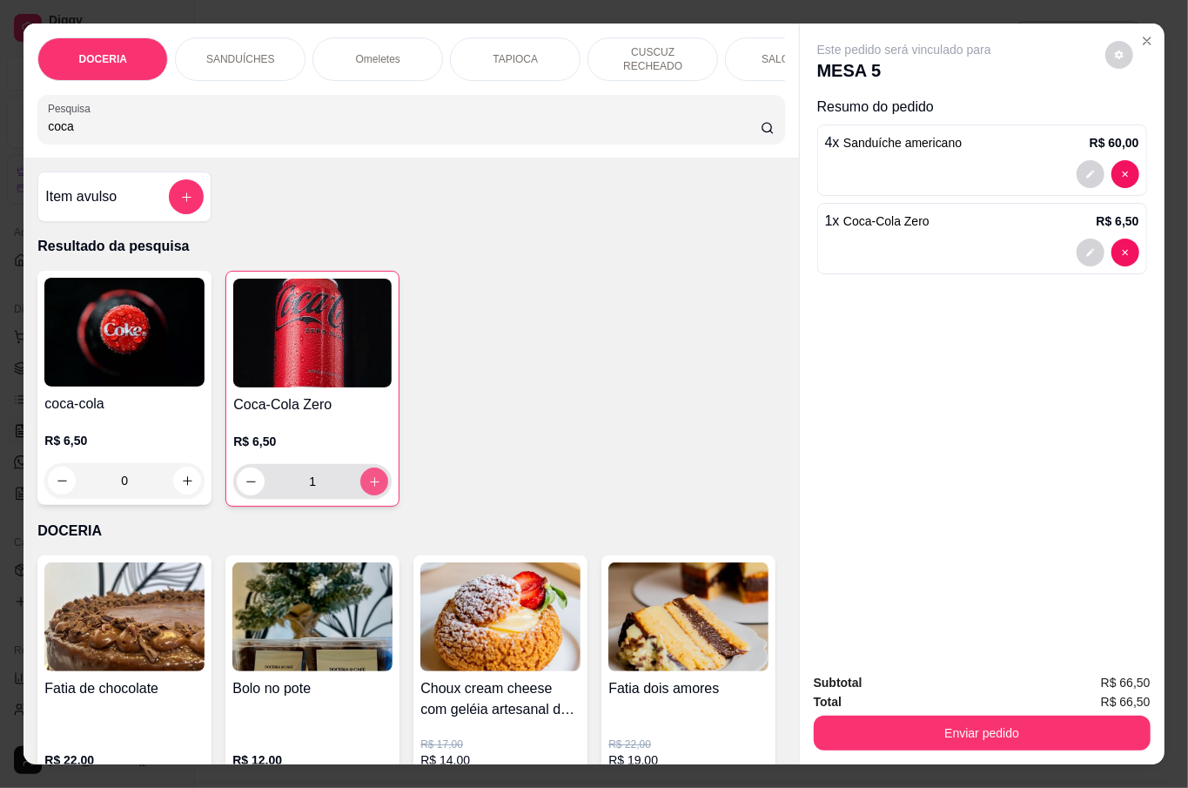
click at [368, 475] on icon "increase-product-quantity" at bounding box center [374, 481] width 13 height 13
type input "2"
click at [368, 475] on icon "increase-product-quantity" at bounding box center [374, 481] width 13 height 13
type input "3"
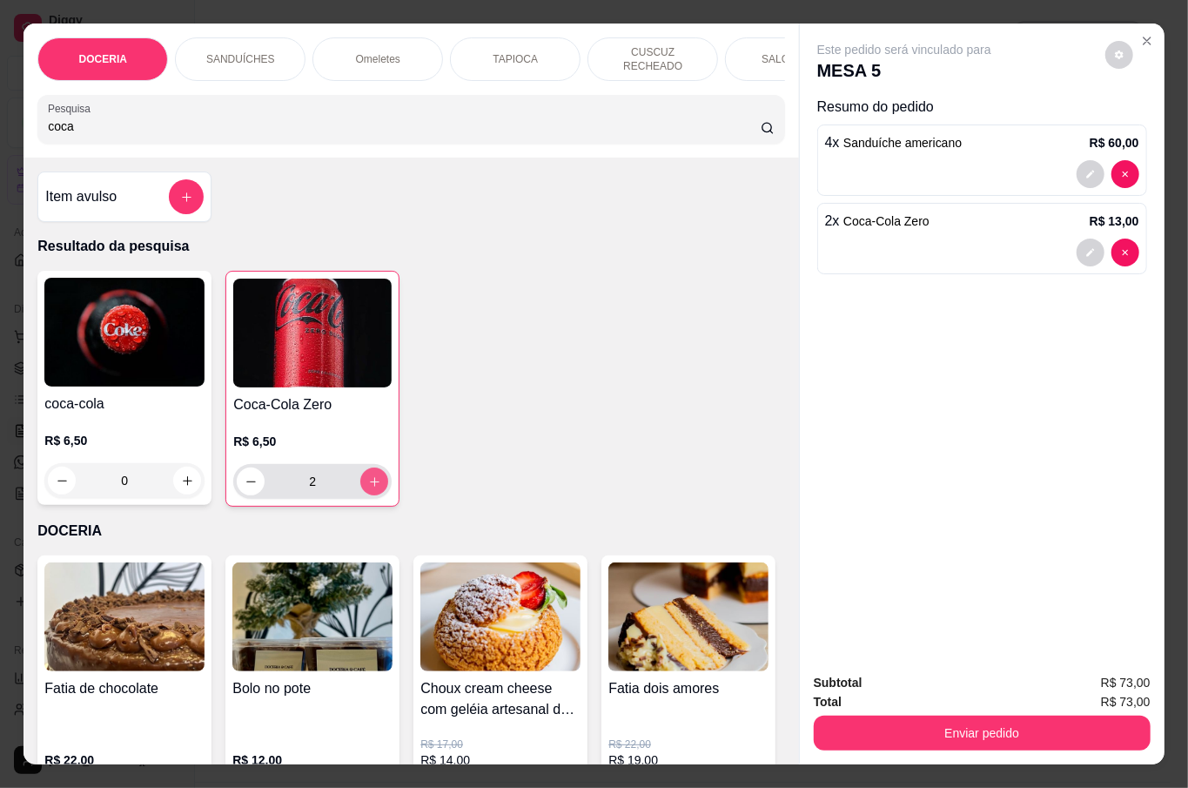
type input "3"
click at [368, 479] on icon "increase-product-quantity" at bounding box center [374, 481] width 13 height 13
type input "4"
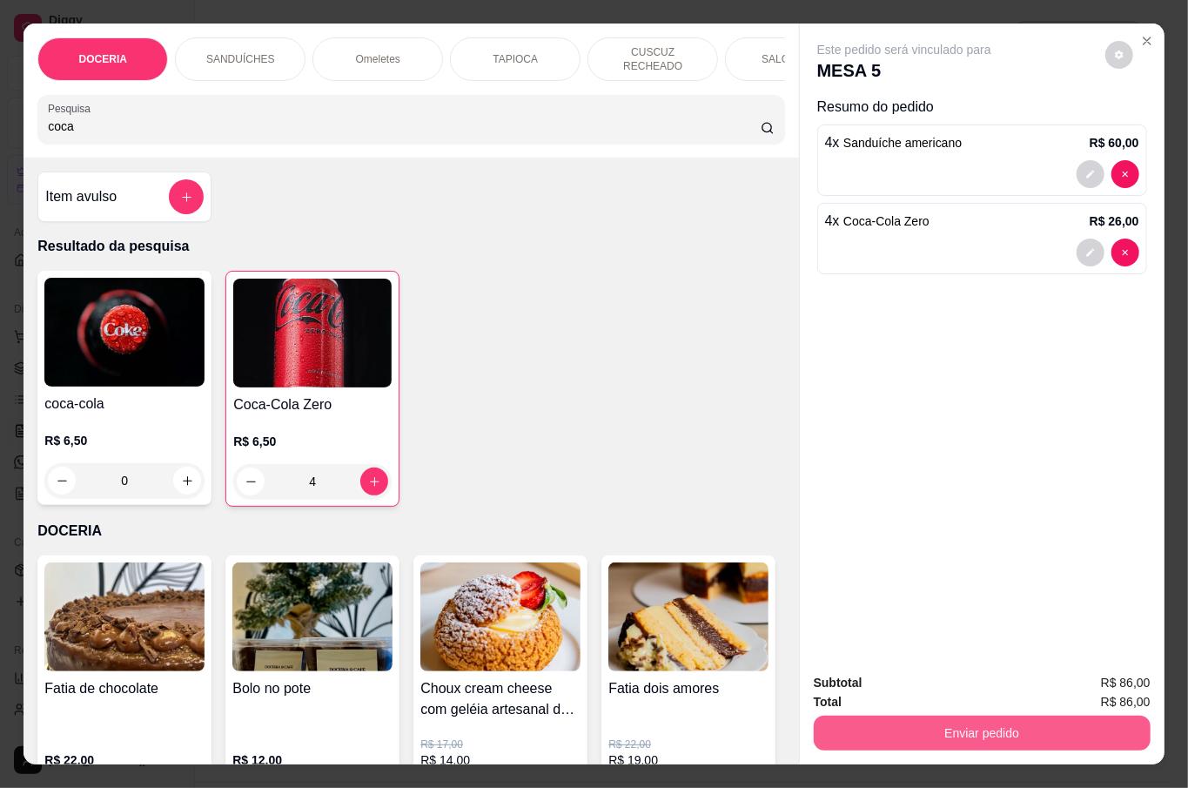
click at [1018, 719] on button "Enviar pedido" at bounding box center [982, 733] width 337 height 35
click at [885, 426] on div "Este pedido será vinculado para MESA 5 Resumo do pedido 4 x Sanduíche americano…" at bounding box center [982, 342] width 365 height 636
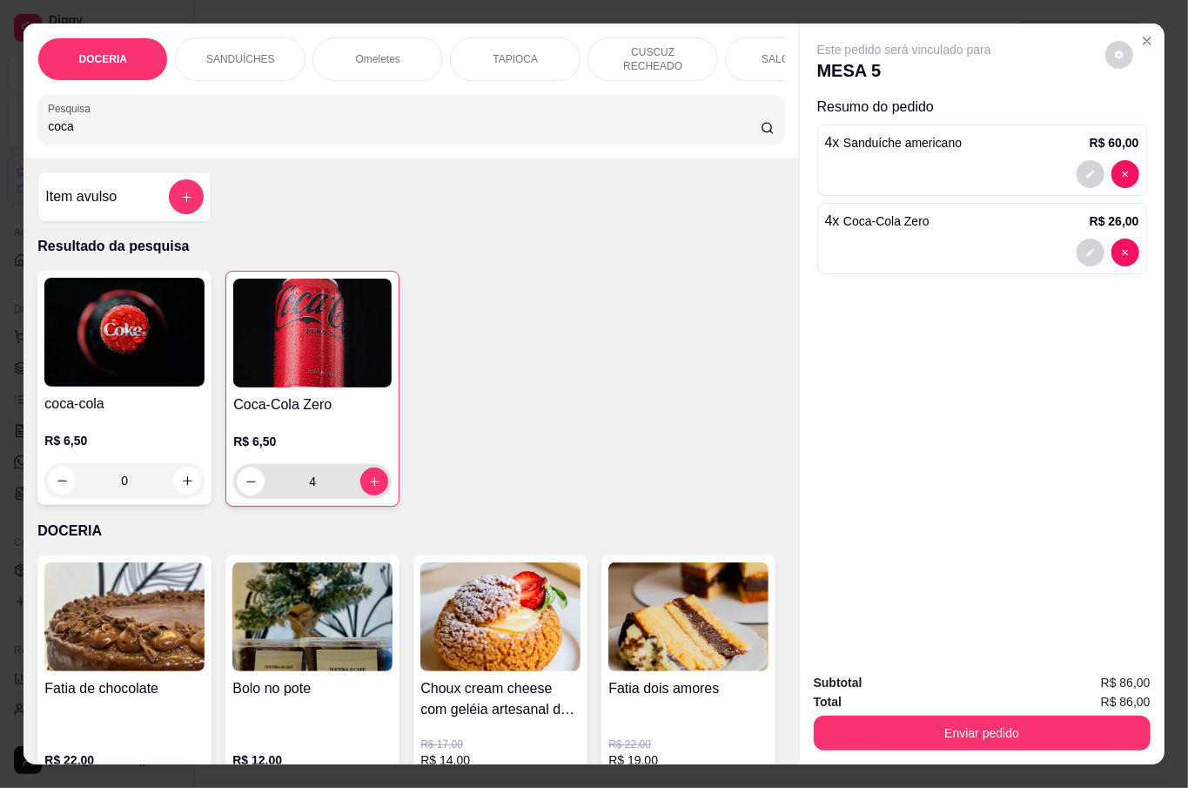
click at [237, 468] on button "decrease-product-quantity" at bounding box center [251, 482] width 28 height 28
type input "3"
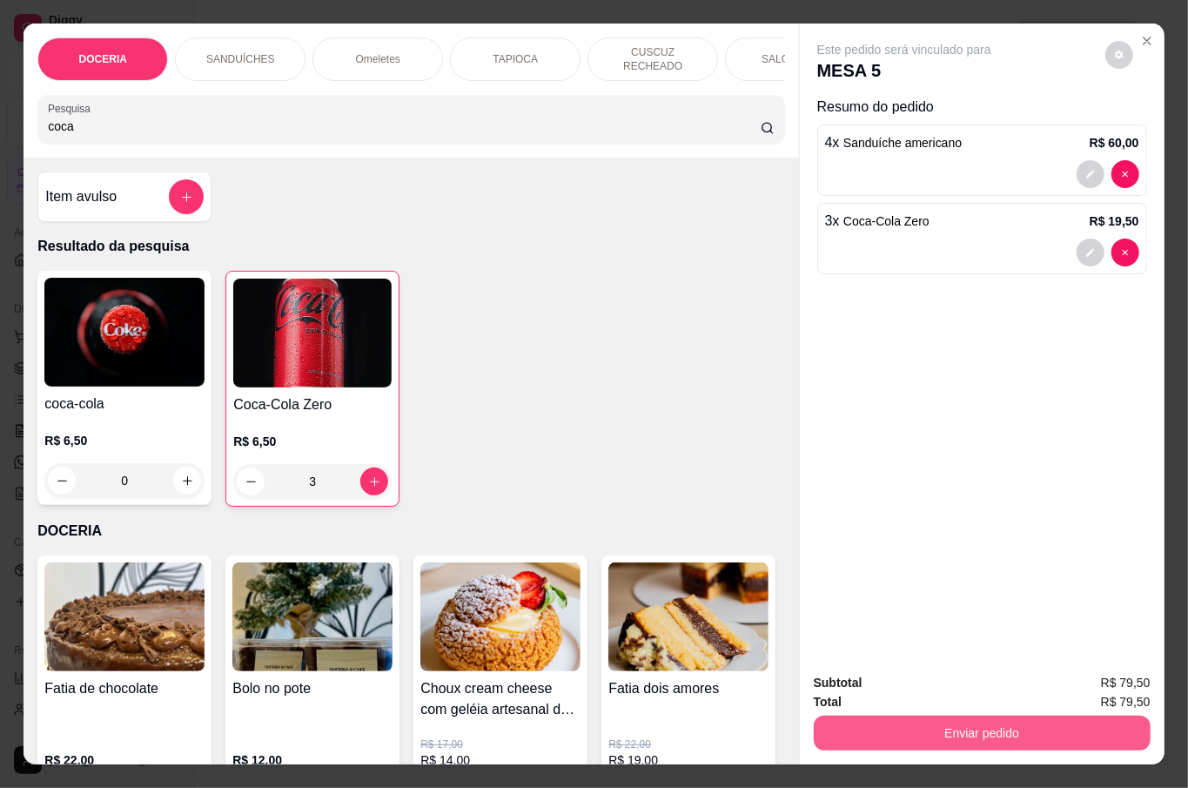
click at [927, 724] on button "Enviar pedido" at bounding box center [982, 733] width 337 height 35
click at [931, 691] on button "Não registrar e enviar pedido" at bounding box center [922, 681] width 181 height 33
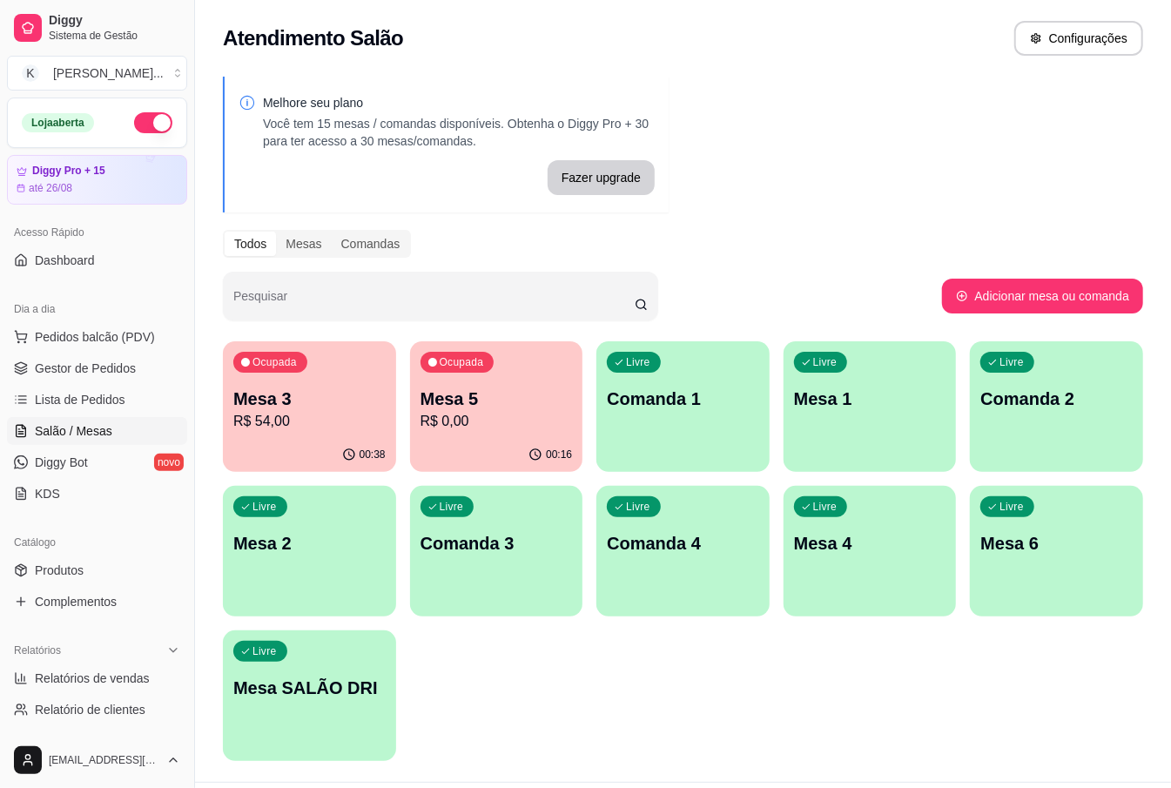
click at [791, 230] on div "Todos Mesas Comandas" at bounding box center [683, 244] width 920 height 28
click at [879, 421] on div "Livre Mesa 1" at bounding box center [870, 396] width 168 height 106
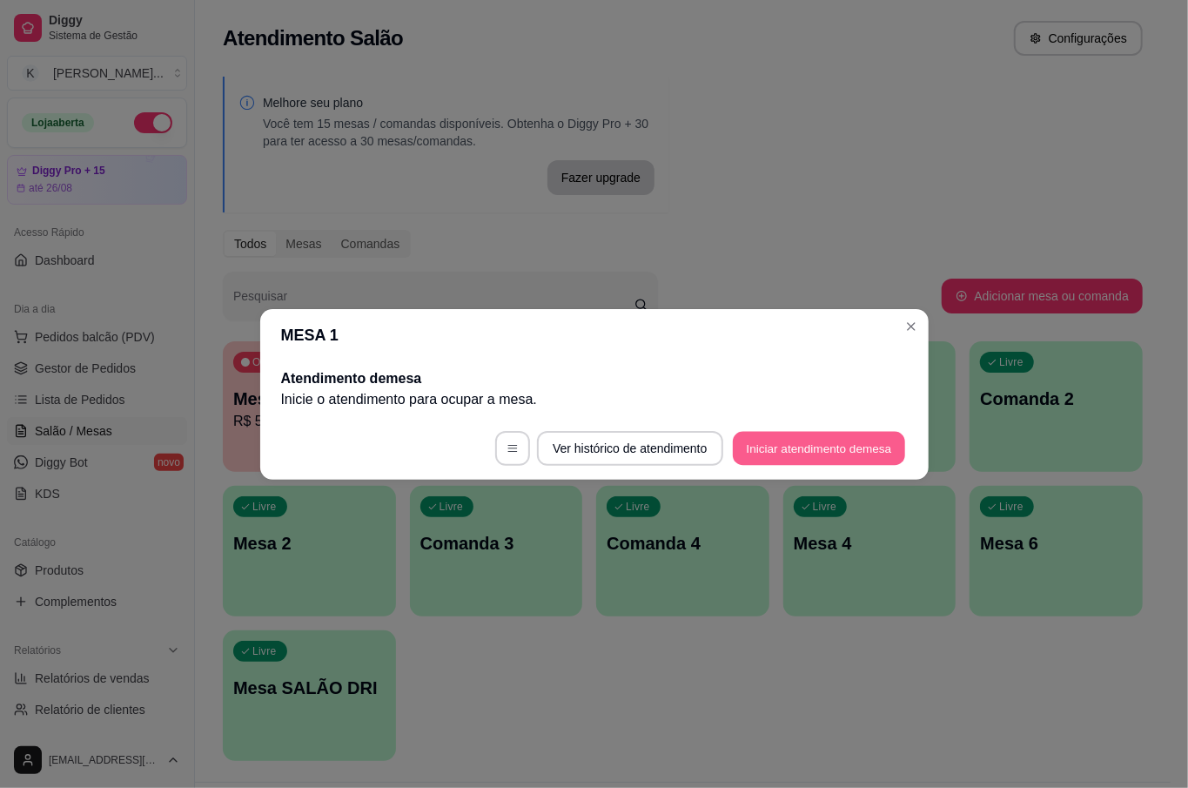
click at [773, 449] on button "Iniciar atendimento de mesa" at bounding box center [819, 448] width 172 height 34
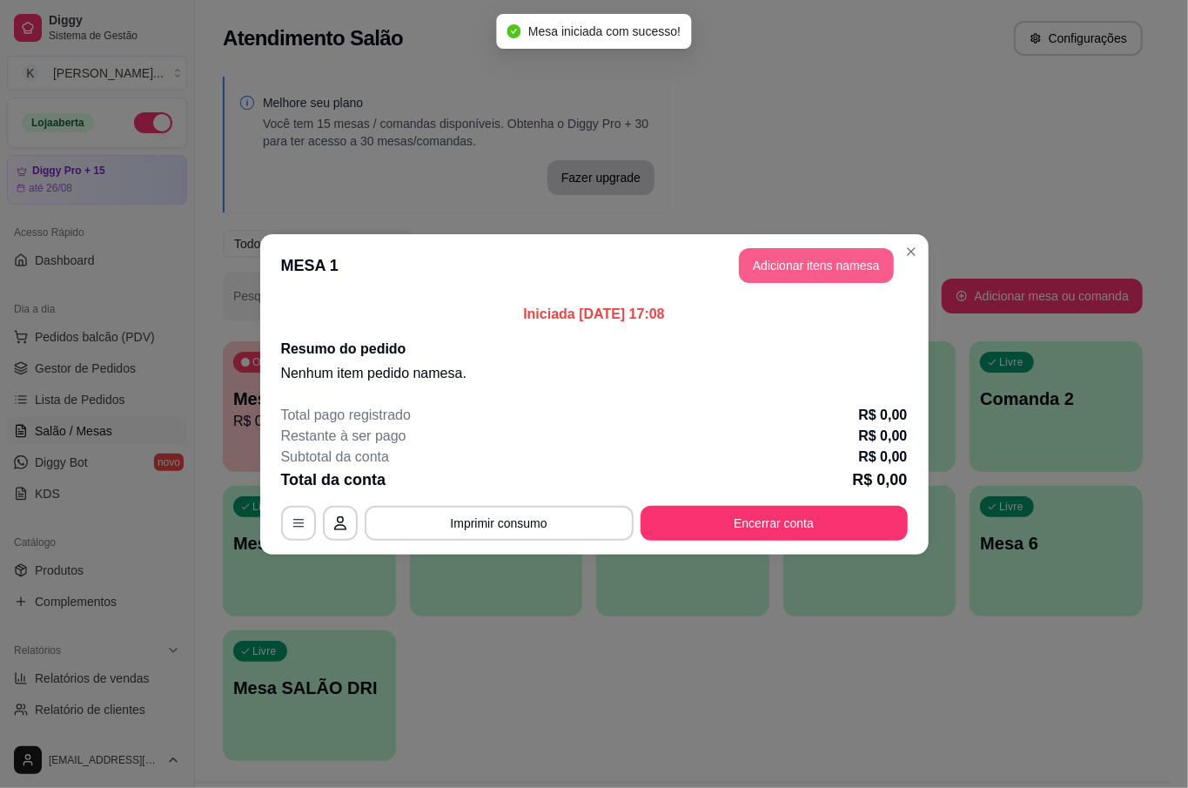
click at [815, 275] on button "Adicionar itens na mesa" at bounding box center [816, 265] width 155 height 35
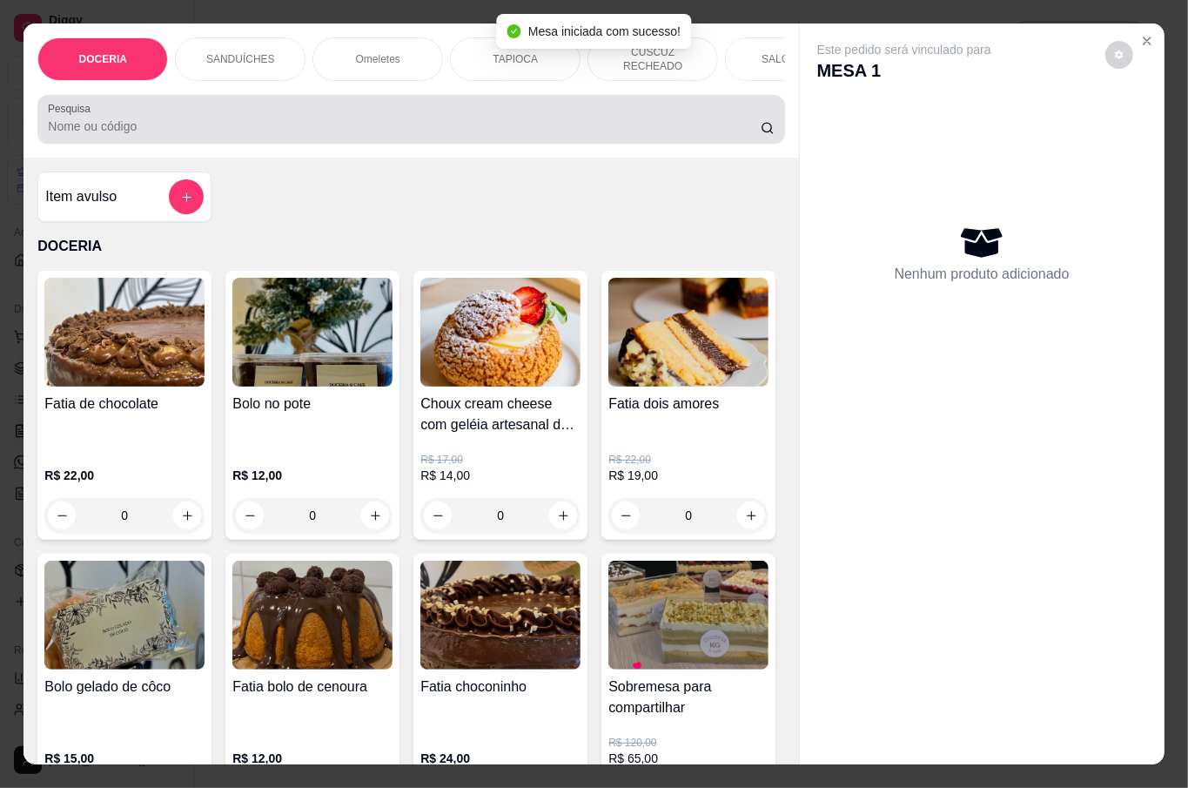
click at [216, 122] on input "Pesquisa" at bounding box center [404, 126] width 713 height 17
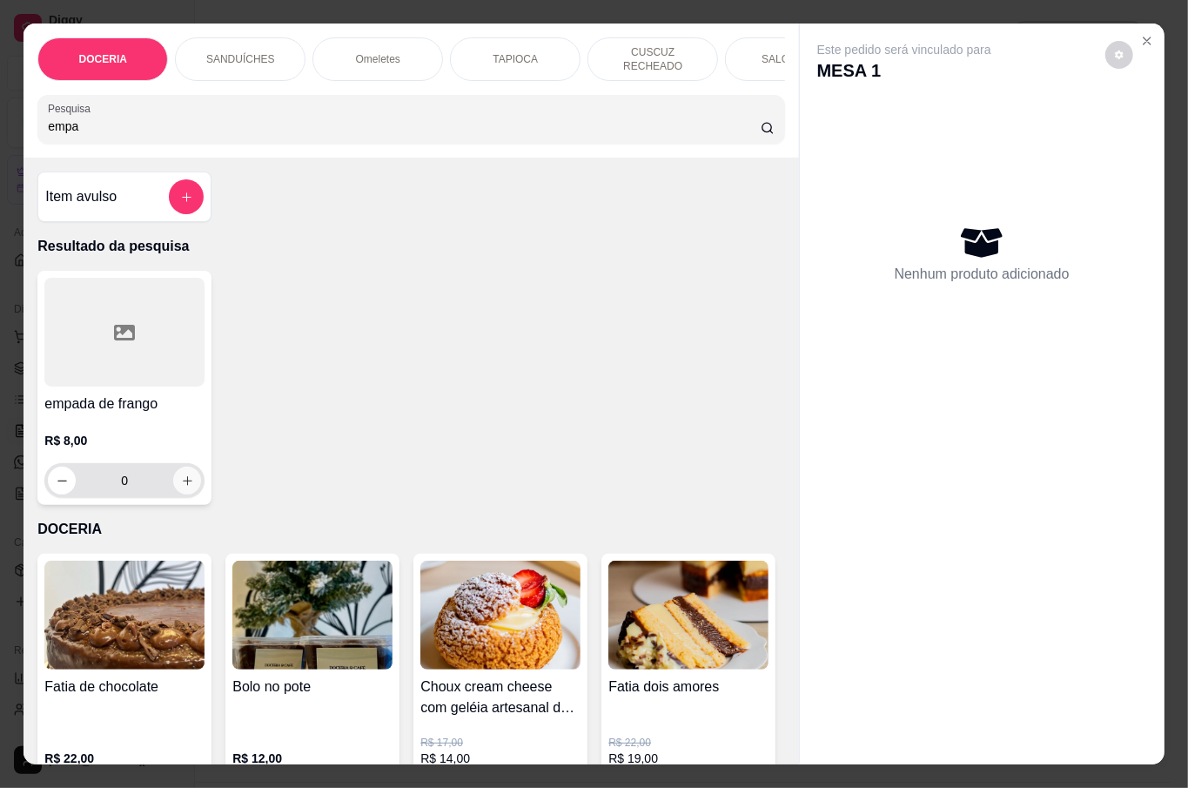
type input "empa"
click at [182, 478] on icon "increase-product-quantity" at bounding box center [187, 480] width 13 height 13
type input "1"
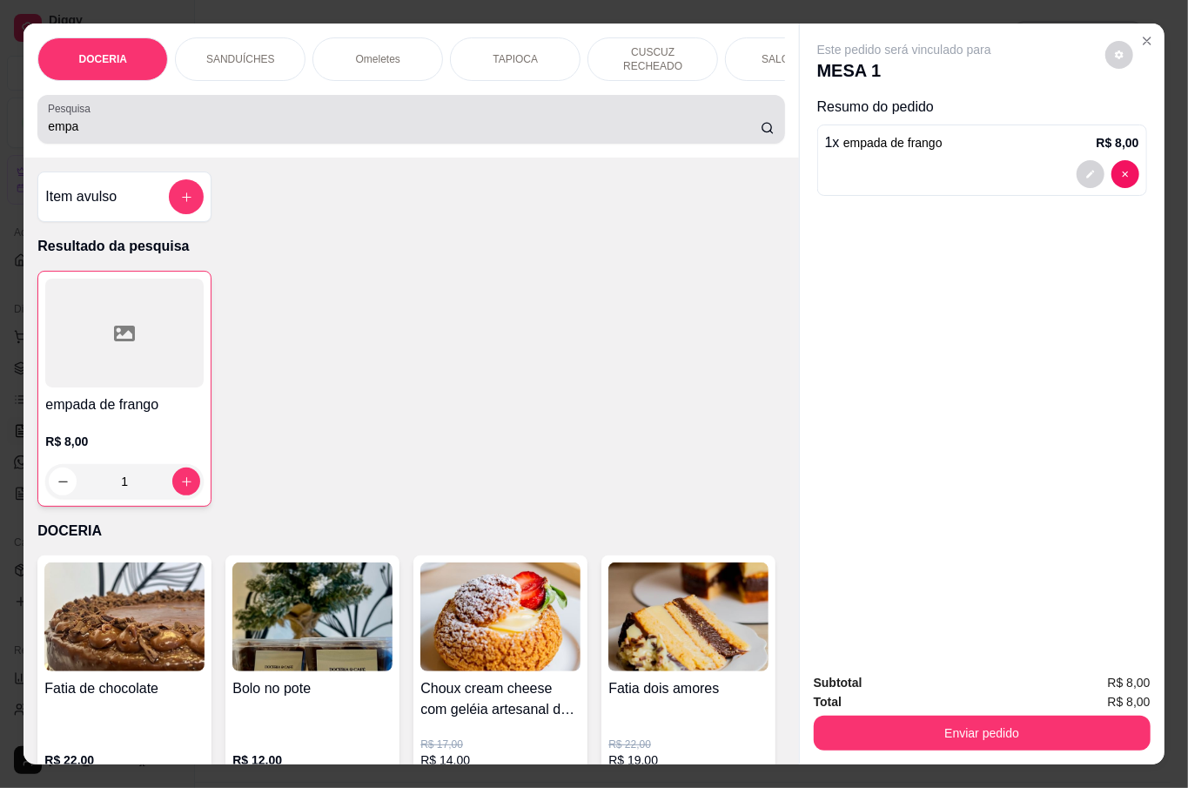
click at [296, 127] on input "empa" at bounding box center [404, 126] width 713 height 17
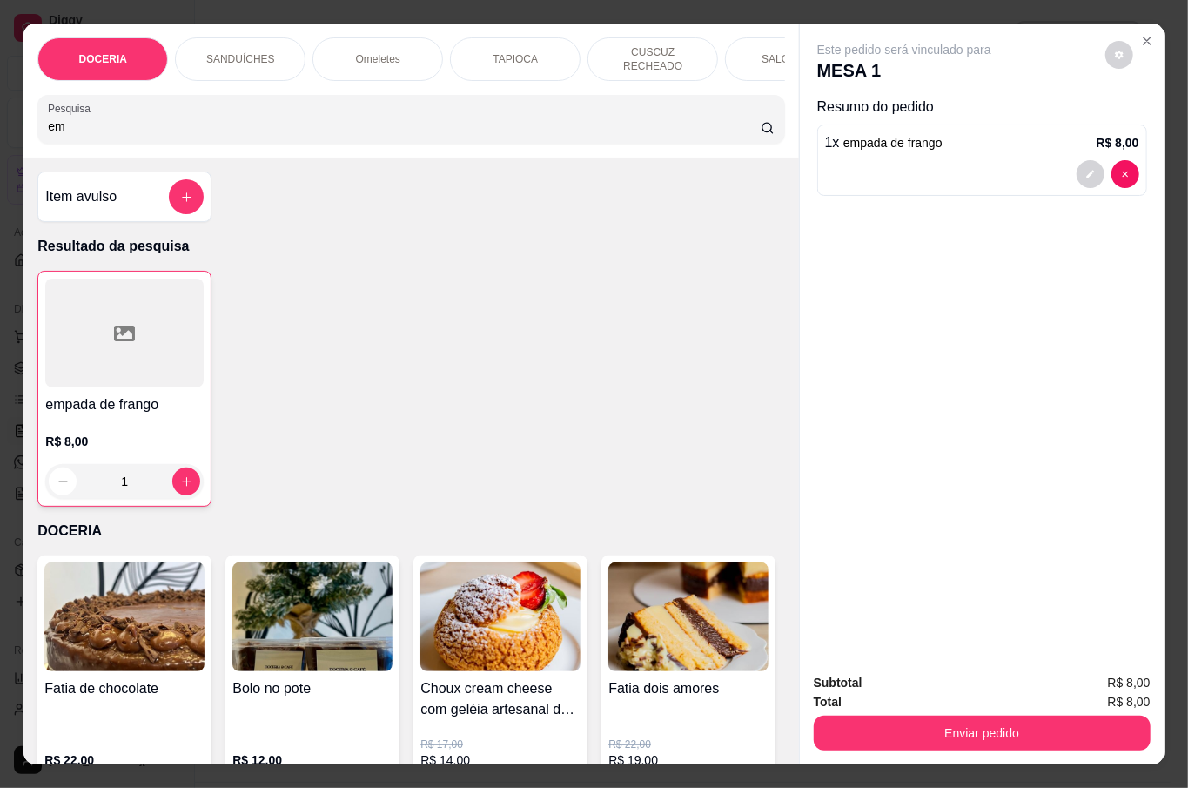
type input "e"
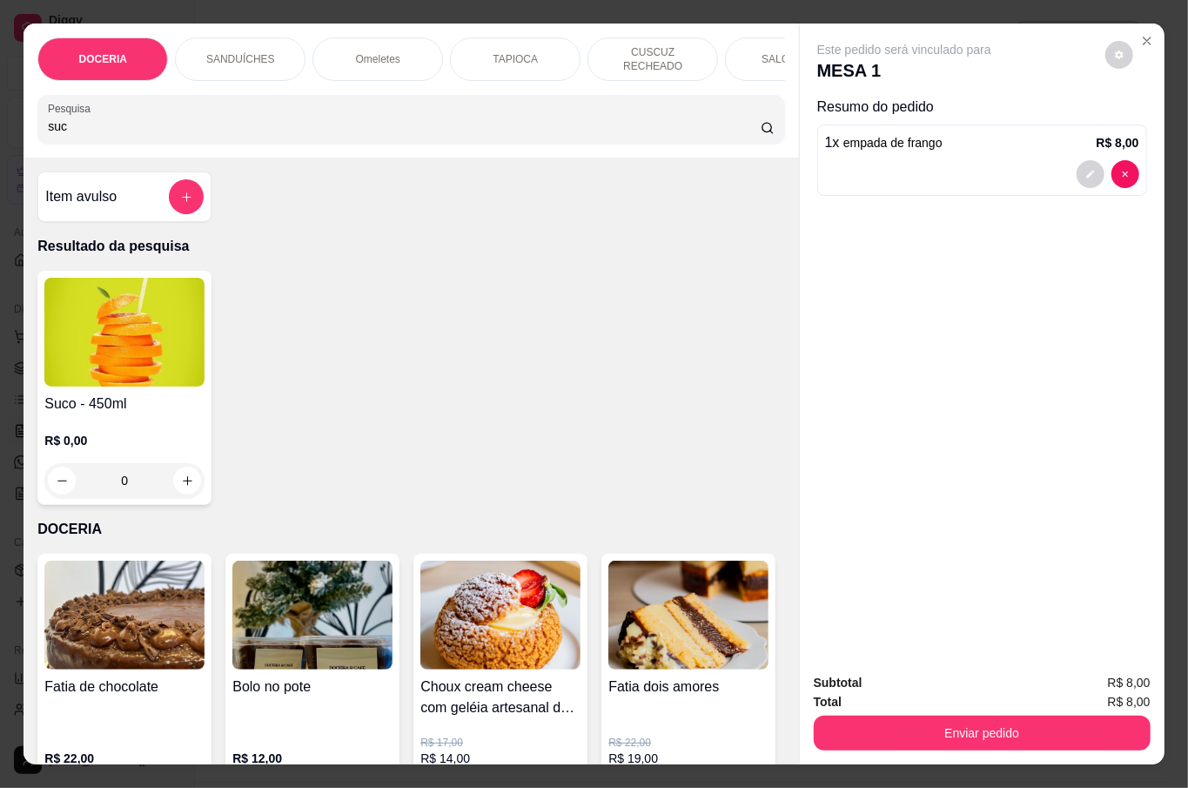
type input "suc"
click at [178, 474] on div "0" at bounding box center [124, 480] width 160 height 35
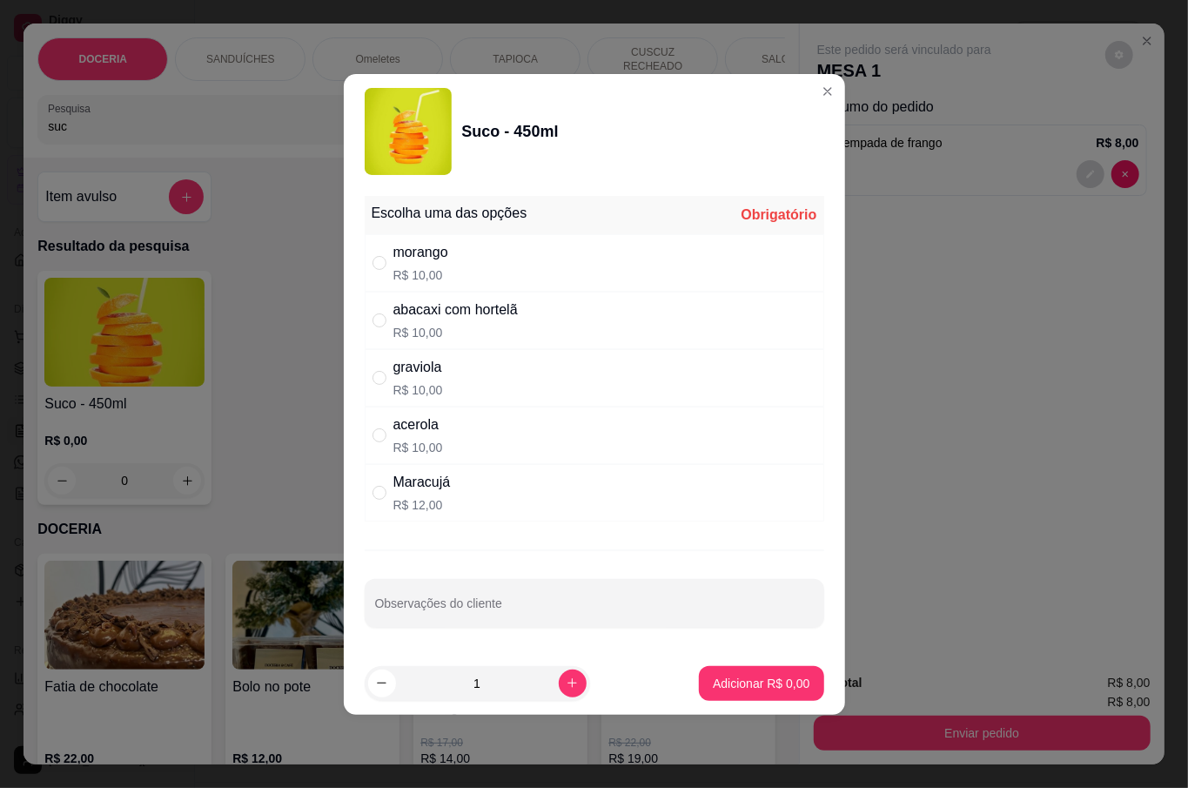
click at [478, 320] on div "abacaxi com hortelã R$ 10,00" at bounding box center [456, 320] width 124 height 42
radio input "true"
click at [730, 686] on p "Adicionar R$ 10,00" at bounding box center [758, 683] width 104 height 17
type input "1"
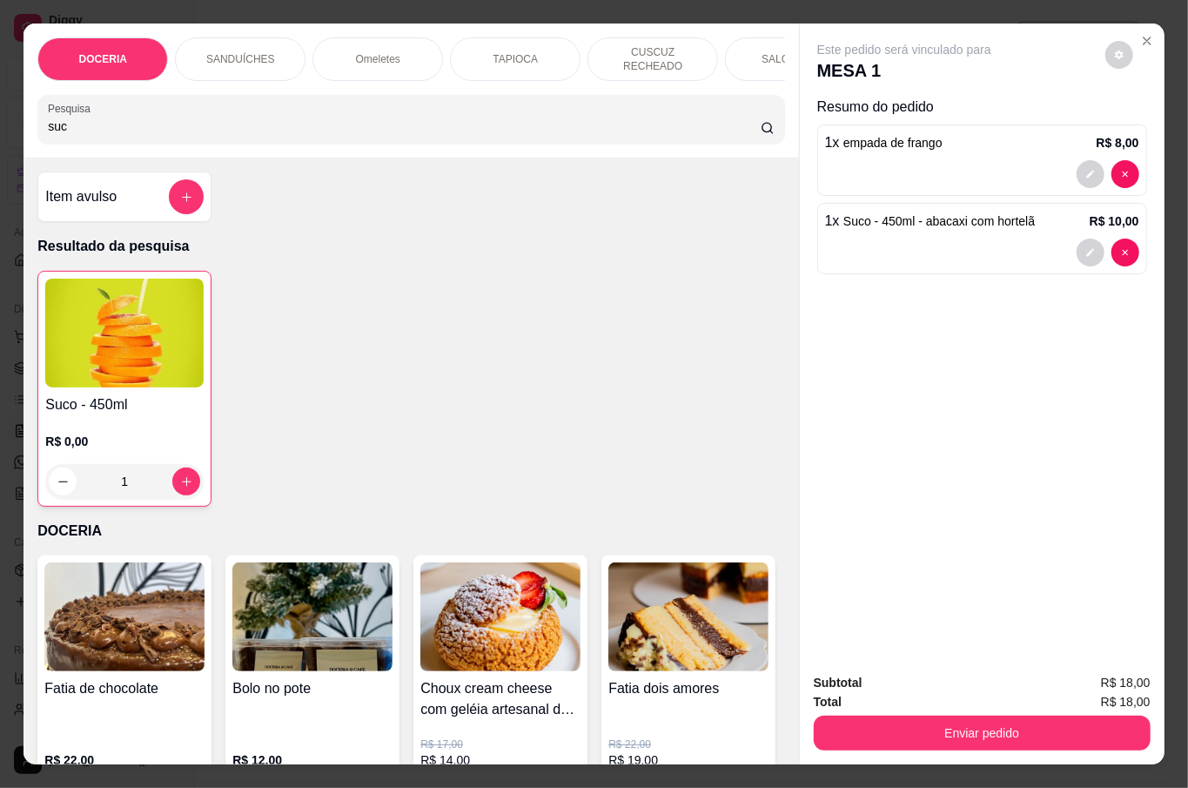
click at [987, 716] on button "Enviar pedido" at bounding box center [982, 733] width 337 height 35
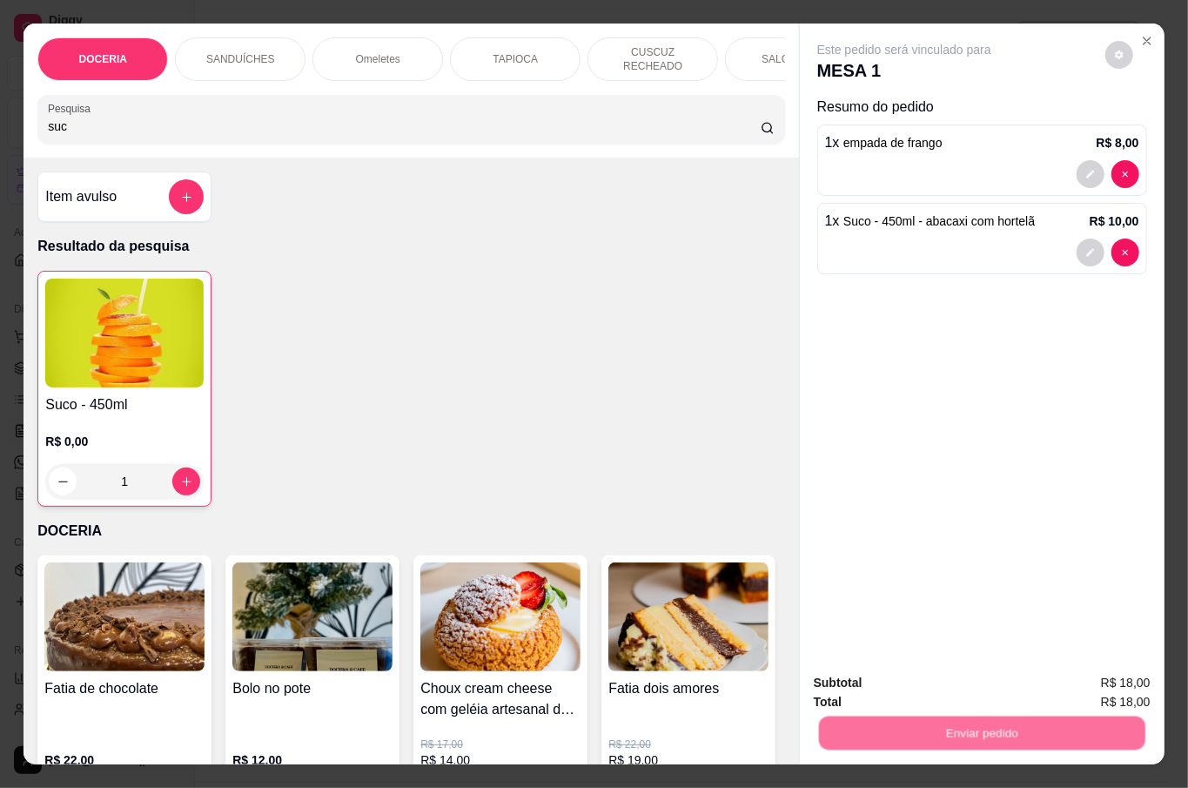
click at [907, 667] on button "Não registrar e enviar pedido" at bounding box center [923, 681] width 176 height 32
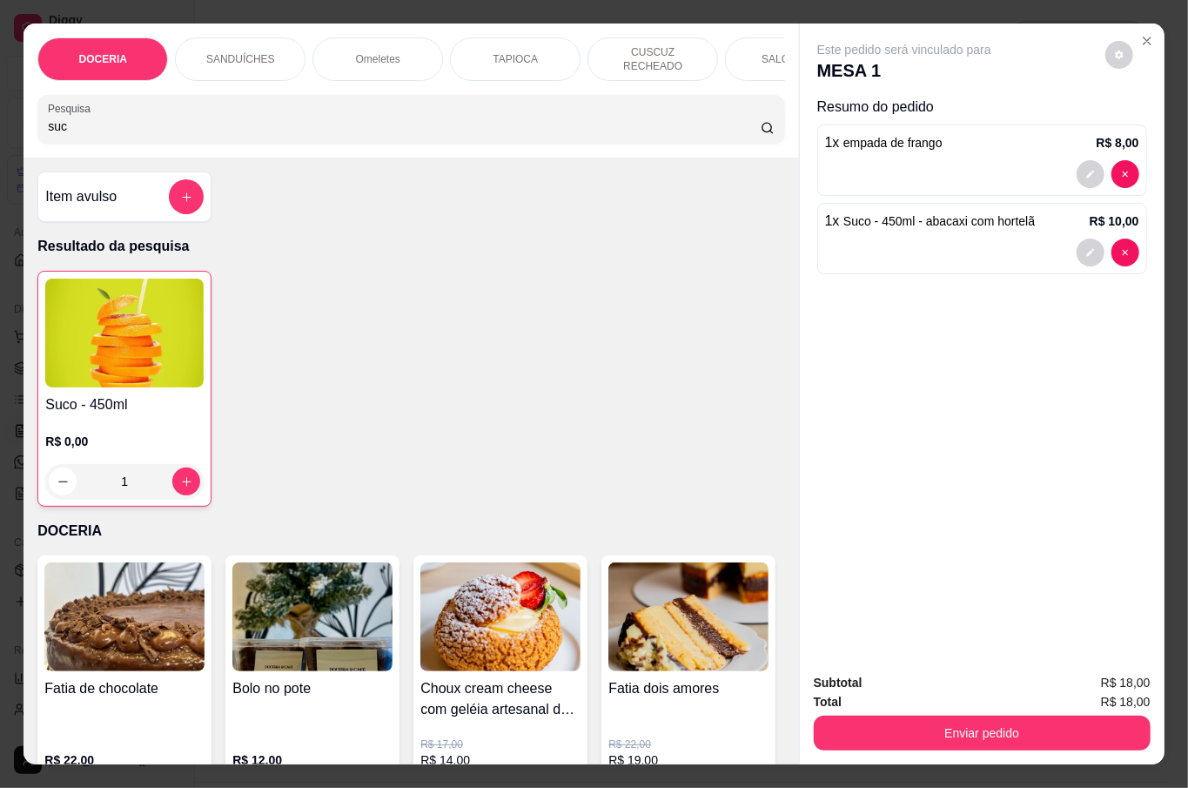
click at [705, 277] on div "Suco - 450ml R$ 0,00 1" at bounding box center [410, 389] width 747 height 236
click at [999, 721] on button "Enviar pedido" at bounding box center [981, 733] width 326 height 34
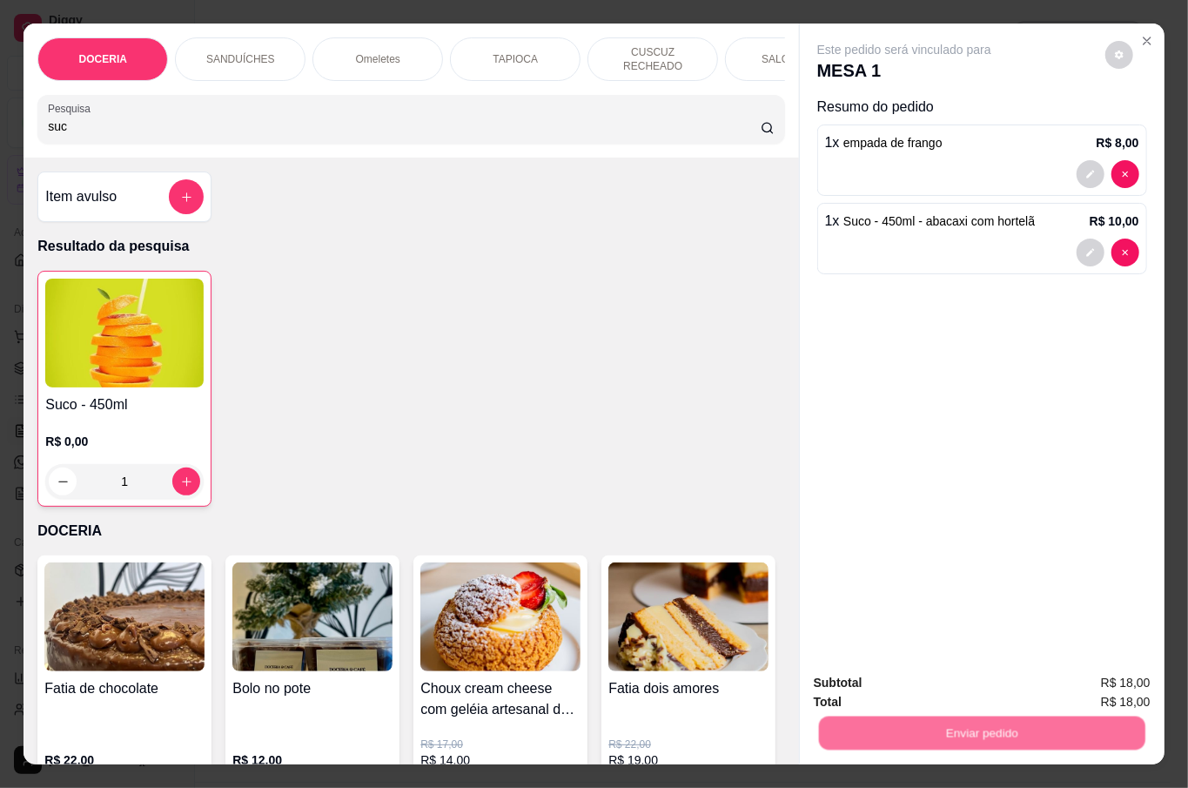
click at [934, 681] on button "Não registrar e enviar pedido" at bounding box center [922, 681] width 181 height 33
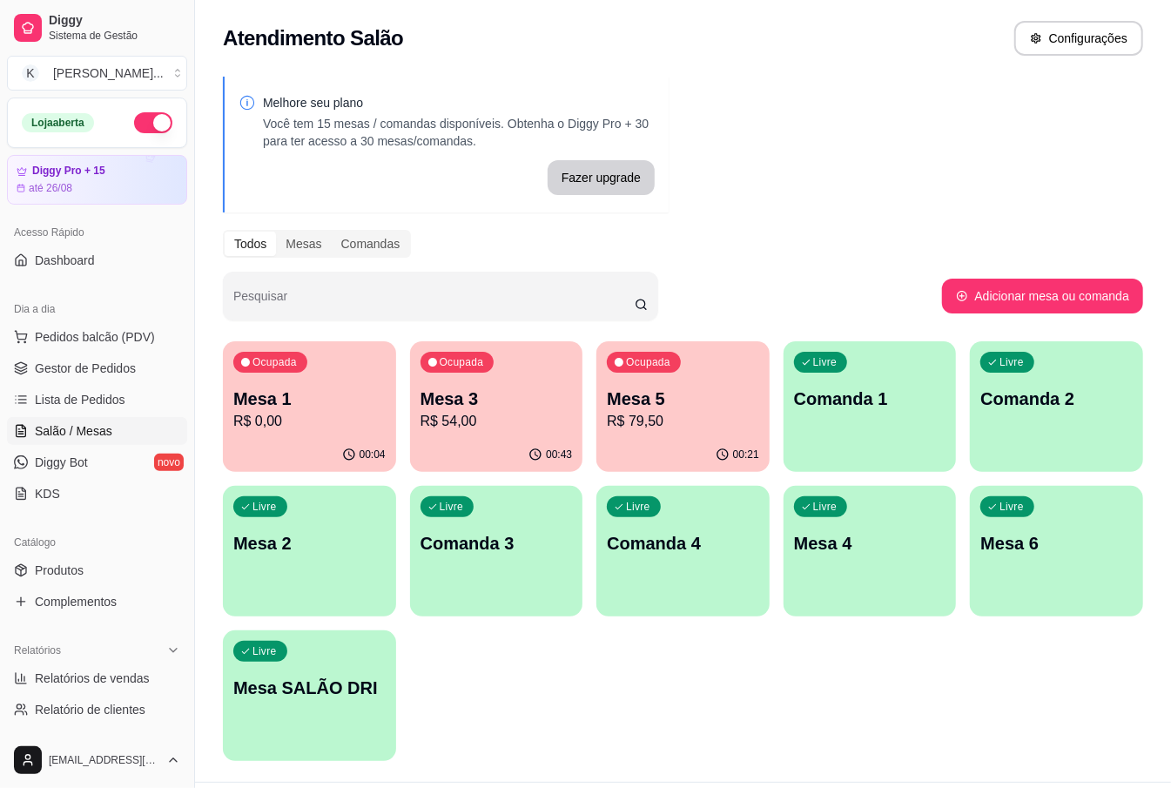
click at [514, 394] on p "Mesa 3" at bounding box center [497, 399] width 152 height 24
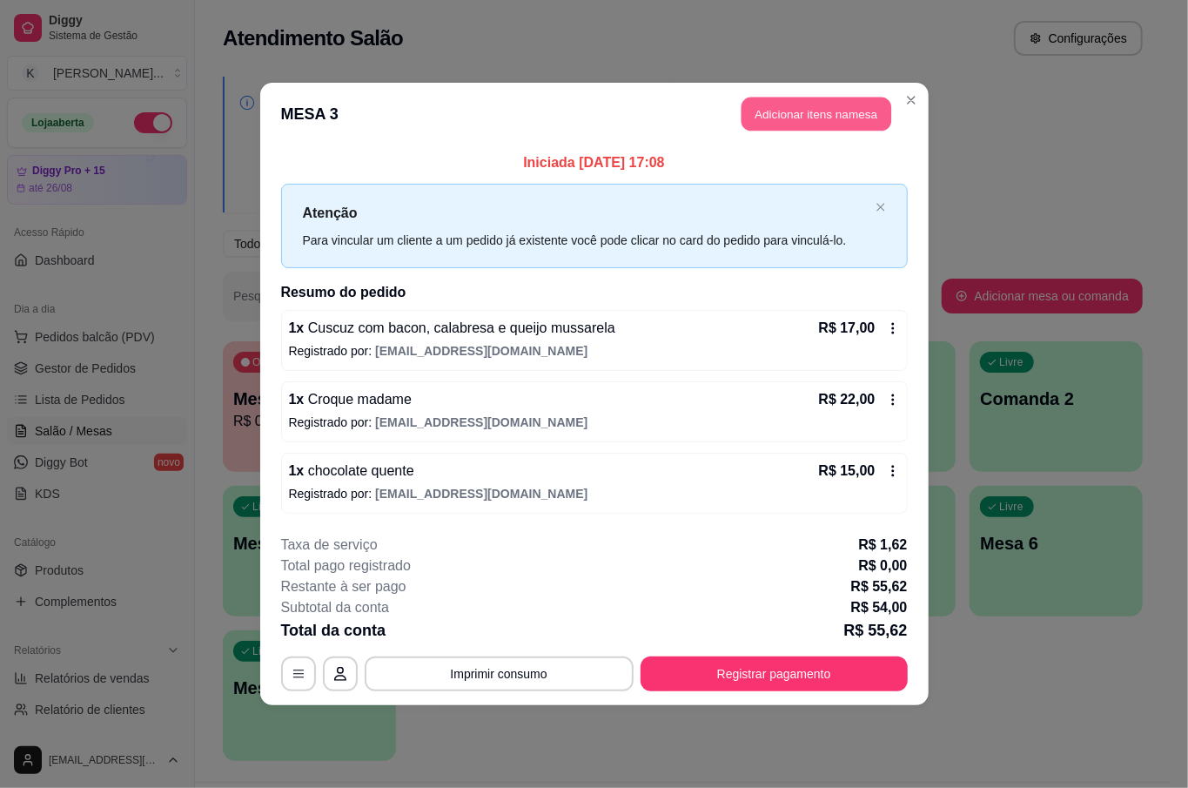
click at [775, 120] on button "Adicionar itens na mesa" at bounding box center [817, 115] width 150 height 34
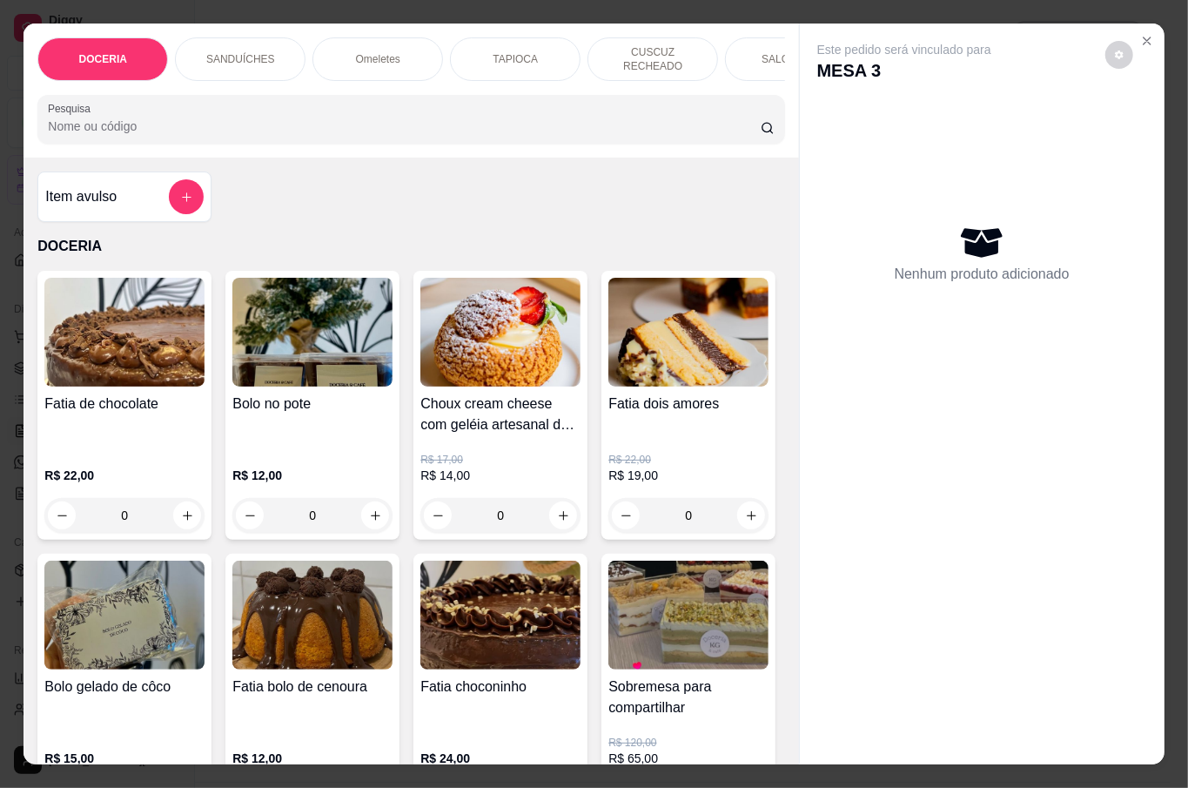
scroll to position [116, 0]
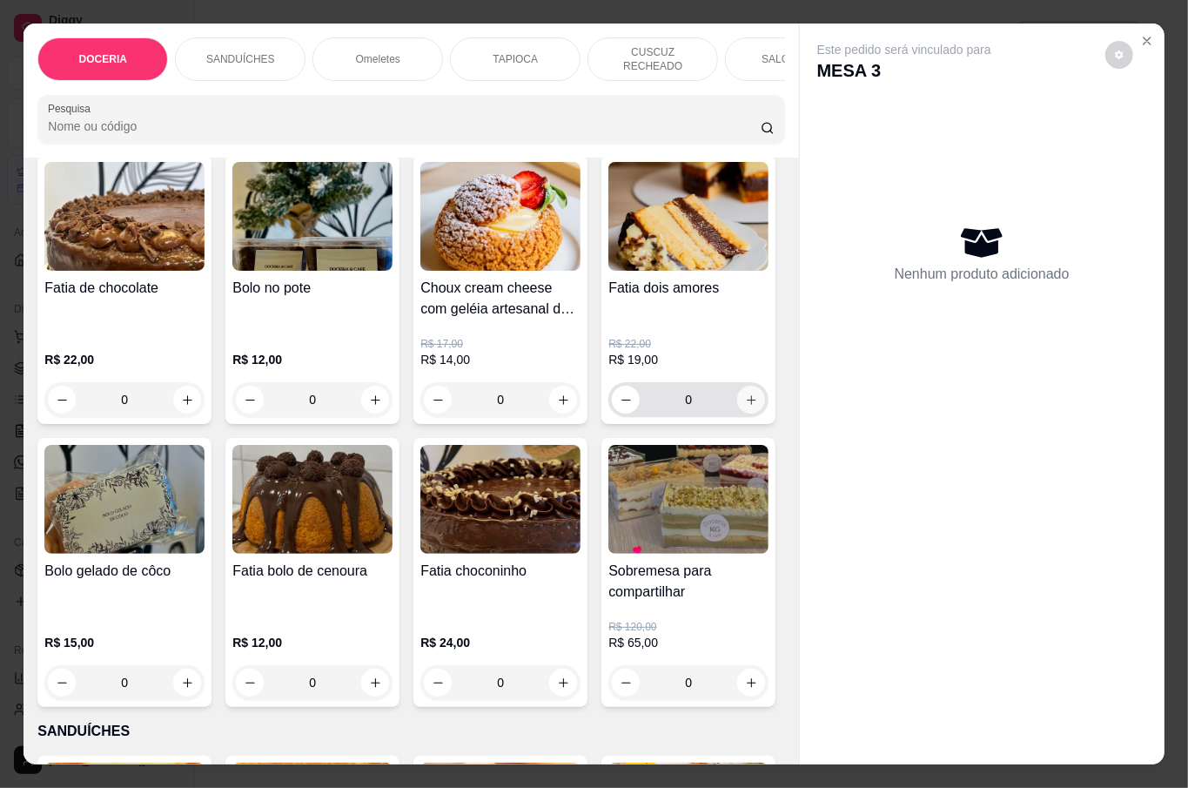
click at [737, 414] on button "increase-product-quantity" at bounding box center [751, 400] width 28 height 28
type input "1"
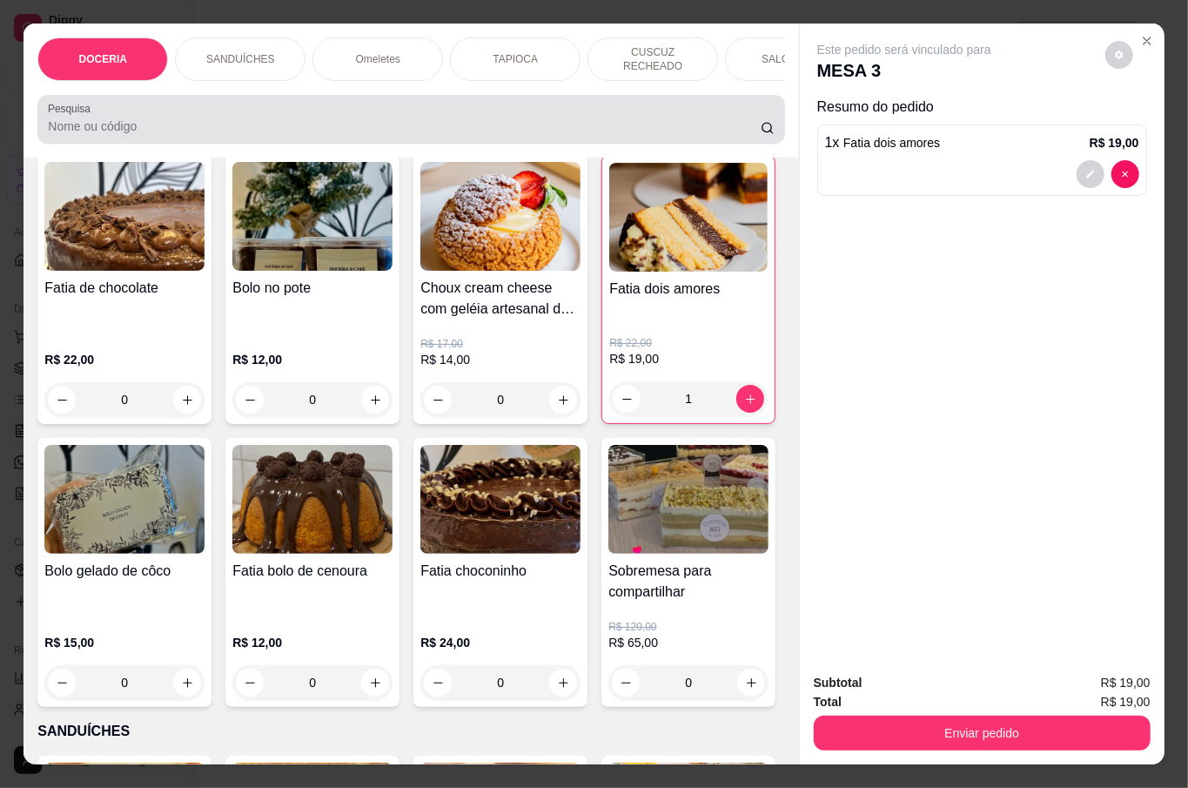
click at [280, 108] on div at bounding box center [411, 119] width 726 height 35
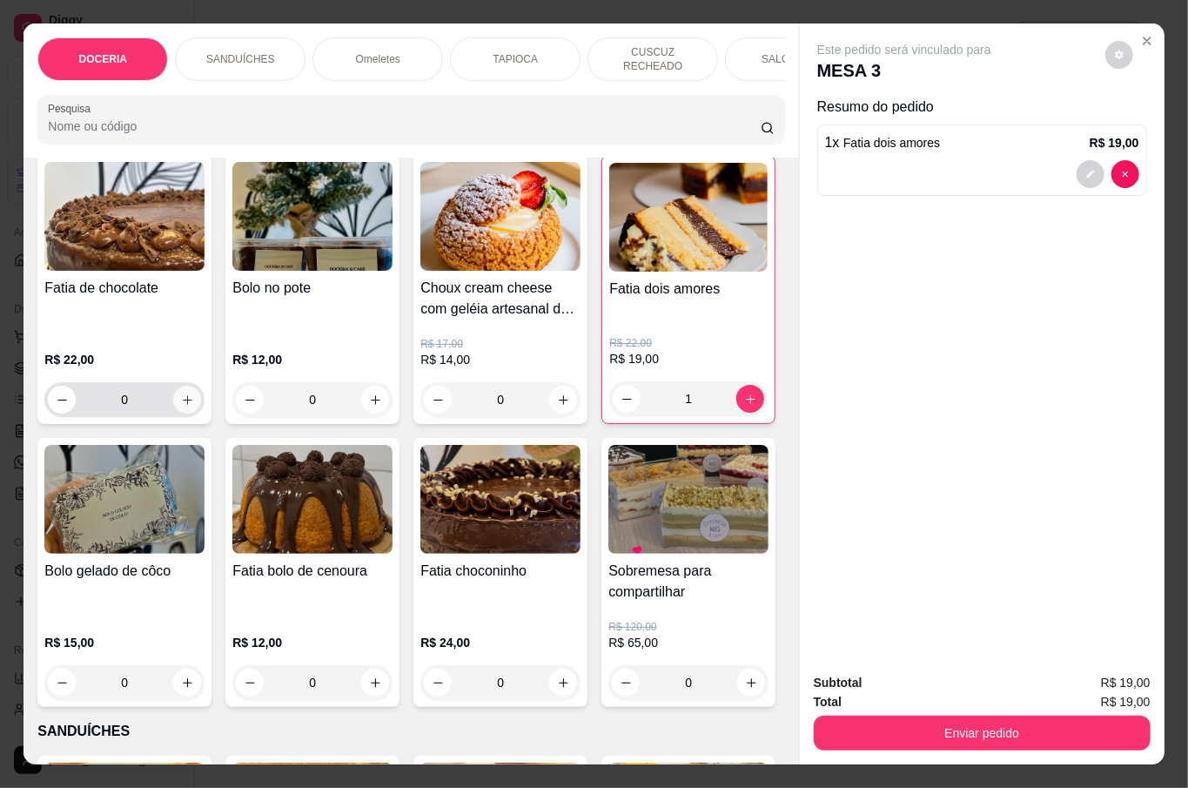
click at [185, 388] on button "increase-product-quantity" at bounding box center [187, 400] width 28 height 28
type input "1"
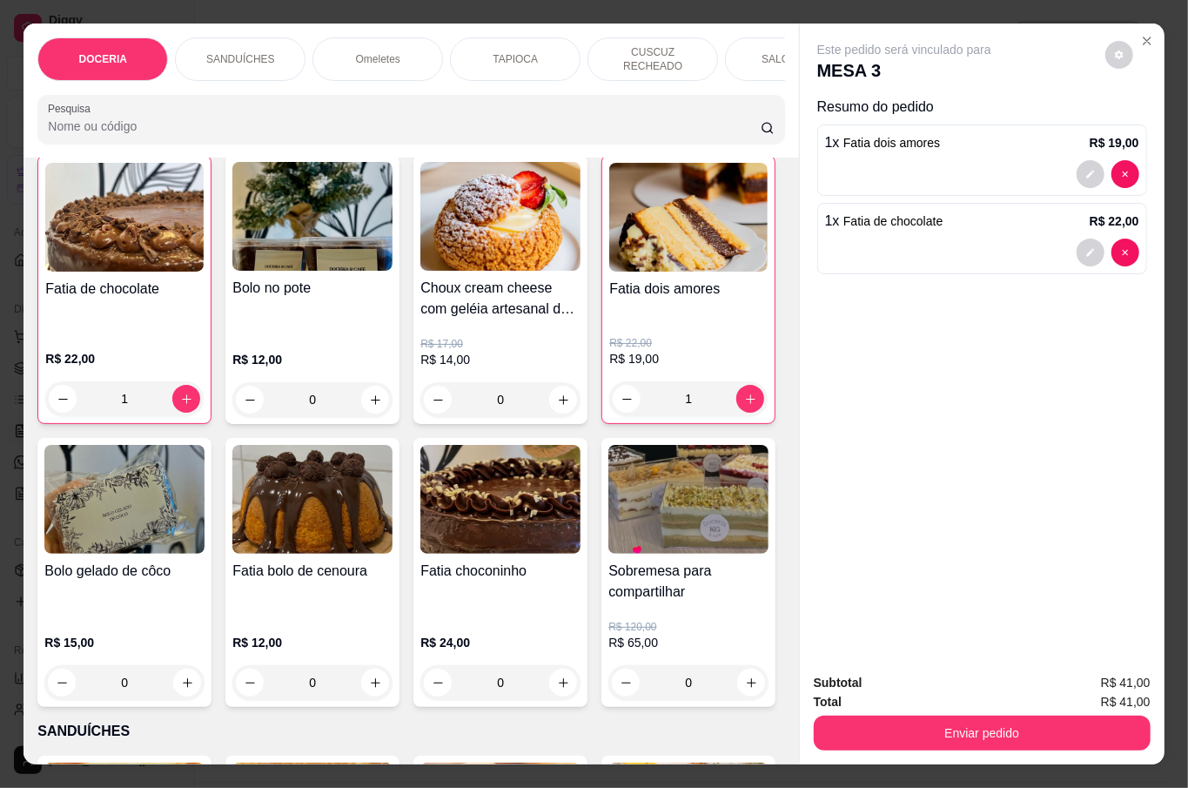
scroll to position [117, 0]
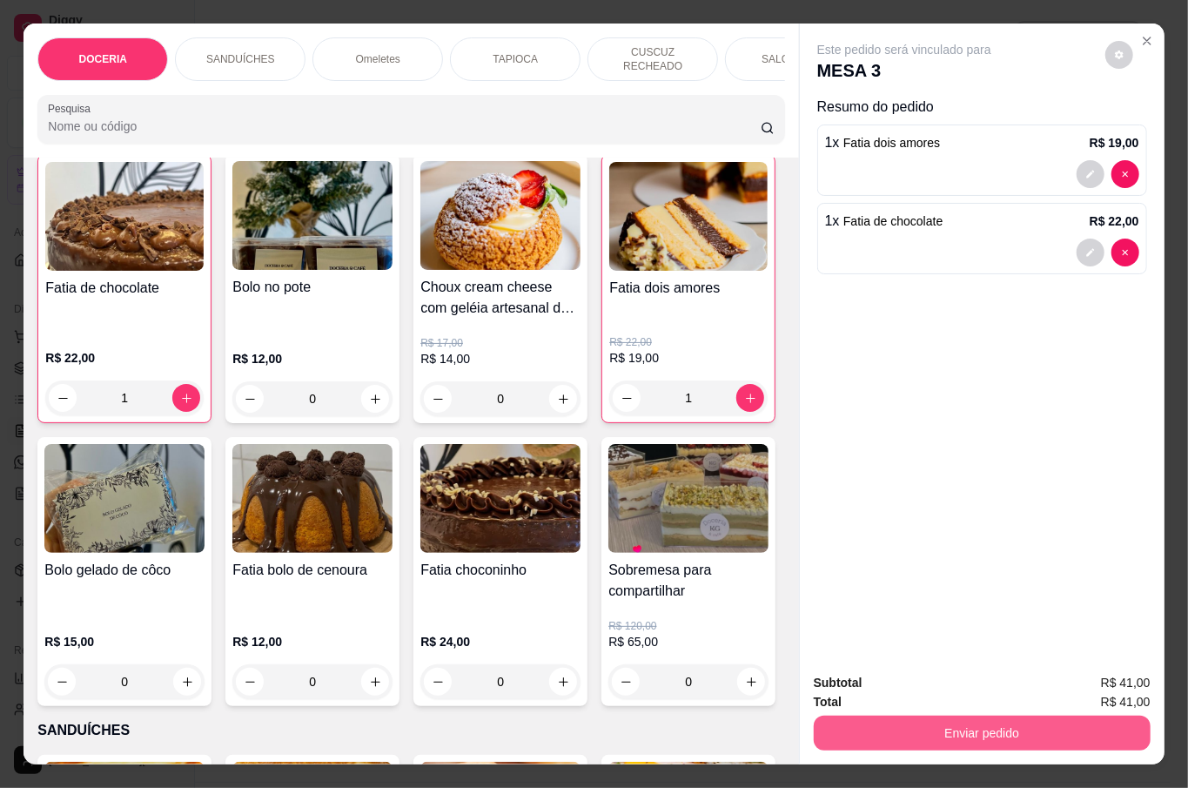
click at [1015, 724] on button "Enviar pedido" at bounding box center [982, 733] width 337 height 35
click at [962, 673] on button "Não registrar e enviar pedido" at bounding box center [922, 681] width 181 height 33
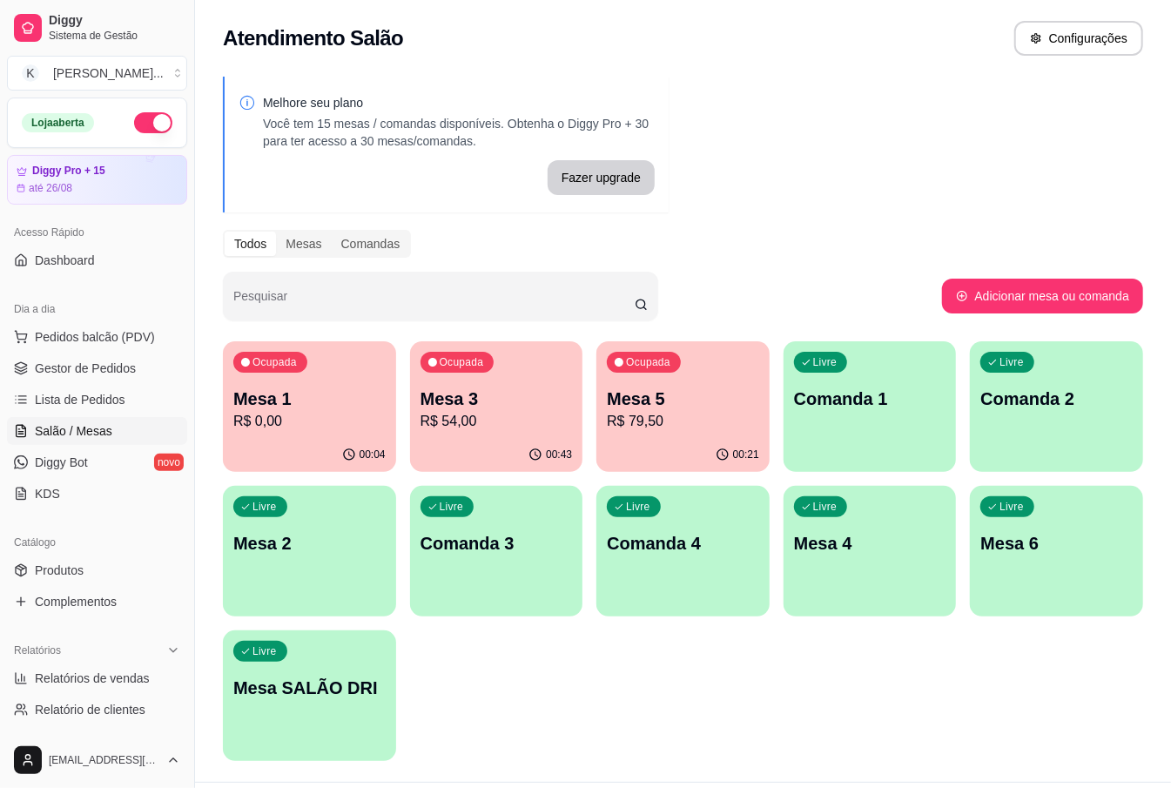
click at [340, 407] on p "Mesa 1" at bounding box center [309, 399] width 152 height 24
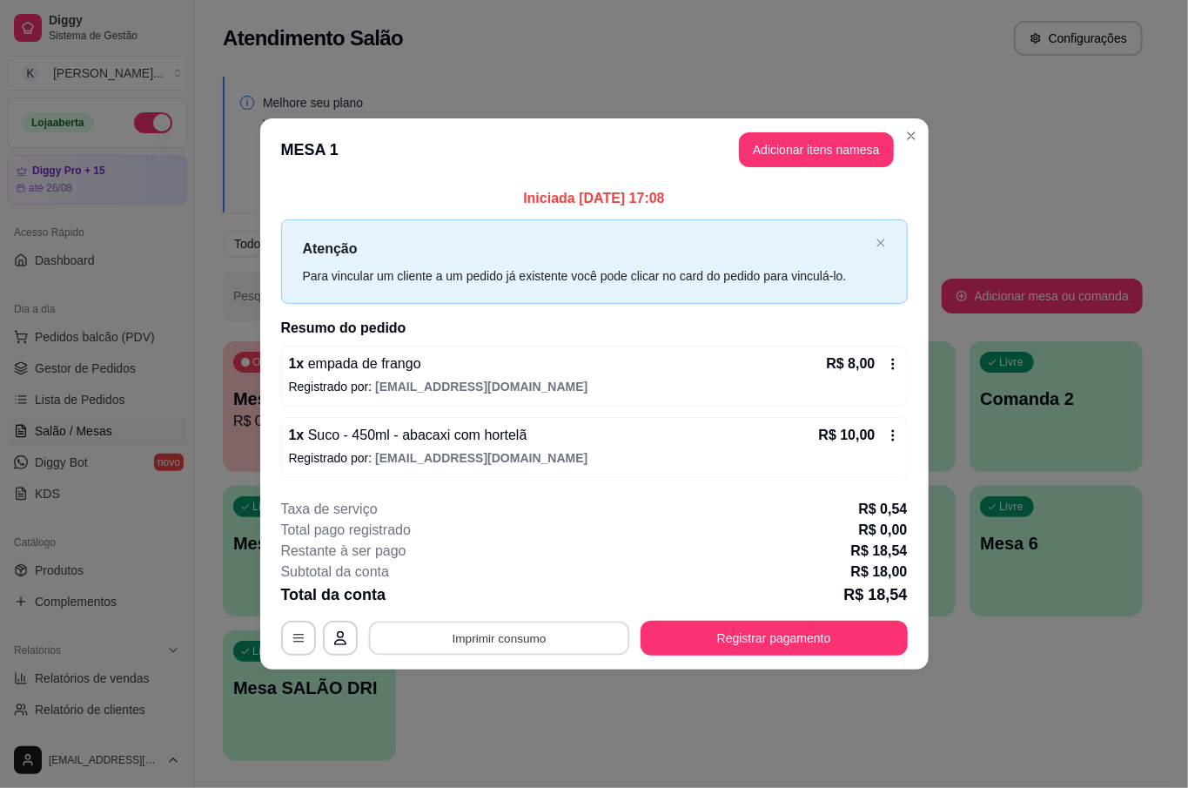
click at [555, 629] on button "Imprimir consumo" at bounding box center [498, 639] width 261 height 34
click at [545, 599] on button "IMPRESSORA" at bounding box center [504, 598] width 122 height 27
click at [825, 155] on button "Adicionar itens na mesa" at bounding box center [816, 149] width 155 height 35
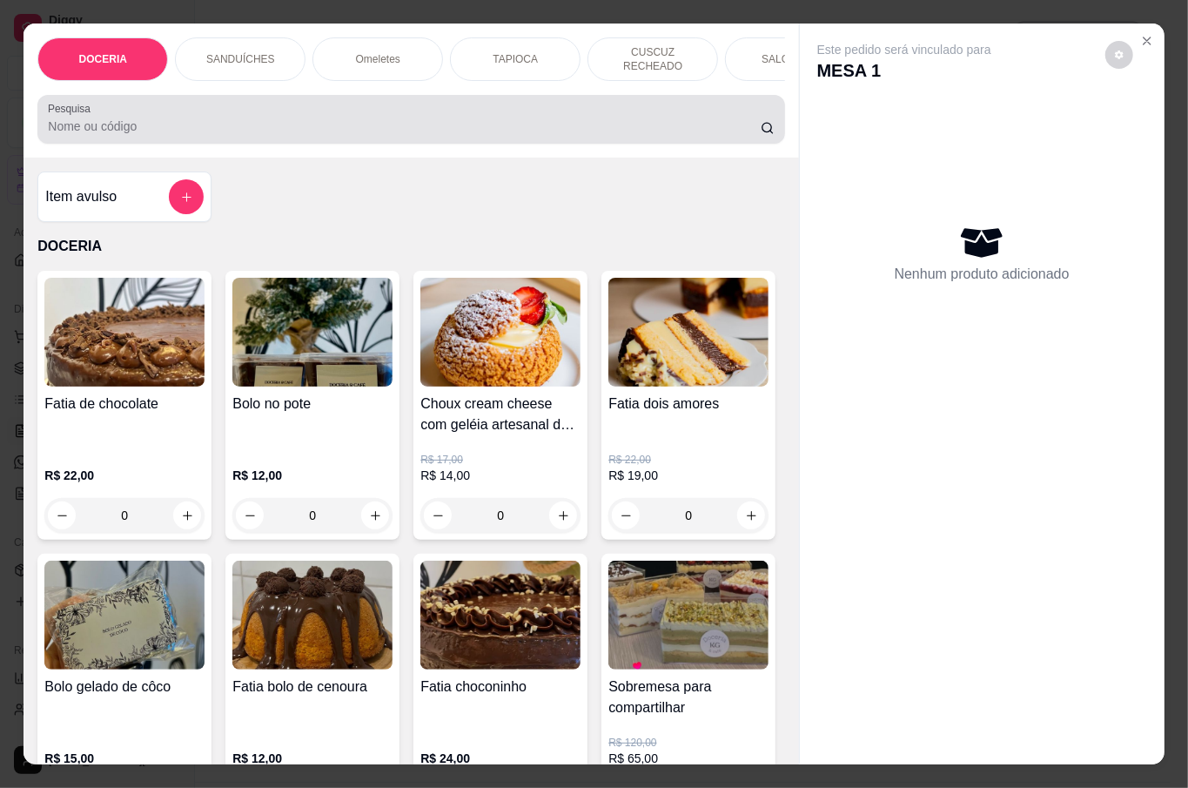
click at [283, 118] on input "Pesquisa" at bounding box center [404, 126] width 713 height 17
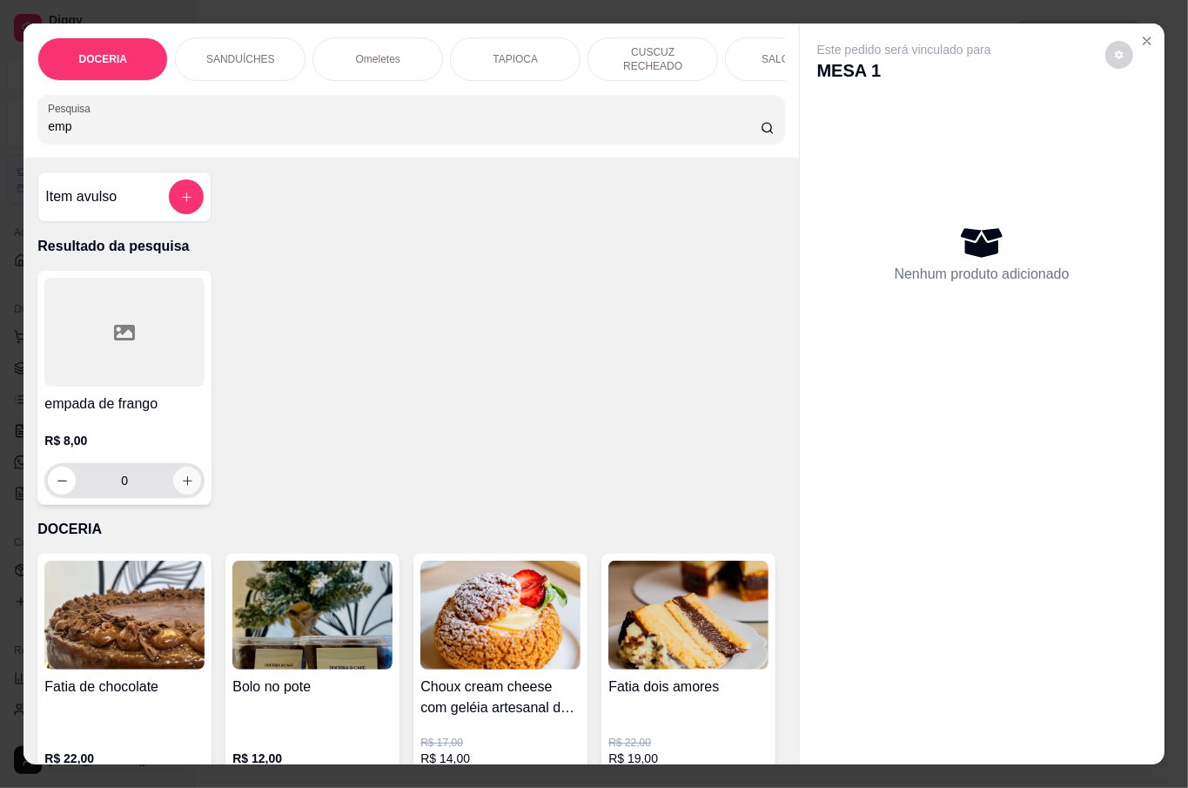
type input "emp"
click at [173, 474] on button "increase-product-quantity" at bounding box center [187, 481] width 28 height 28
type input "1"
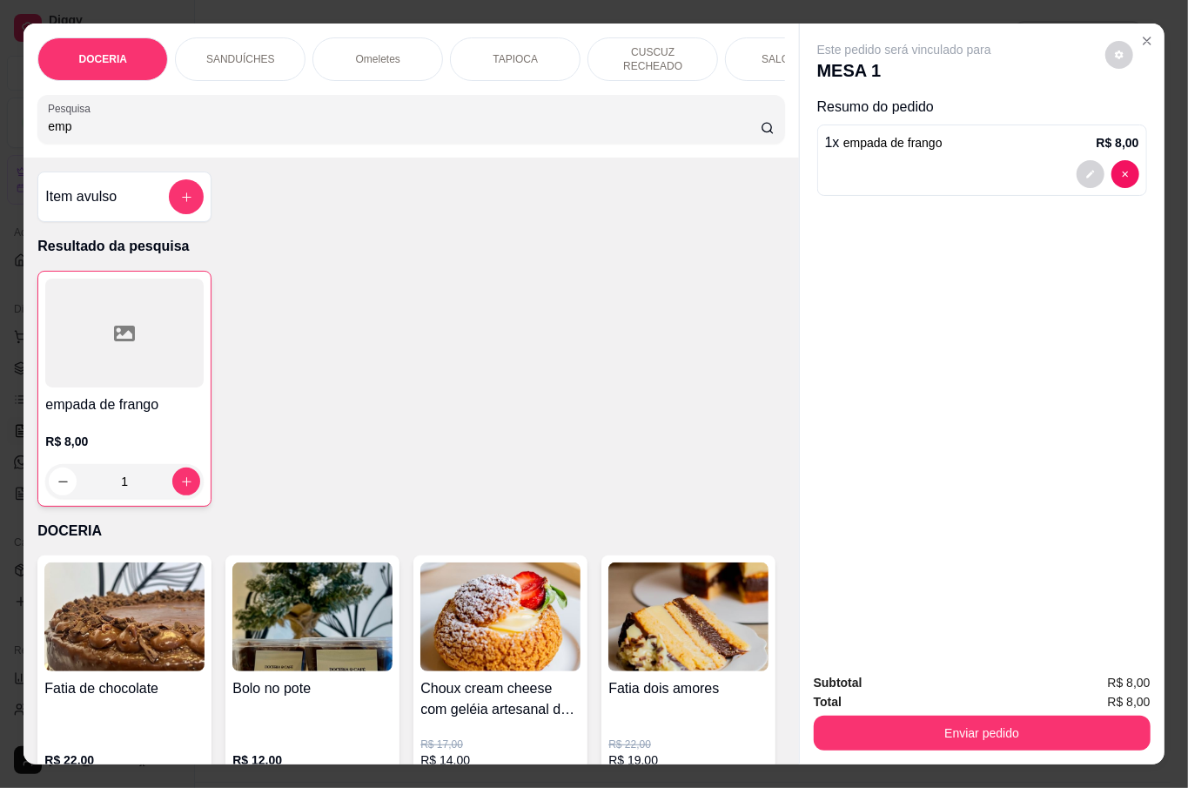
click at [892, 716] on button "Enviar pedido" at bounding box center [982, 733] width 337 height 35
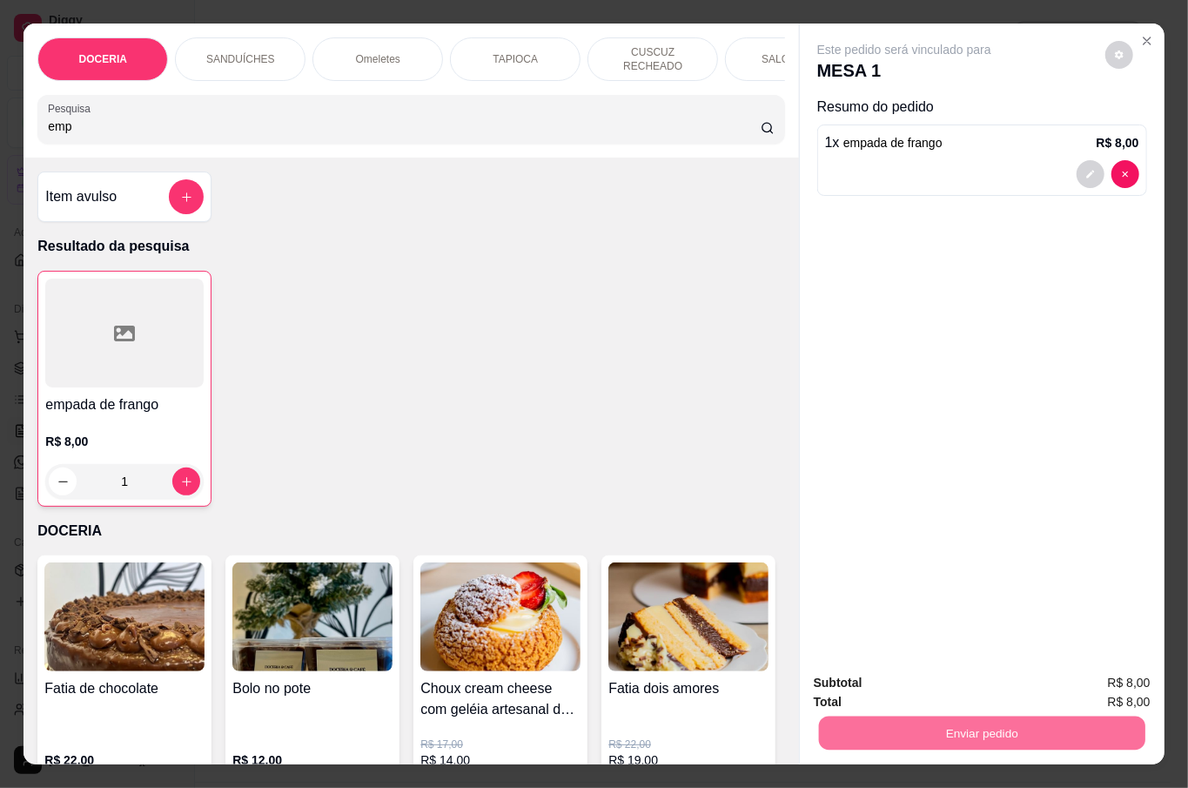
click at [890, 673] on button "Não registrar e enviar pedido" at bounding box center [922, 681] width 181 height 33
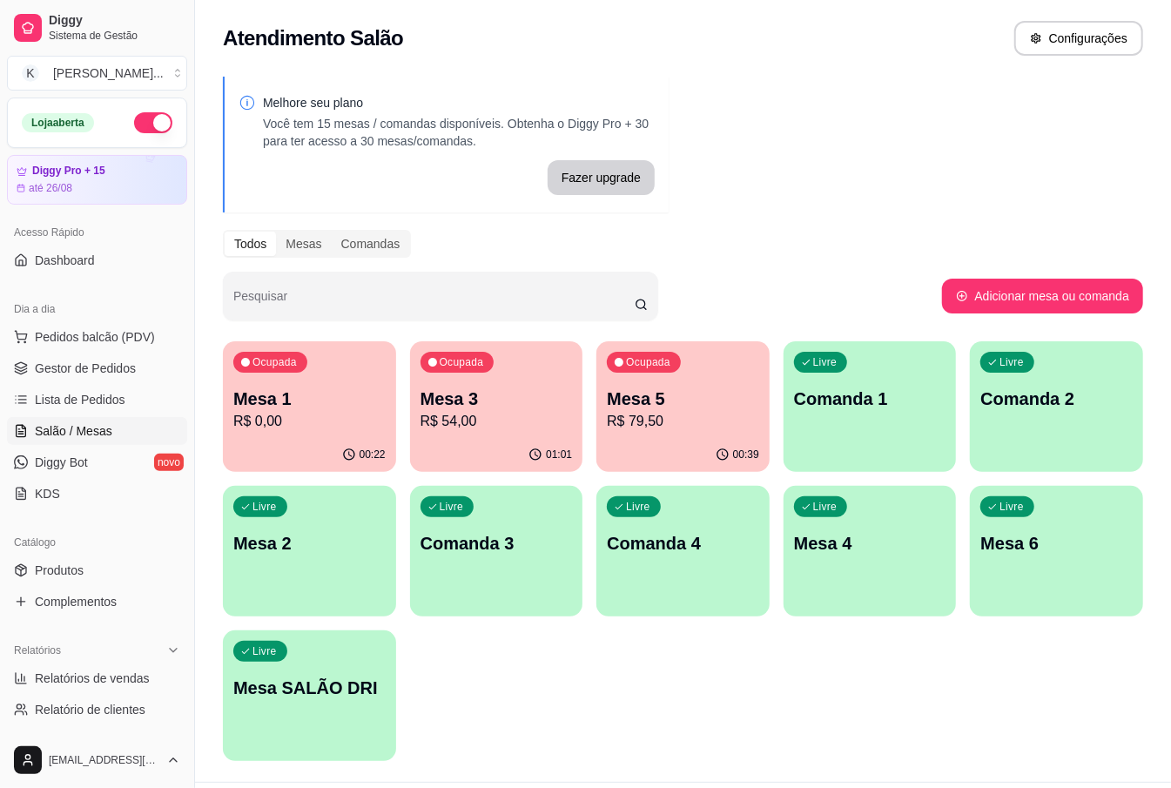
click at [515, 402] on p "Mesa 3" at bounding box center [497, 399] width 152 height 24
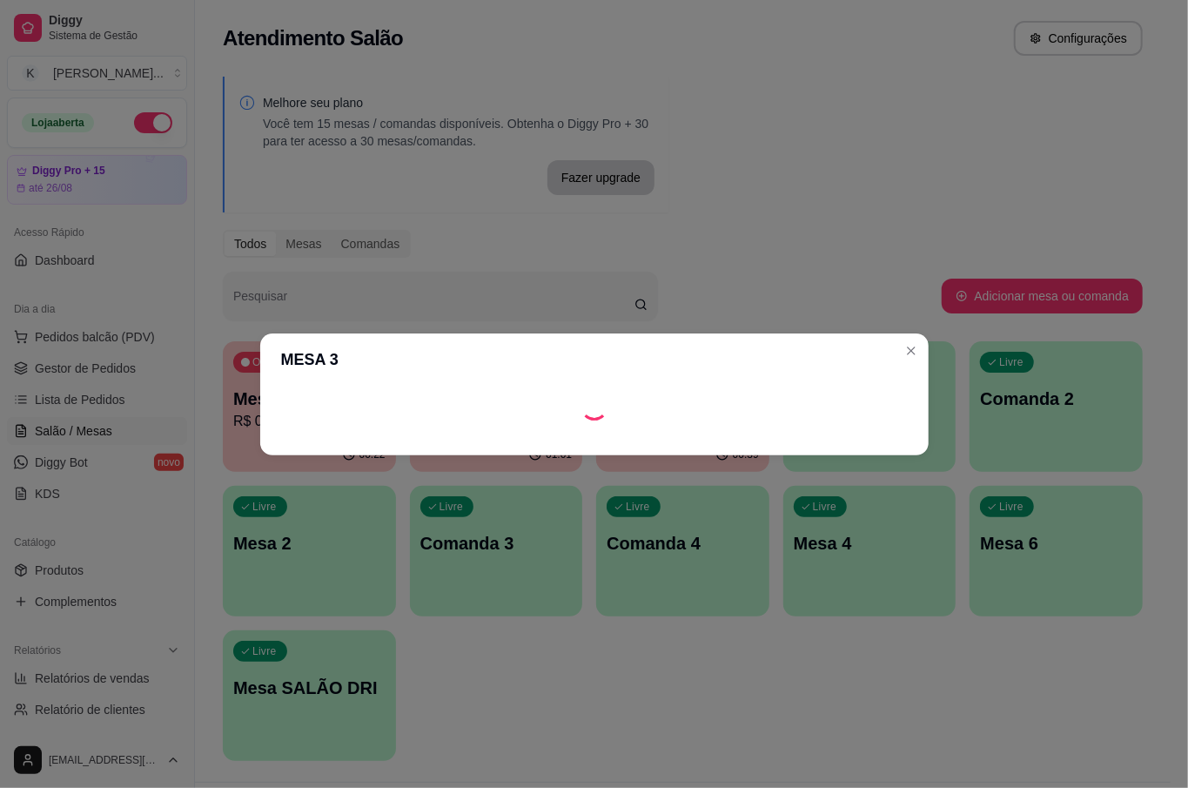
click at [843, 390] on div at bounding box center [594, 407] width 669 height 42
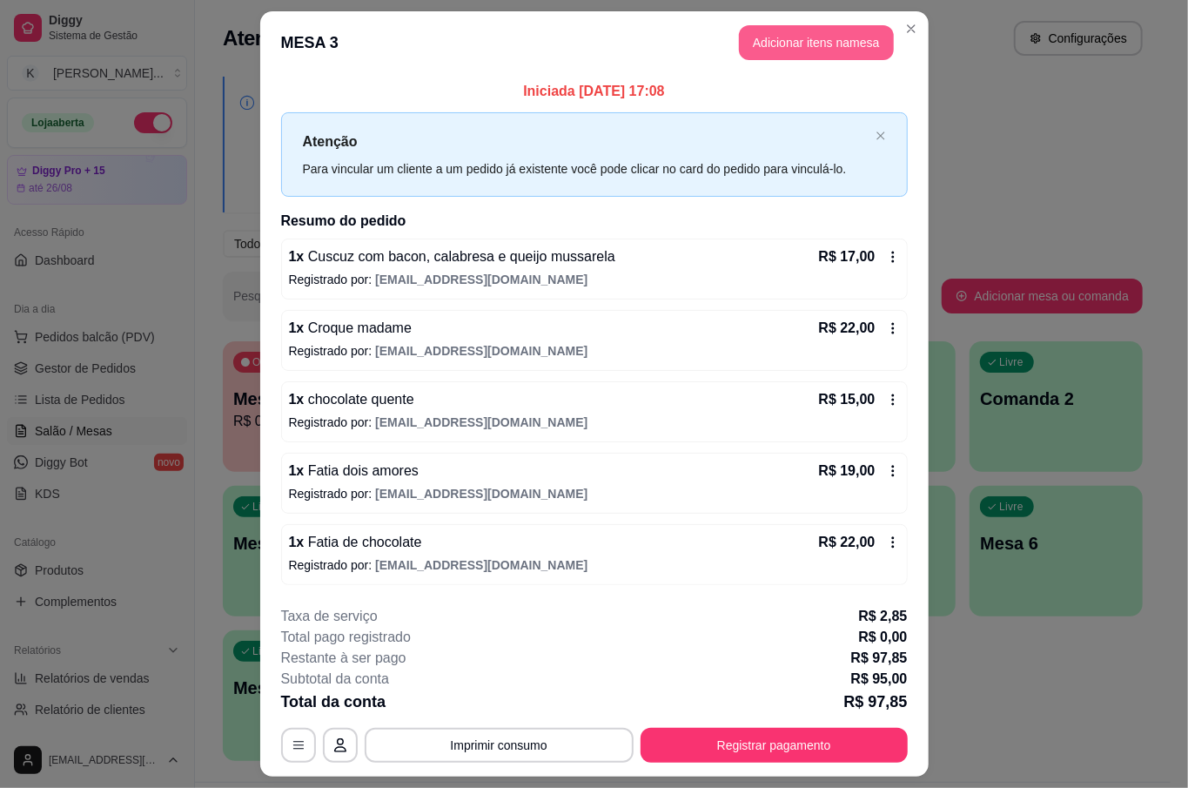
click at [864, 43] on button "Adicionar itens na mesa" at bounding box center [816, 42] width 155 height 35
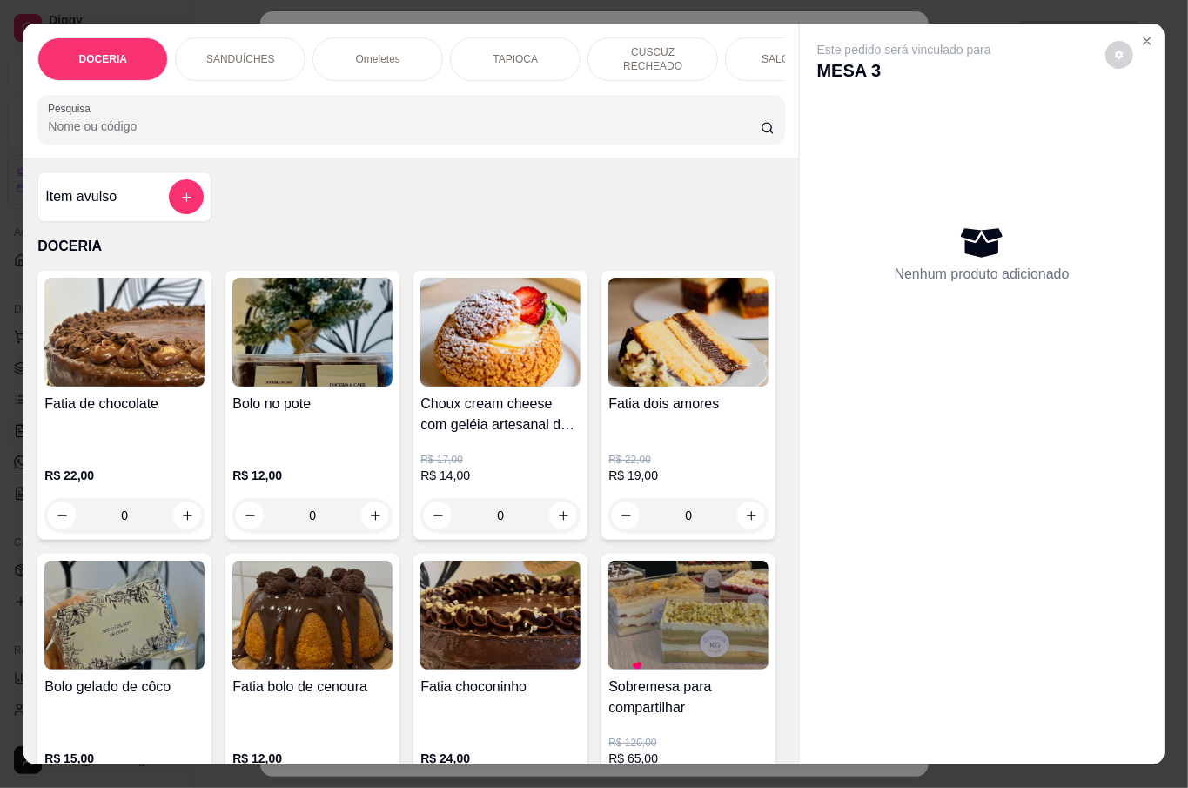
click at [324, 471] on p "R$ 12,00" at bounding box center [312, 475] width 160 height 17
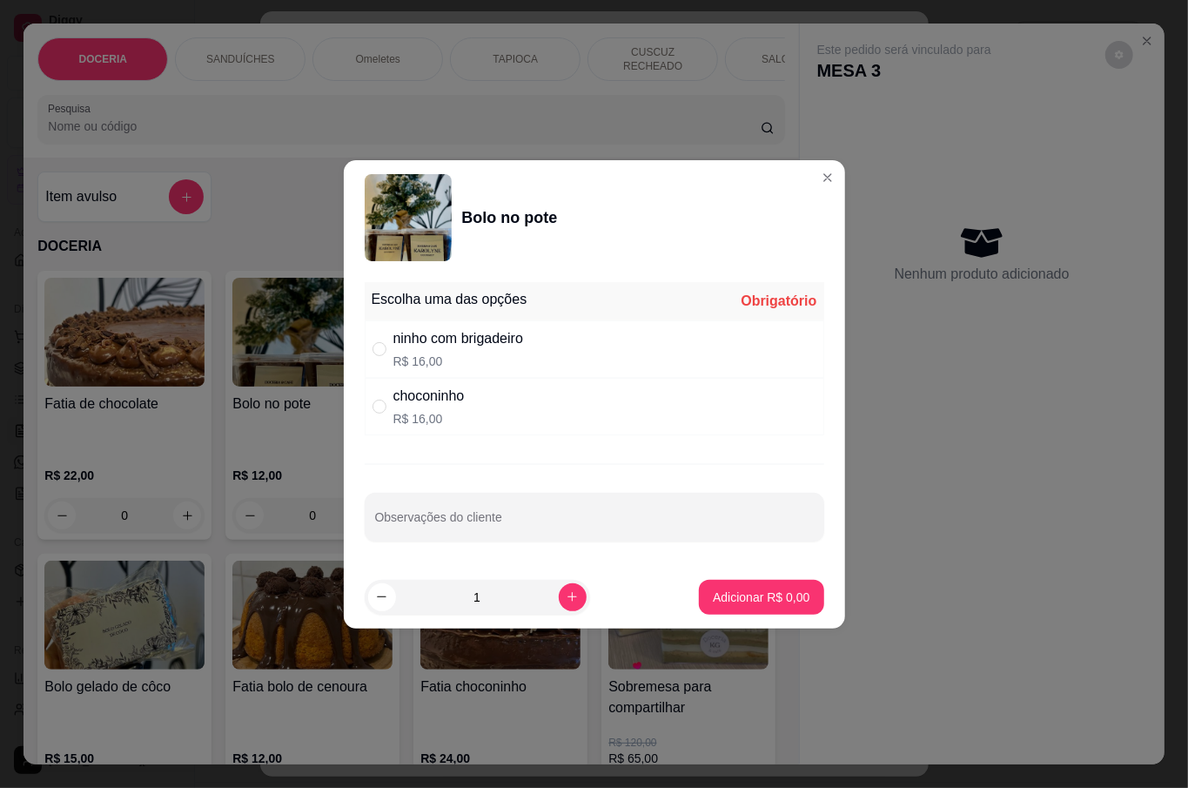
click at [447, 338] on div "ninho com brigadeiro" at bounding box center [459, 338] width 130 height 21
radio input "true"
click at [759, 600] on p "Adicionar R$ 16,00" at bounding box center [758, 597] width 104 height 17
type input "1"
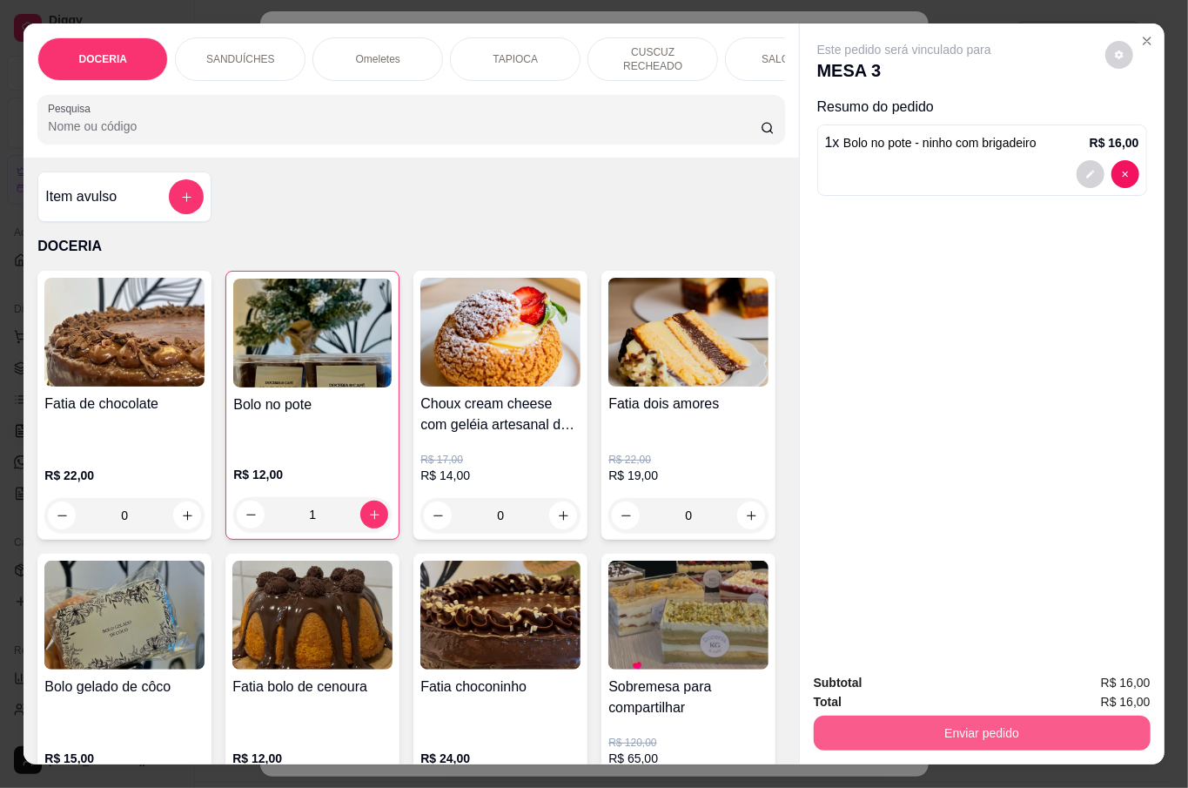
click at [977, 732] on button "Enviar pedido" at bounding box center [982, 733] width 337 height 35
click at [959, 676] on button "Não registrar e enviar pedido" at bounding box center [922, 681] width 181 height 33
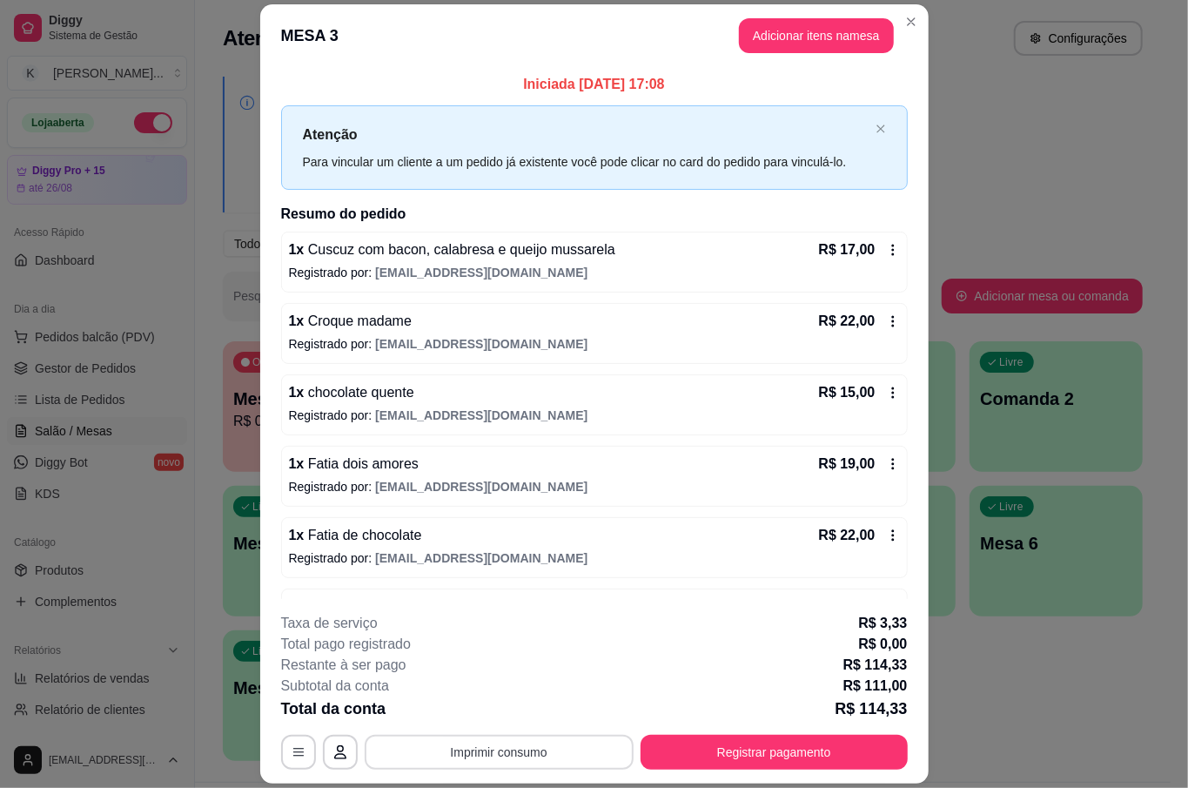
click at [541, 739] on button "Imprimir consumo" at bounding box center [499, 752] width 269 height 35
click at [535, 707] on button "IMPRESSORA" at bounding box center [496, 712] width 126 height 28
click at [833, 752] on button "Registrar pagamento" at bounding box center [773, 753] width 259 height 34
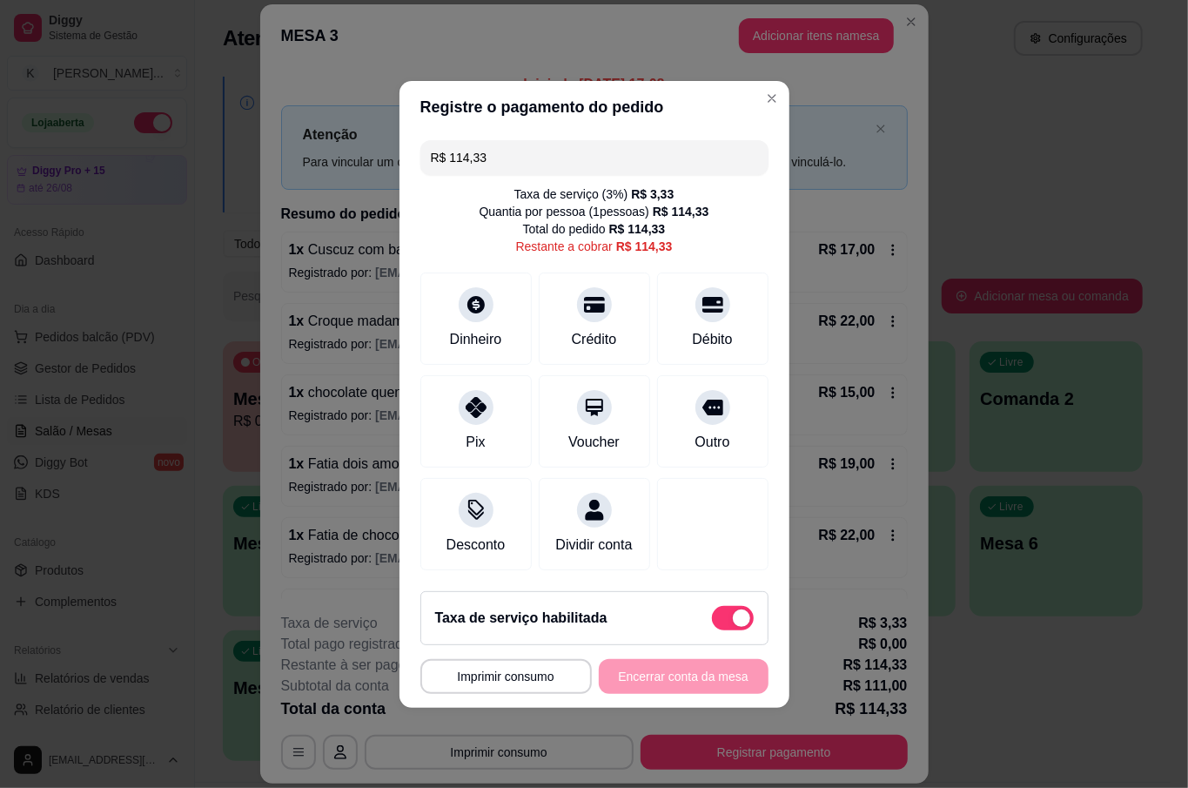
click at [519, 145] on input "R$ 114,33" at bounding box center [594, 157] width 327 height 35
click at [594, 299] on icon at bounding box center [593, 299] width 23 height 23
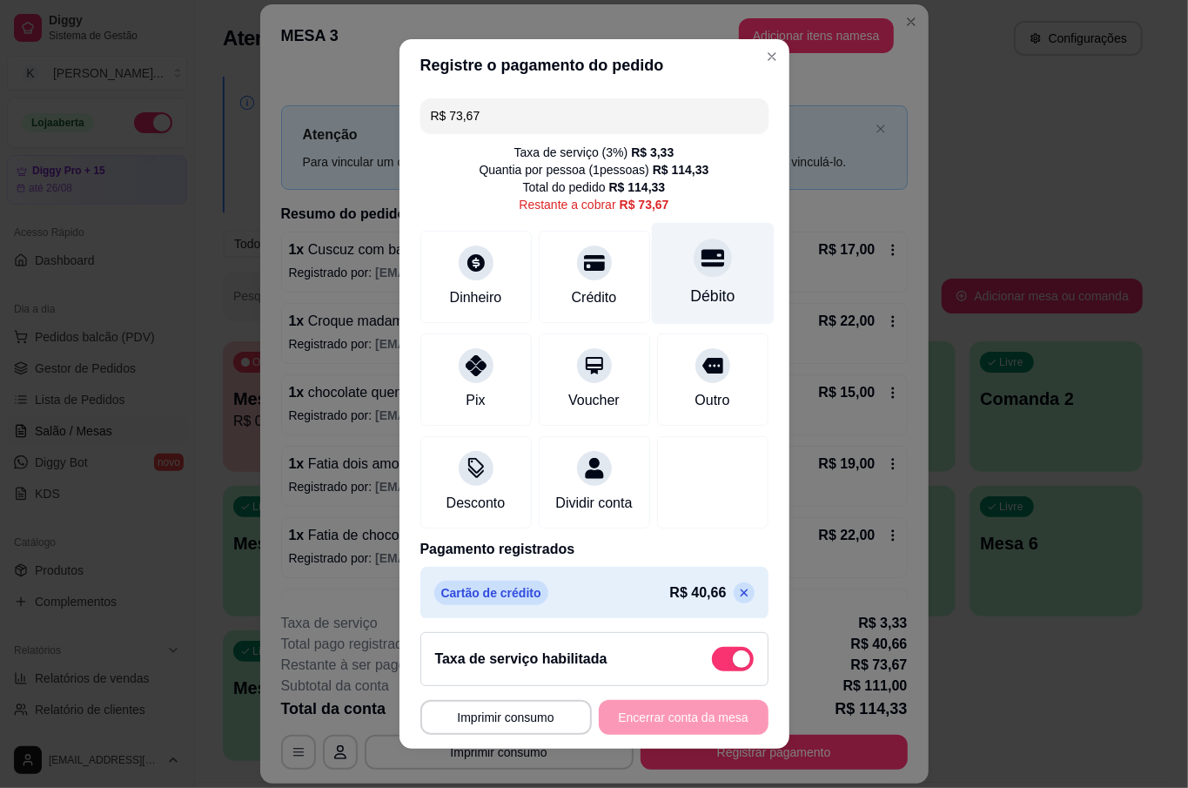
click at [694, 252] on div at bounding box center [713, 258] width 38 height 38
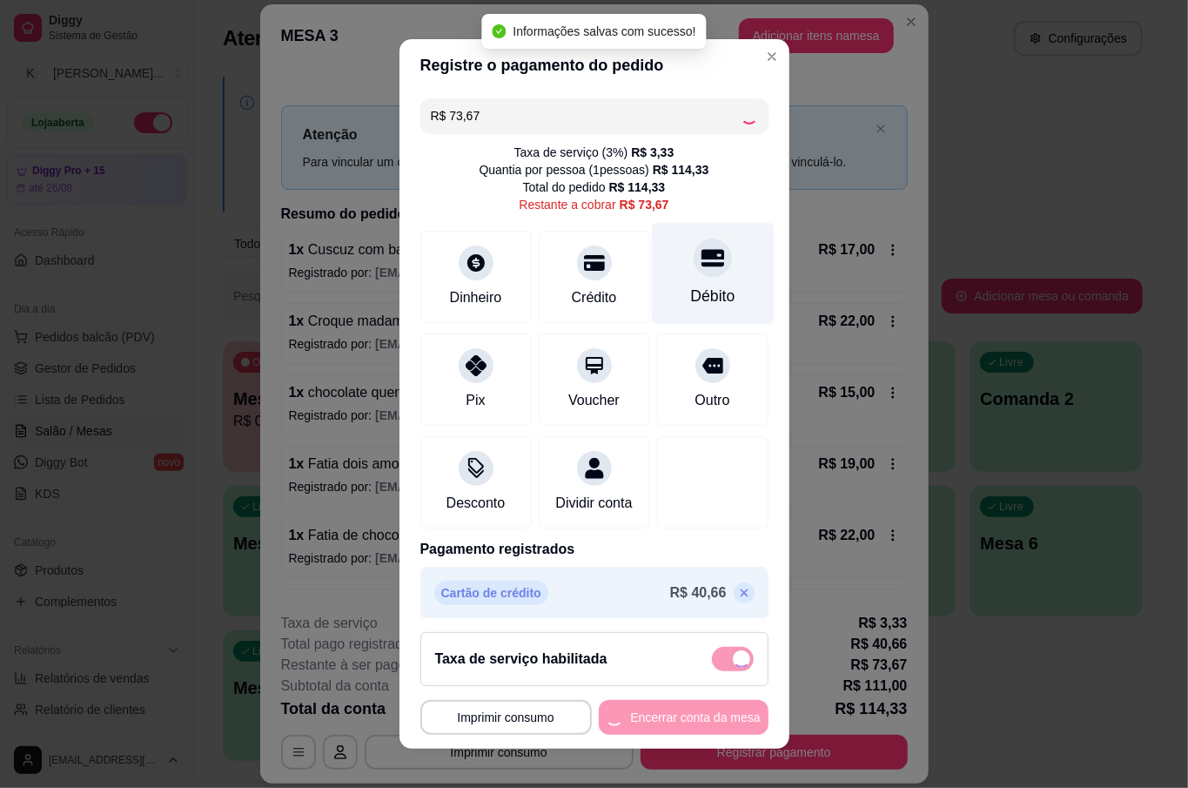
type input "R$ 0,00"
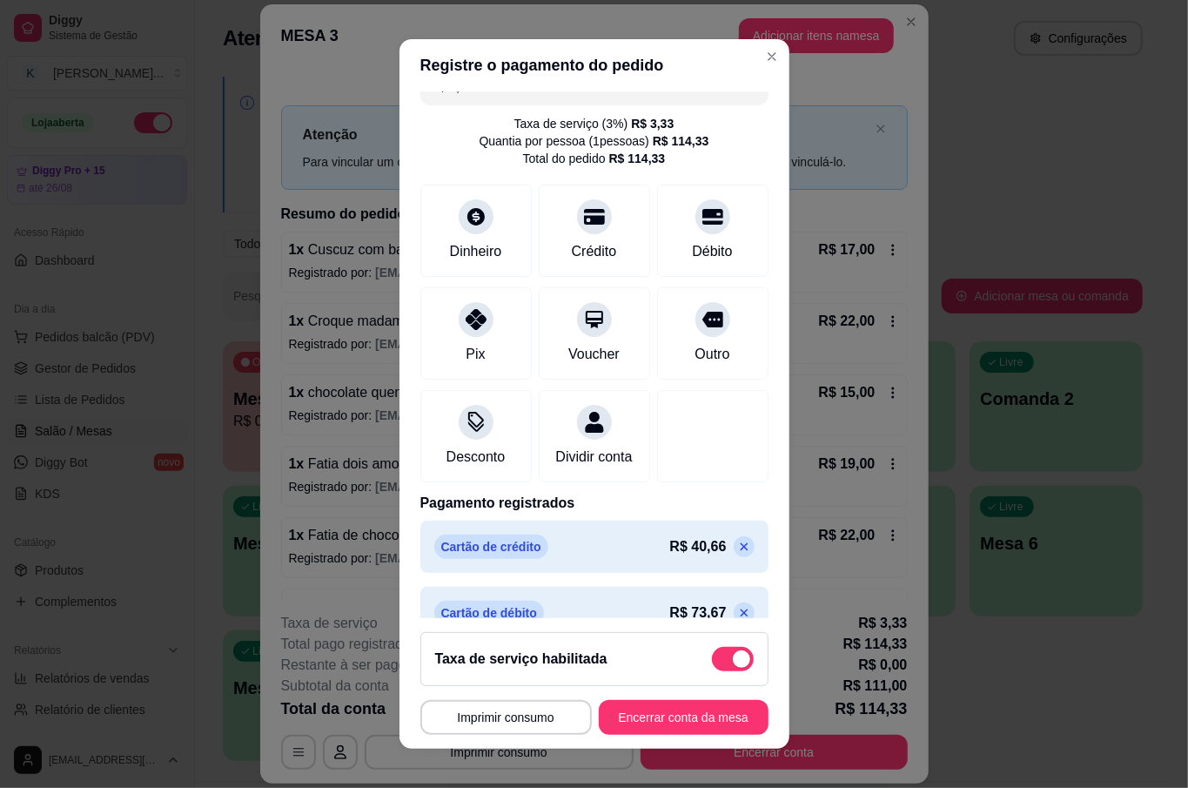
scroll to position [80, 0]
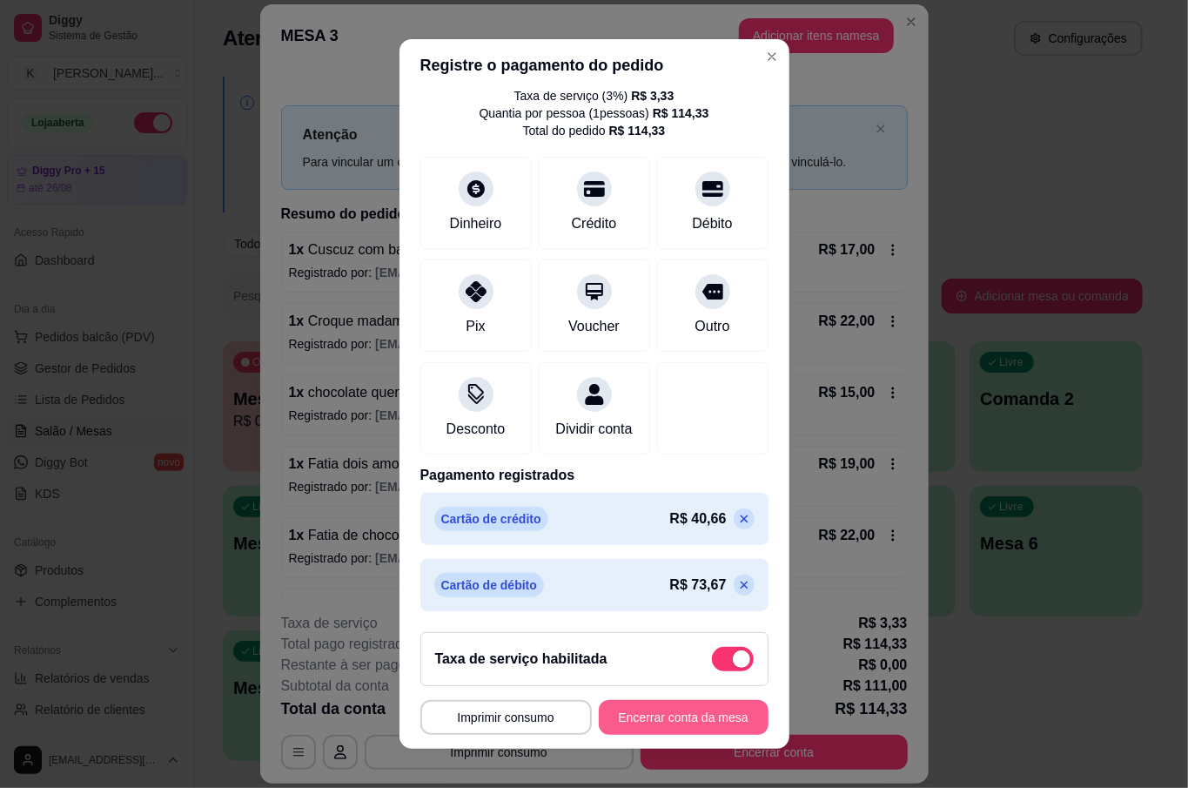
click at [669, 701] on button "Encerrar conta da mesa" at bounding box center [684, 717] width 170 height 35
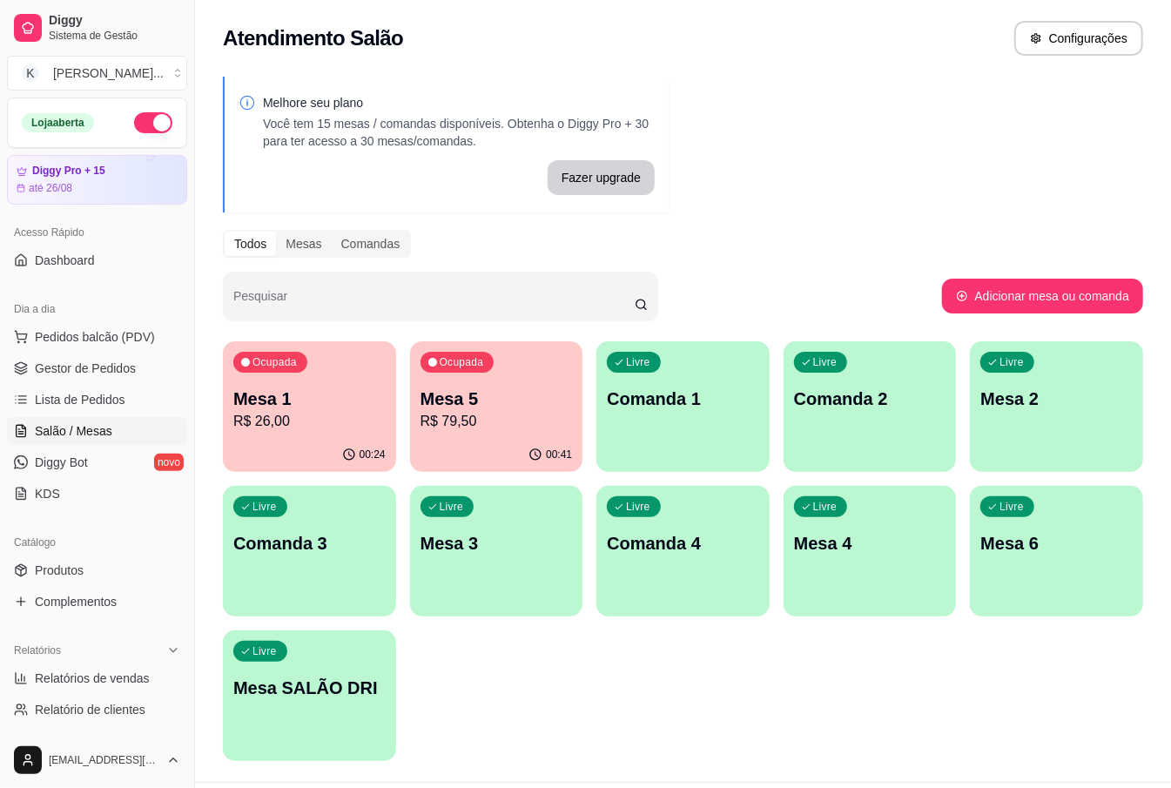
click at [308, 397] on p "Mesa 1" at bounding box center [309, 399] width 152 height 24
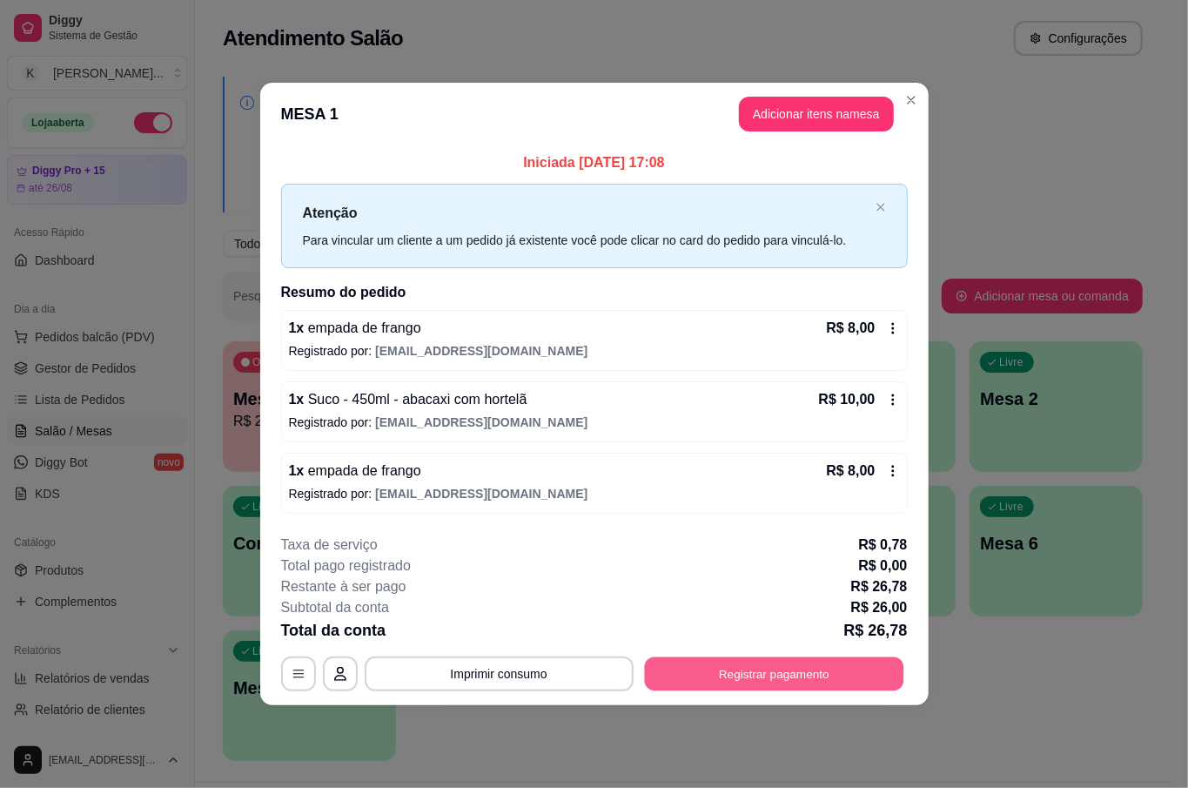
click at [715, 672] on button "Registrar pagamento" at bounding box center [773, 674] width 259 height 34
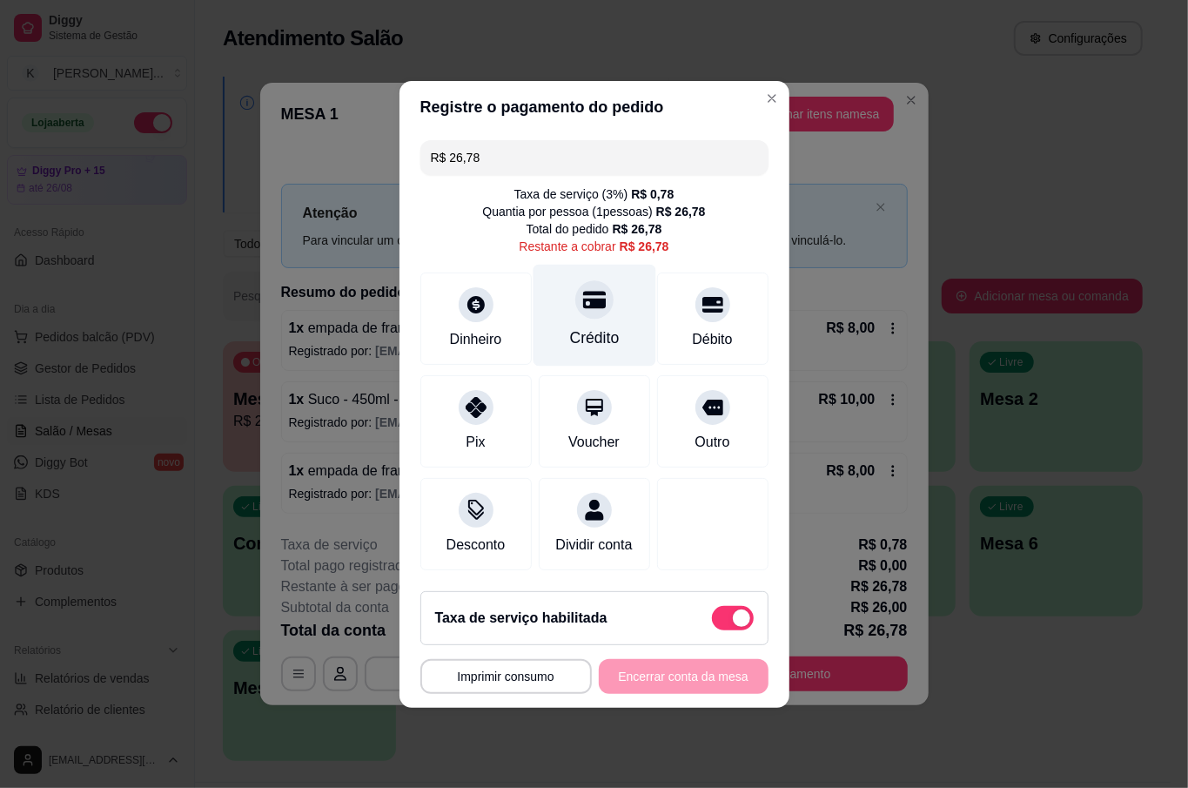
click at [592, 297] on icon at bounding box center [593, 299] width 23 height 17
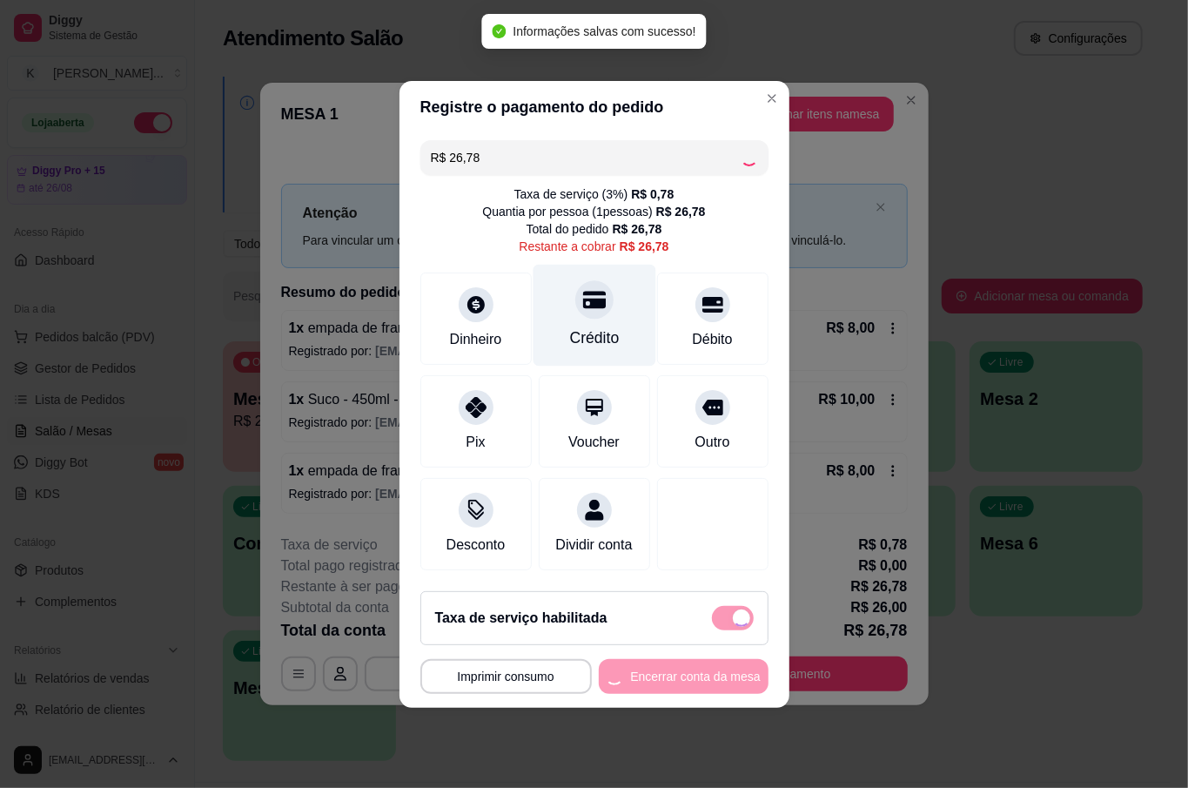
type input "R$ 0,00"
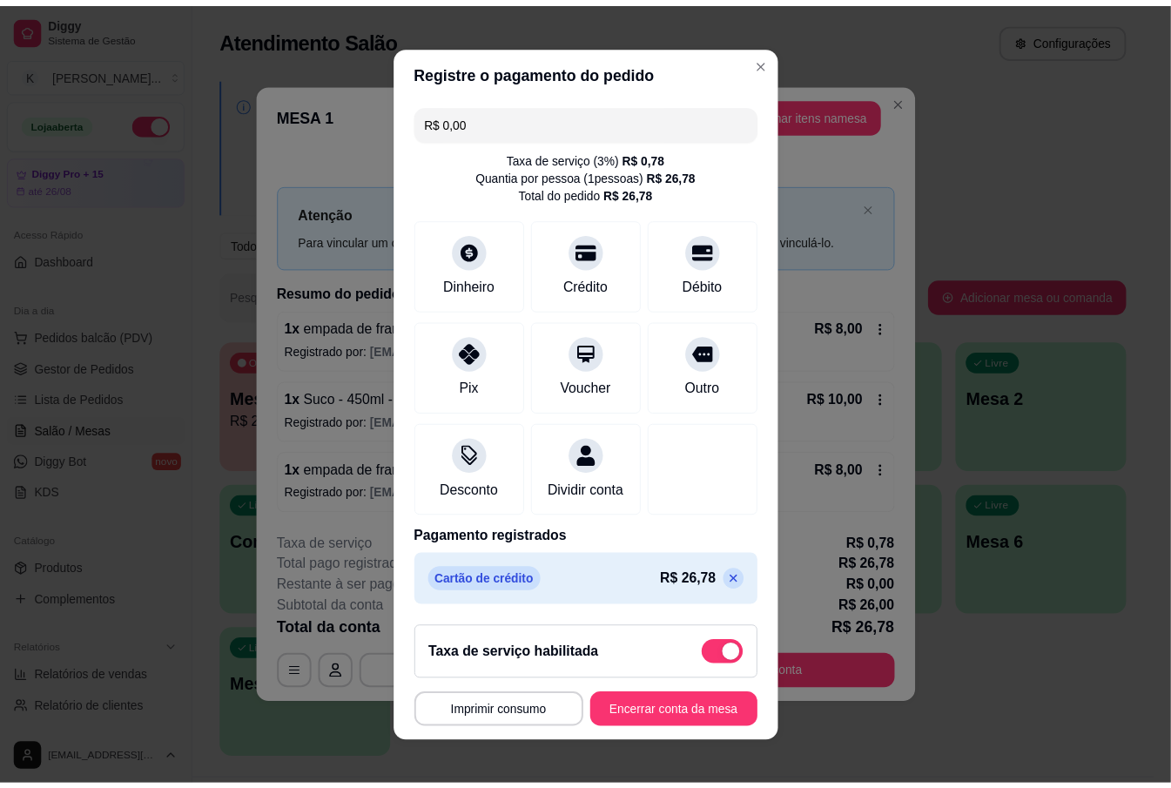
scroll to position [16, 0]
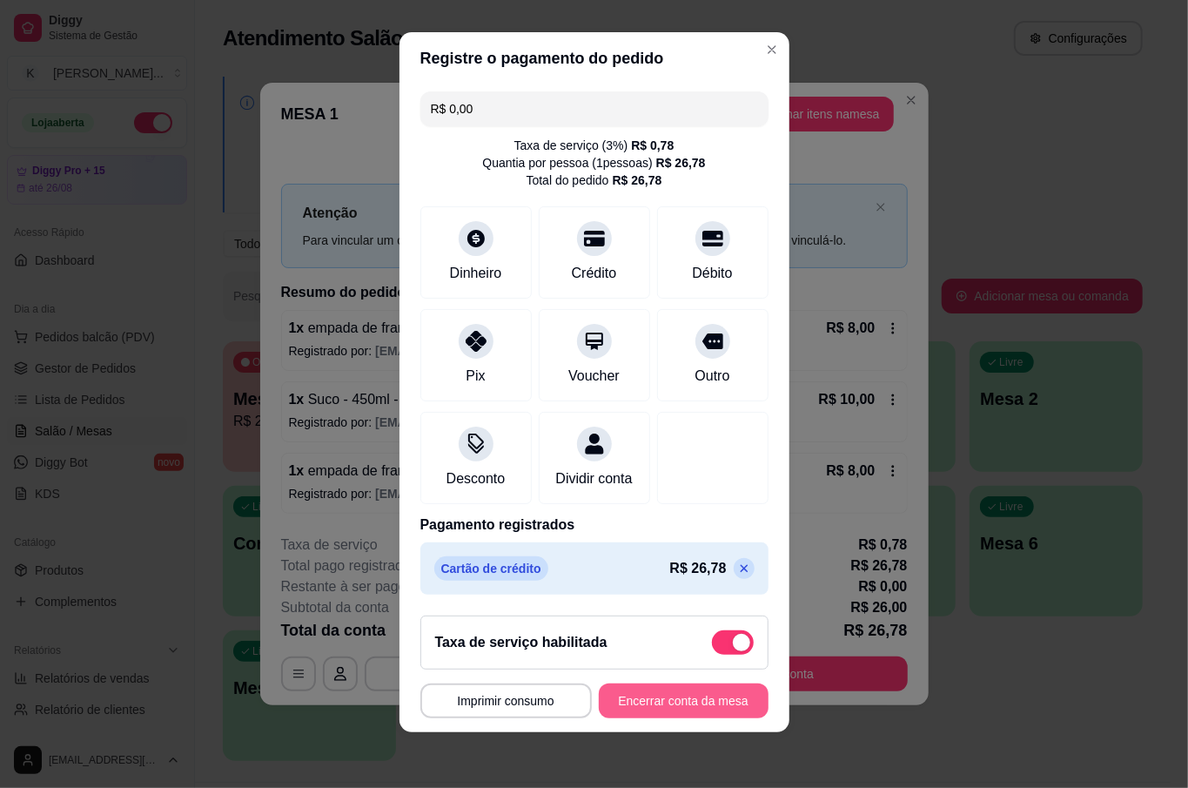
click at [693, 723] on footer "**********" at bounding box center [595, 667] width 390 height 131
click at [714, 694] on button "Encerrar conta da mesa" at bounding box center [684, 700] width 170 height 35
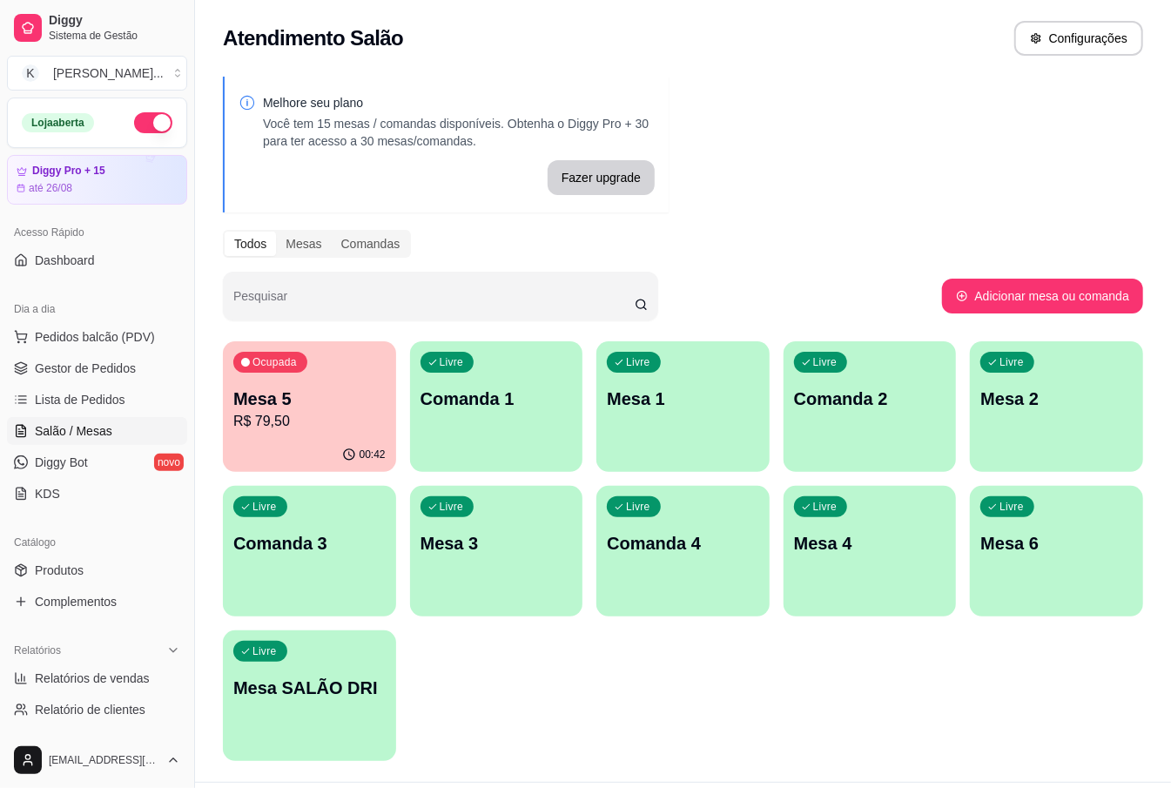
click at [104, 353] on ul "Pedidos balcão (PDV) Gestor de Pedidos Lista de Pedidos Salão / Mesas Diggy Bot…" at bounding box center [97, 415] width 180 height 185
click at [108, 363] on span "Gestor de Pedidos" at bounding box center [85, 368] width 101 height 17
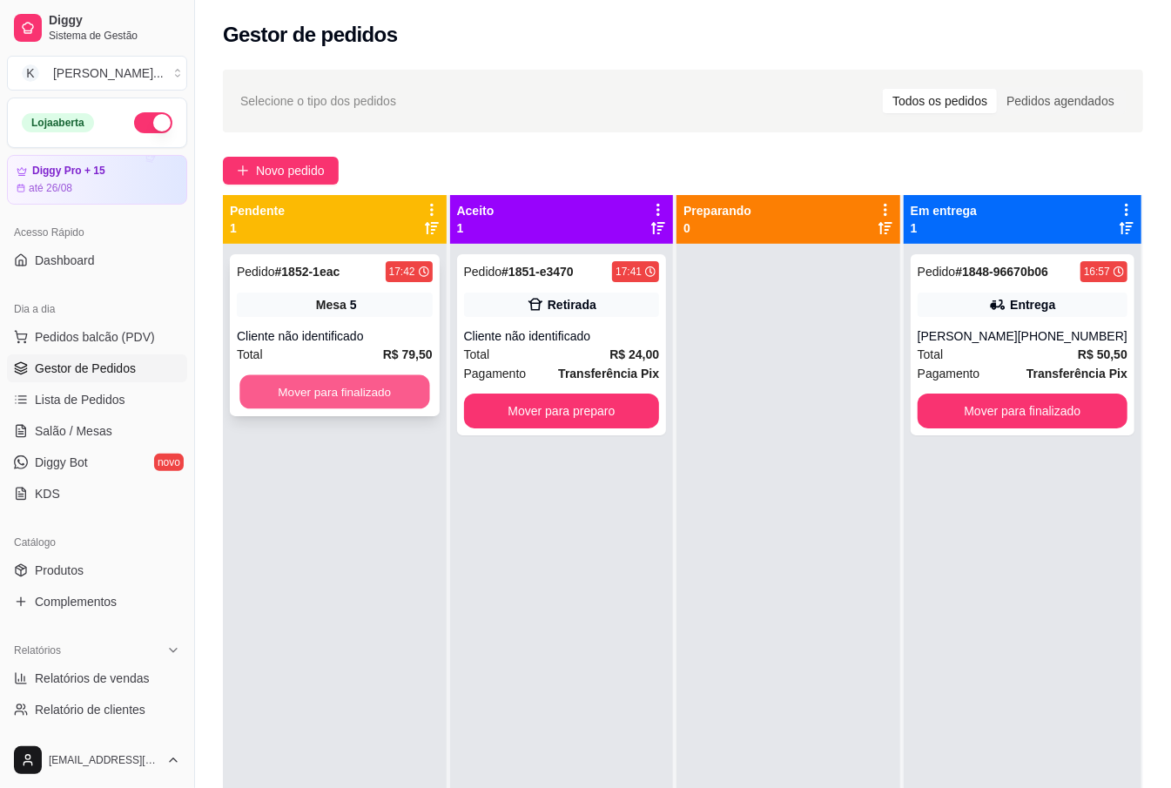
click at [402, 384] on button "Mover para finalizado" at bounding box center [334, 392] width 190 height 34
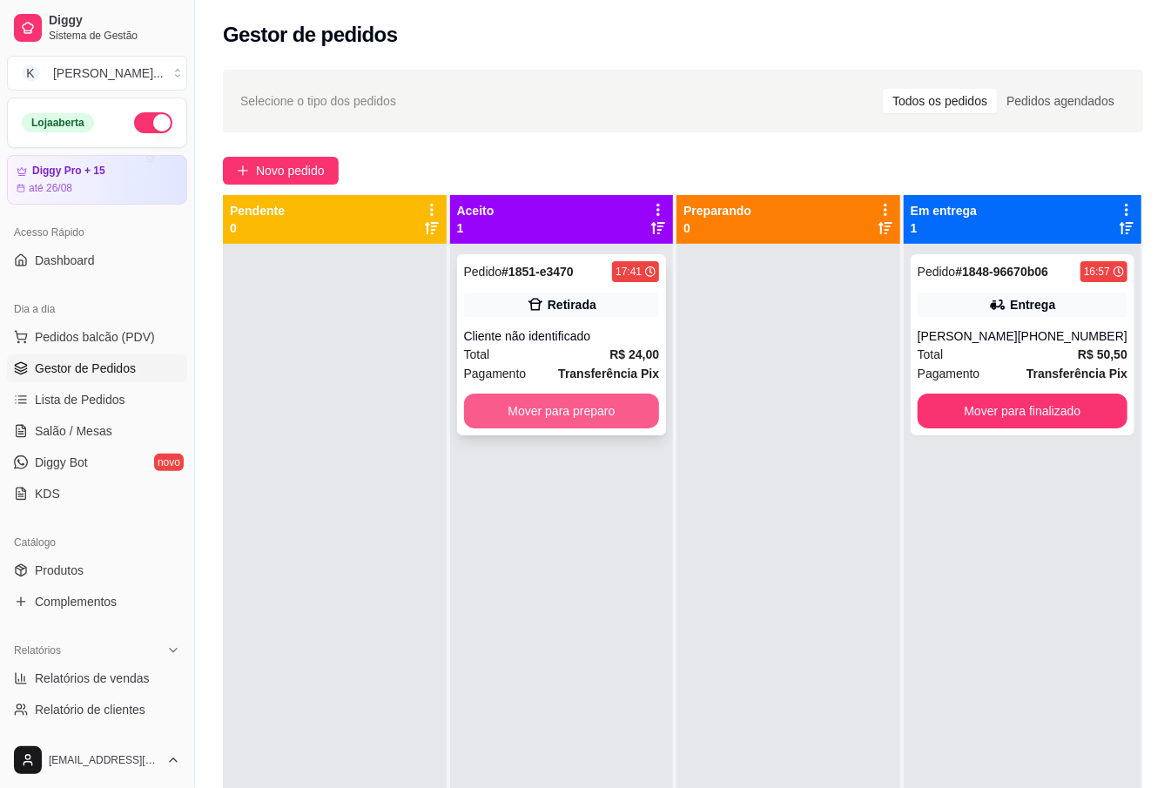
click at [639, 414] on button "Mover para preparo" at bounding box center [562, 411] width 196 height 35
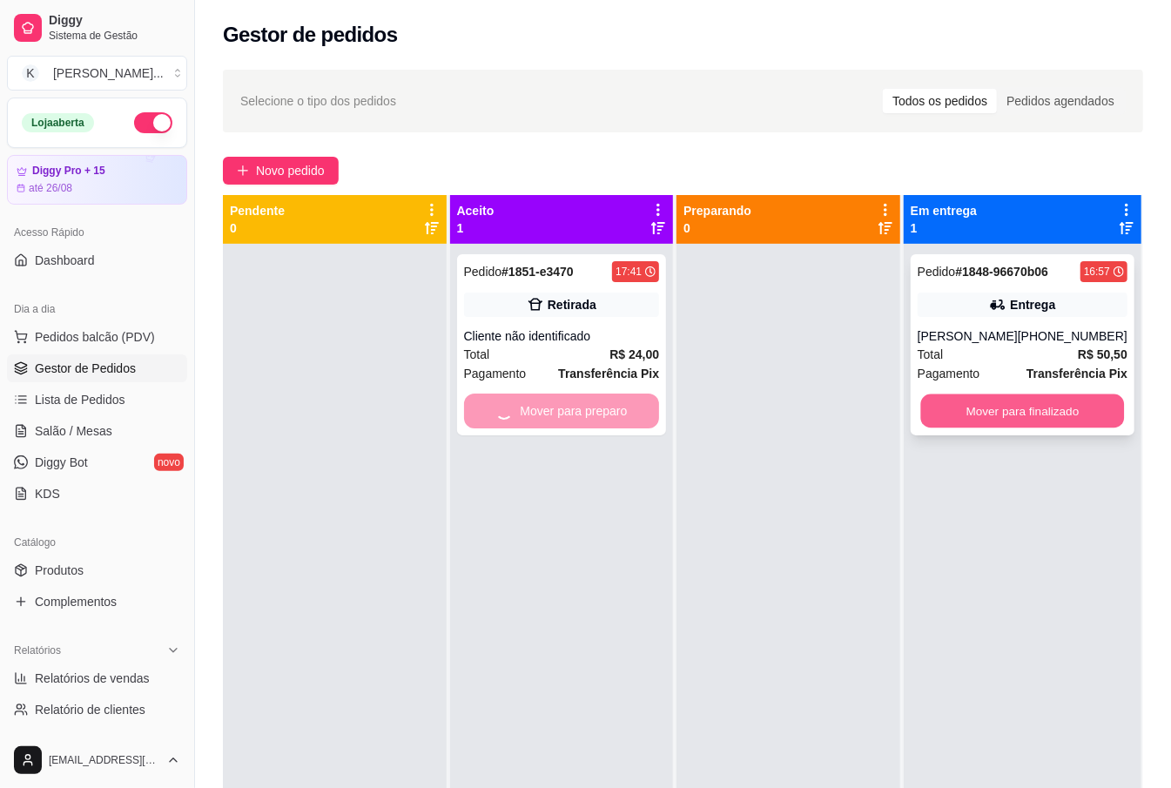
click at [989, 406] on button "Mover para finalizado" at bounding box center [1022, 411] width 204 height 34
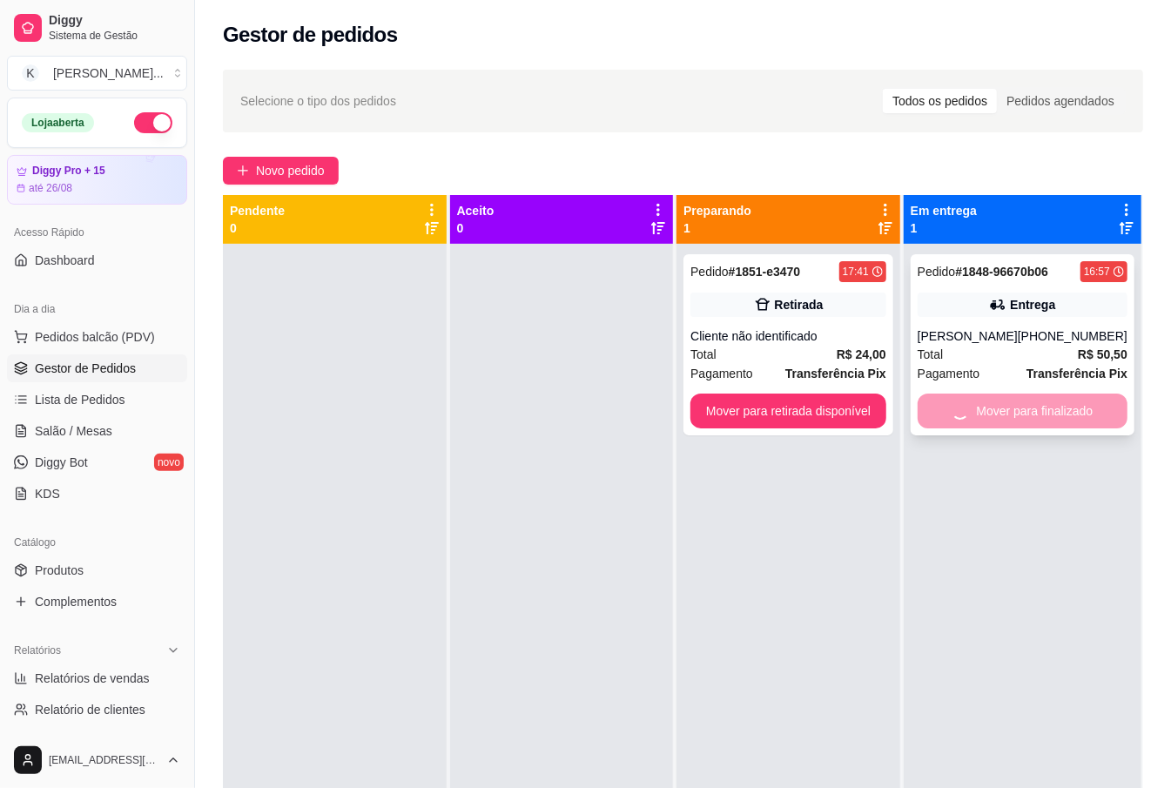
click at [1055, 412] on div "Mover para finalizado" at bounding box center [1023, 411] width 210 height 35
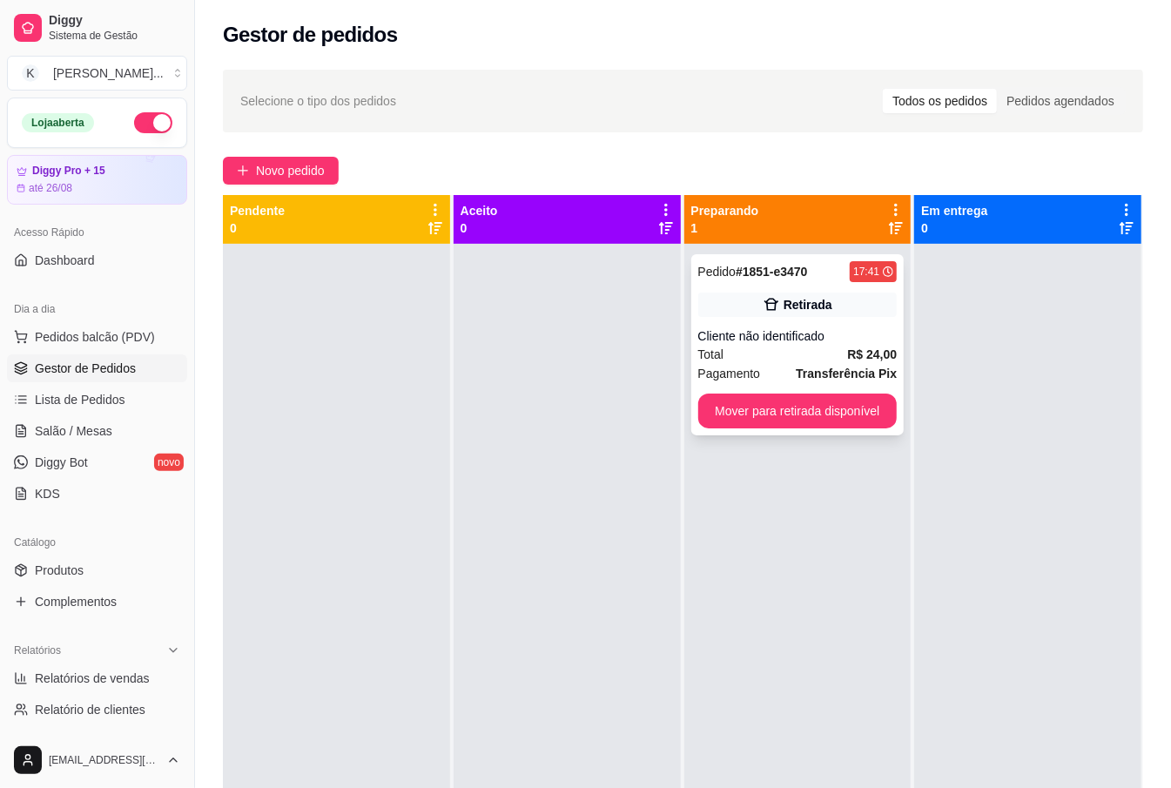
click at [867, 412] on button "Mover para retirada disponível" at bounding box center [797, 411] width 199 height 35
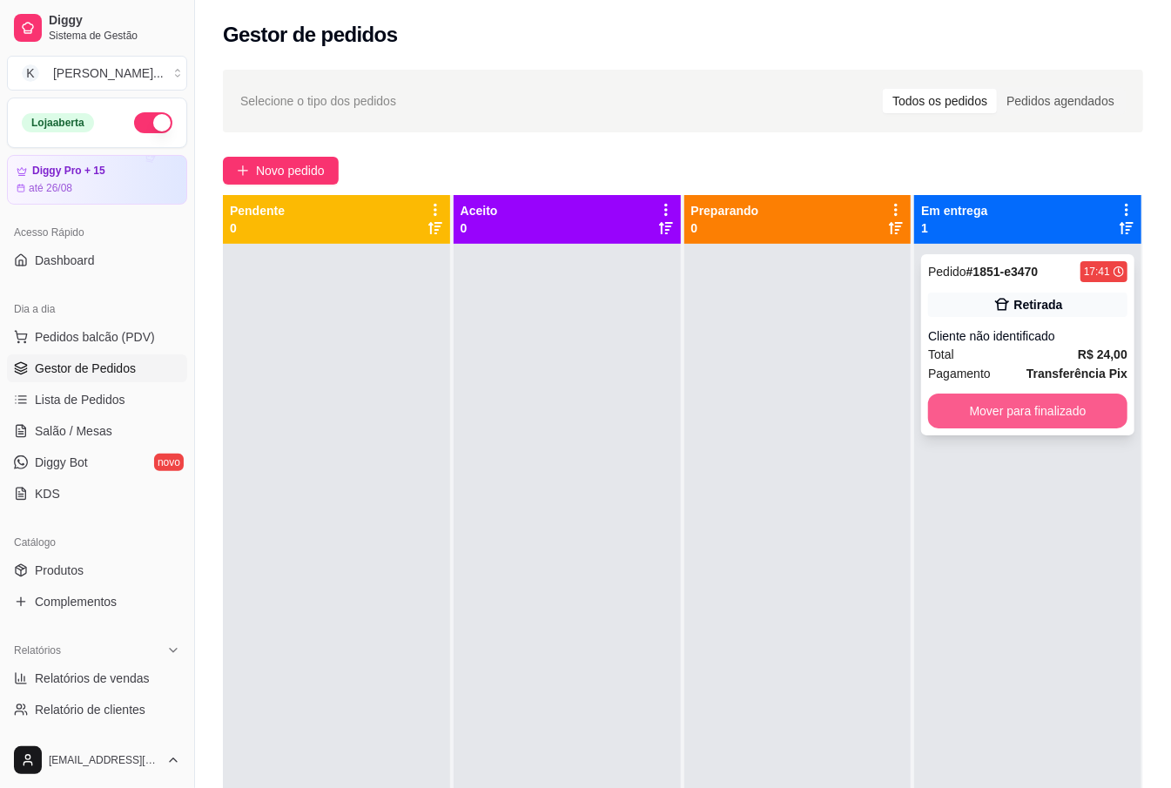
click at [986, 415] on button "Mover para finalizado" at bounding box center [1027, 411] width 199 height 35
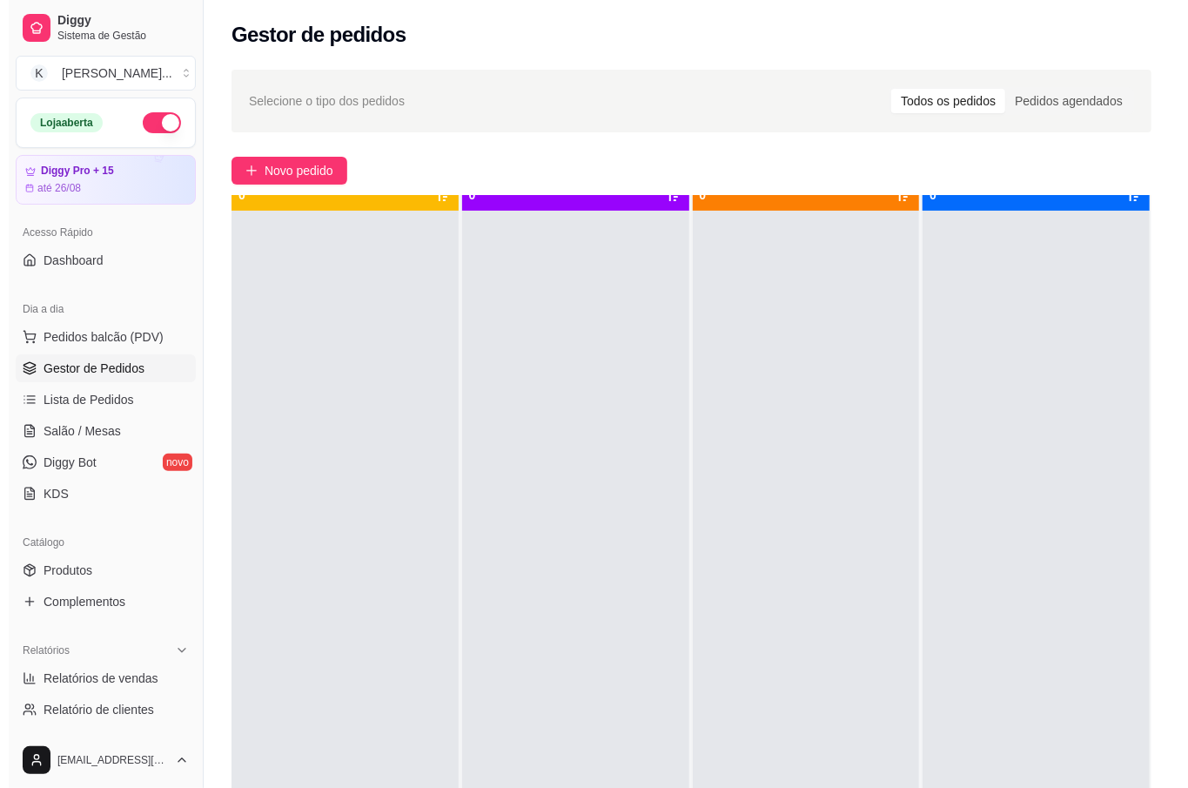
scroll to position [49, 0]
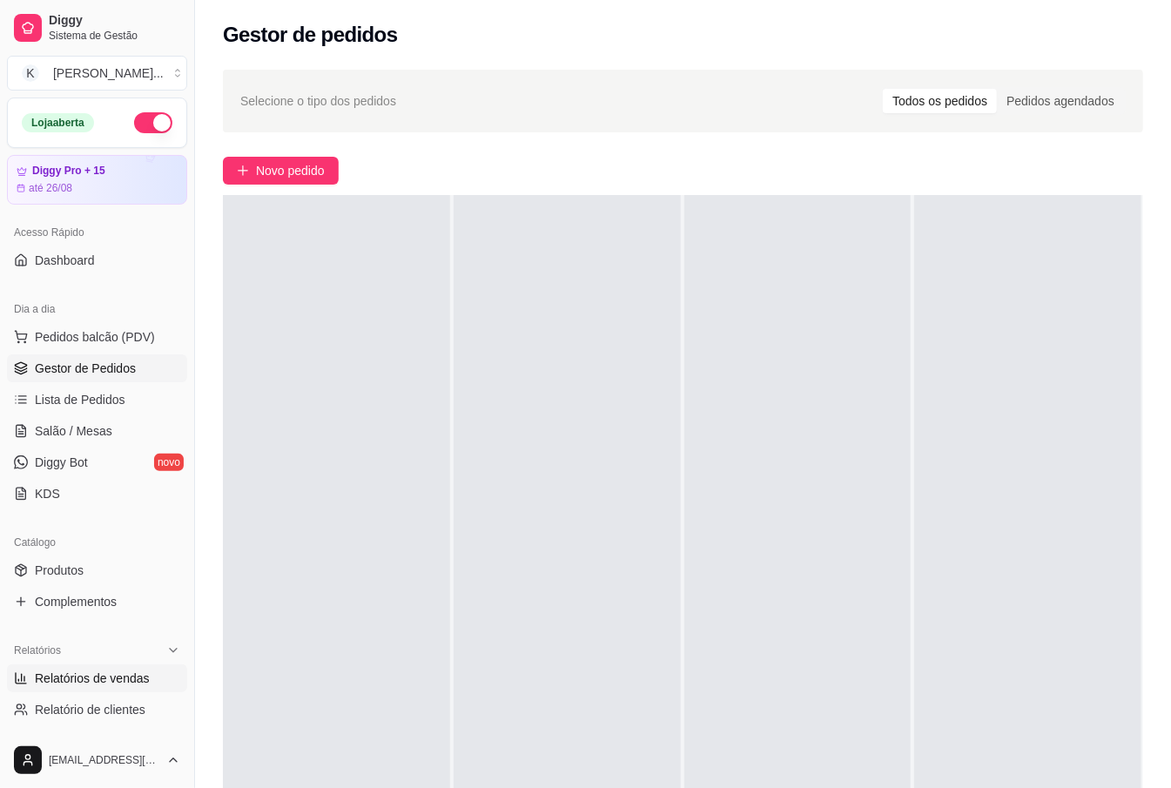
click at [131, 676] on span "Relatórios de vendas" at bounding box center [92, 677] width 115 height 17
select select "ALL"
select select "0"
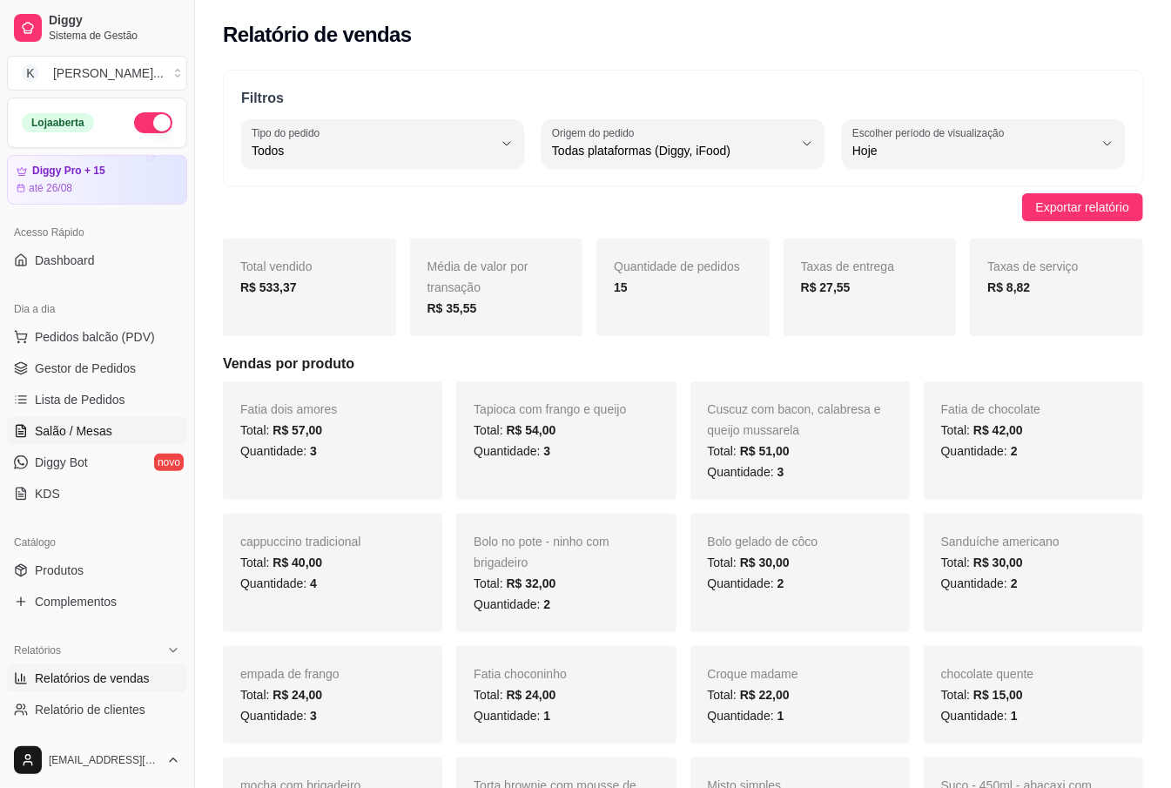
click at [64, 441] on link "Salão / Mesas" at bounding box center [97, 431] width 180 height 28
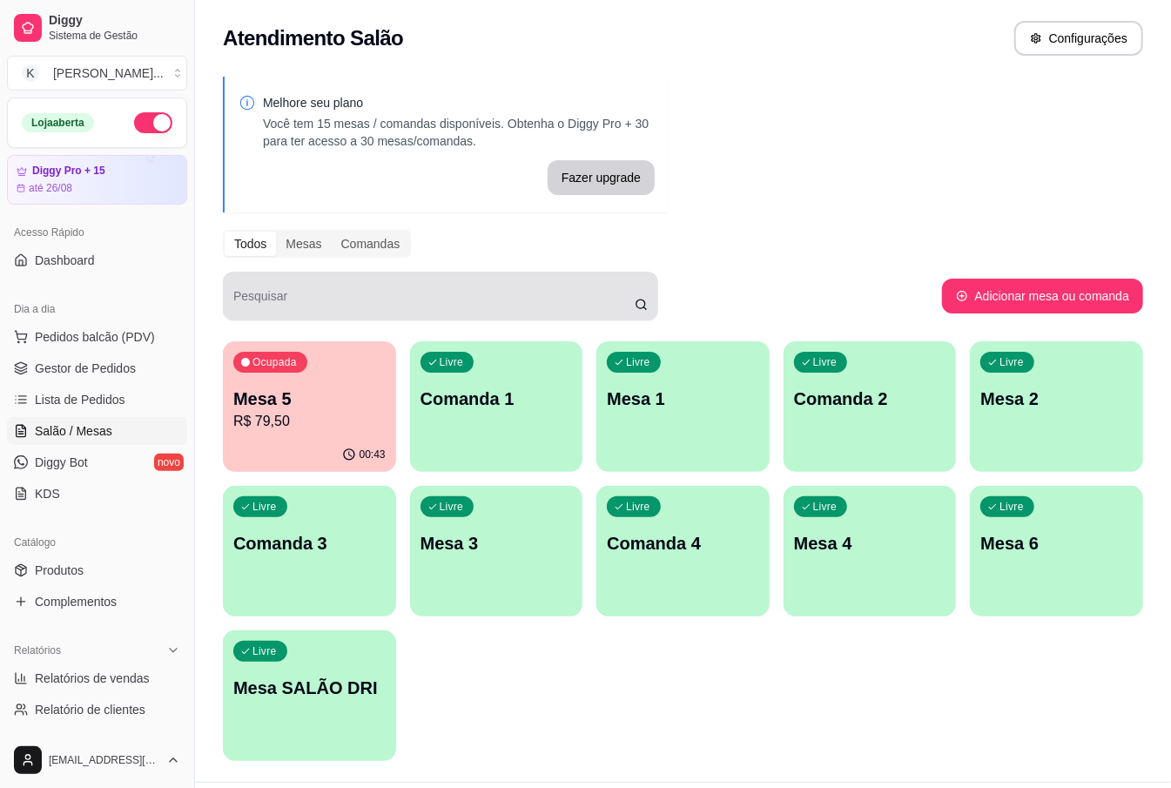
click at [530, 315] on div "Pesquisar" at bounding box center [440, 296] width 435 height 49
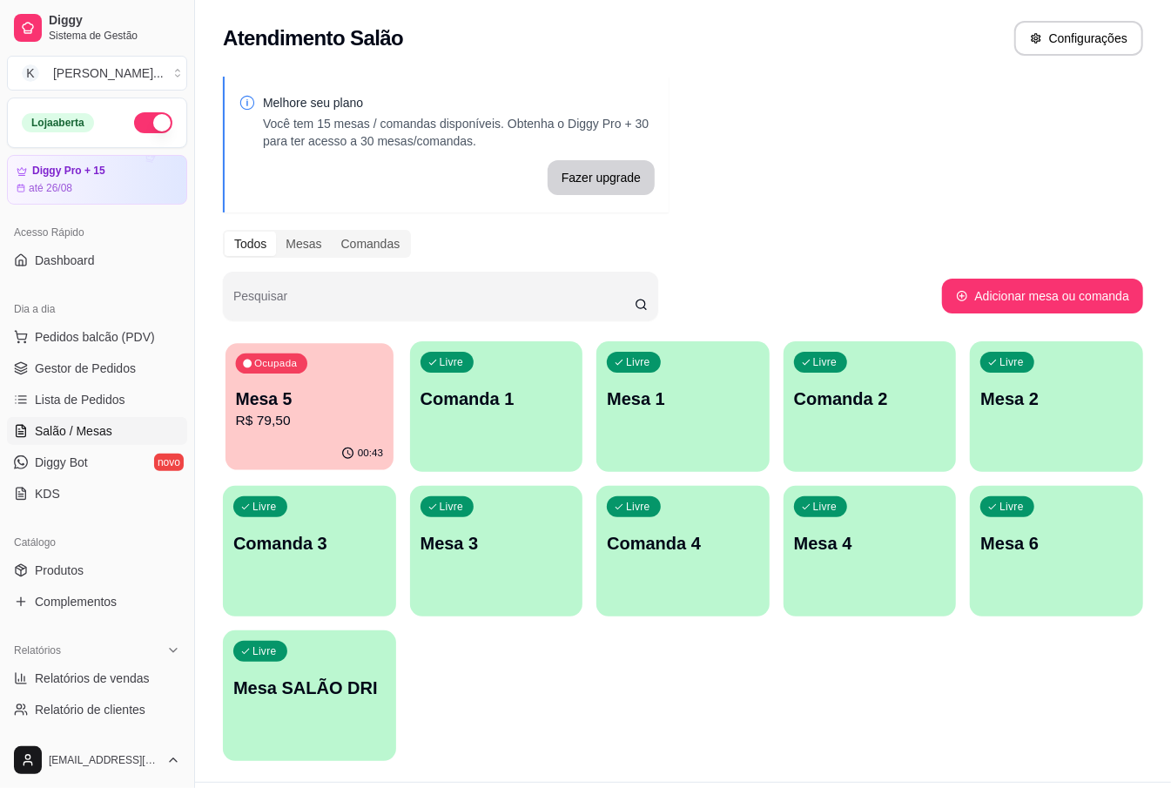
click at [341, 425] on p "R$ 79,50" at bounding box center [309, 421] width 147 height 20
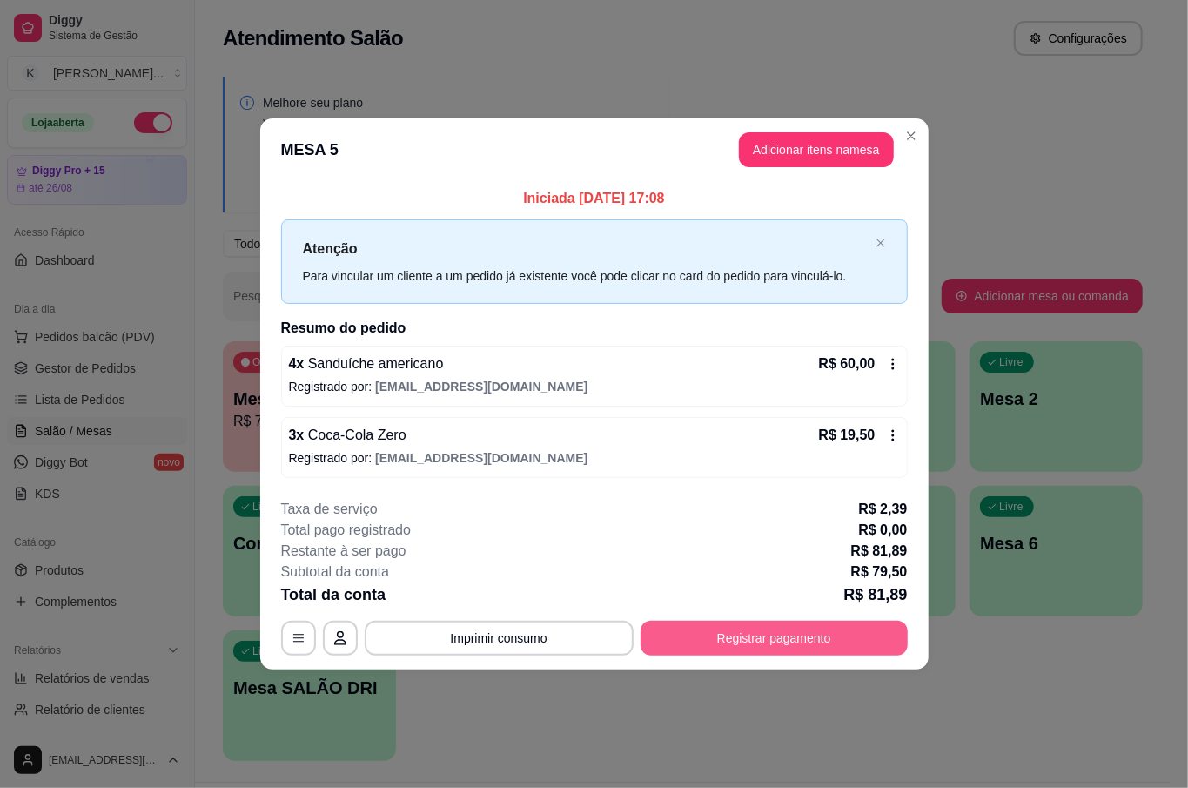
click at [760, 631] on button "Registrar pagamento" at bounding box center [774, 638] width 267 height 35
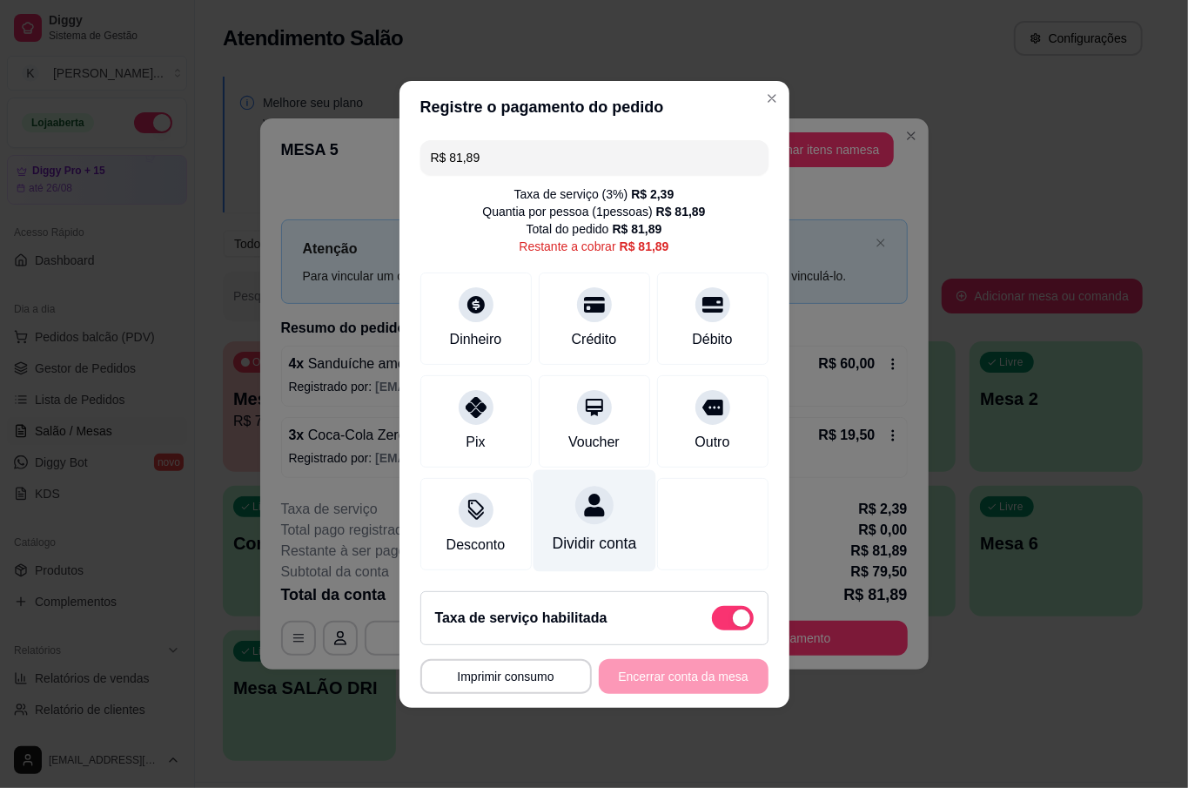
click at [575, 517] on div "Dividir conta" at bounding box center [594, 520] width 123 height 102
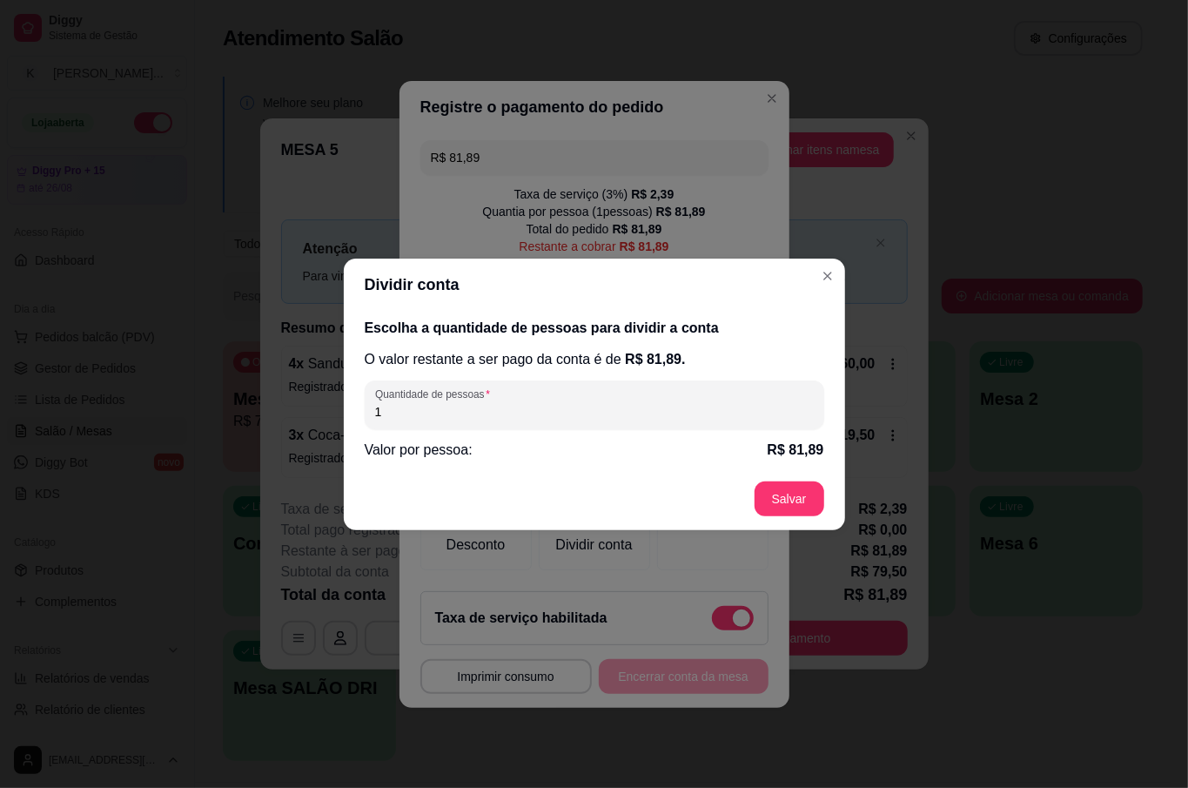
click at [479, 407] on input "1" at bounding box center [594, 411] width 439 height 17
type input "4"
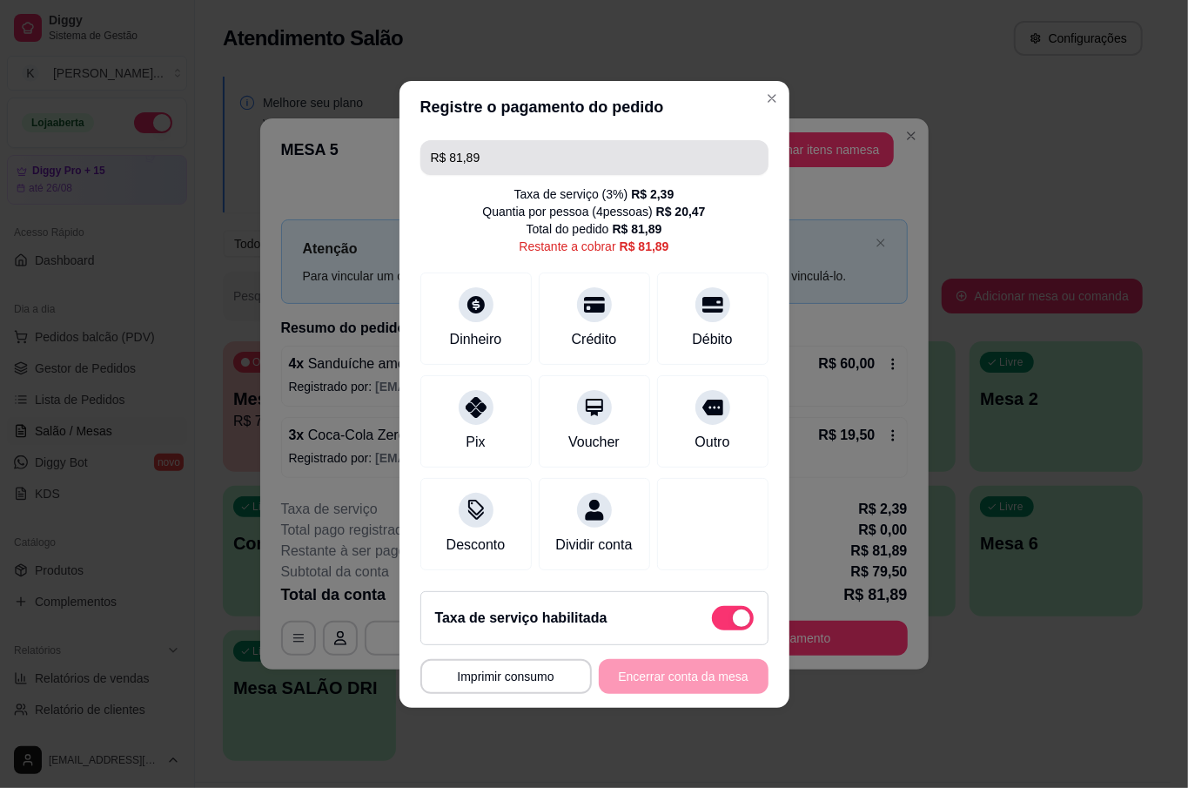
click at [565, 153] on input "R$ 81,89" at bounding box center [594, 157] width 327 height 35
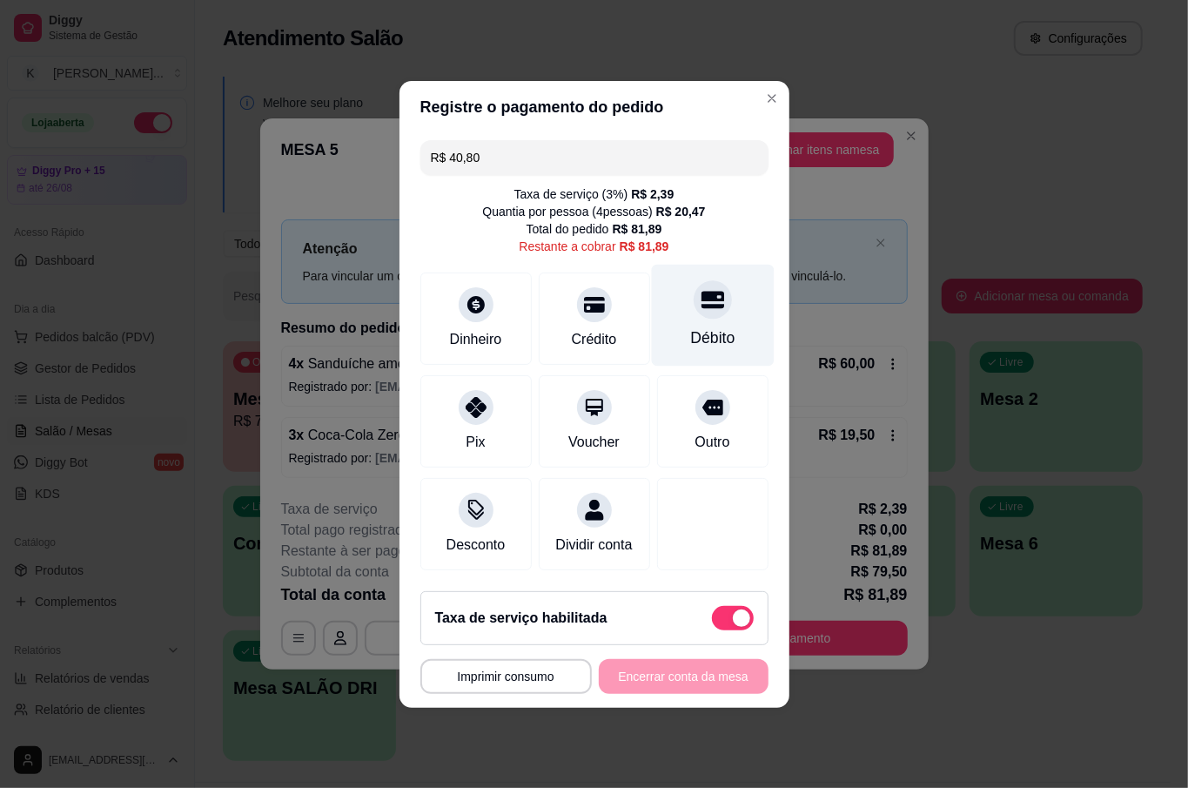
click at [710, 299] on div at bounding box center [713, 299] width 38 height 38
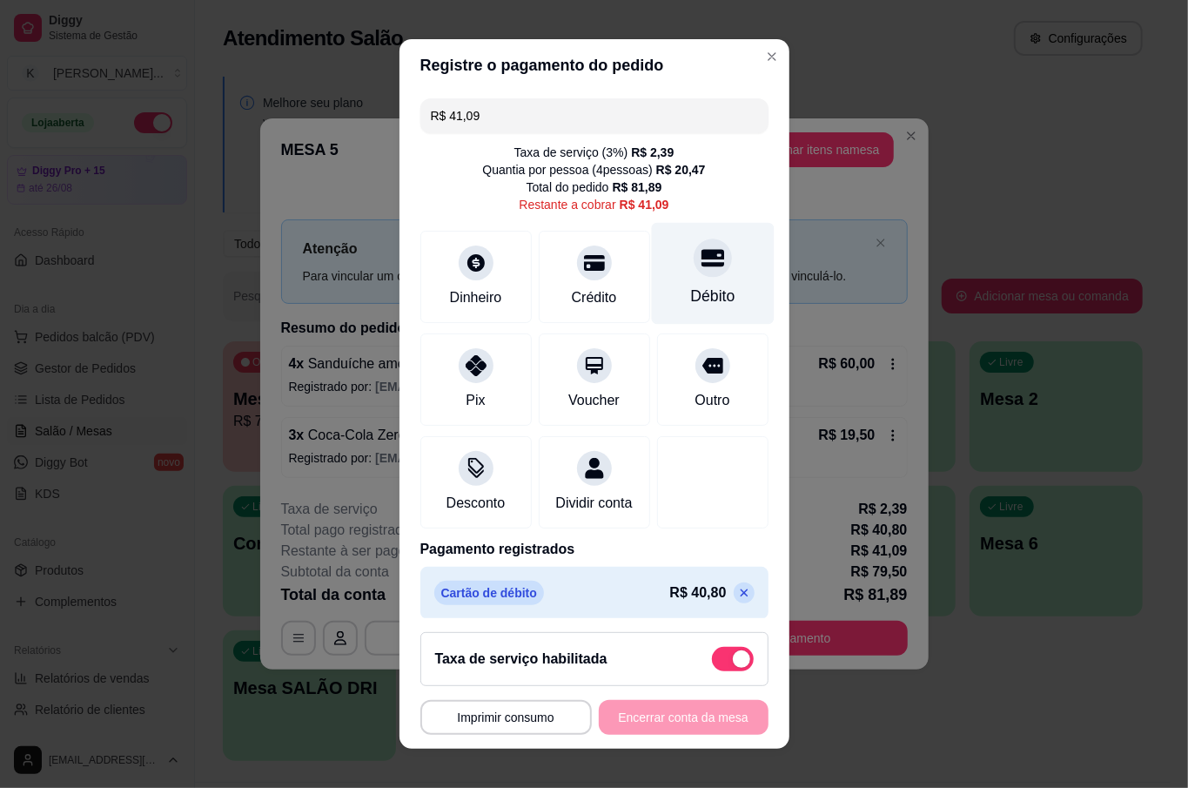
click at [651, 284] on div "Débito" at bounding box center [712, 274] width 123 height 102
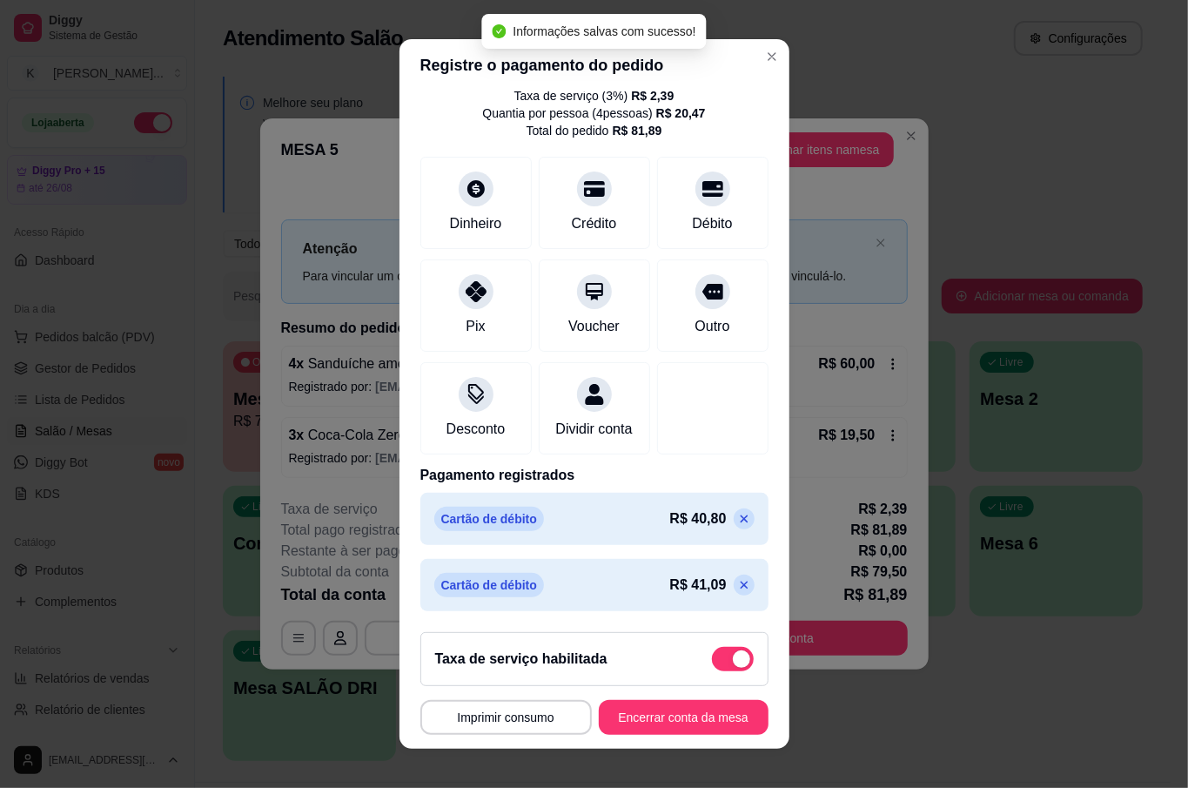
scroll to position [80, 0]
click at [737, 582] on icon at bounding box center [744, 585] width 14 height 14
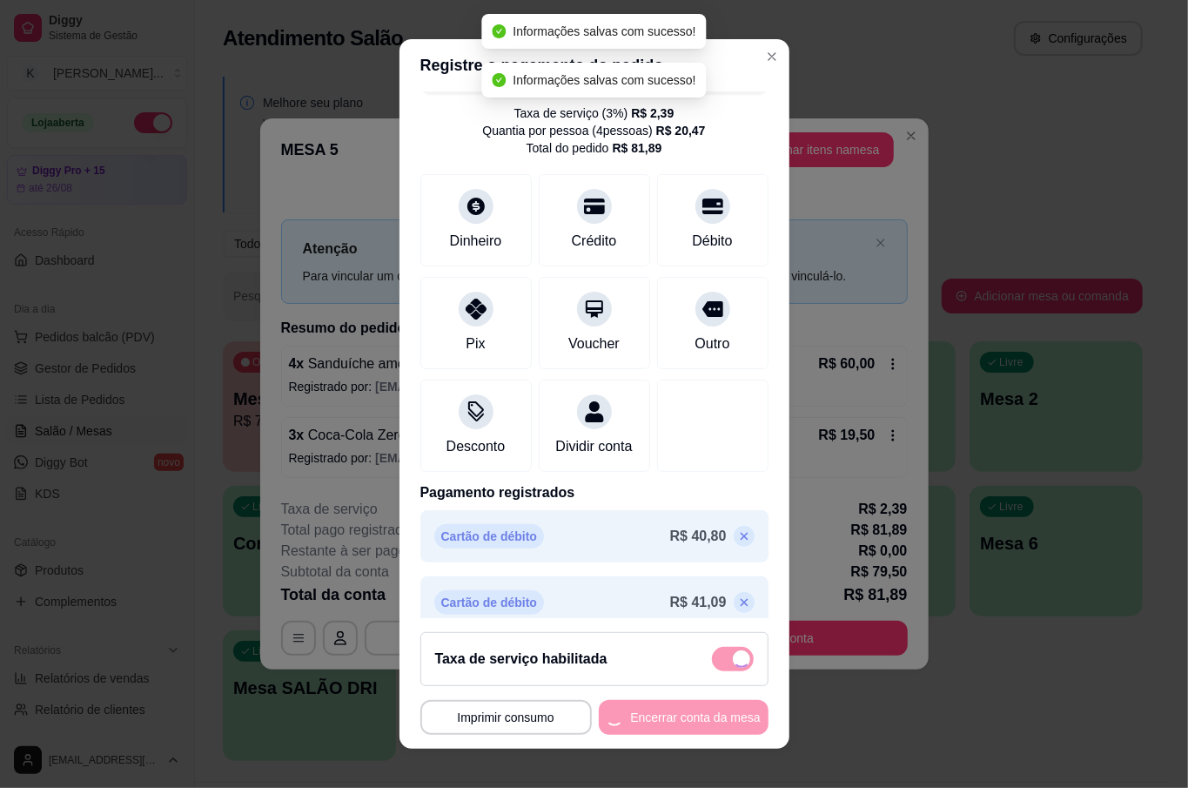
scroll to position [0, 0]
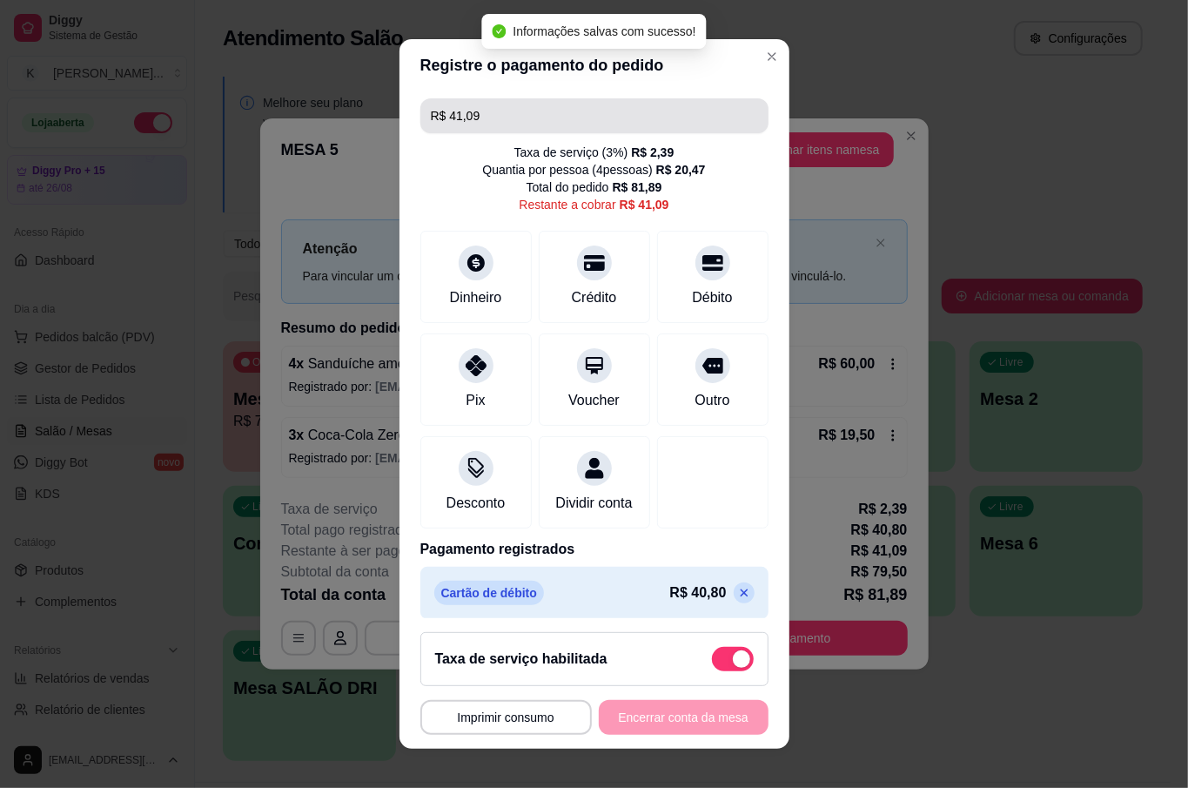
click at [495, 119] on input "R$ 41,09" at bounding box center [594, 115] width 327 height 35
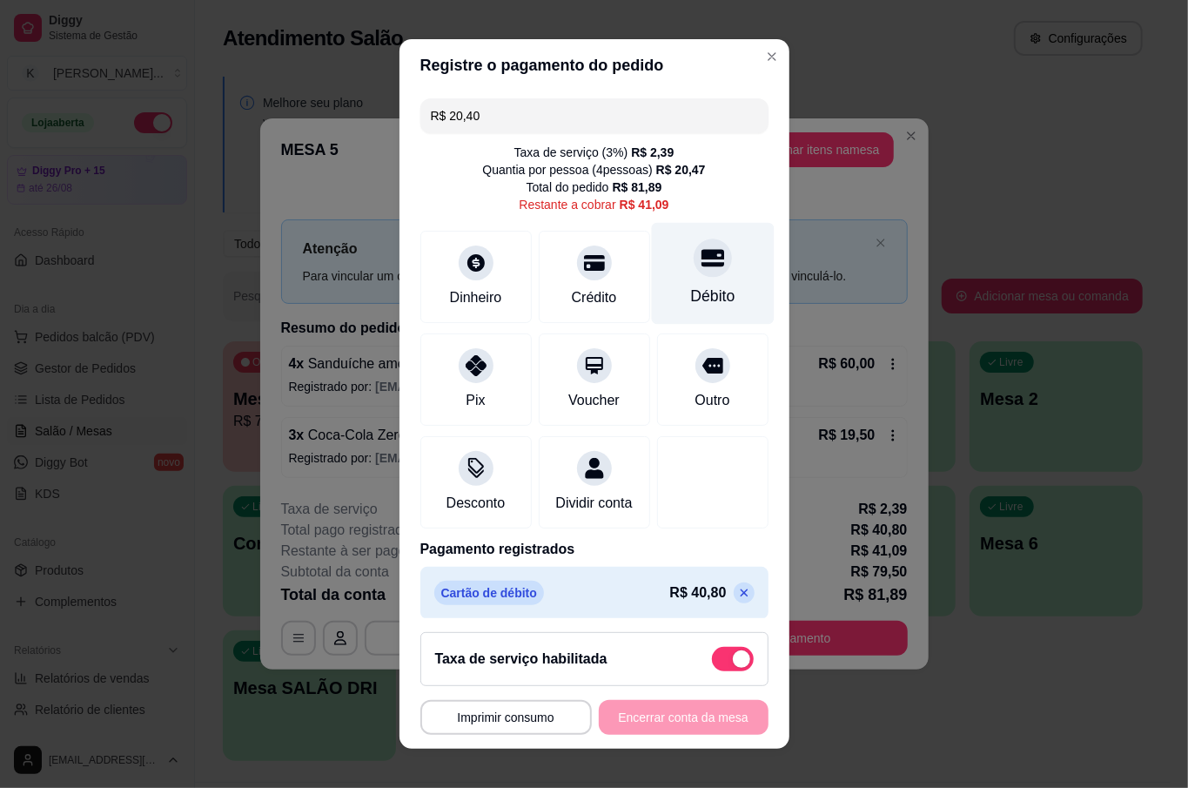
click at [694, 261] on div at bounding box center [713, 258] width 38 height 38
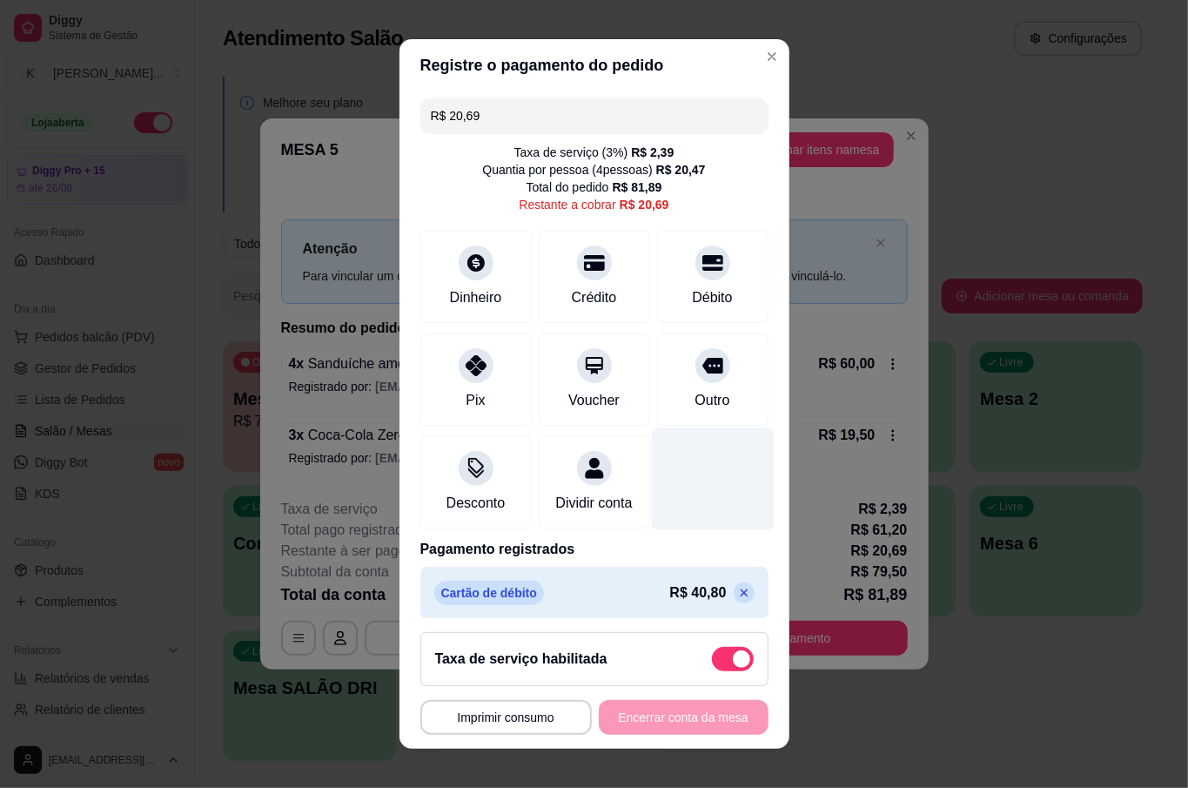
scroll to position [98, 0]
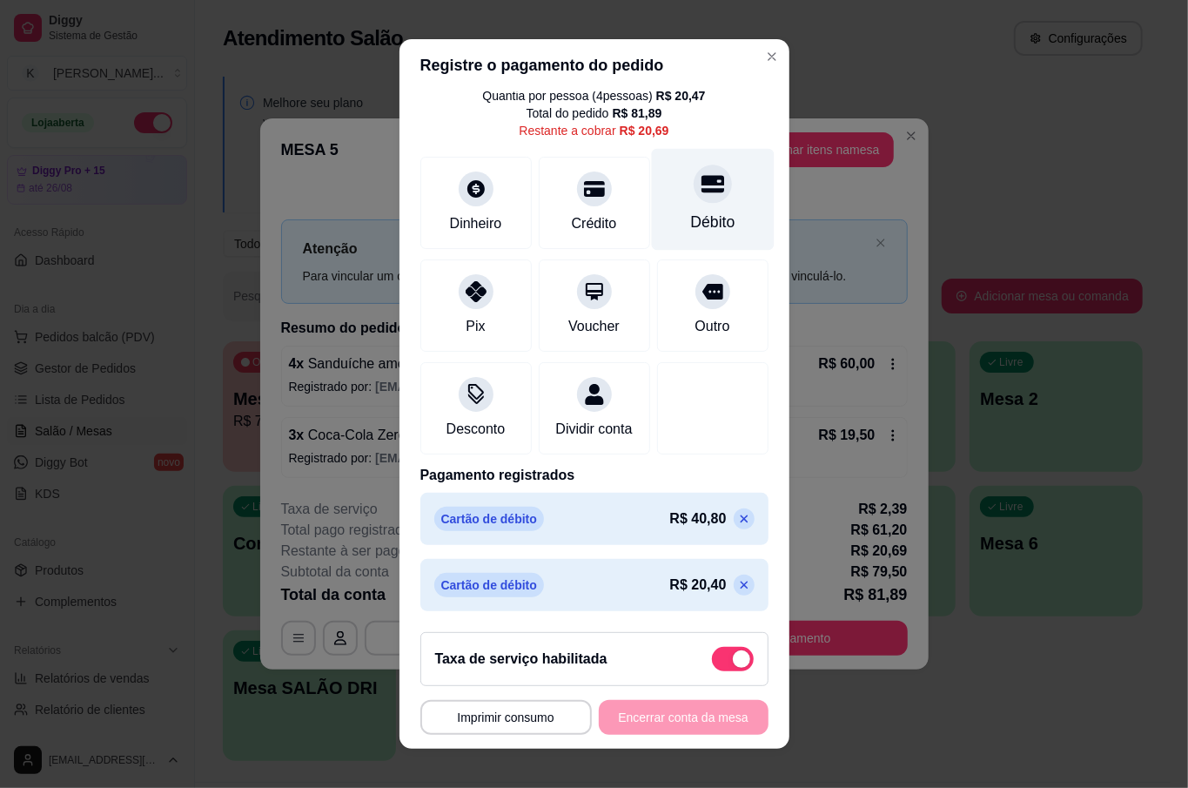
click at [694, 176] on div at bounding box center [713, 184] width 38 height 38
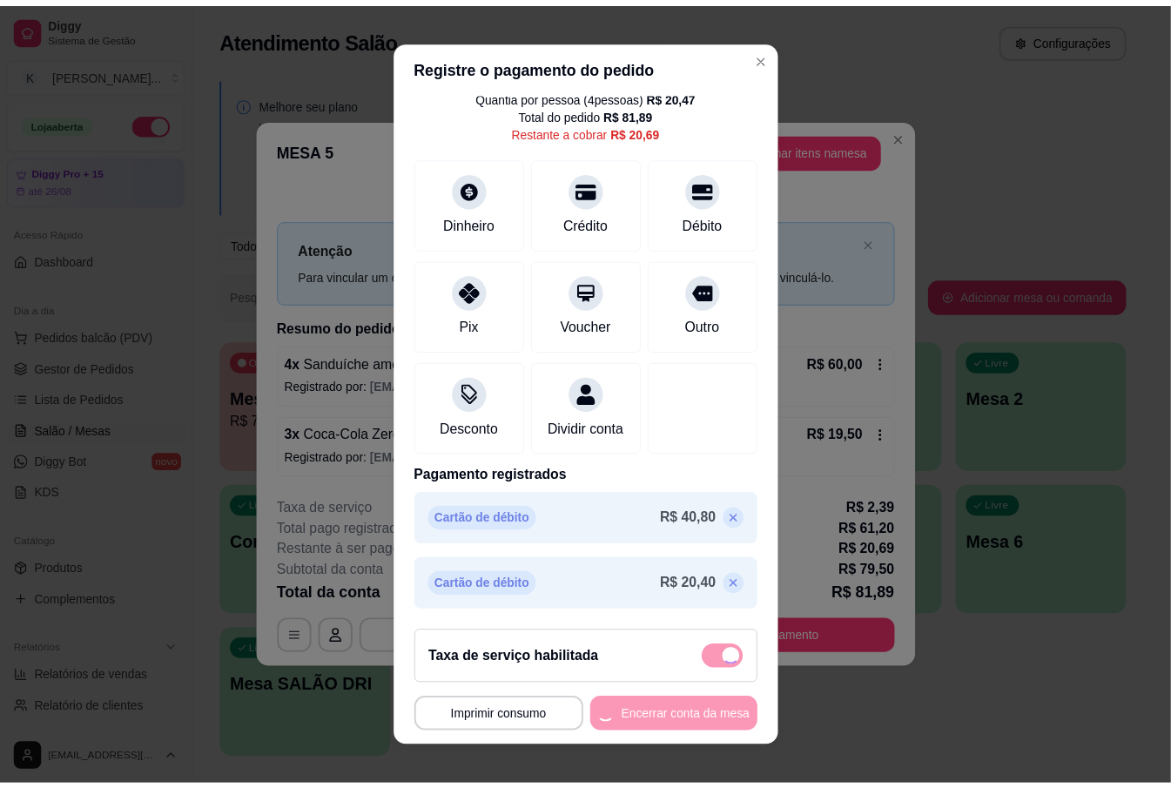
scroll to position [16, 0]
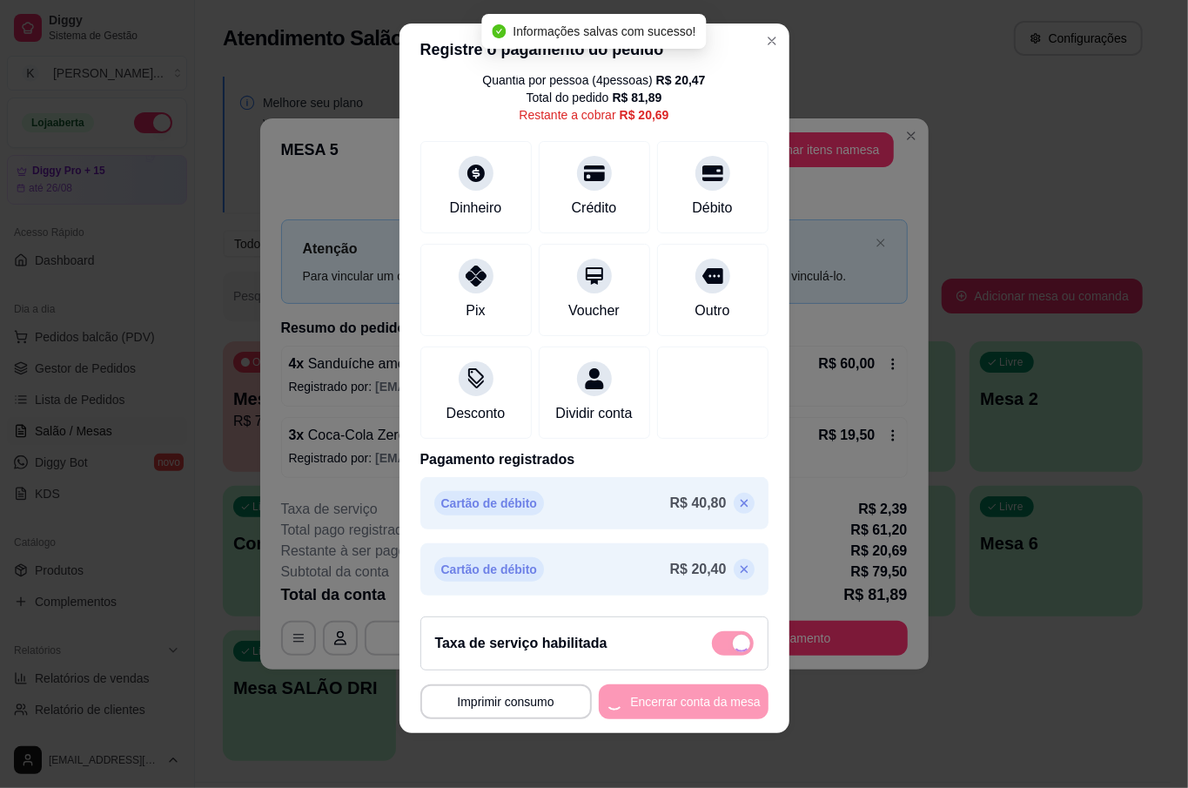
type input "R$ 0,00"
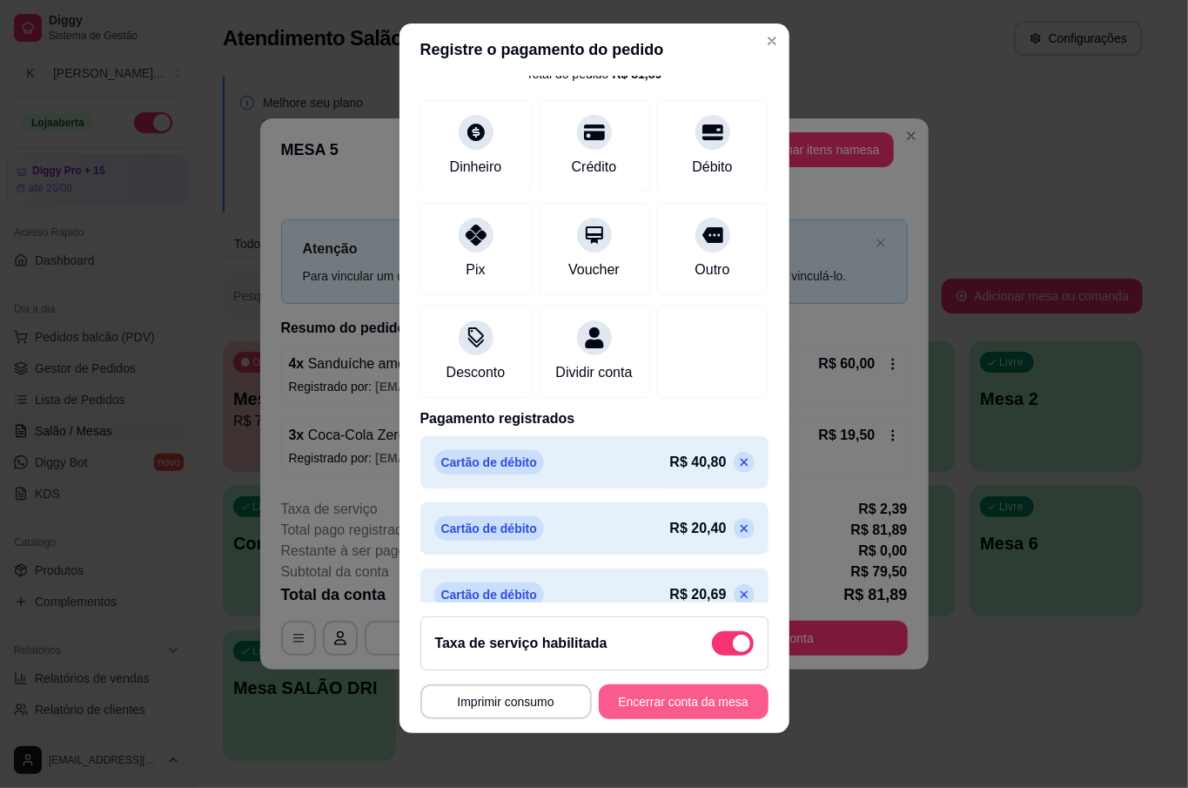
click at [669, 705] on button "Encerrar conta da mesa" at bounding box center [684, 701] width 170 height 35
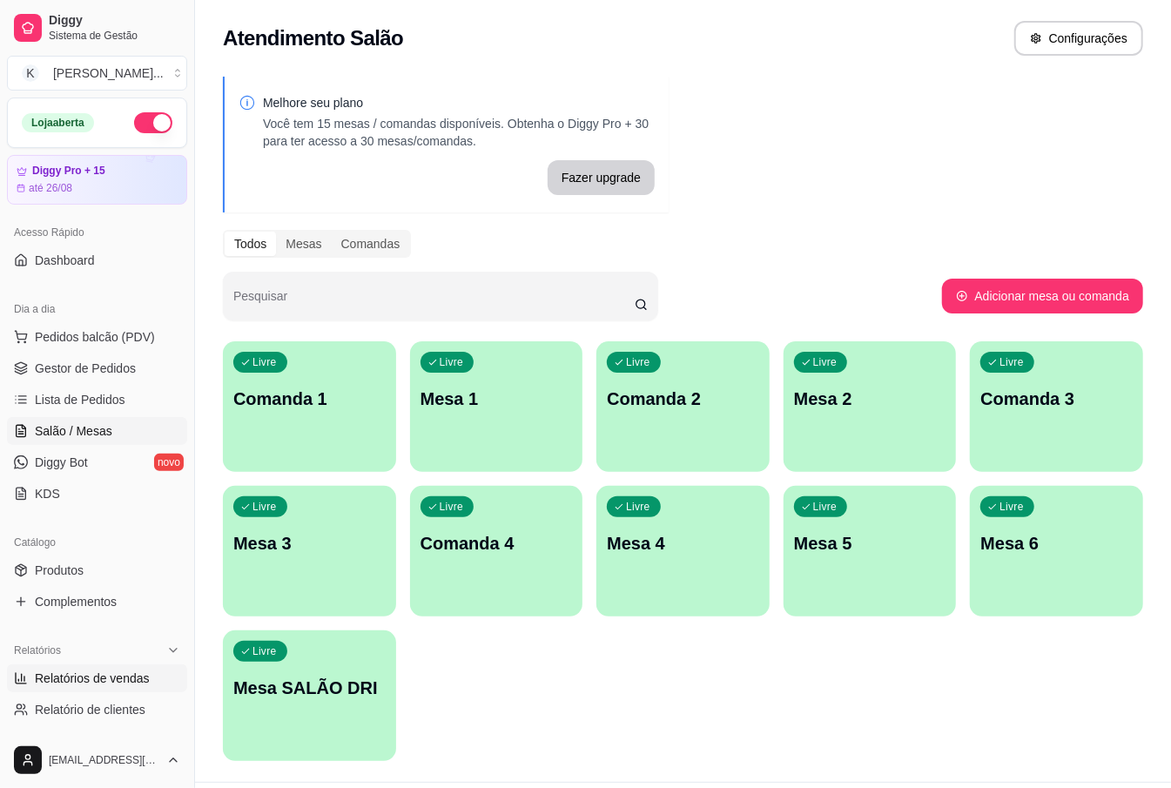
click at [133, 676] on span "Relatórios de vendas" at bounding box center [92, 677] width 115 height 17
select select "ALL"
select select "0"
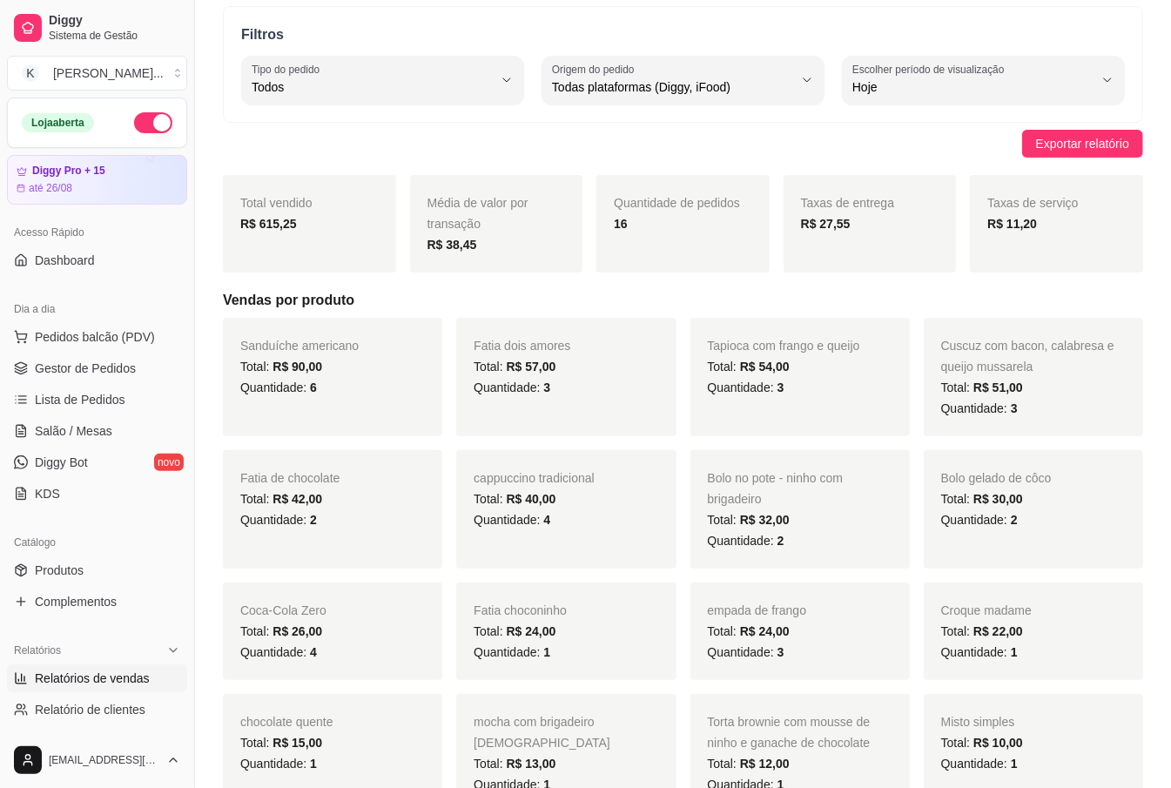
scroll to position [116, 0]
